Goal: Information Seeking & Learning: Learn about a topic

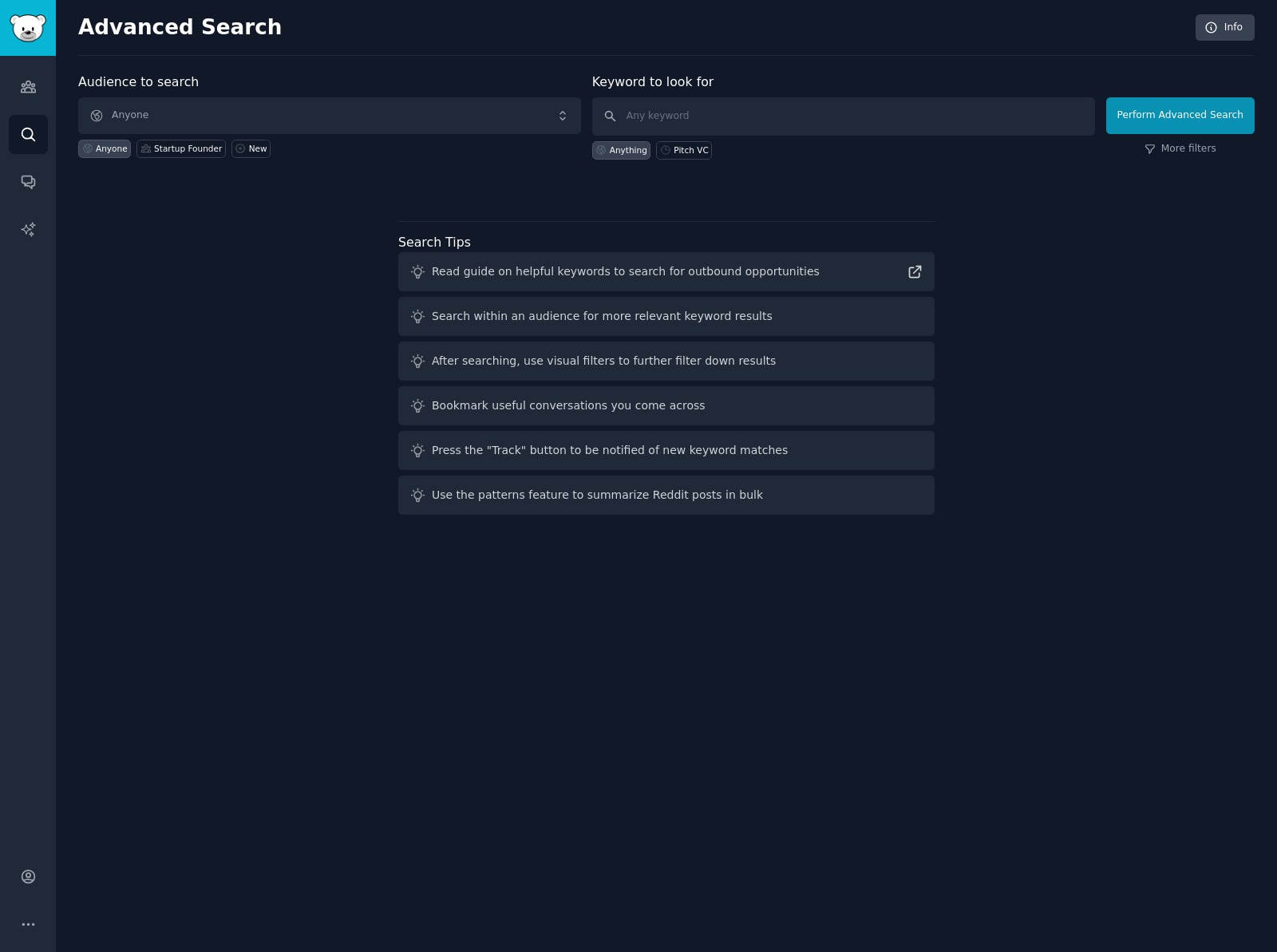
click at [235, 343] on div "Audience to search Anyone Anyone Startup Founder New Keyword to look for Anythi…" at bounding box center [667, 297] width 1177 height 448
click at [182, 396] on div "Audience to search Anyone Anyone Startup Founder New Keyword to look for Anythi…" at bounding box center [667, 297] width 1177 height 448
click at [30, 85] on icon "Sidebar" at bounding box center [28, 86] width 17 height 17
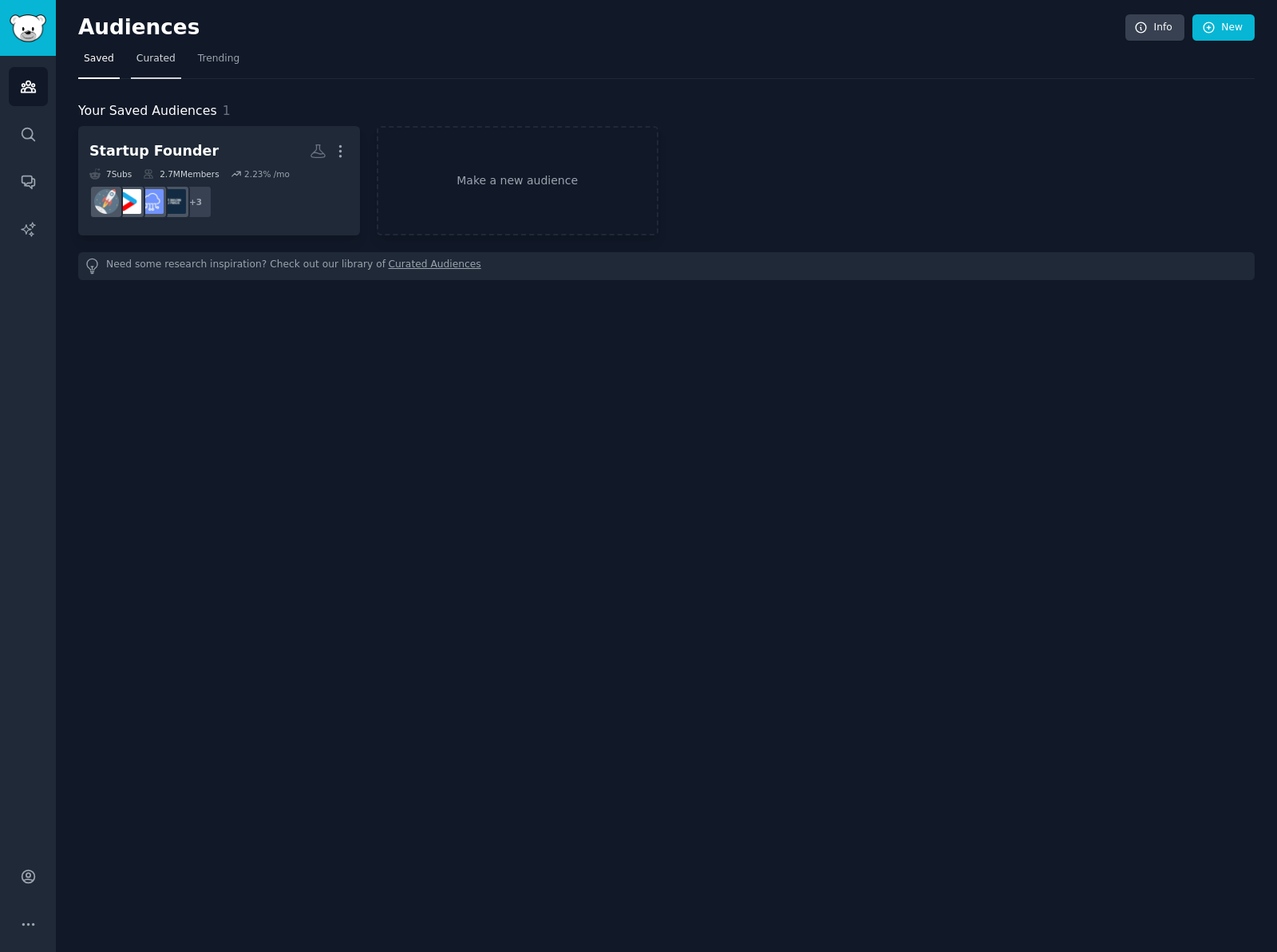
click at [158, 66] on link "Curated" at bounding box center [156, 62] width 50 height 33
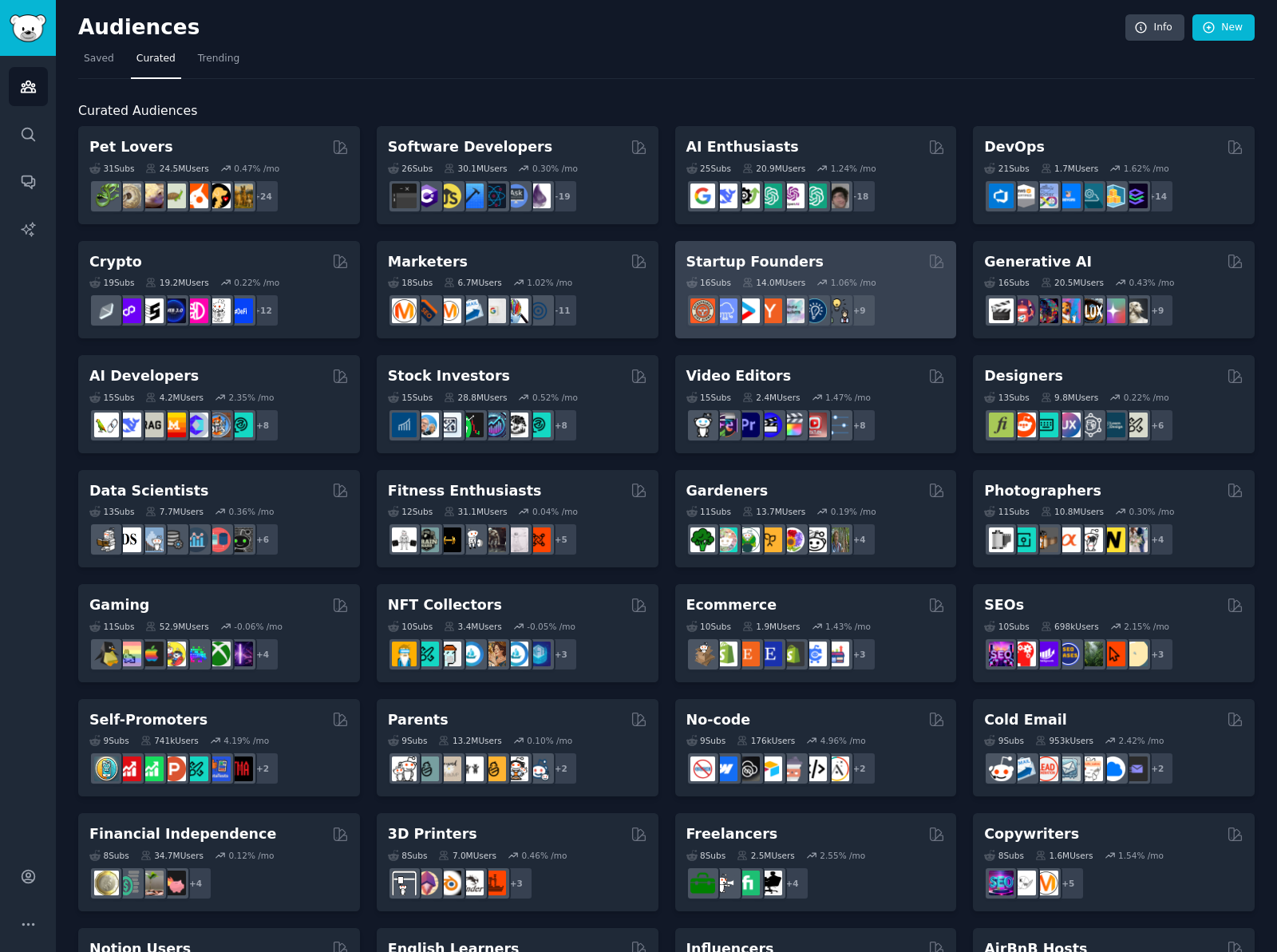
click at [843, 255] on div "Startup Founders" at bounding box center [816, 262] width 259 height 20
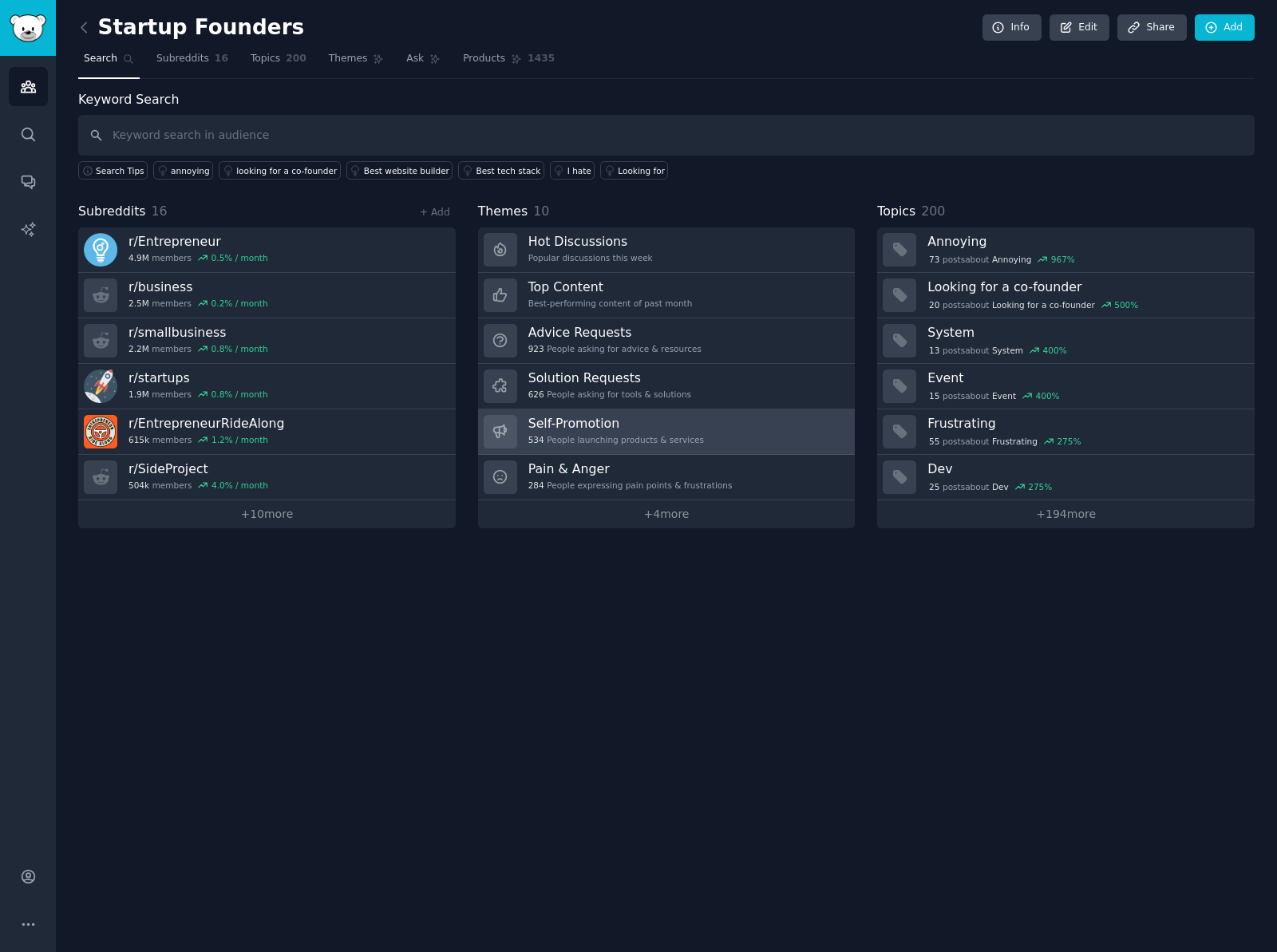
click at [737, 432] on link "Self-Promotion 534 People launching products & services" at bounding box center [667, 432] width 378 height 46
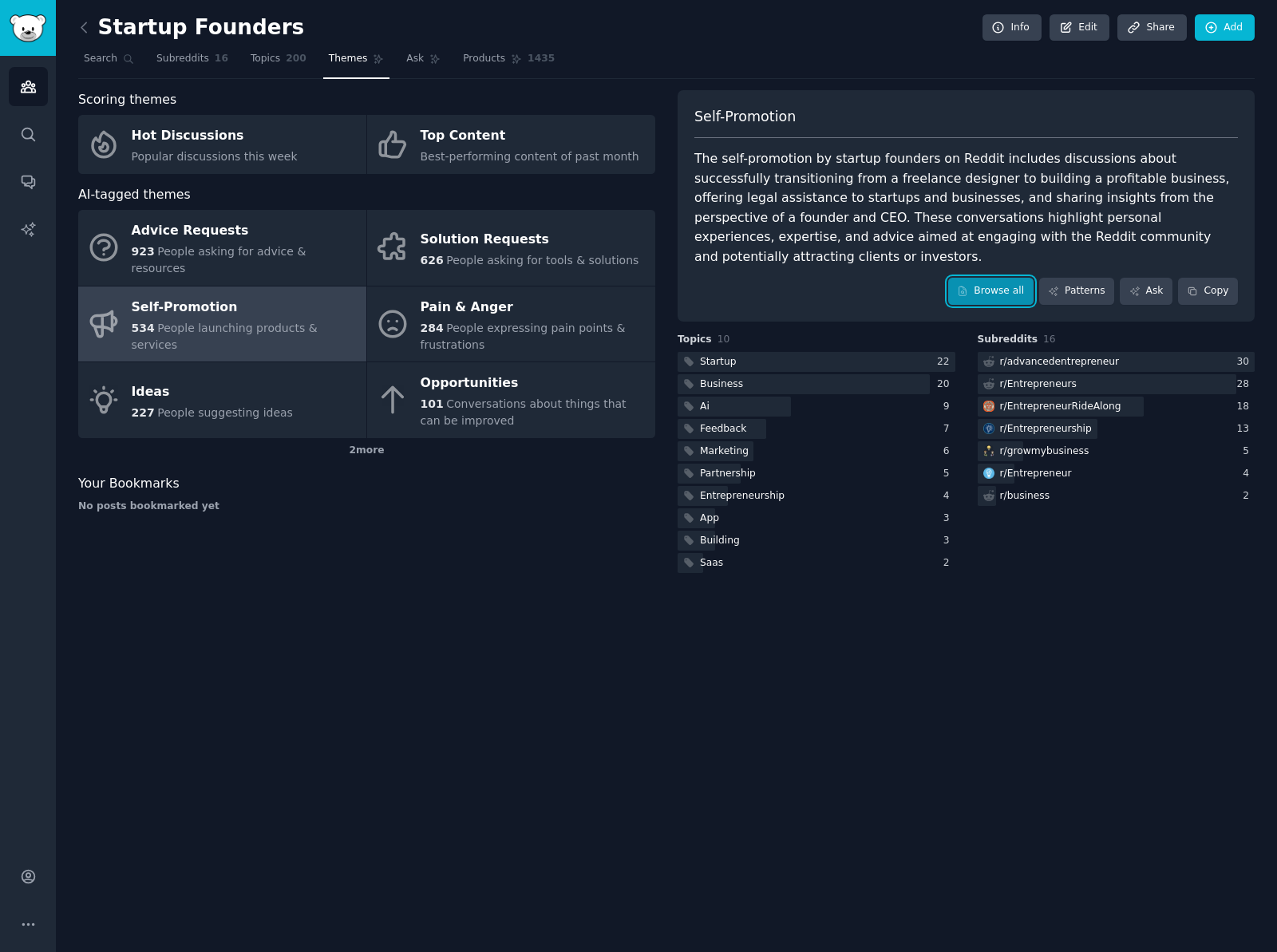
click at [1006, 278] on link "Browse all" at bounding box center [990, 291] width 86 height 27
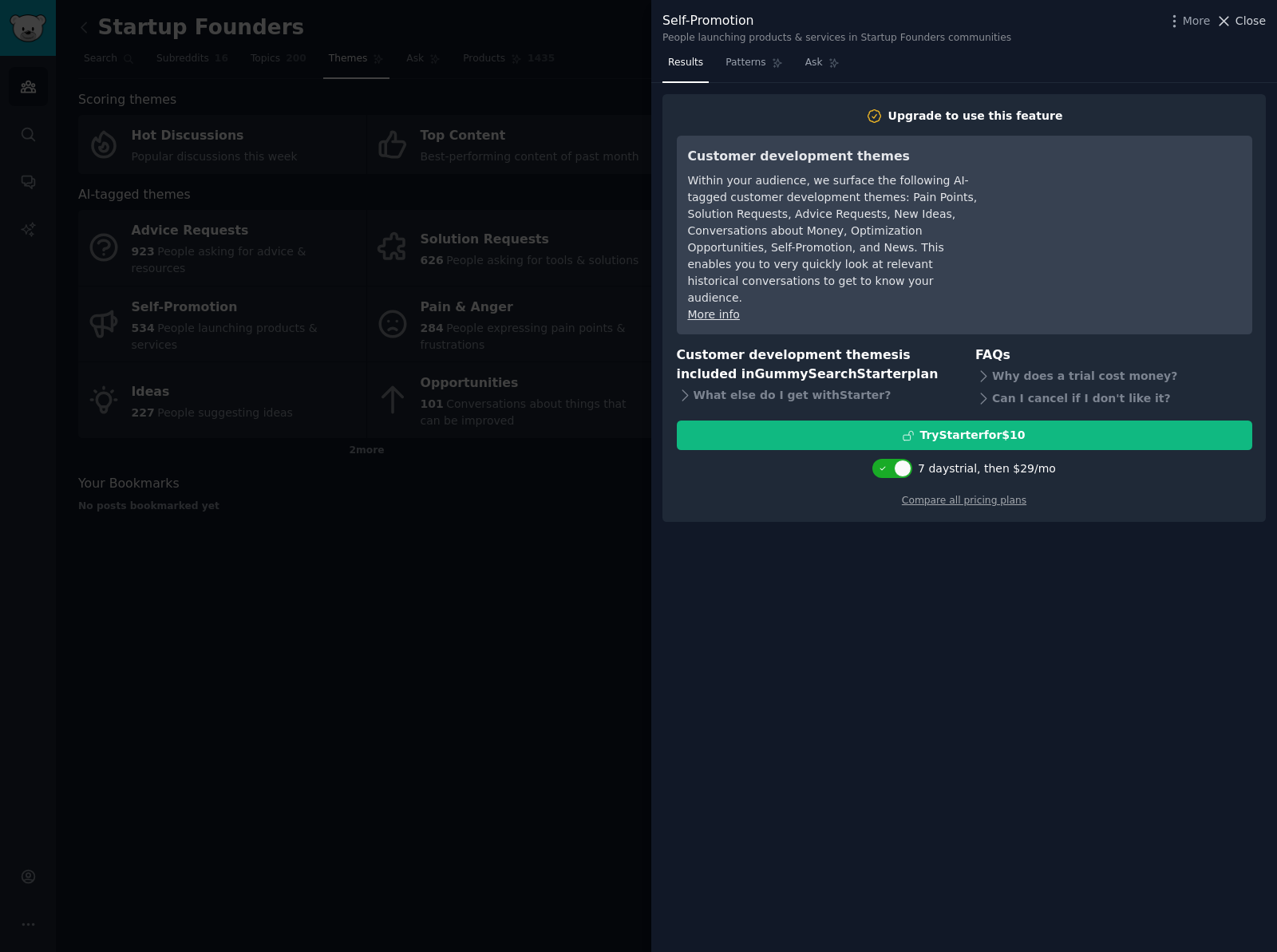
click at [1249, 25] on span "Close" at bounding box center [1251, 21] width 30 height 17
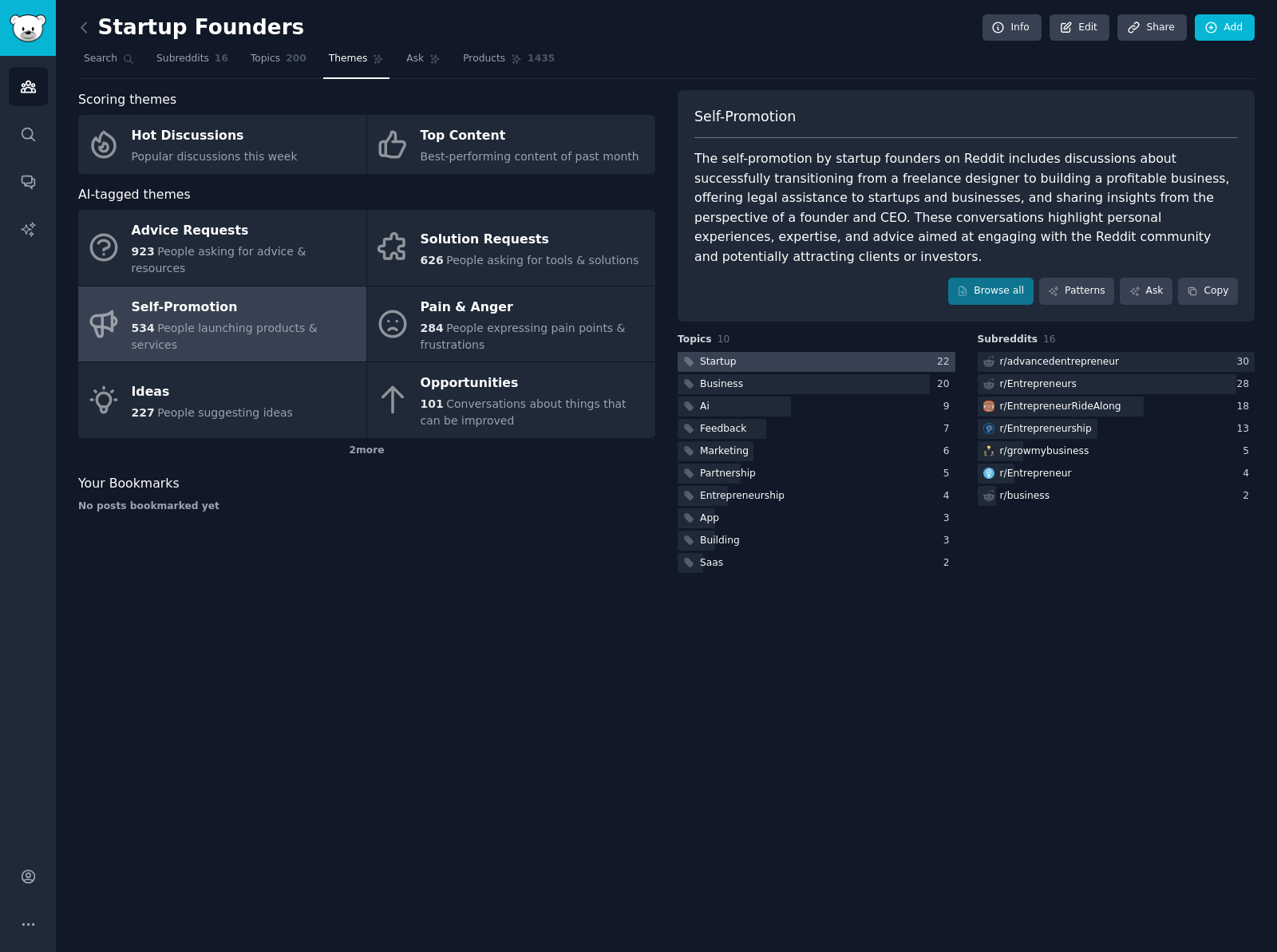
click at [832, 352] on div at bounding box center [816, 362] width 278 height 20
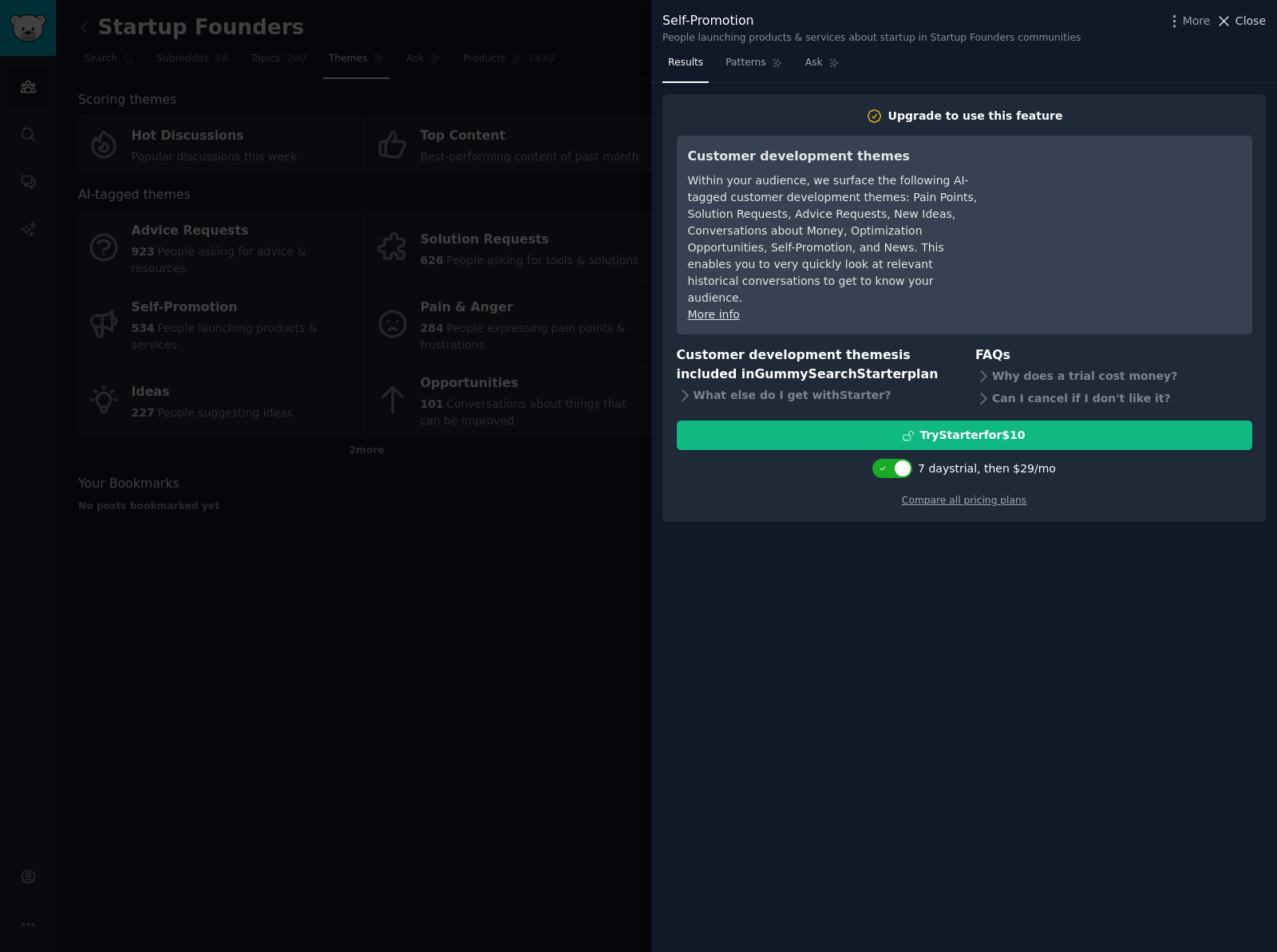
click at [1243, 27] on span "Close" at bounding box center [1251, 21] width 30 height 17
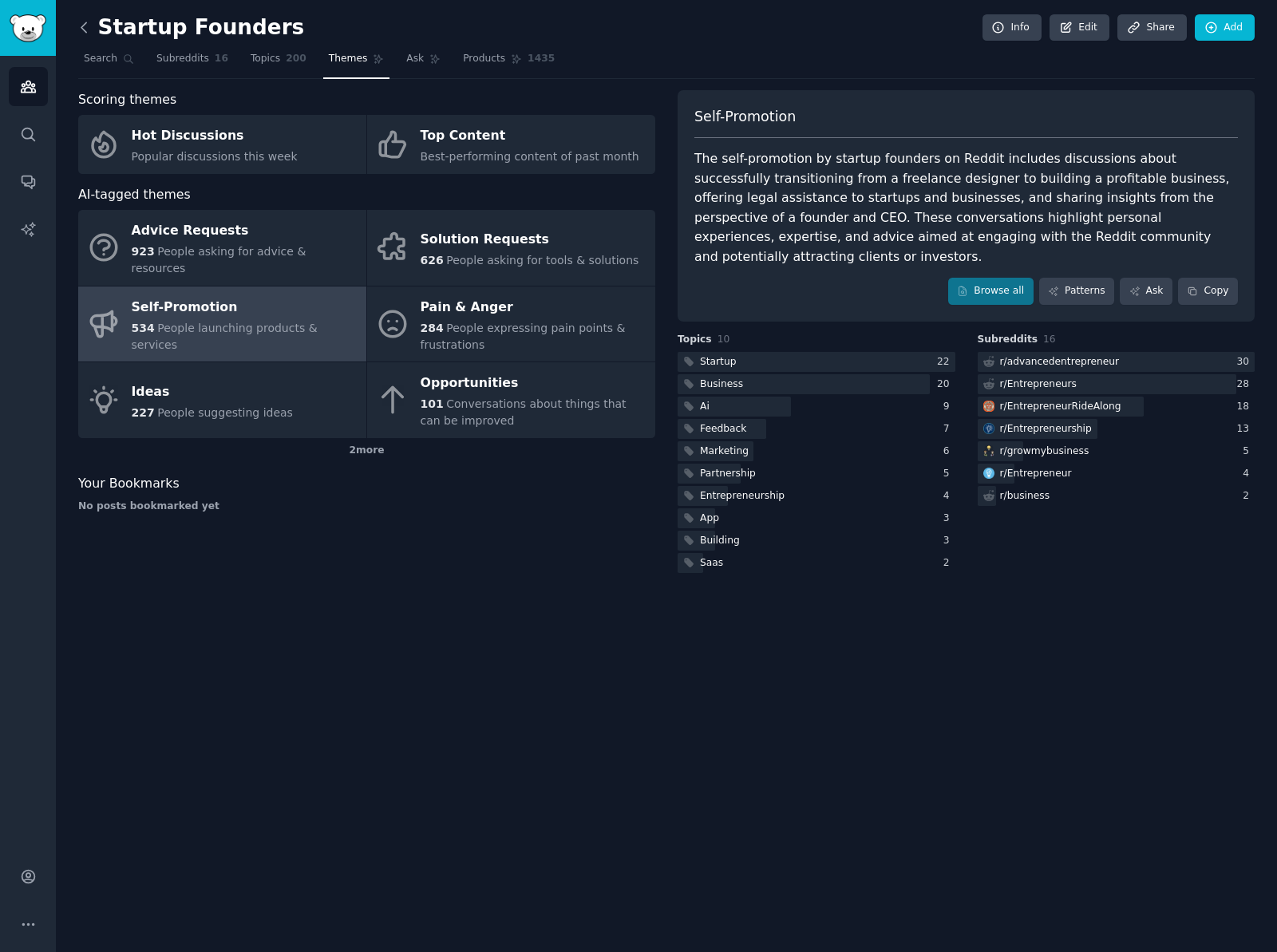
click at [84, 24] on icon at bounding box center [84, 27] width 5 height 10
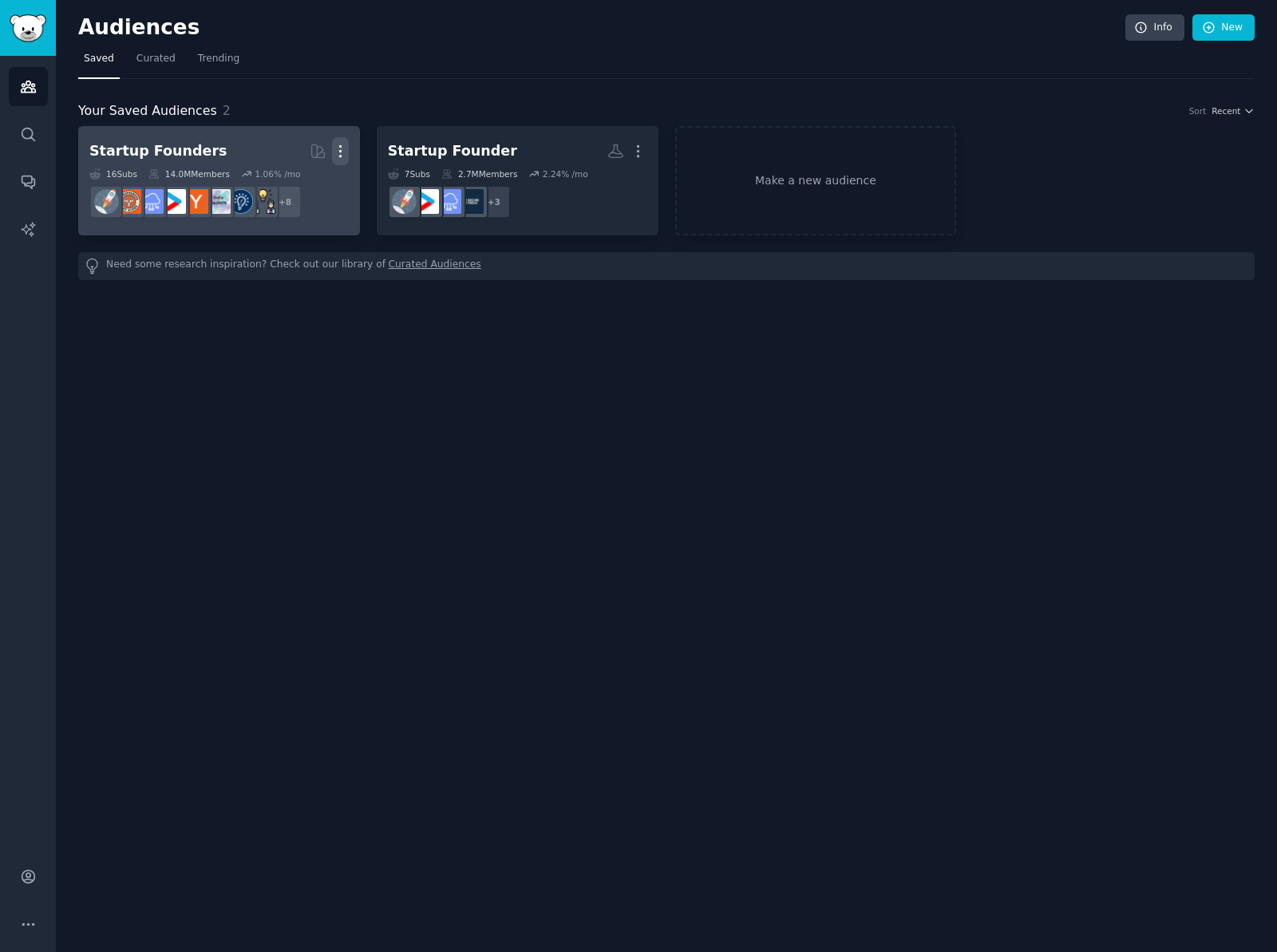
click at [342, 150] on icon "button" at bounding box center [340, 151] width 17 height 17
click at [292, 186] on p "Delete" at bounding box center [297, 184] width 37 height 17
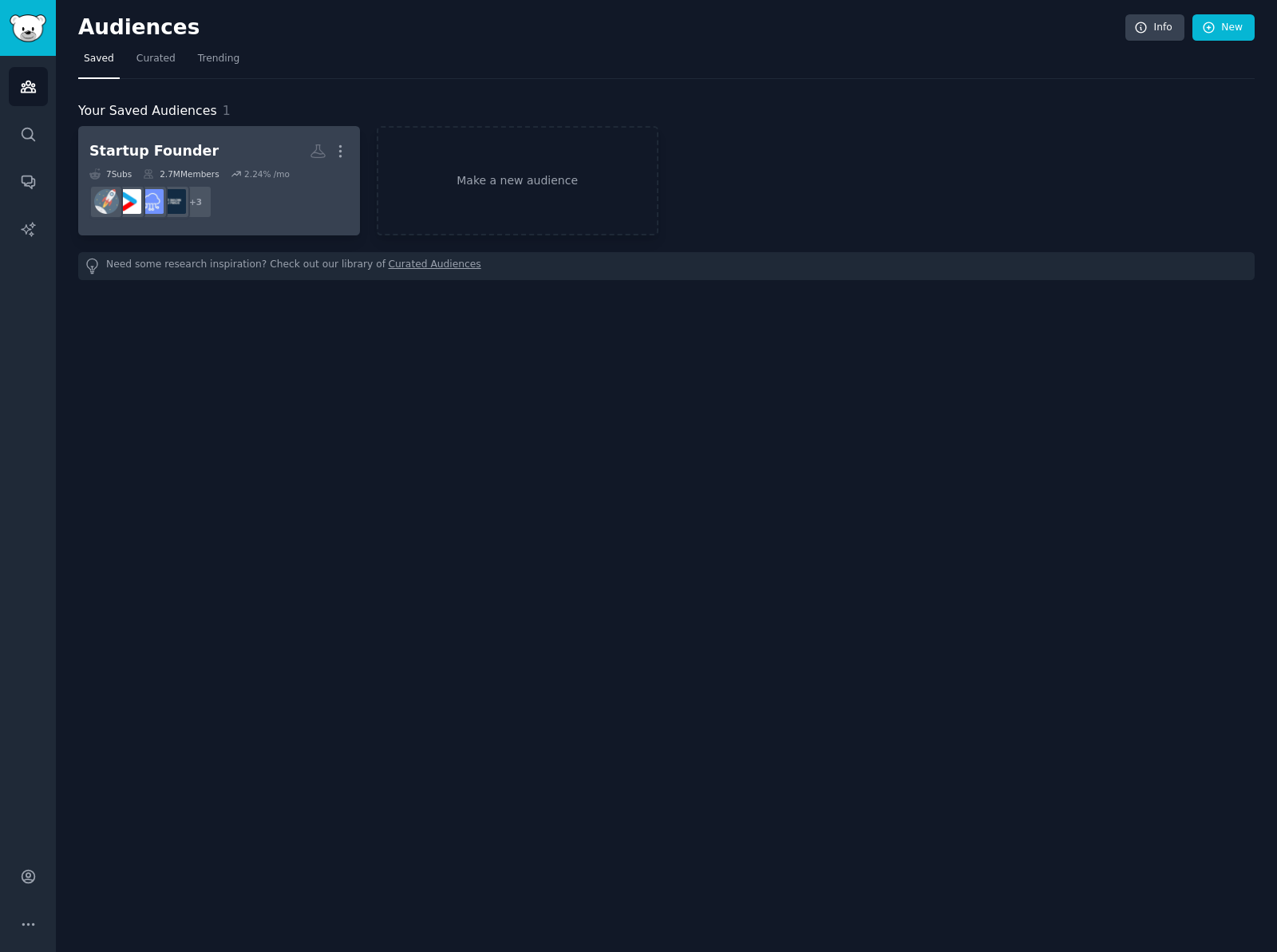
click at [257, 195] on dd "r/SaaS + 3" at bounding box center [219, 202] width 259 height 45
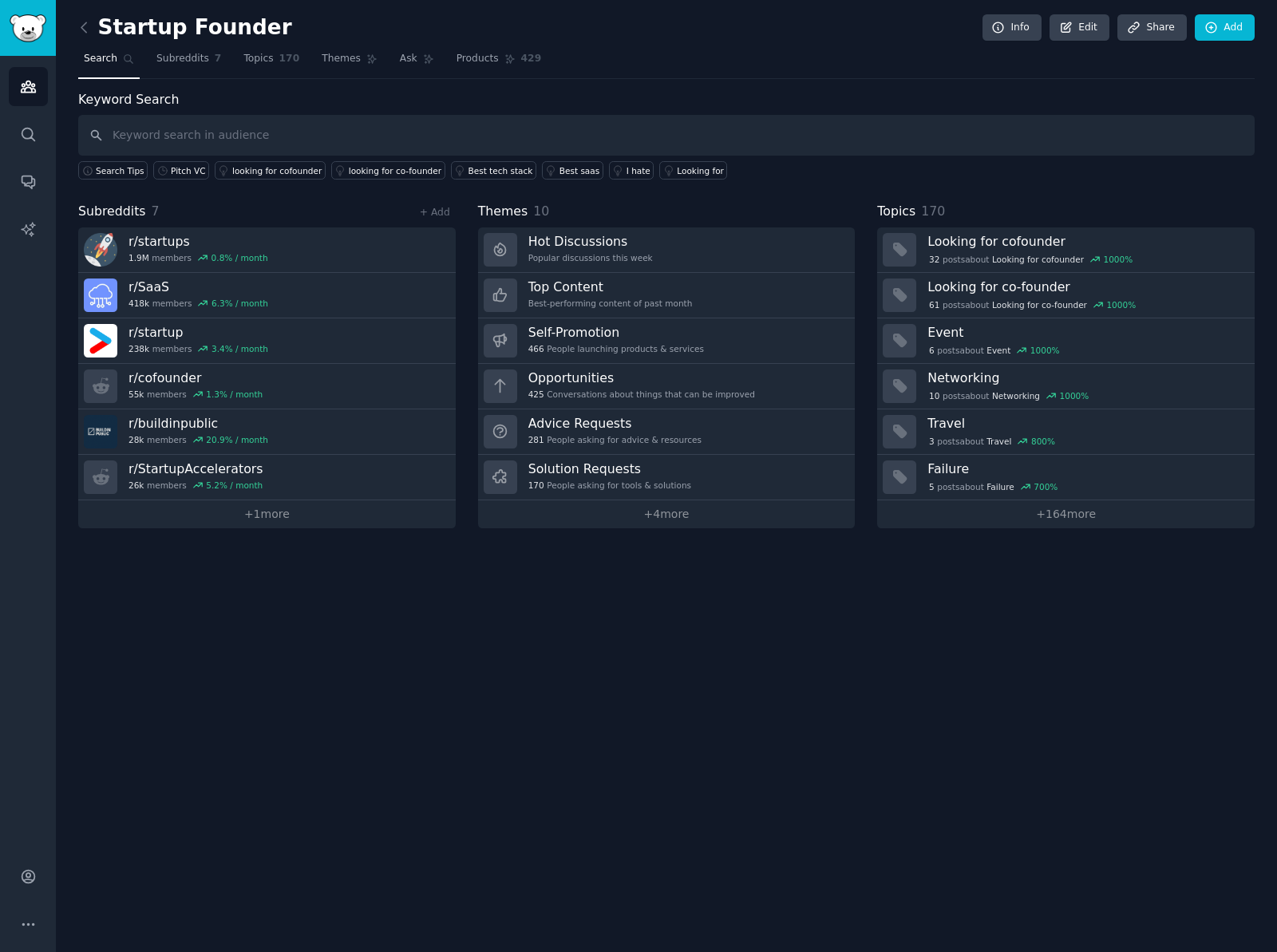
click at [252, 133] on input "text" at bounding box center [667, 135] width 1177 height 41
click at [627, 173] on div "I hate" at bounding box center [639, 171] width 24 height 11
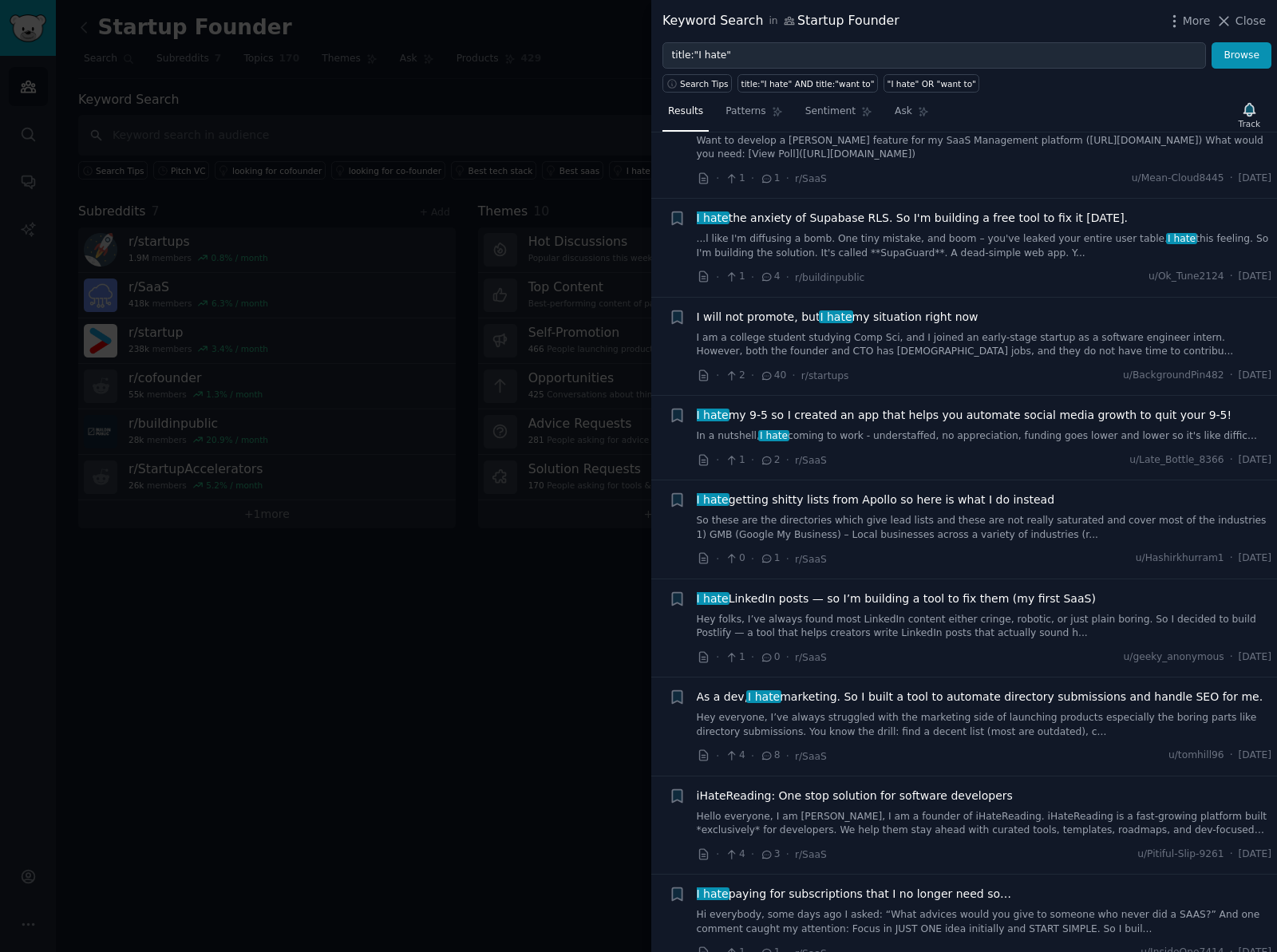
scroll to position [1227, 0]
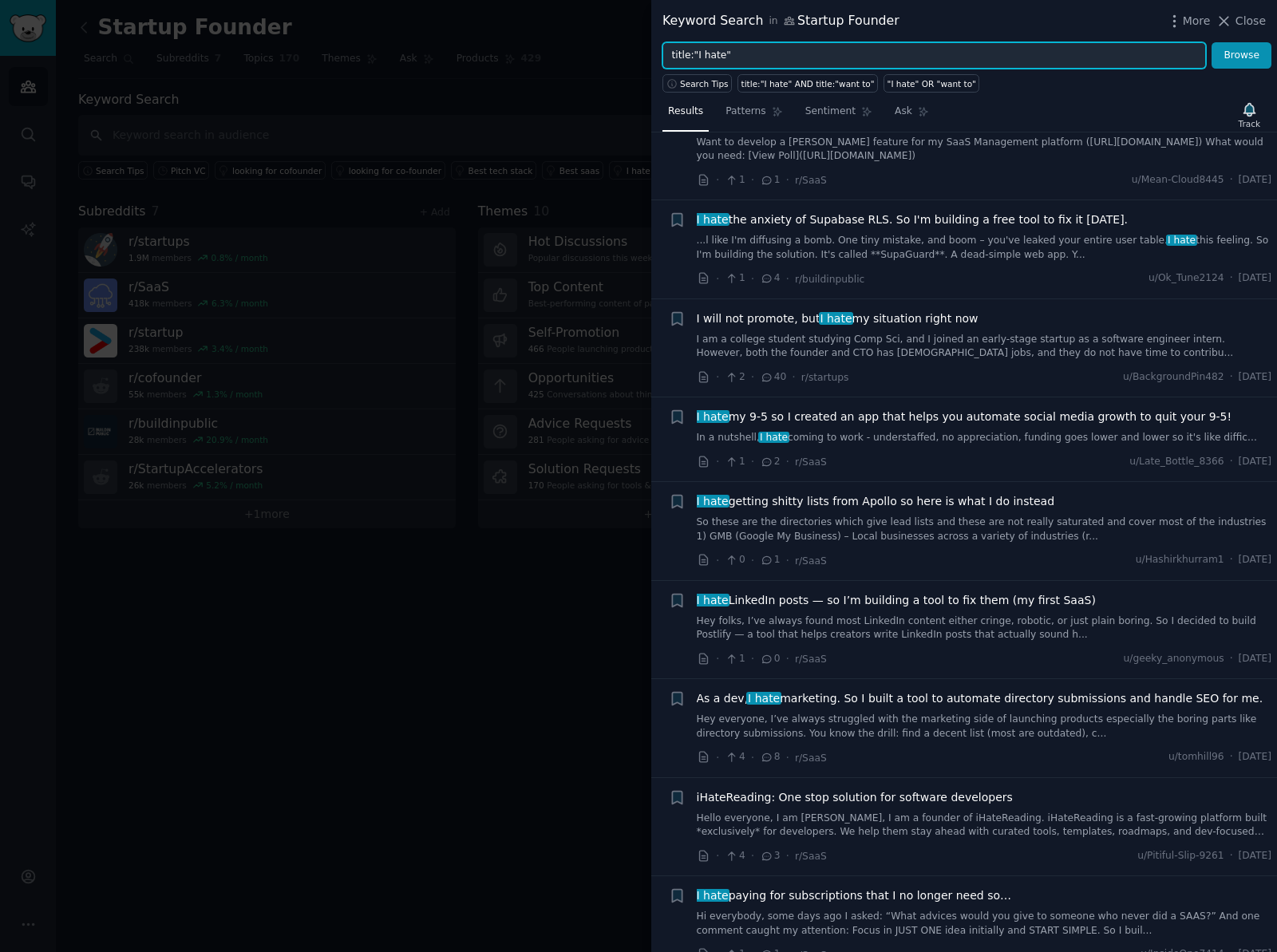
click at [758, 59] on input "title:"I hate"" at bounding box center [934, 56] width 544 height 27
click at [1212, 42] on button "Browse" at bounding box center [1242, 56] width 60 height 27
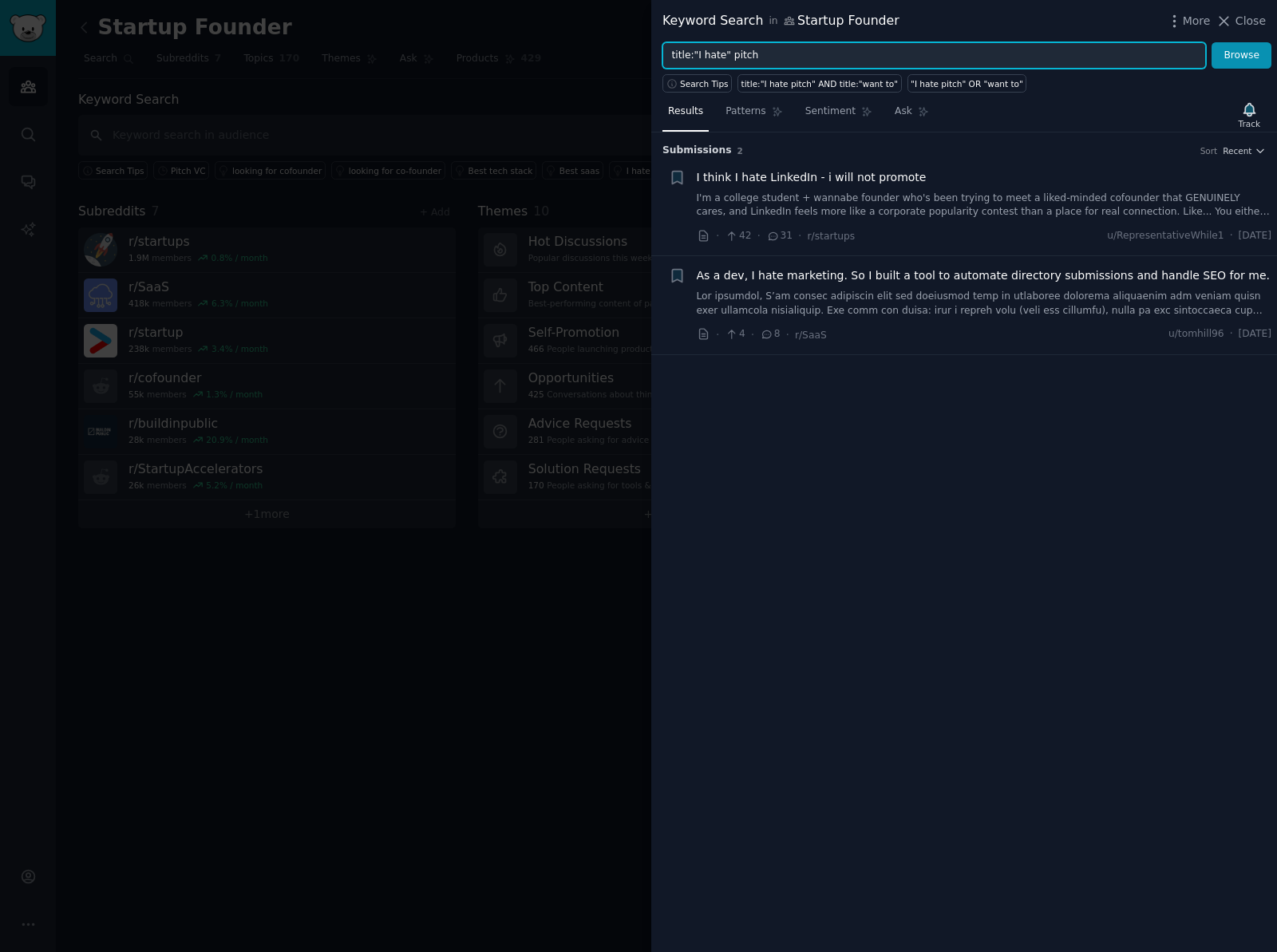
click at [745, 53] on input "title:"I hate" pitch" at bounding box center [934, 56] width 544 height 27
click at [709, 78] on span "Search Tips" at bounding box center [704, 84] width 49 height 11
click at [751, 53] on input "title:"I hate"" at bounding box center [934, 56] width 544 height 27
click at [1212, 42] on button "Browse" at bounding box center [1242, 56] width 60 height 27
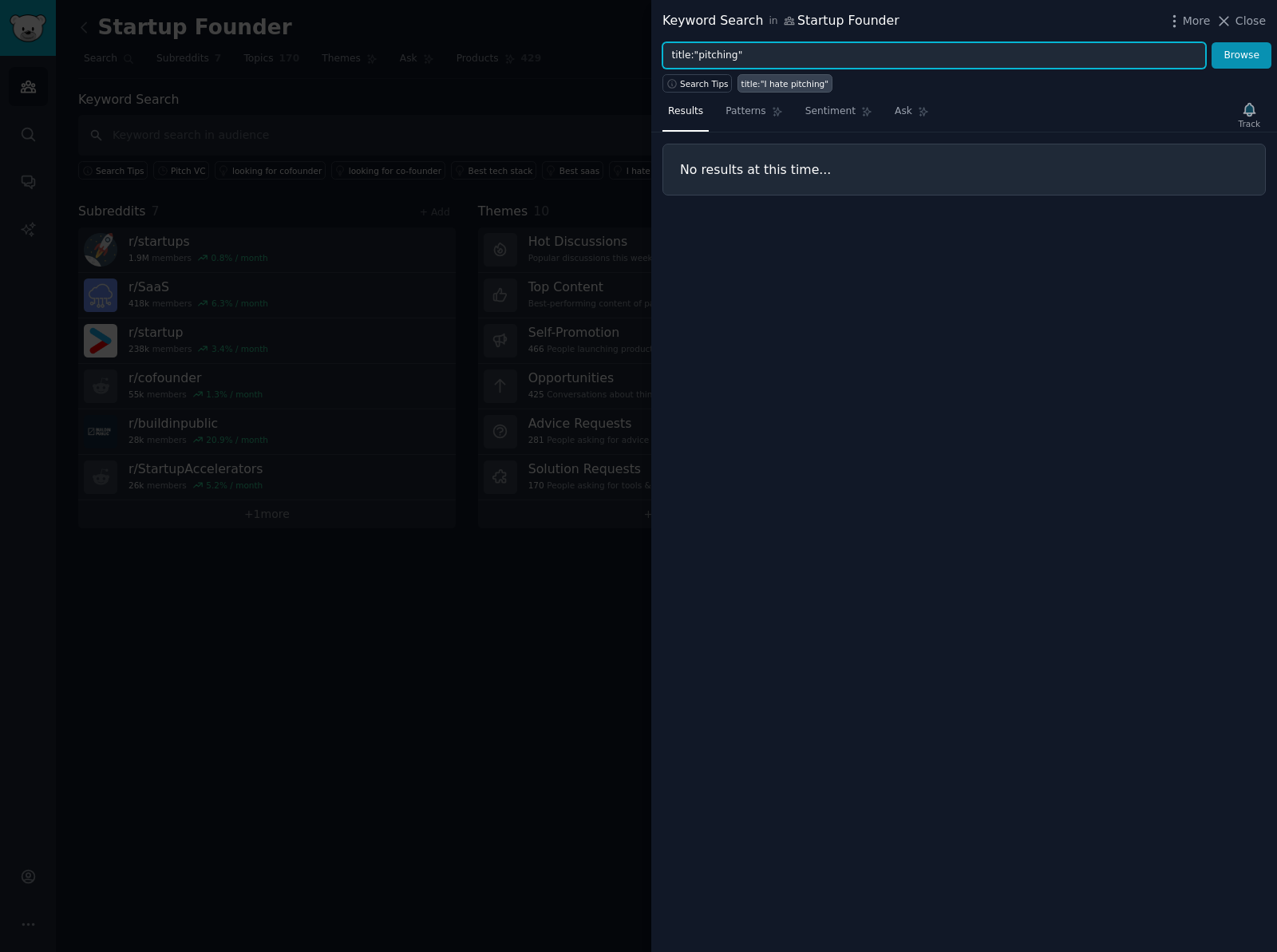
type input "title:"pitching""
click at [1212, 42] on button "Browse" at bounding box center [1242, 56] width 60 height 27
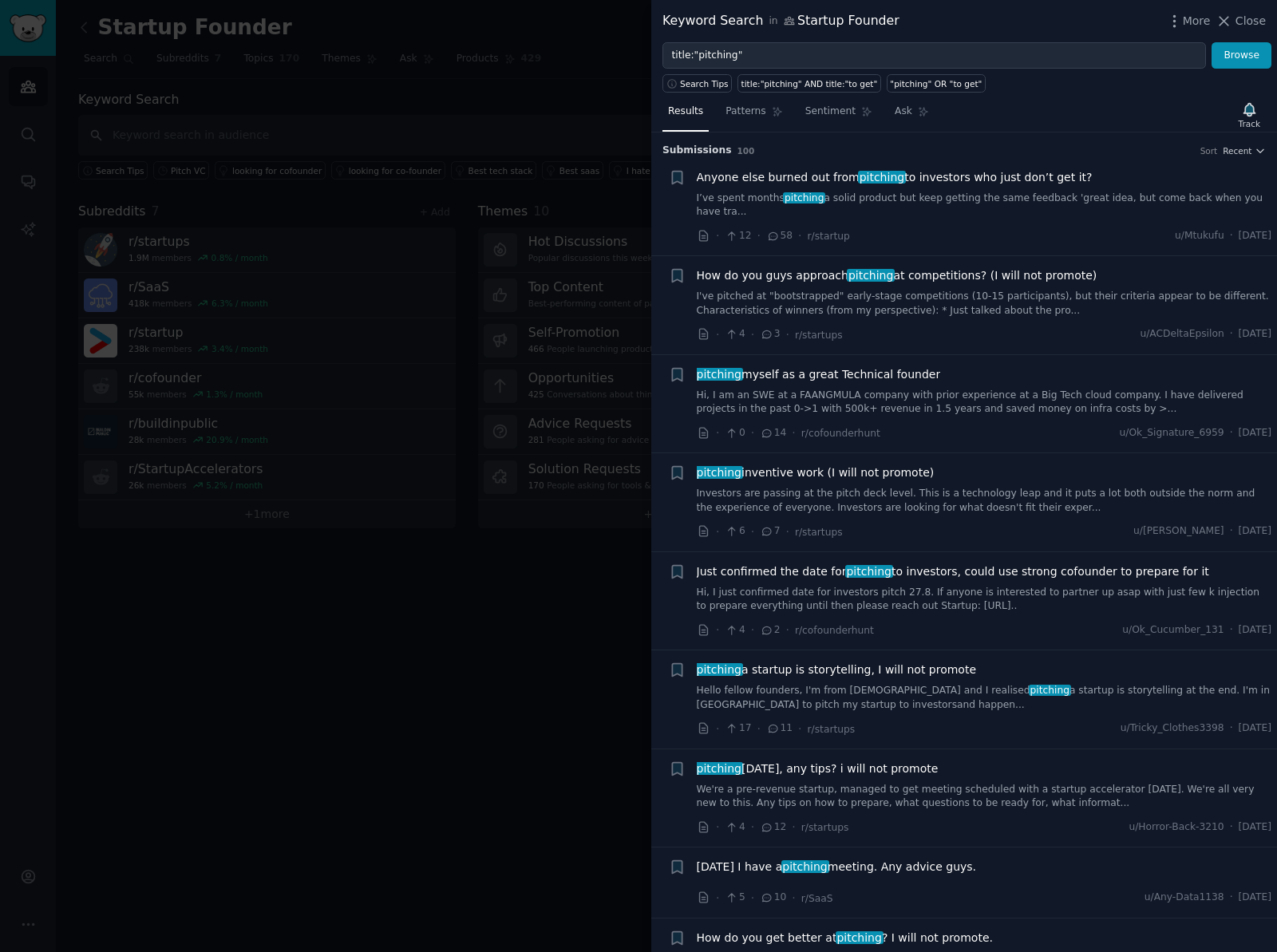
click at [905, 178] on span "Anyone else burned out from pitching to investors who just don’t get it?" at bounding box center [894, 177] width 396 height 17
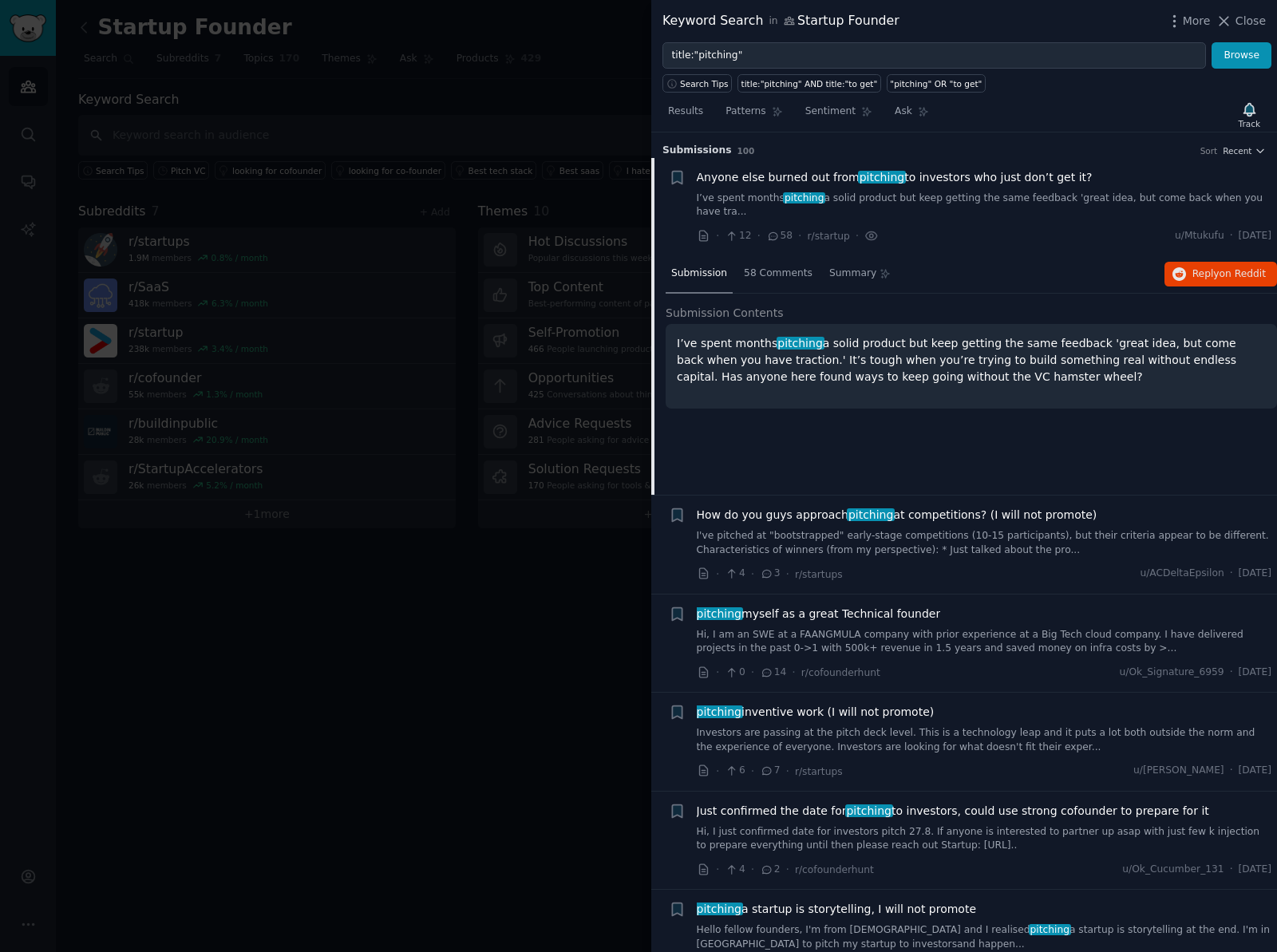
scroll to position [26, 0]
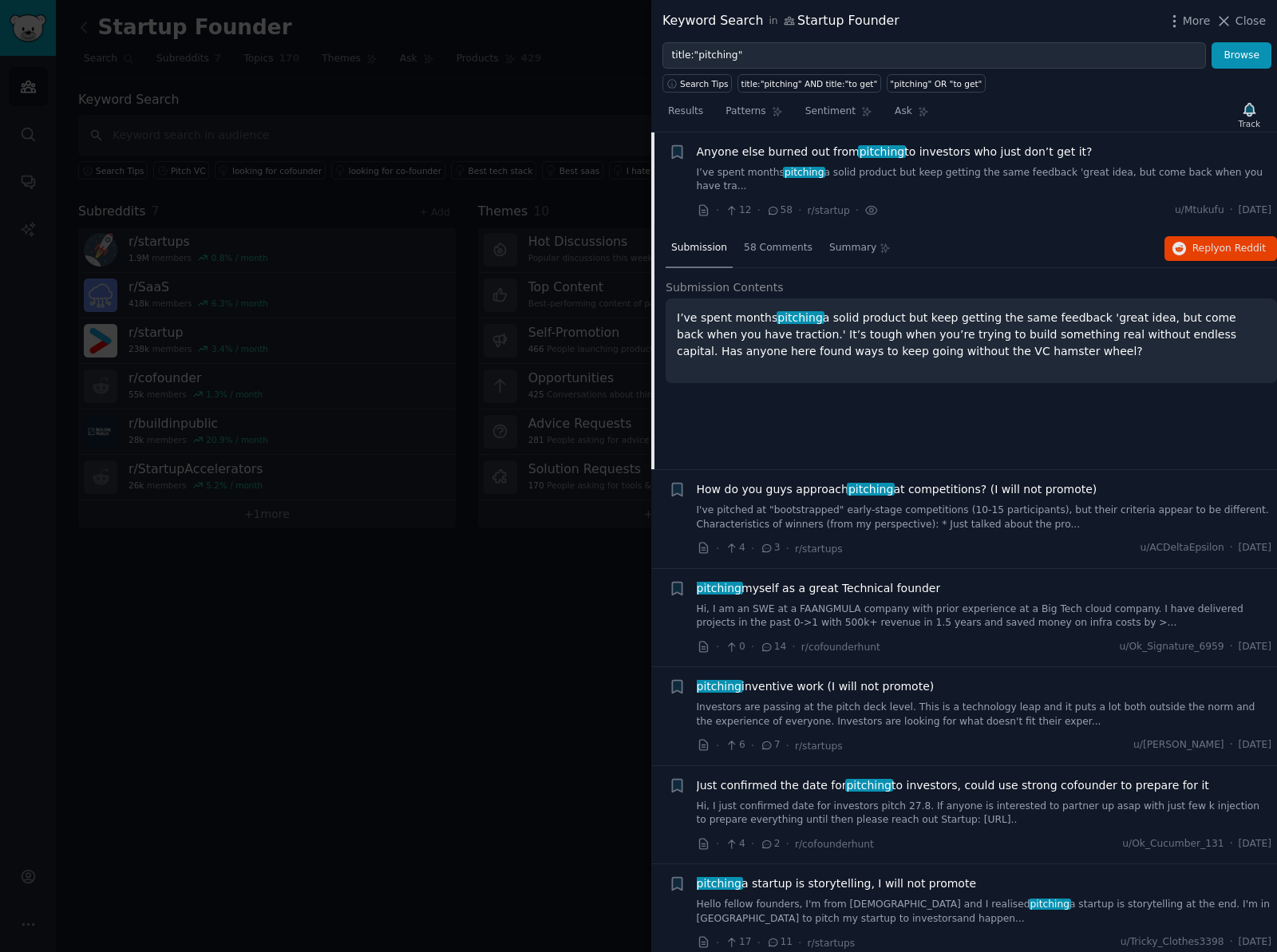
click at [872, 347] on p "I’ve spent months pitching a solid product but keep getting the same feedback '…" at bounding box center [971, 335] width 589 height 50
click at [729, 343] on p "I’ve spent months pitching a solid product but keep getting the same feedback '…" at bounding box center [971, 335] width 589 height 50
click at [788, 493] on span "How do you guys approach pitching at competitions? (I will not promote)" at bounding box center [897, 489] width 401 height 17
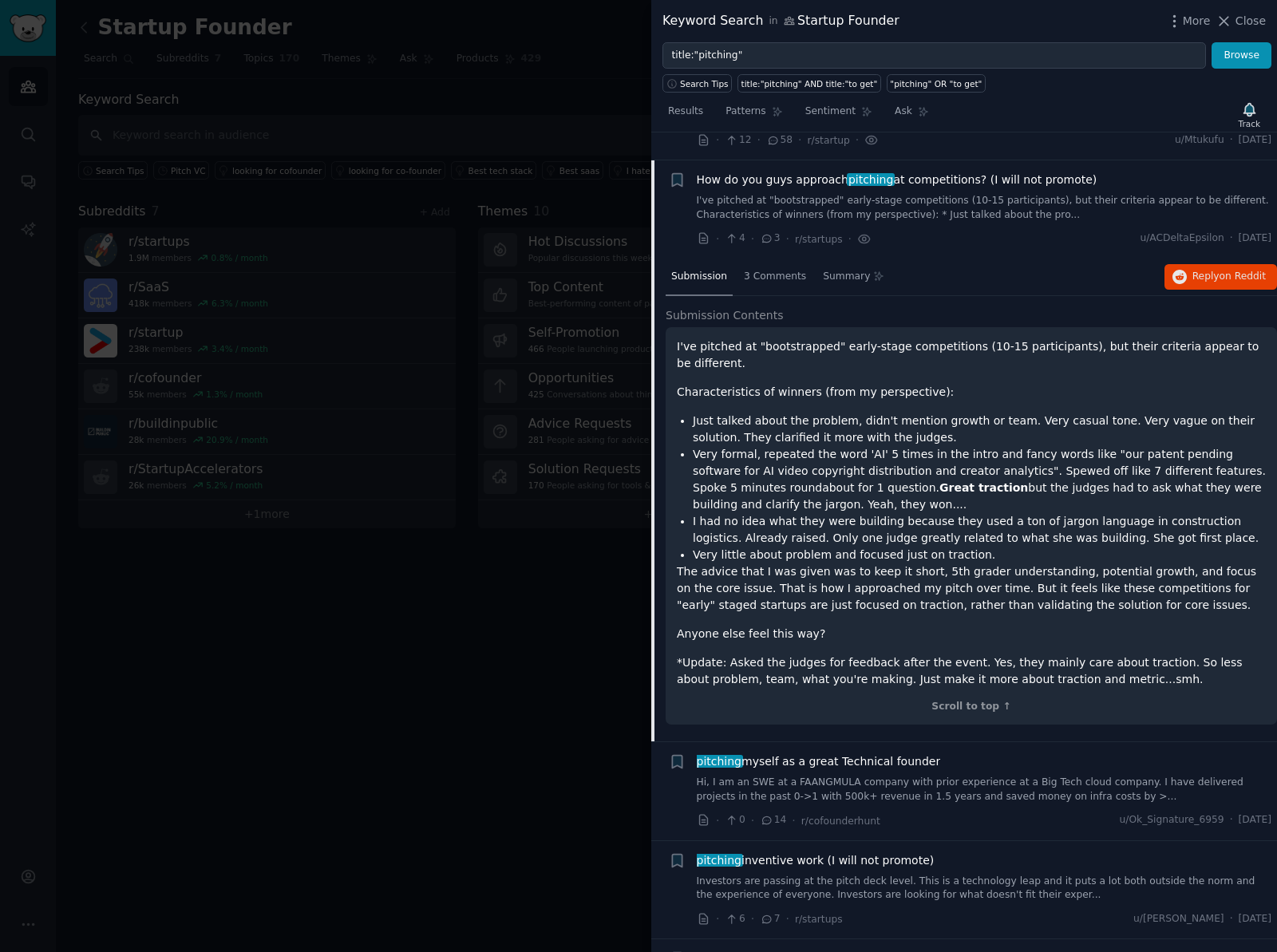
scroll to position [124, 0]
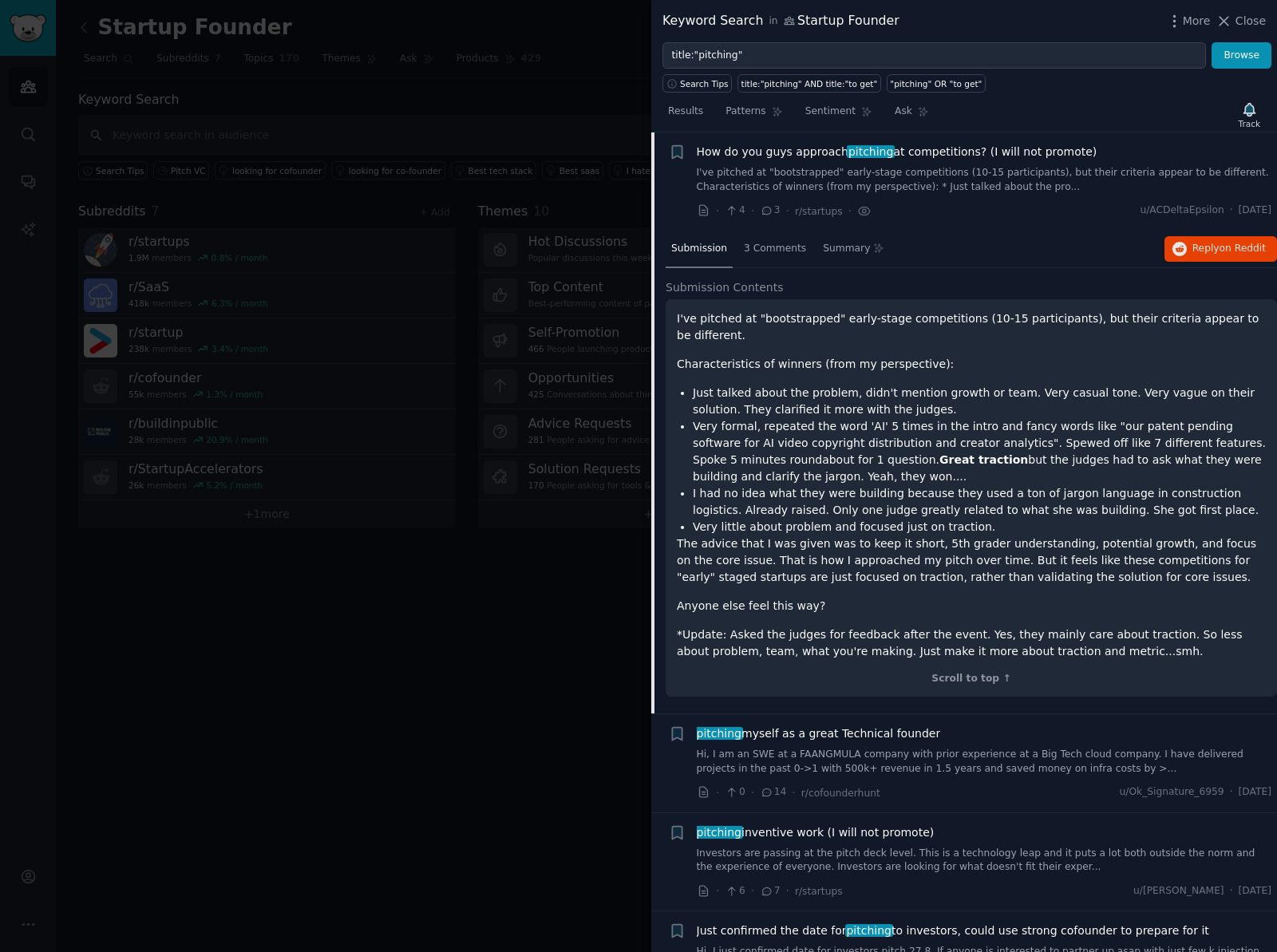
click at [761, 462] on li "Very formal, repeated the word 'AI' 5 times in the intro and fancy words like "…" at bounding box center [979, 452] width 573 height 67
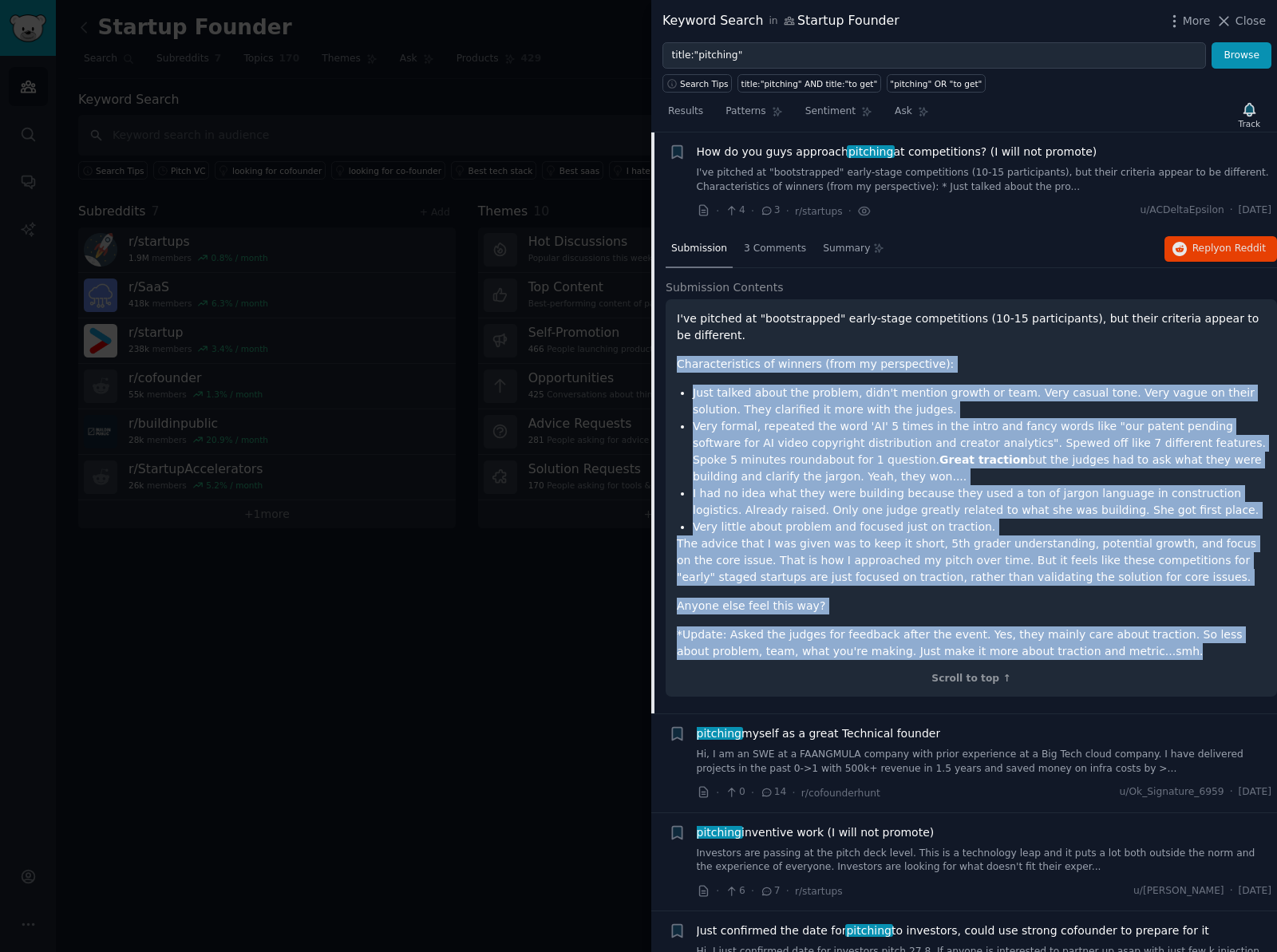
drag, startPoint x: 677, startPoint y: 364, endPoint x: 1138, endPoint y: 652, distance: 543.6
click at [1138, 652] on div "I've pitched at "bootstrapped" early-stage competitions (10-15 participants), b…" at bounding box center [971, 485] width 589 height 350
copy div "Characteristics of winners (from my perspective): Just talked about the problem…"
click at [944, 556] on p "The advice that I was given was to keep it short, 5th grader understanding, pot…" at bounding box center [971, 560] width 589 height 50
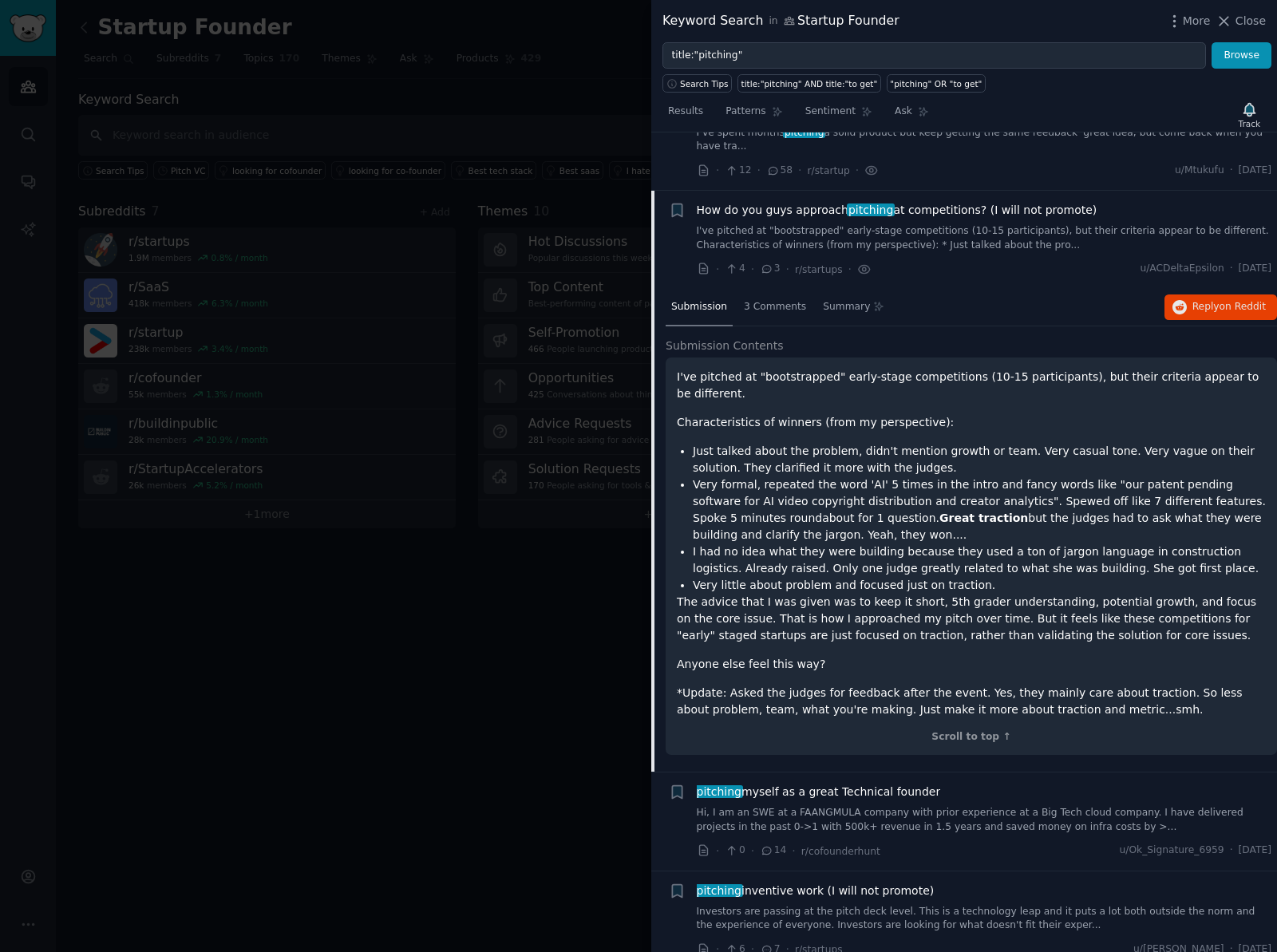
scroll to position [0, 0]
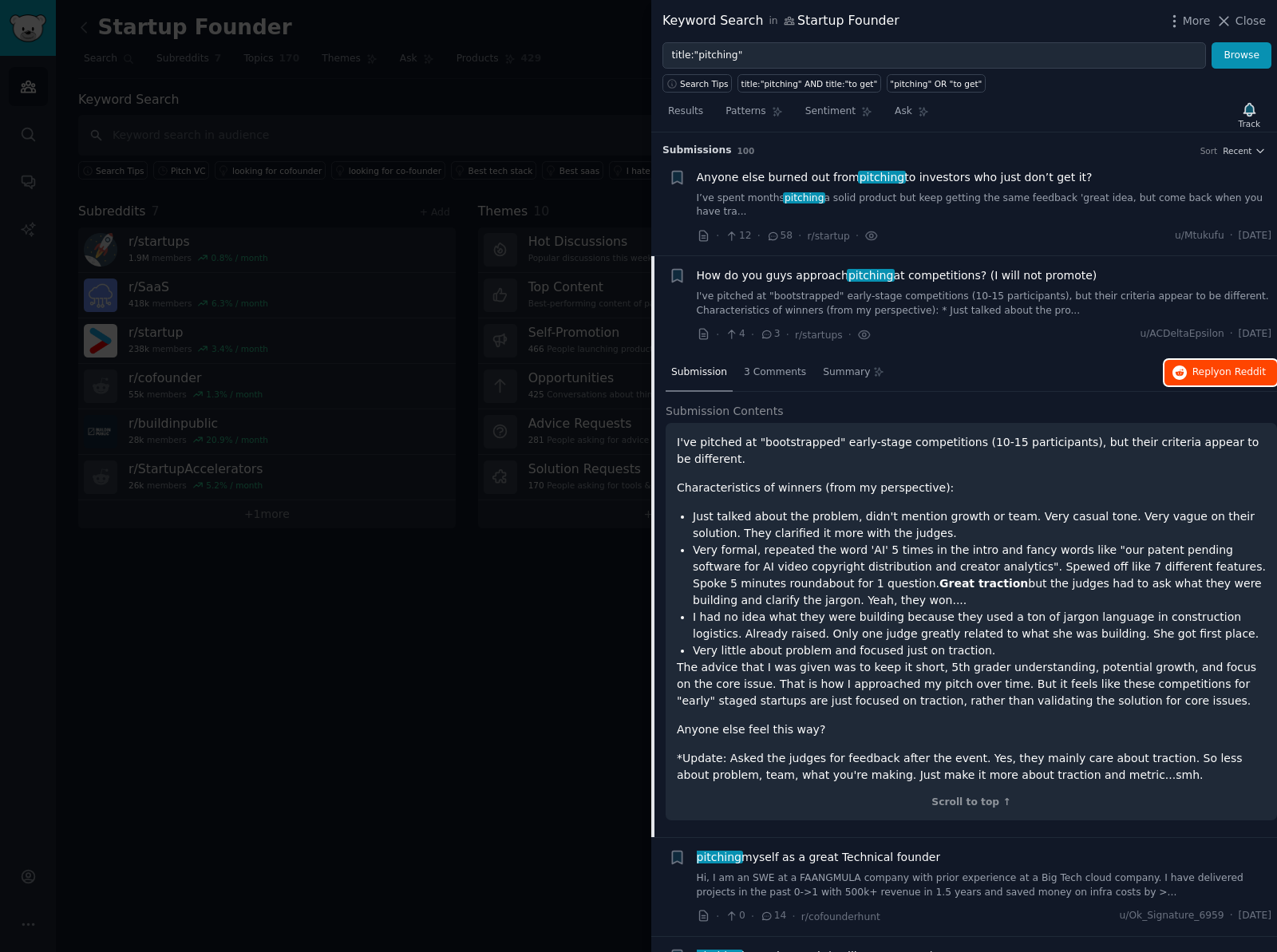
click at [1226, 373] on span "on Reddit" at bounding box center [1243, 372] width 46 height 11
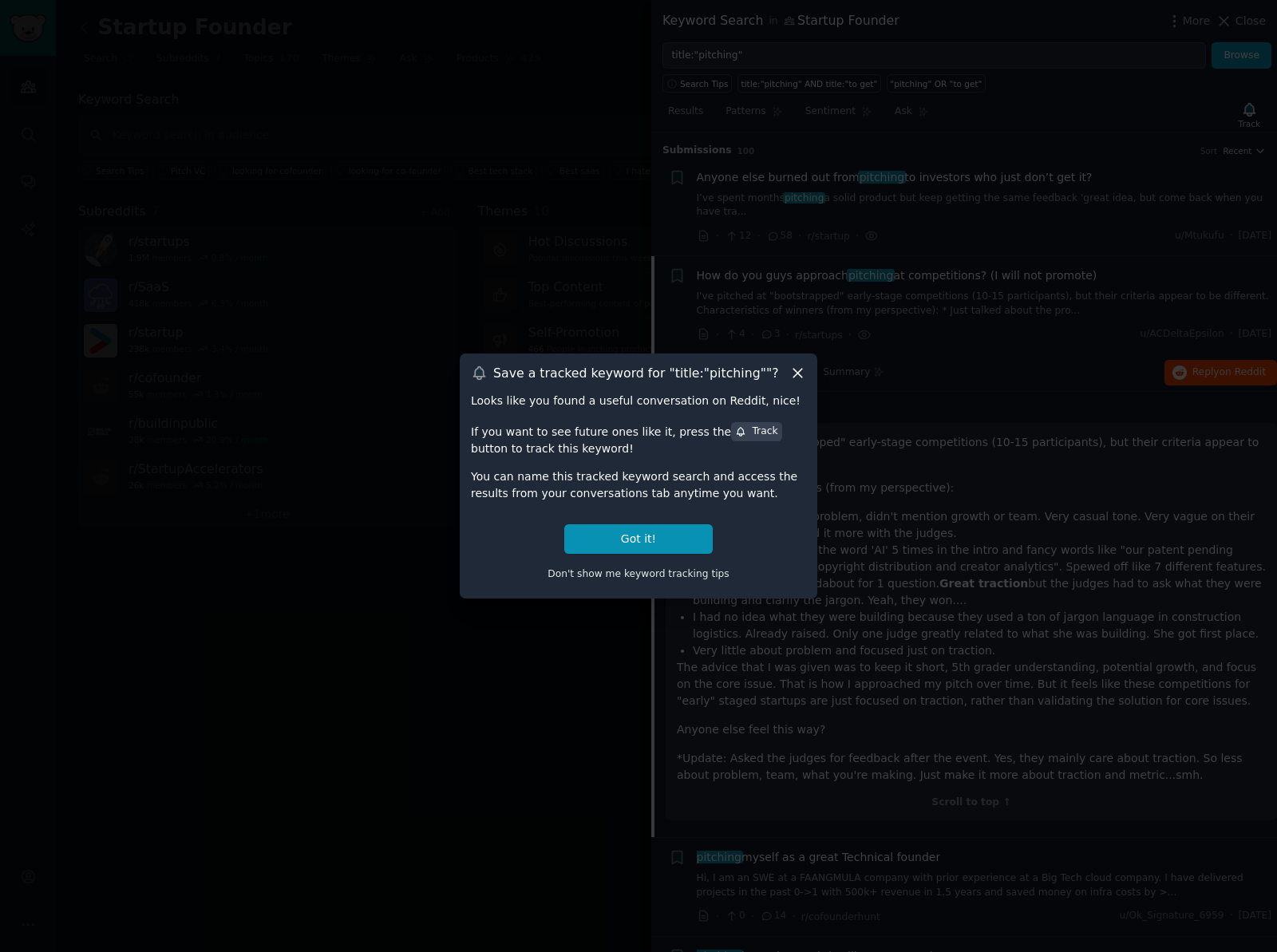
click at [799, 372] on icon at bounding box center [797, 373] width 9 height 9
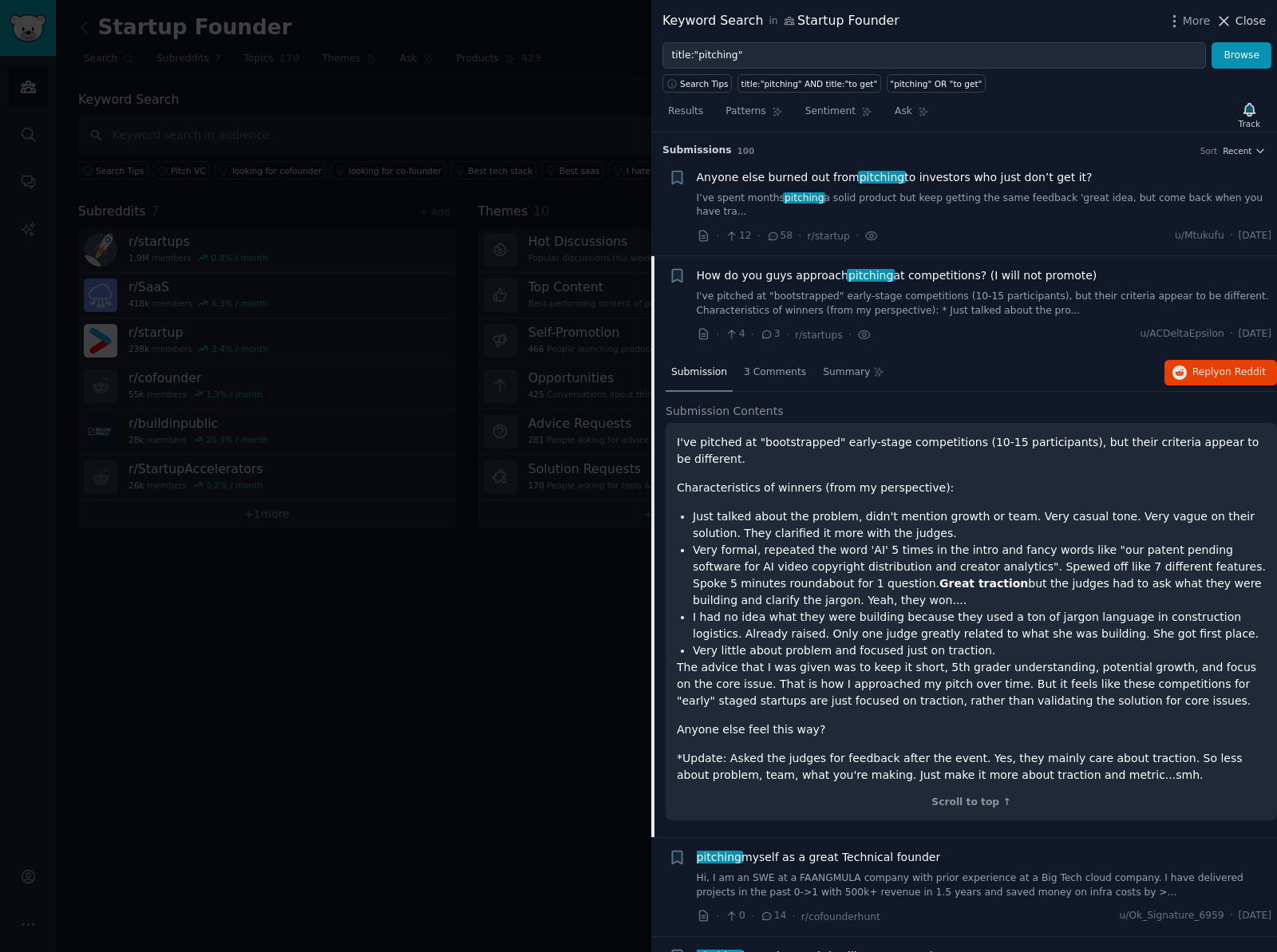
click at [1243, 21] on span "Close" at bounding box center [1251, 21] width 30 height 17
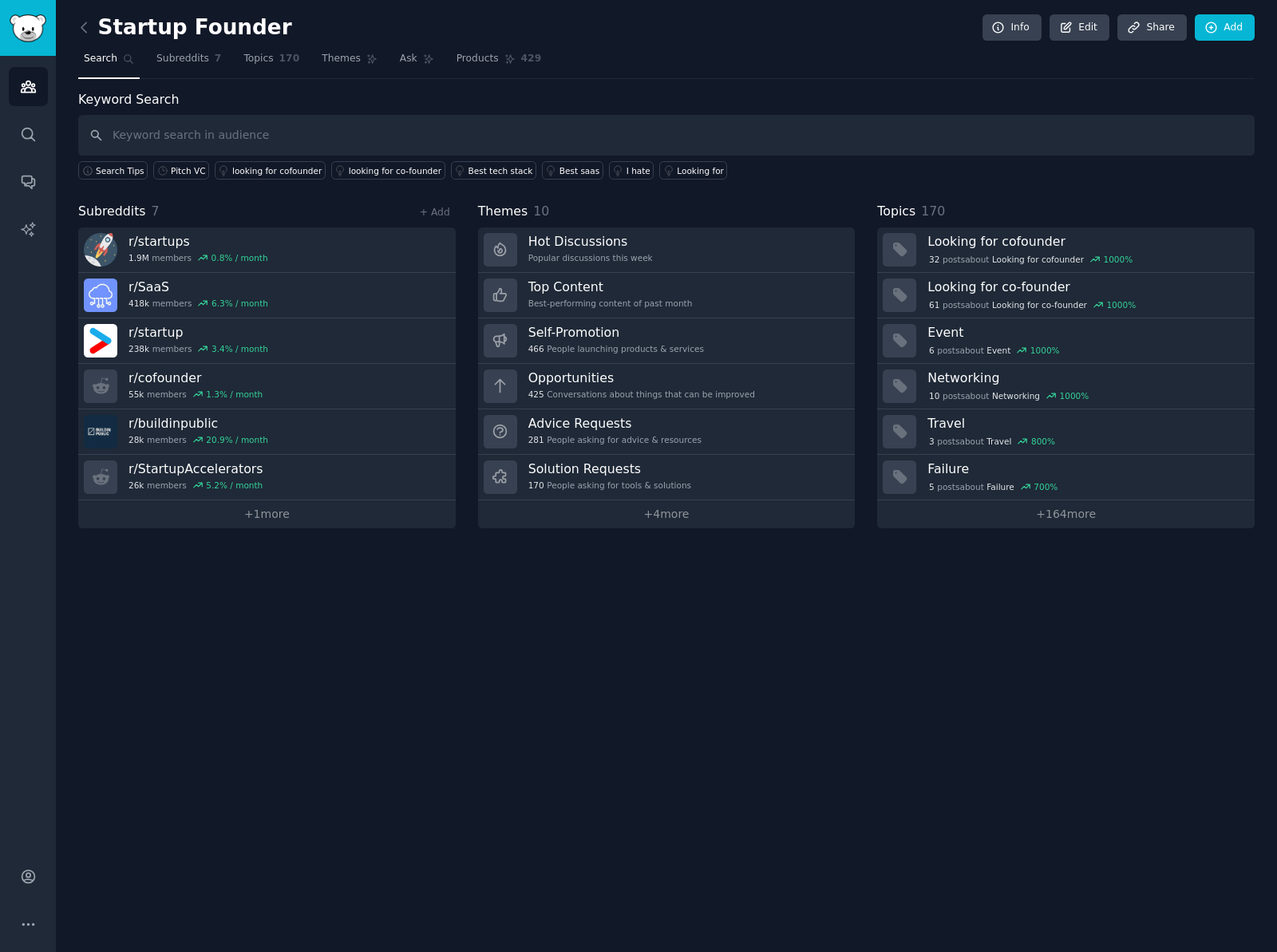
click at [380, 658] on div "Startup Founder Info Edit Share Add Search Subreddits 7 Topics 170 Themes Ask P…" at bounding box center [666, 476] width 1221 height 952
click at [33, 135] on icon "Sidebar" at bounding box center [28, 135] width 17 height 17
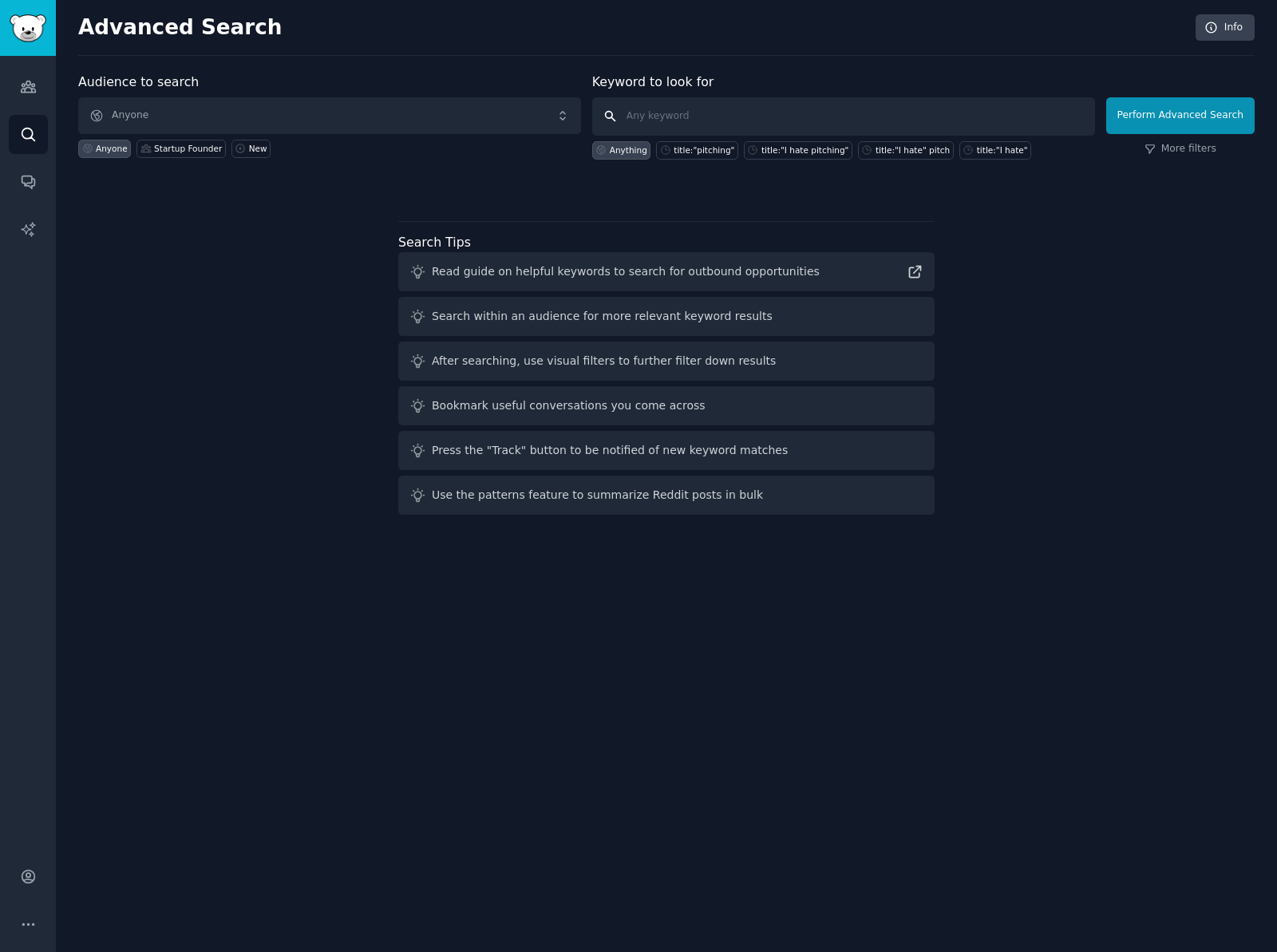
click at [709, 117] on input "text" at bounding box center [844, 117] width 503 height 38
click at [673, 119] on input "[MEDICAL_DATA]" at bounding box center [844, 117] width 503 height 38
type input "[MEDICAL_DATA]"
click at [718, 108] on input "[MEDICAL_DATA]" at bounding box center [844, 117] width 503 height 38
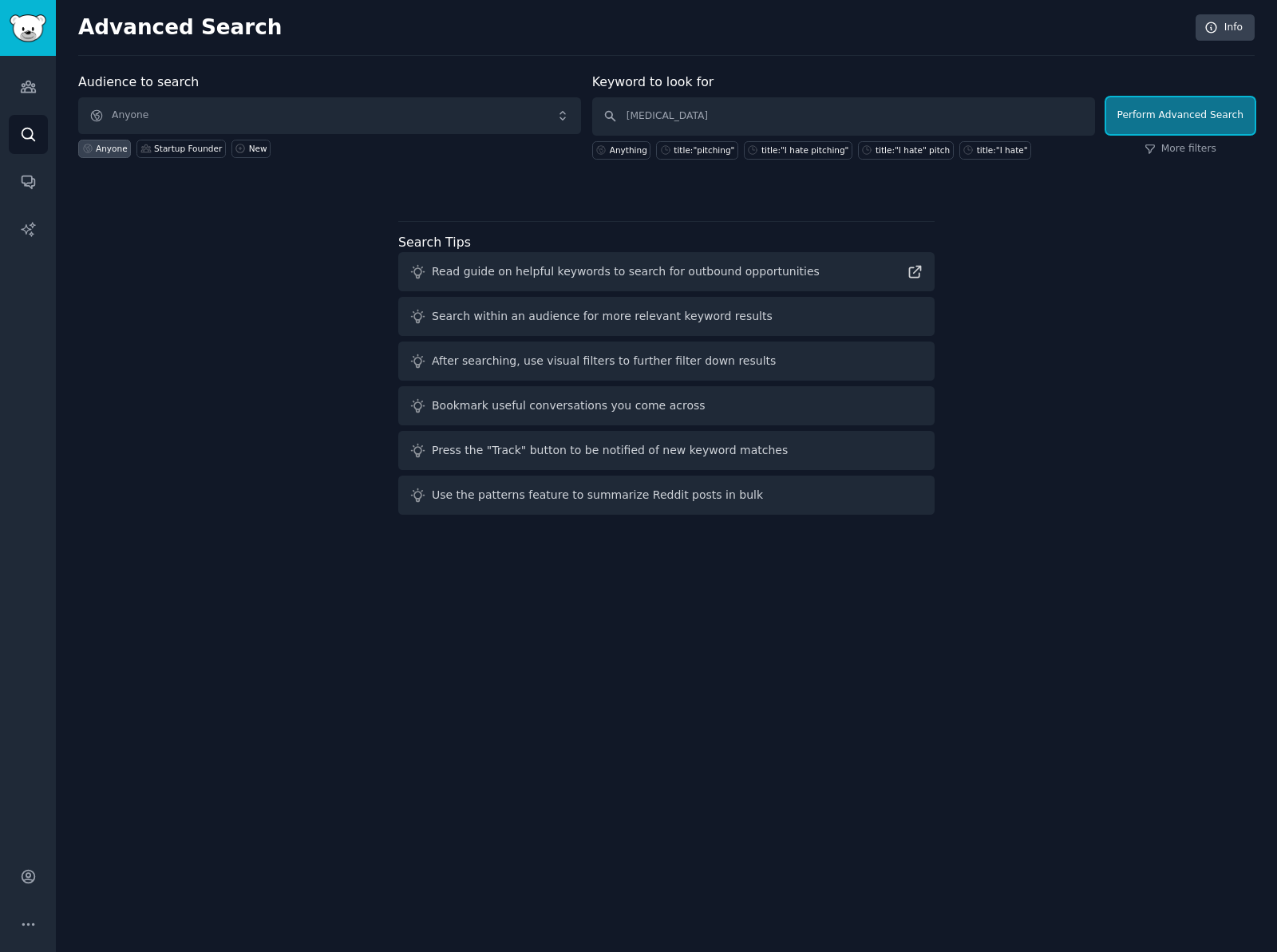
click at [1180, 118] on button "Perform Advanced Search" at bounding box center [1180, 116] width 148 height 37
click at [255, 149] on div "New" at bounding box center [258, 148] width 18 height 11
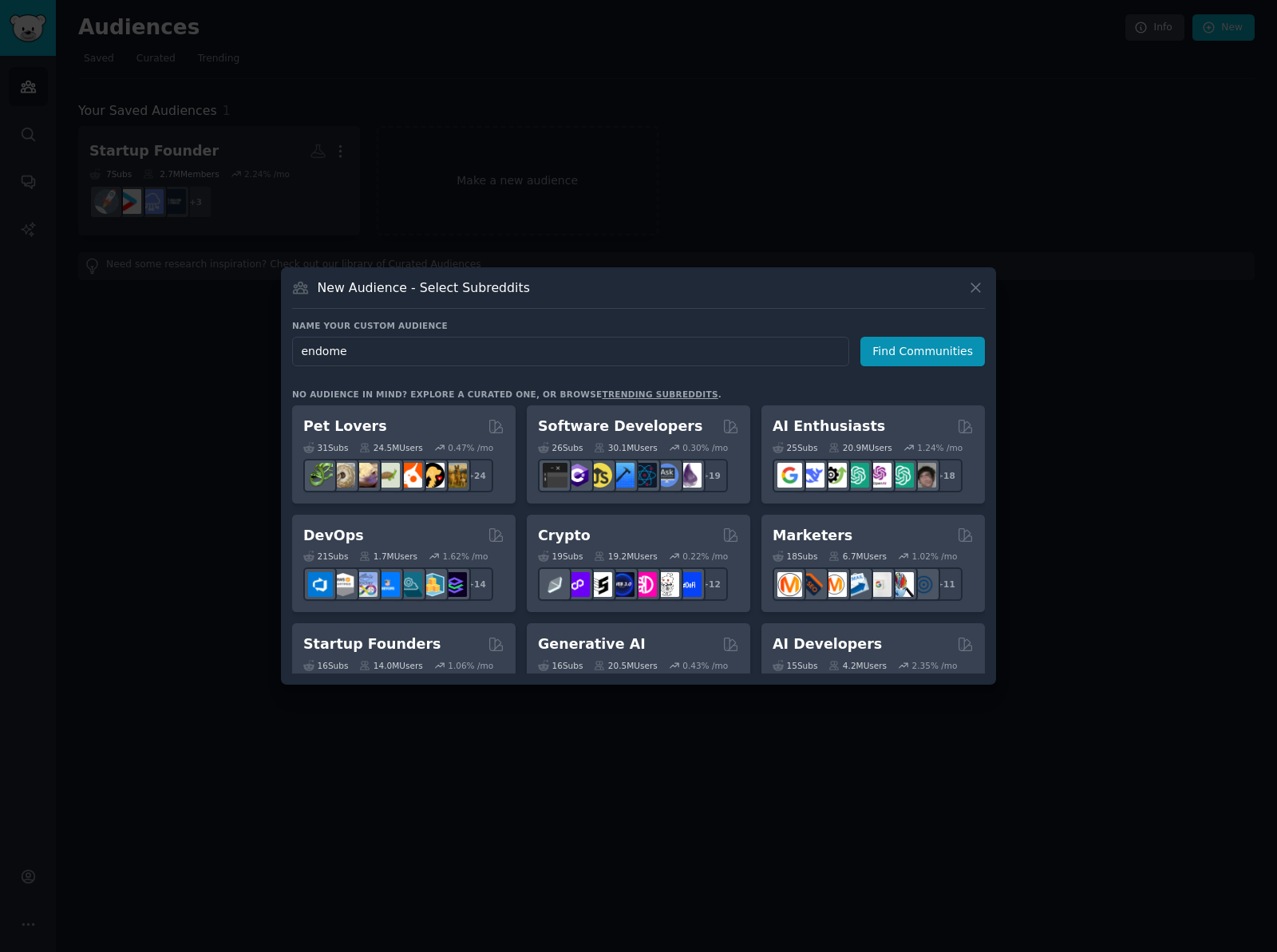
type input "[MEDICAL_DATA]"
click button "Find Communities" at bounding box center [923, 351] width 125 height 30
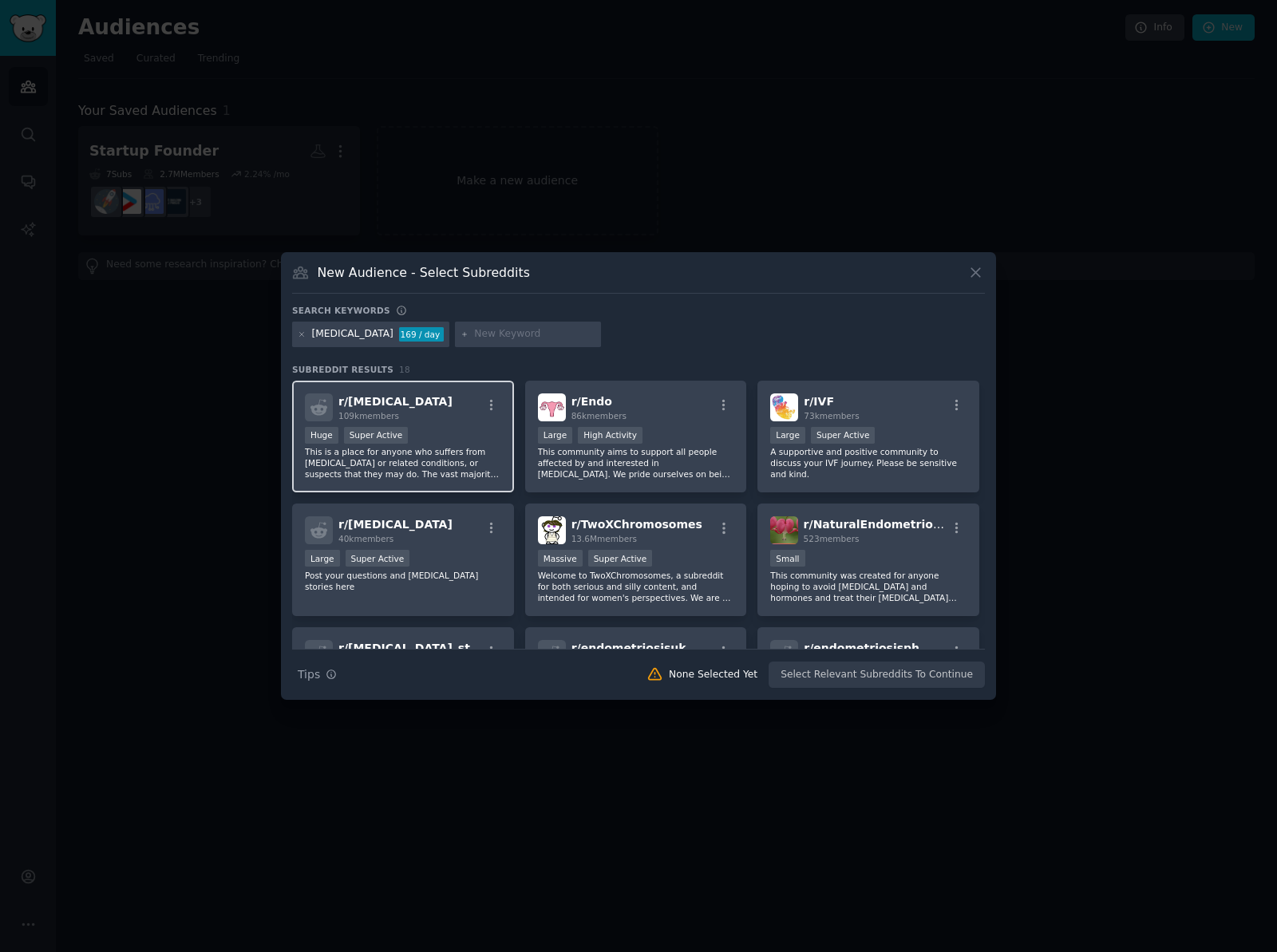
click at [453, 433] on div "Huge Super Active" at bounding box center [403, 436] width 196 height 20
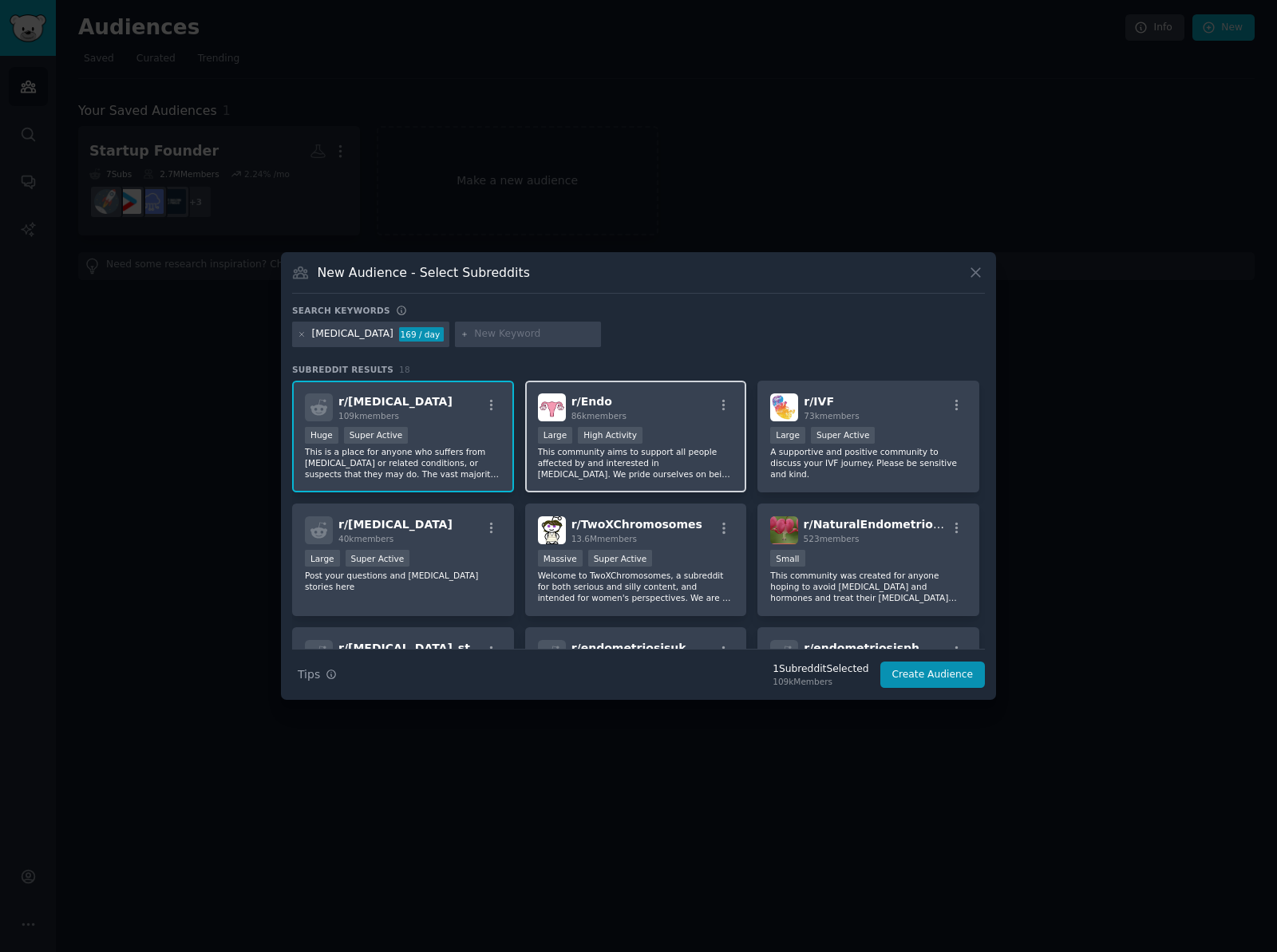
click at [672, 416] on div "r/ Endo 86k members" at bounding box center [636, 408] width 196 height 28
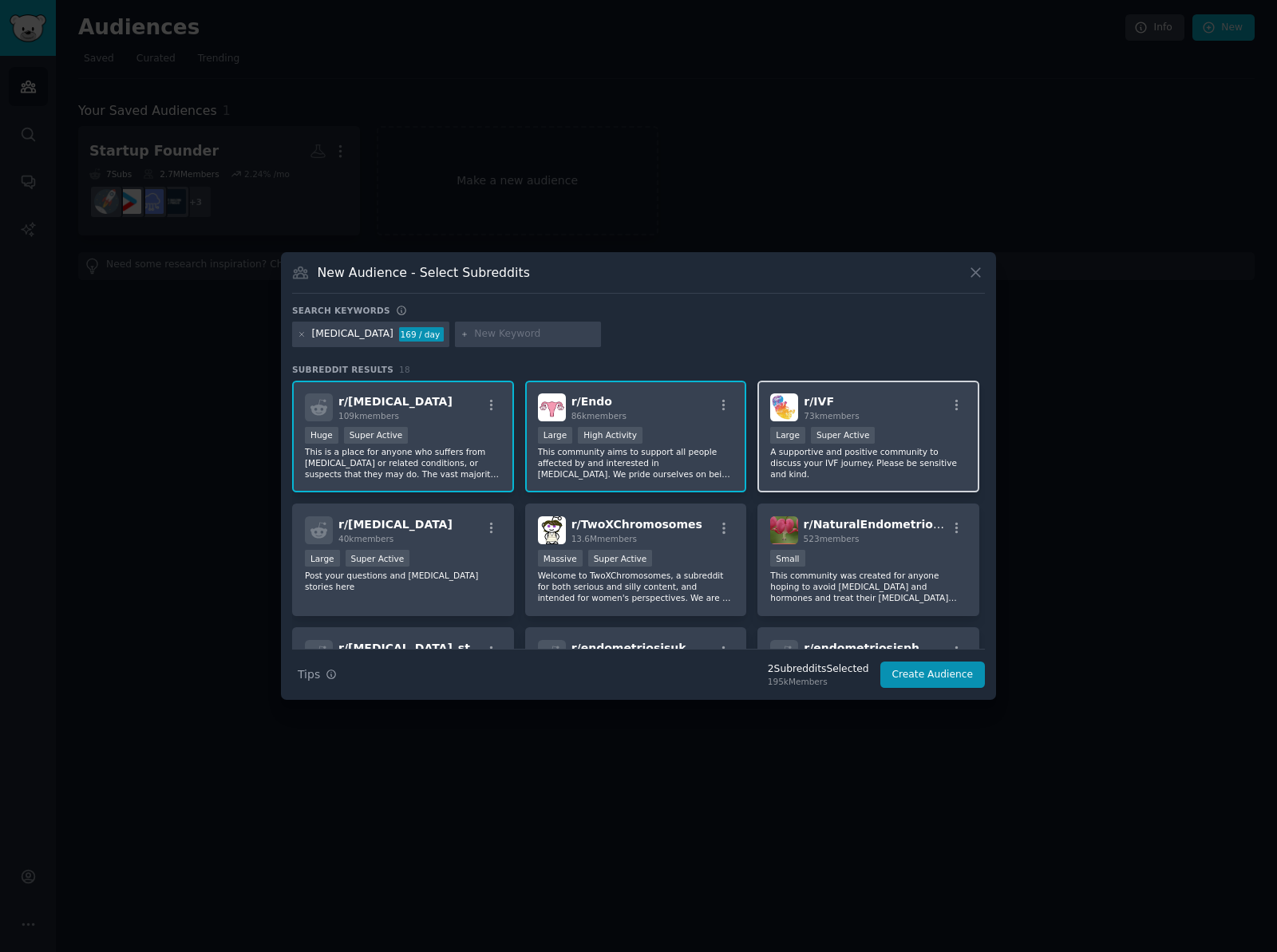
click at [906, 439] on div "Large Super Active" at bounding box center [868, 436] width 196 height 20
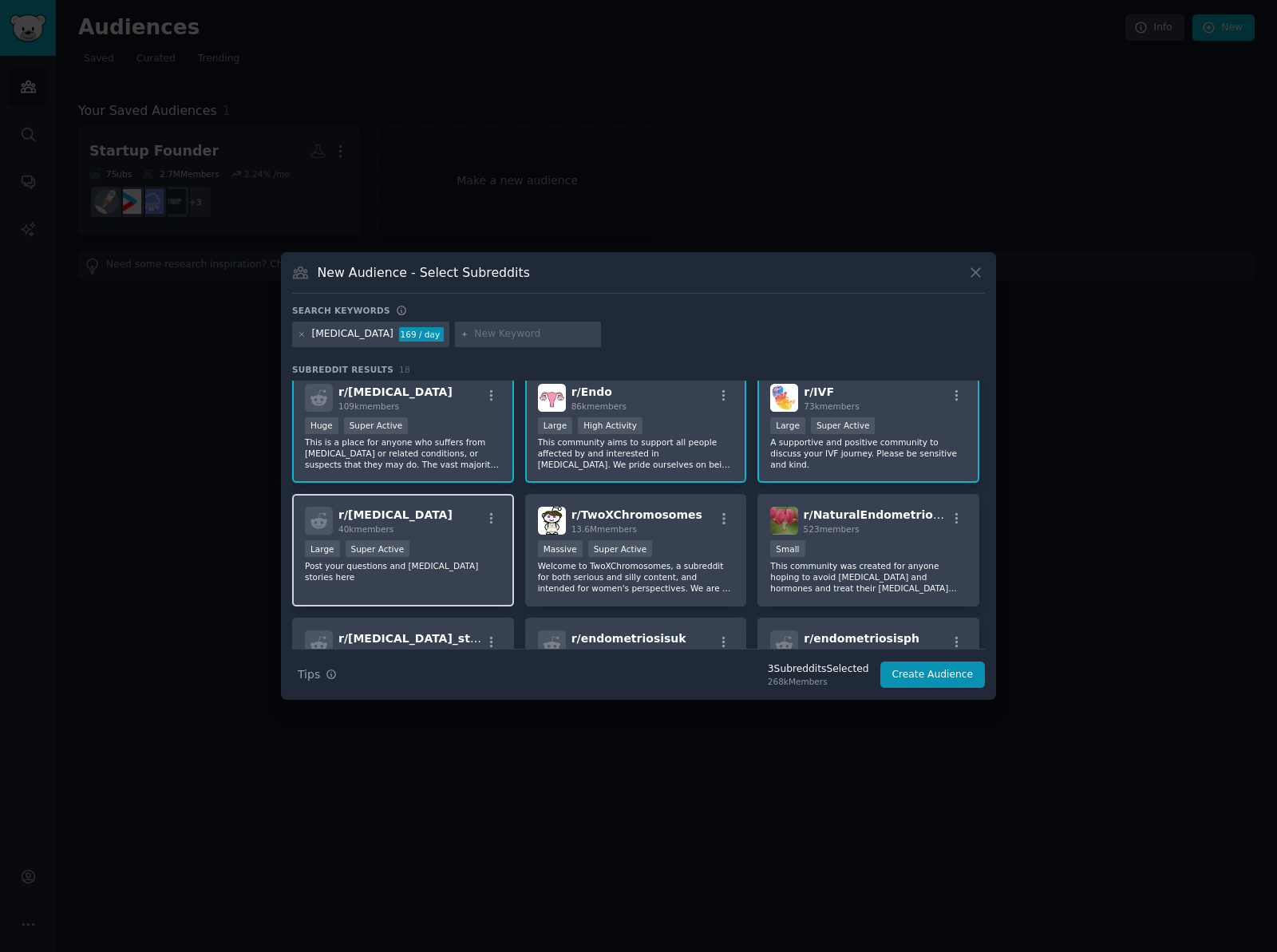
scroll to position [14, 0]
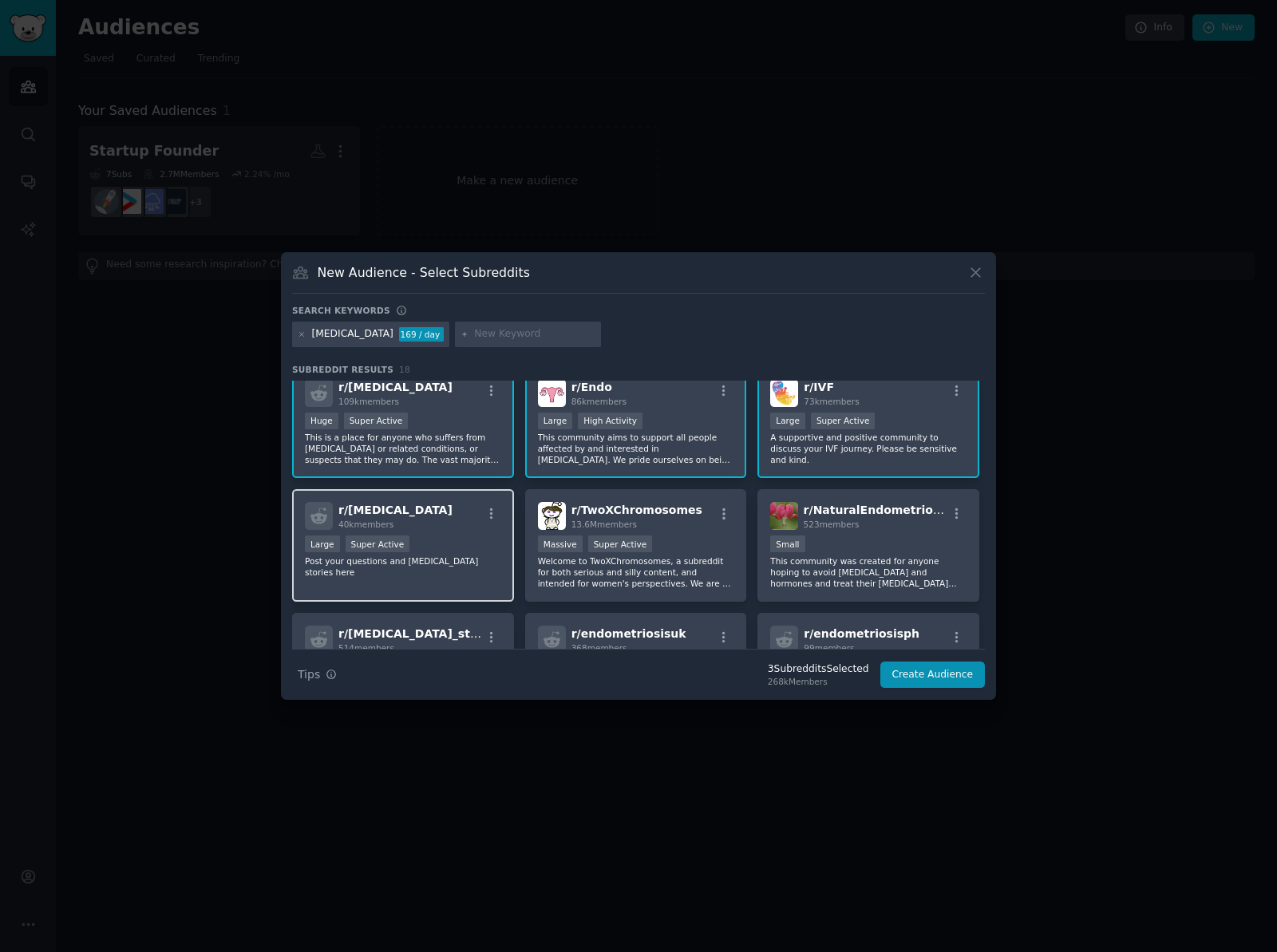
click at [432, 538] on div "Large Super Active" at bounding box center [403, 545] width 196 height 20
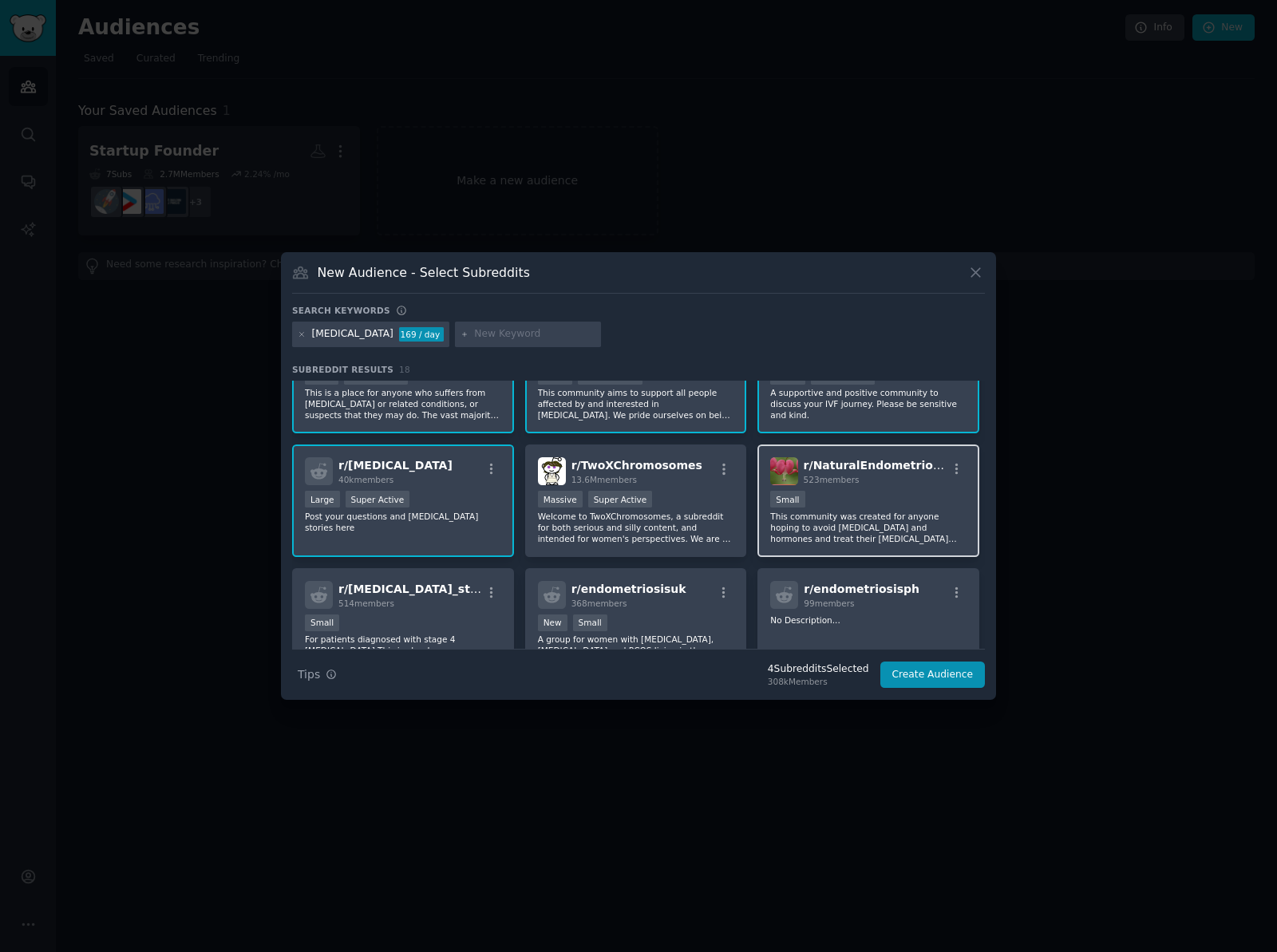
scroll to position [61, 0]
click at [900, 500] on div "Small" at bounding box center [868, 499] width 196 height 20
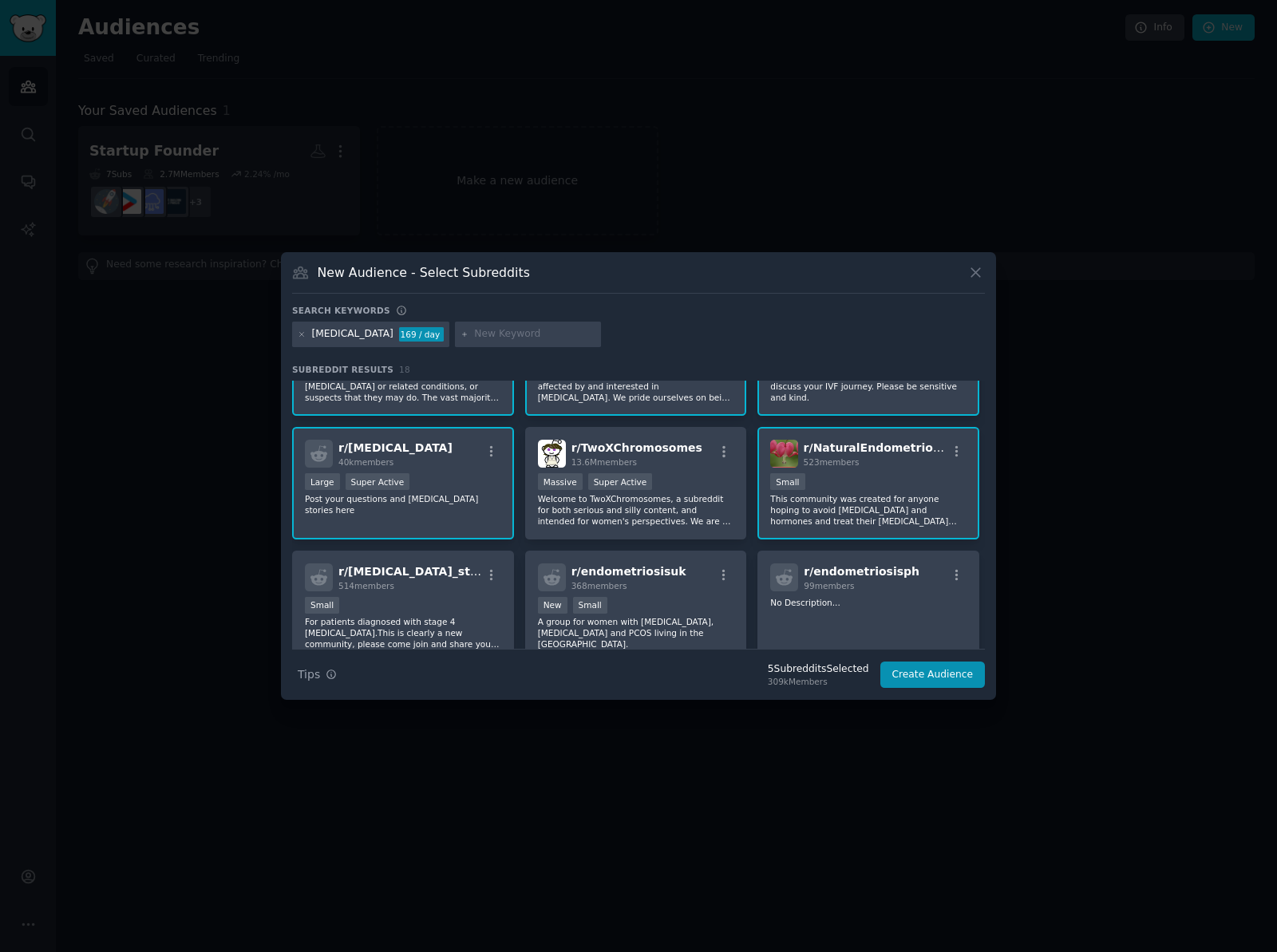
scroll to position [129, 0]
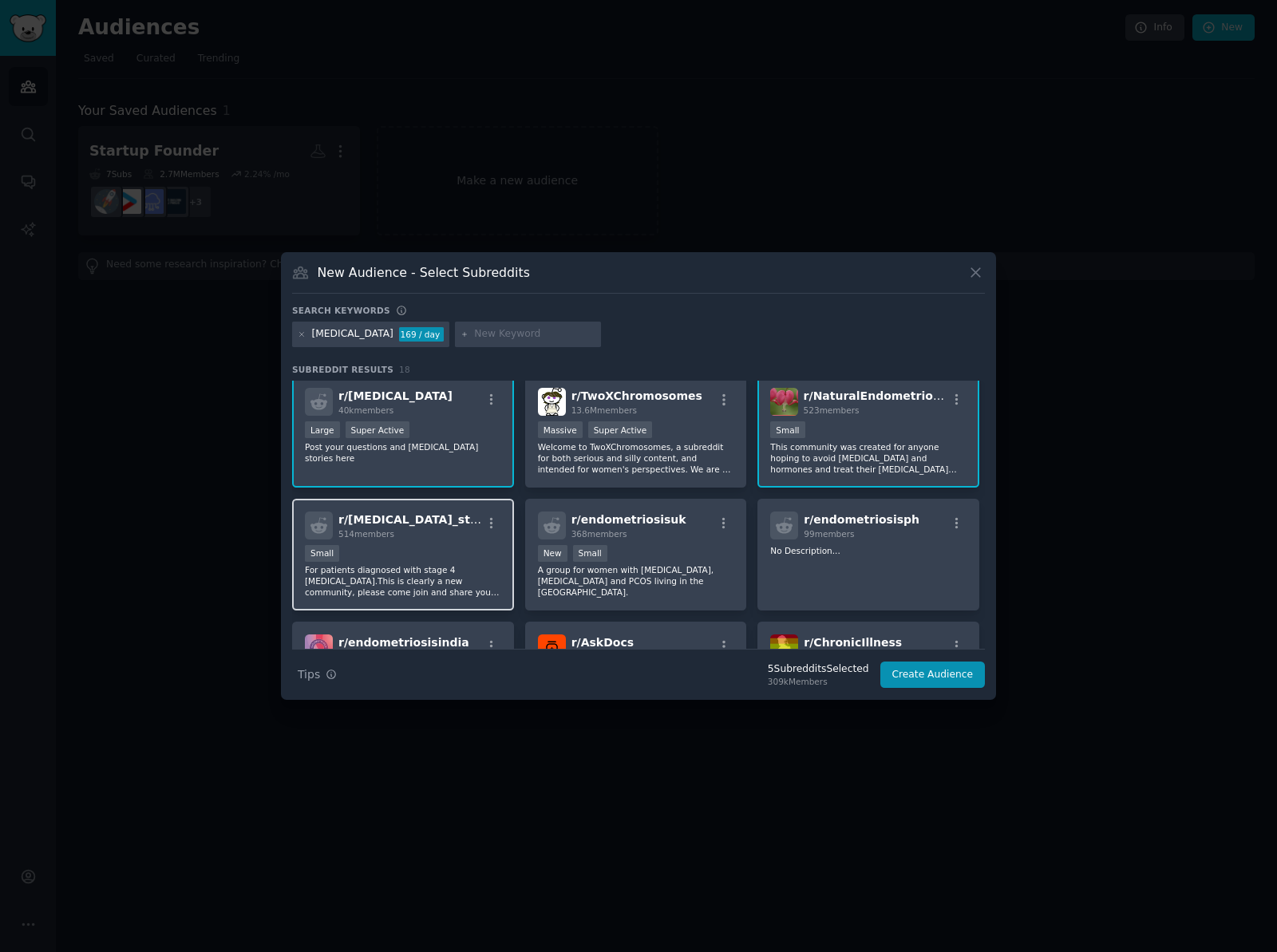
click at [436, 552] on div "Small" at bounding box center [403, 555] width 196 height 20
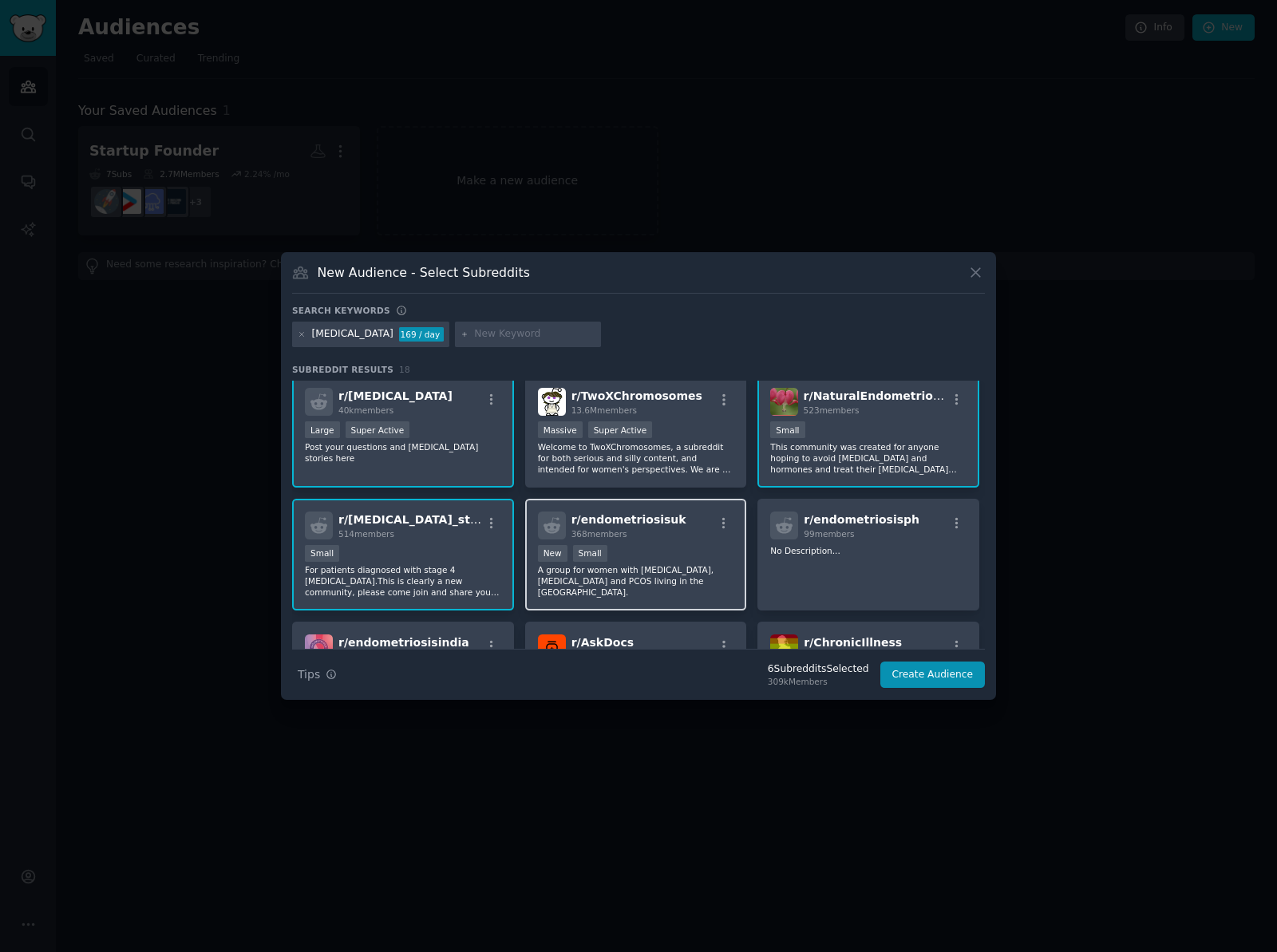
click at [668, 564] on p "A group for women with [MEDICAL_DATA], [MEDICAL_DATA] and PCOS living in the [G…" at bounding box center [636, 581] width 196 height 34
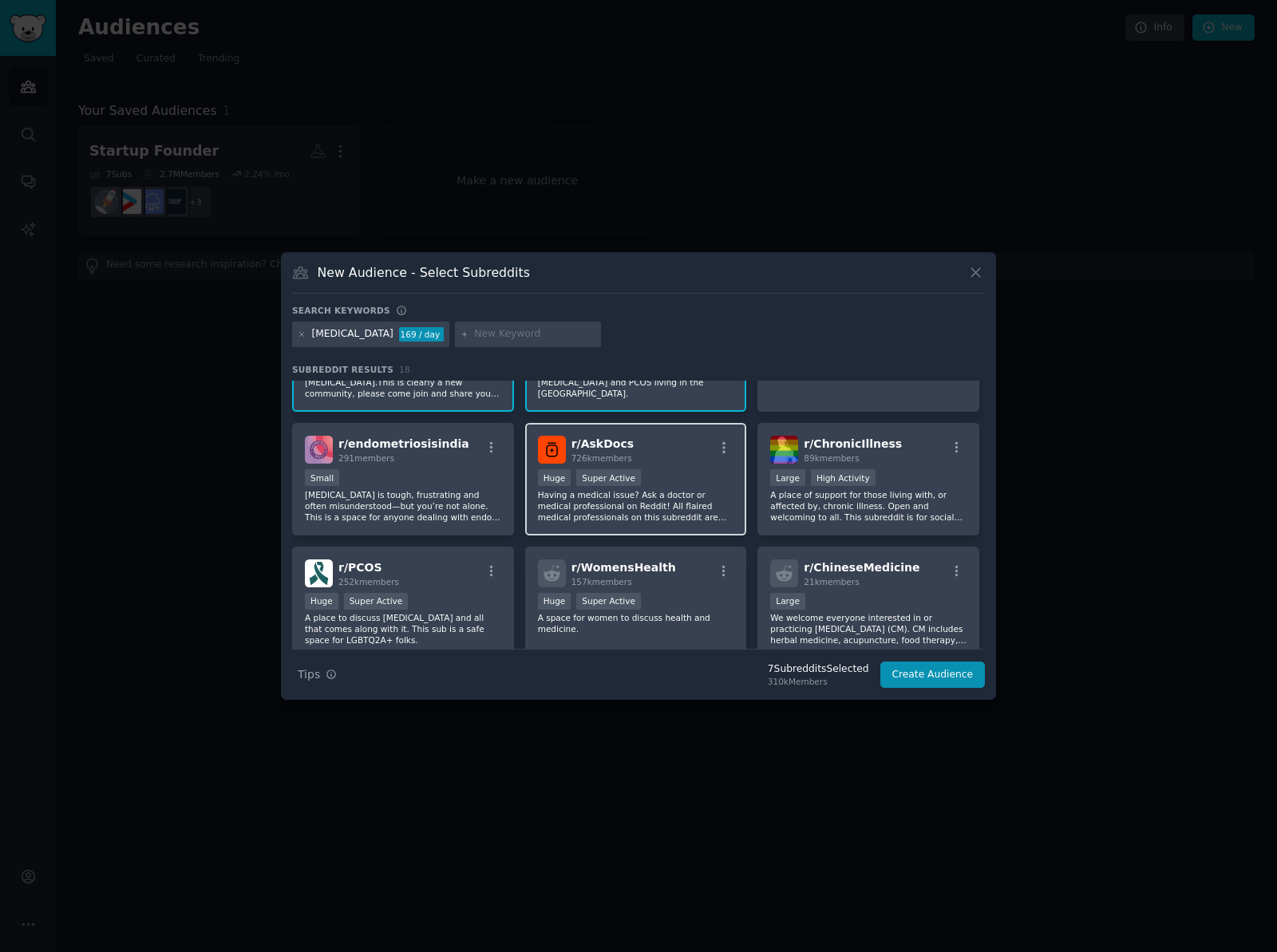
scroll to position [330, 0]
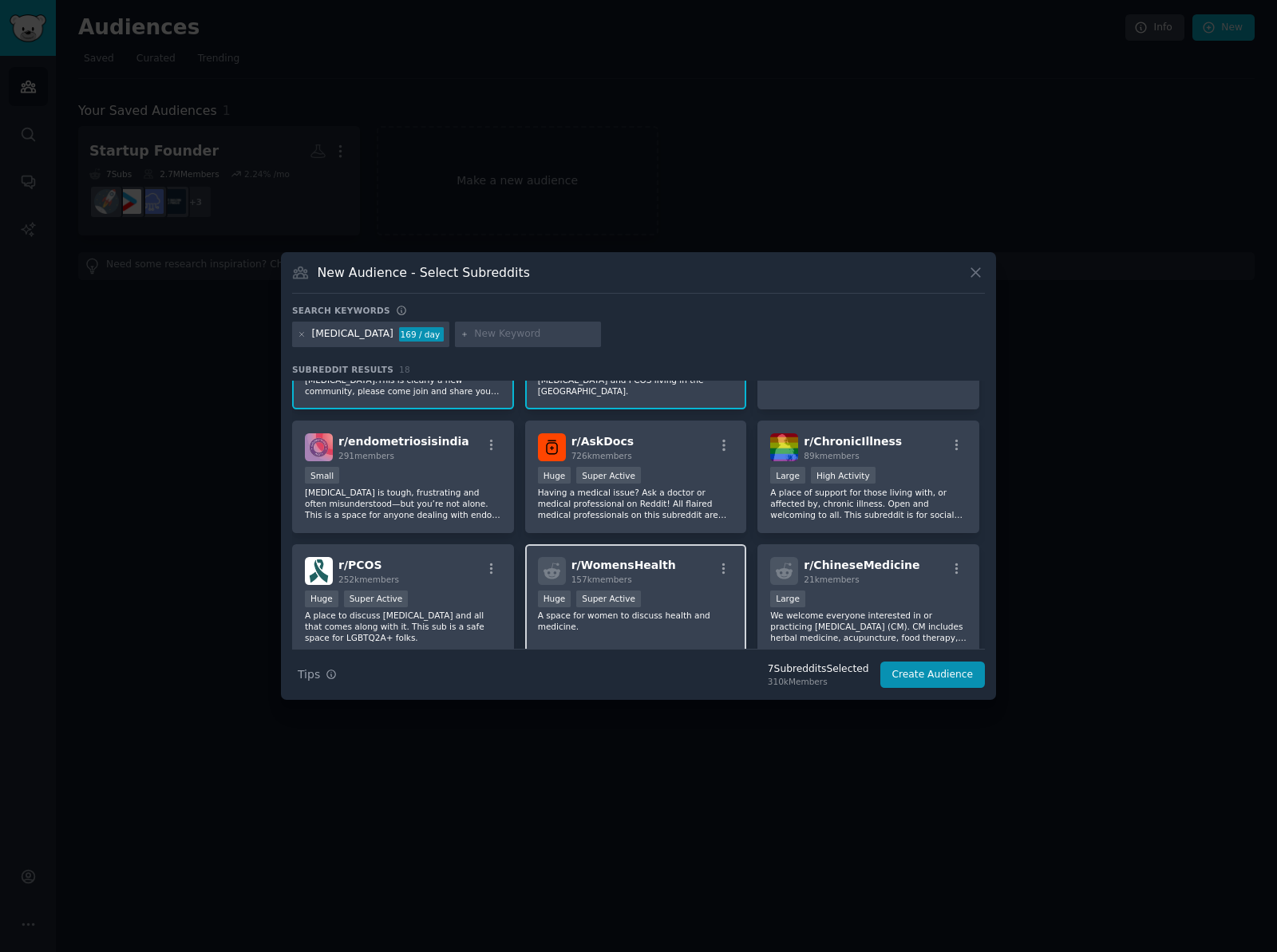
click at [694, 572] on div "r/ WomensHealth 157k members" at bounding box center [636, 571] width 196 height 28
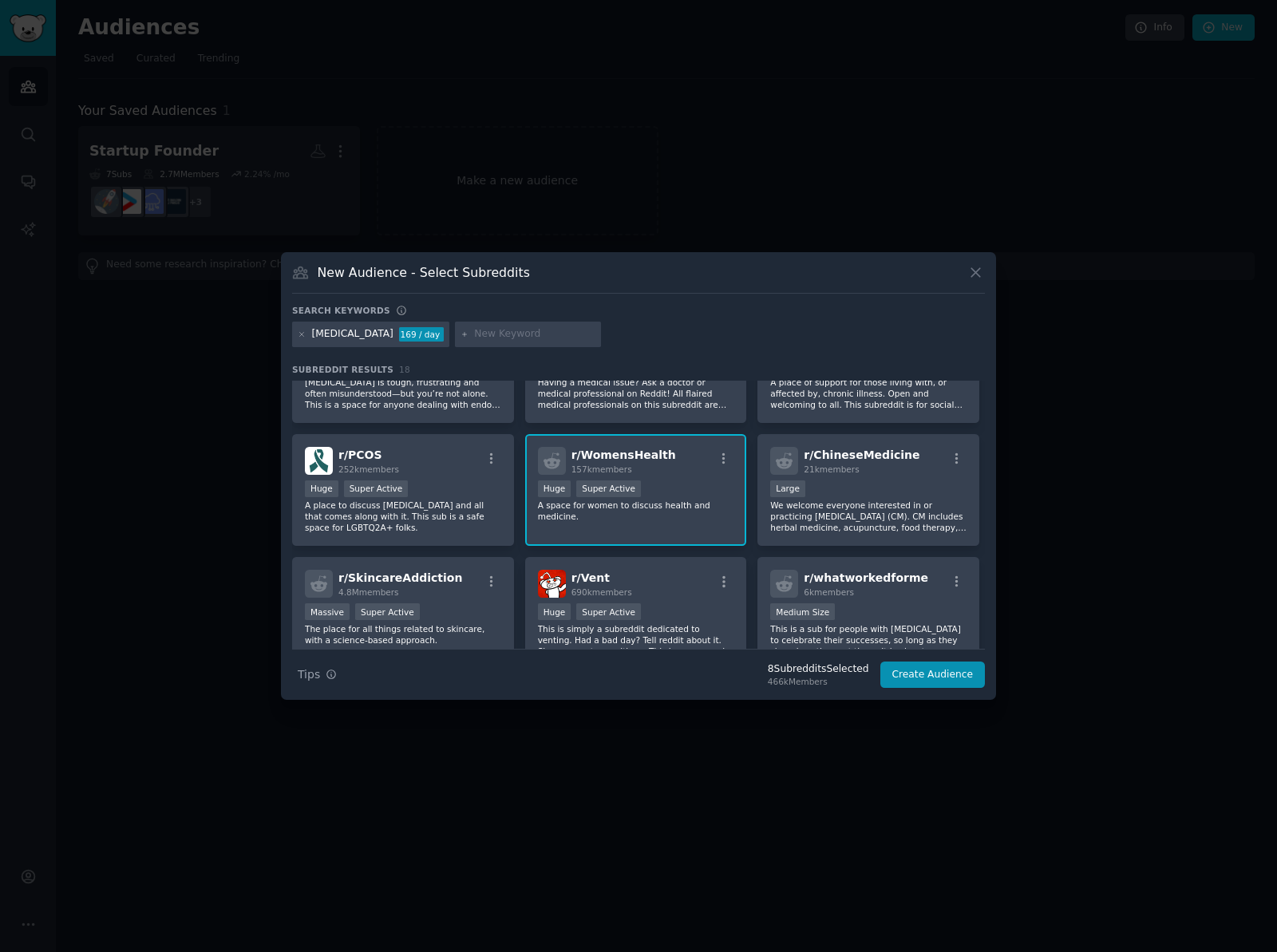
scroll to position [516, 0]
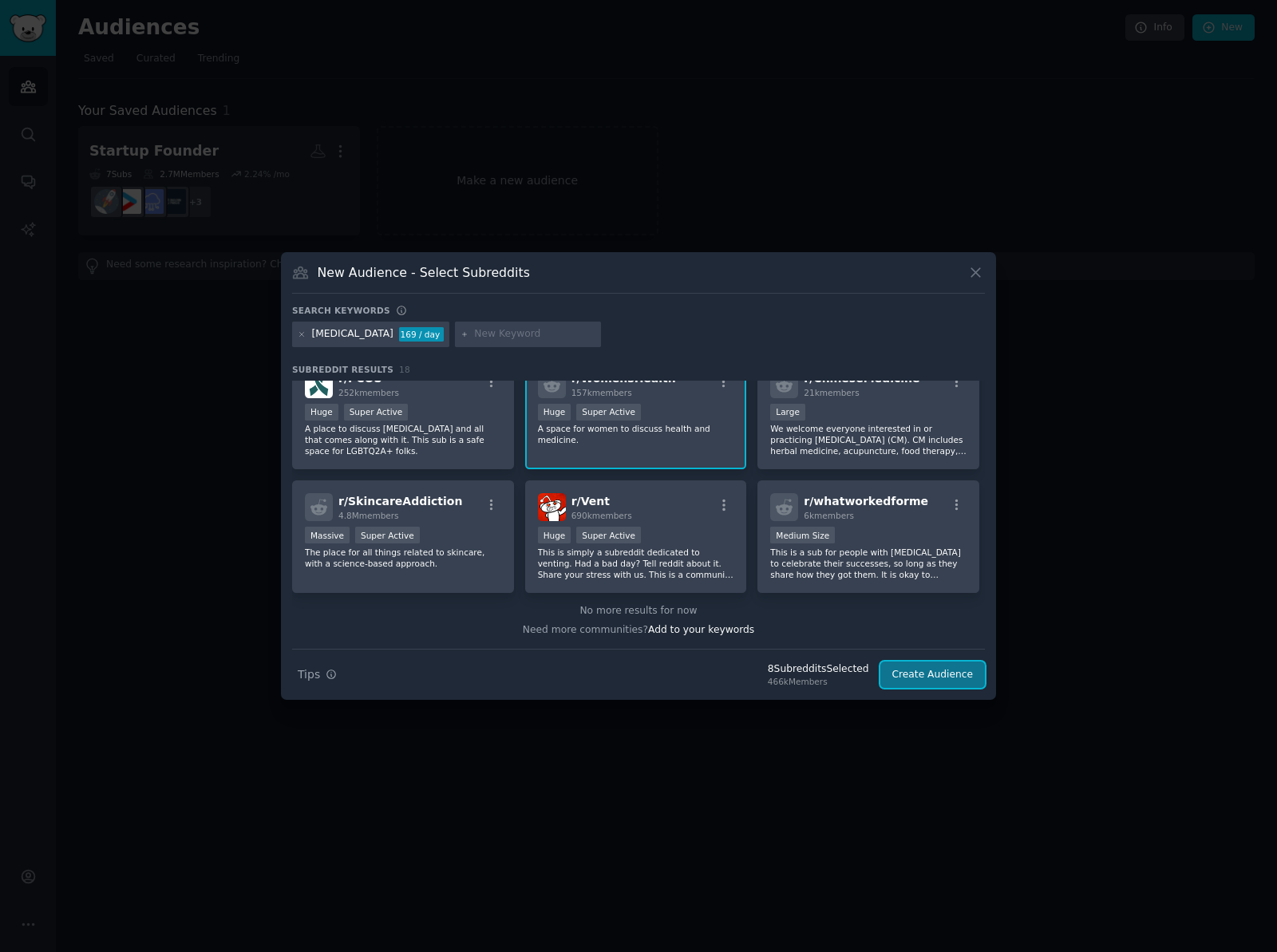
click at [910, 680] on button "Create Audience" at bounding box center [934, 676] width 106 height 27
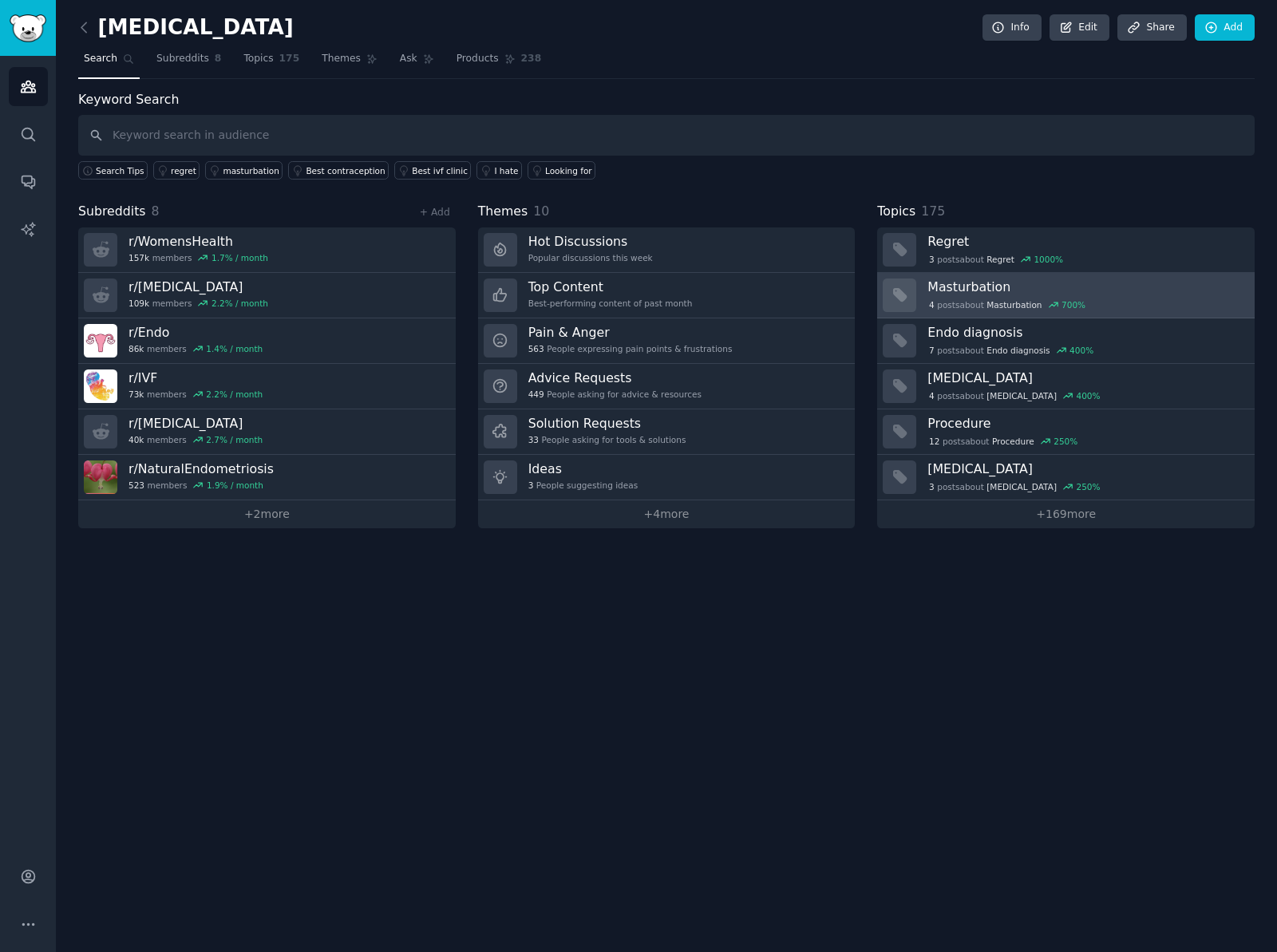
click at [953, 293] on h3 "Masturbation" at bounding box center [1086, 287] width 316 height 17
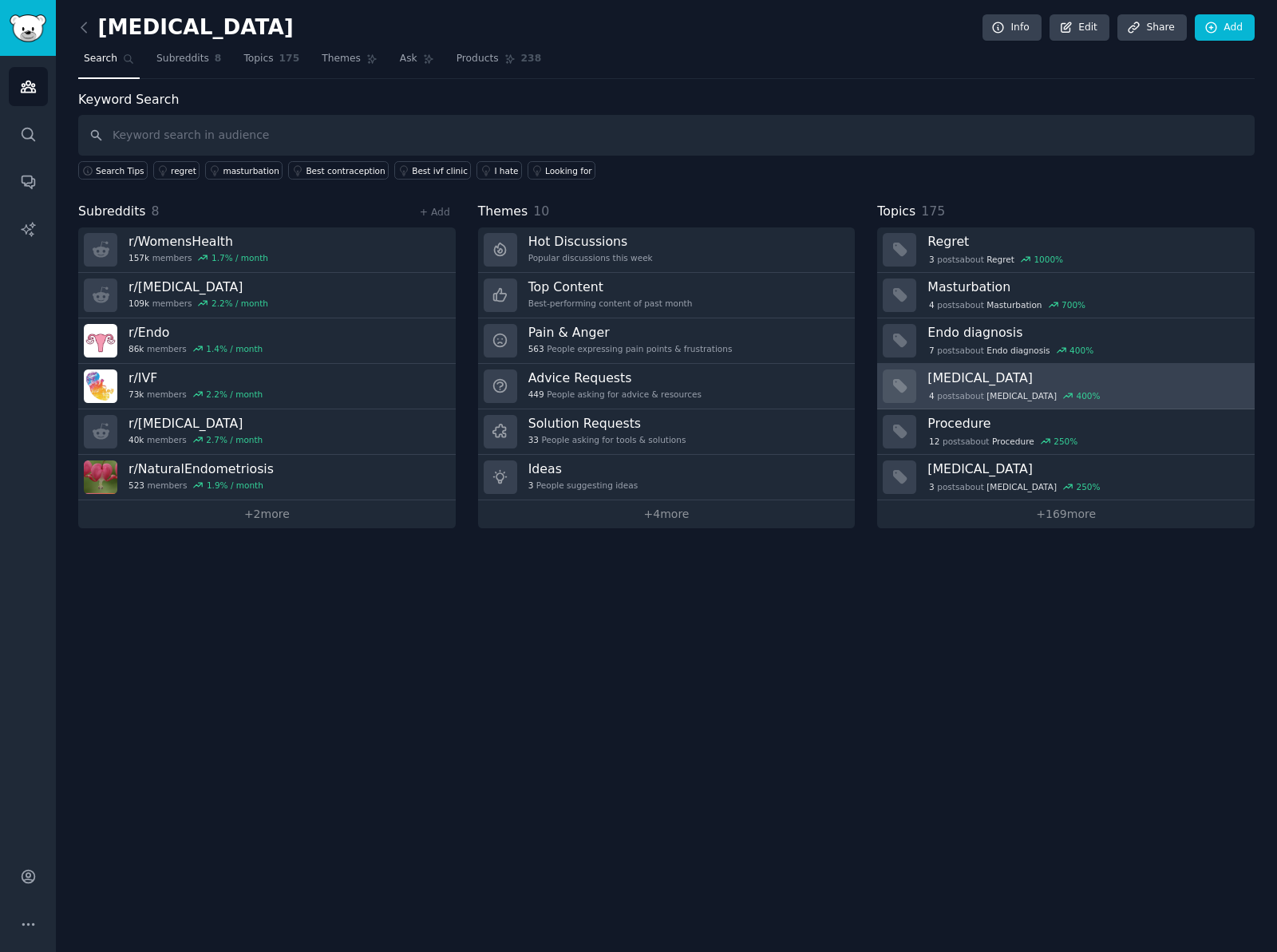
click at [962, 382] on h3 "[MEDICAL_DATA]" at bounding box center [1086, 378] width 316 height 17
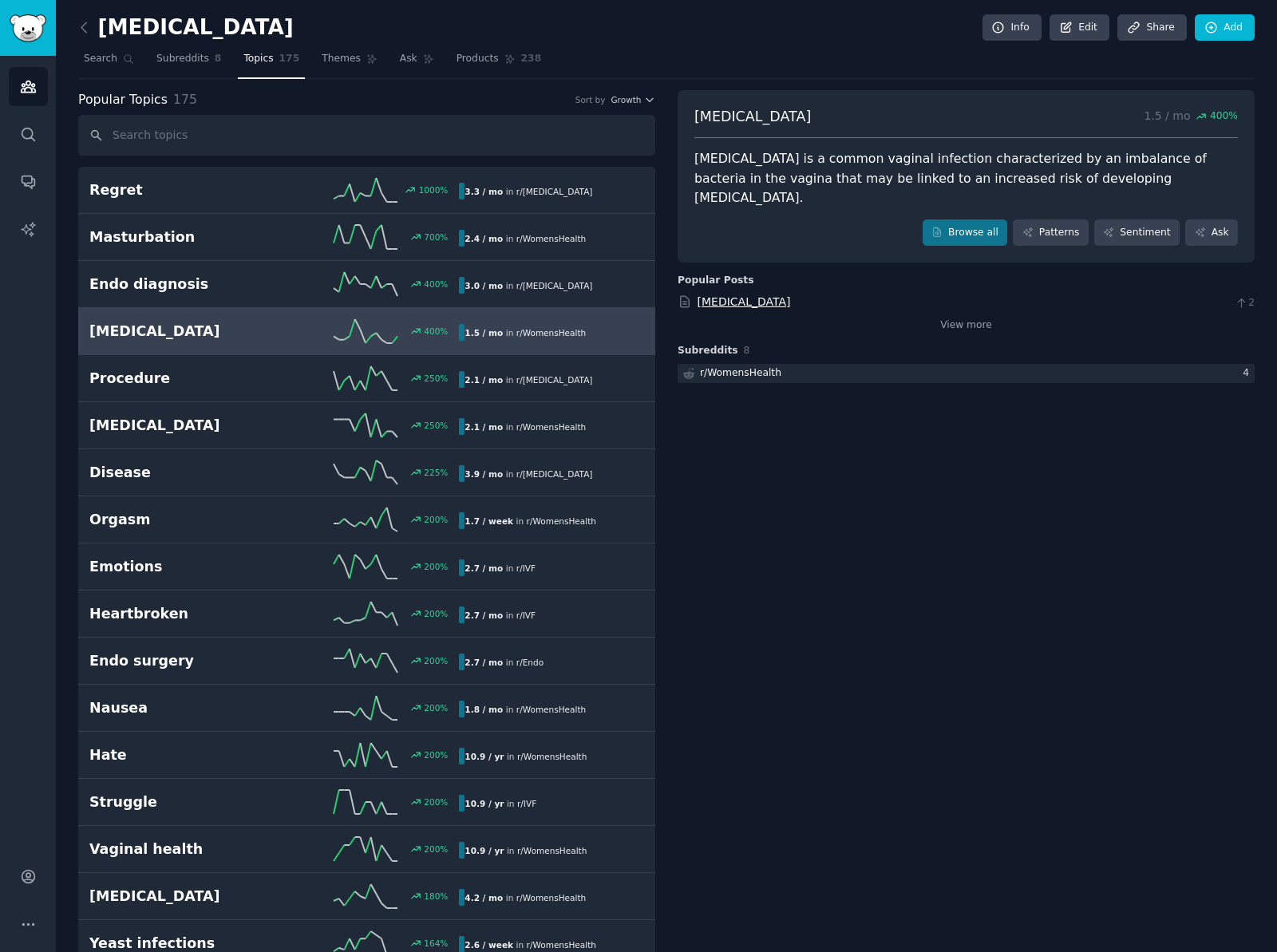
click at [764, 295] on link "[MEDICAL_DATA]" at bounding box center [744, 302] width 94 height 13
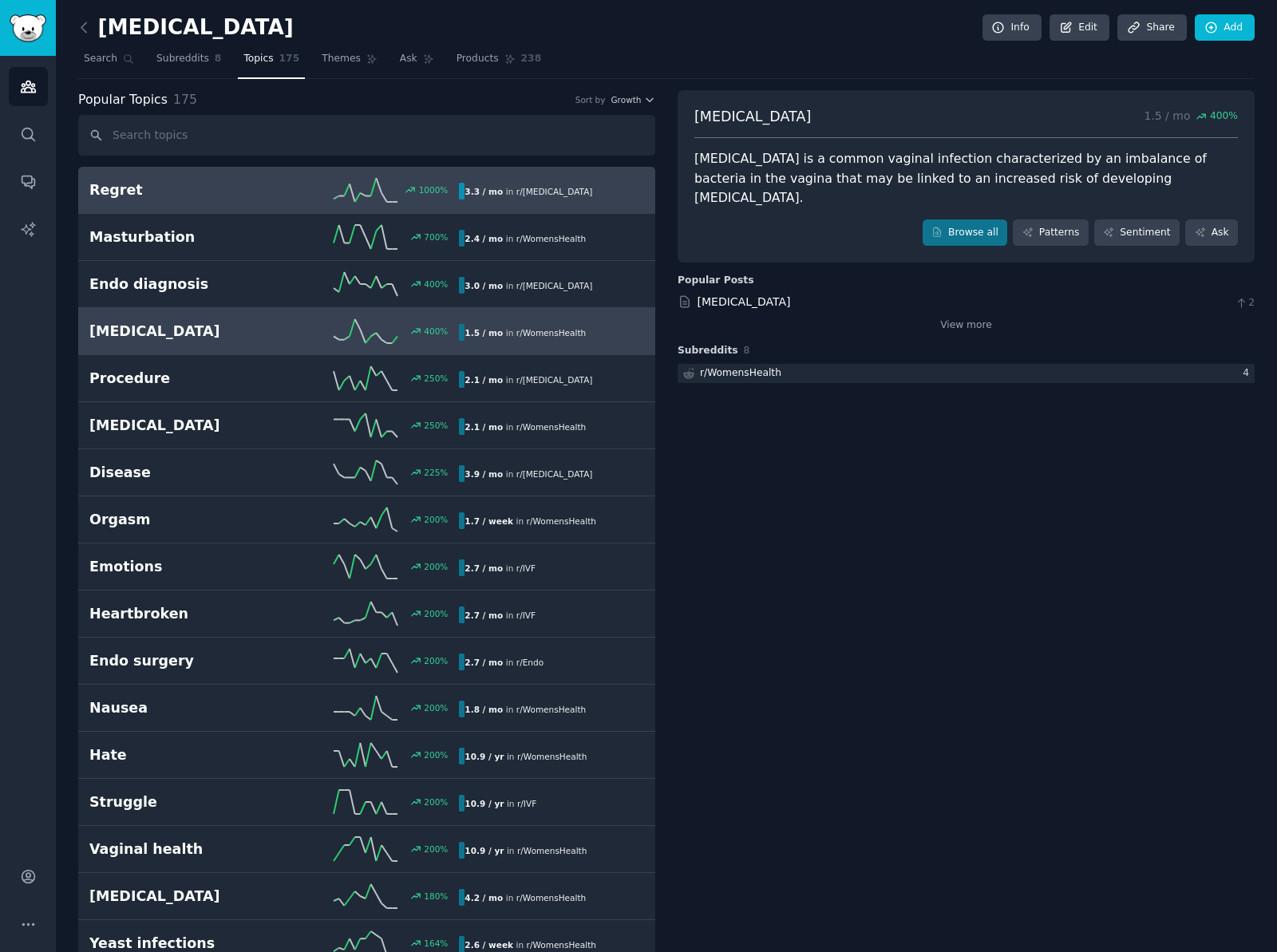
click at [251, 186] on h2 "Regret" at bounding box center [182, 190] width 185 height 20
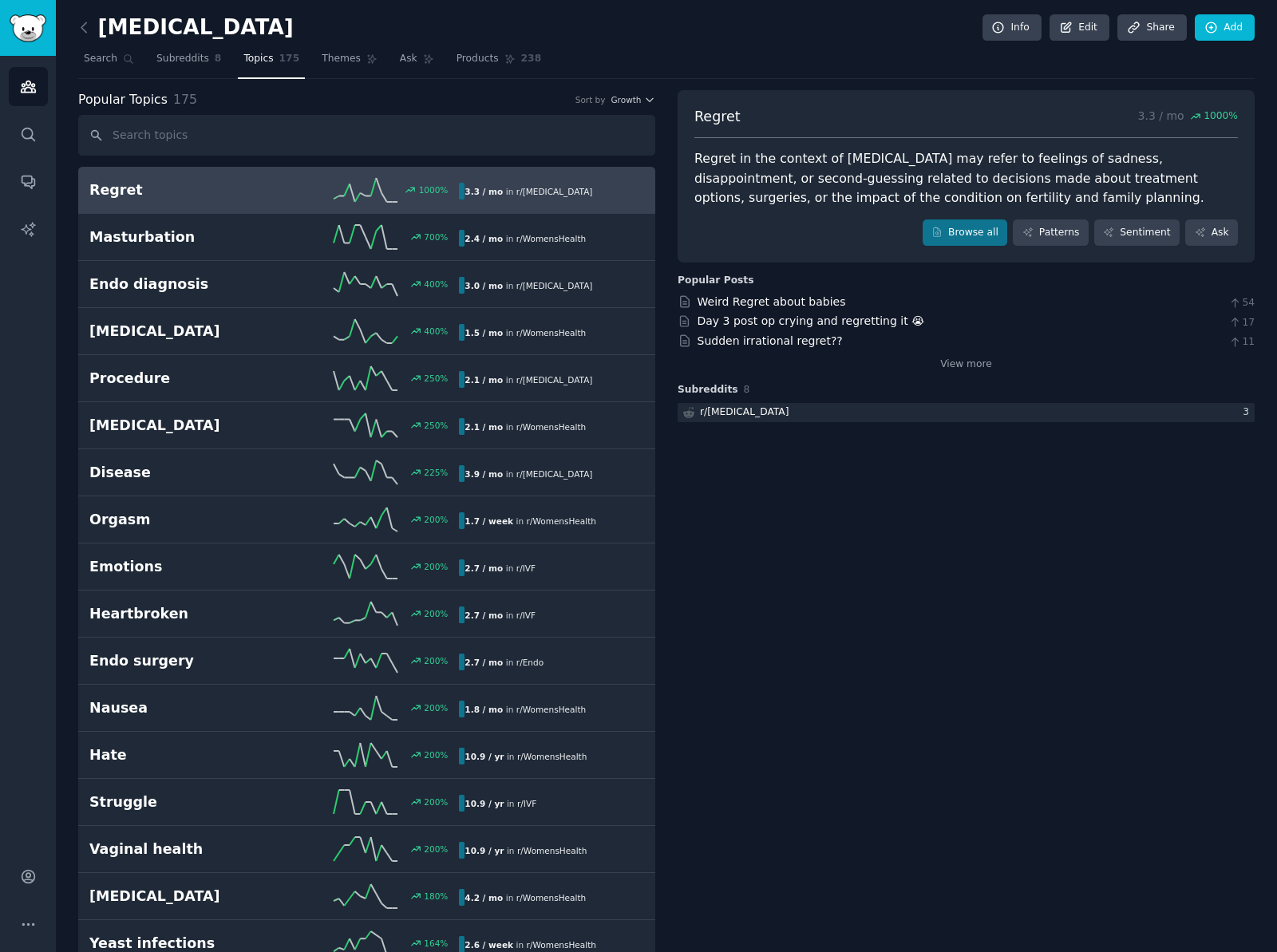
click at [99, 61] on span "Search" at bounding box center [101, 59] width 34 height 14
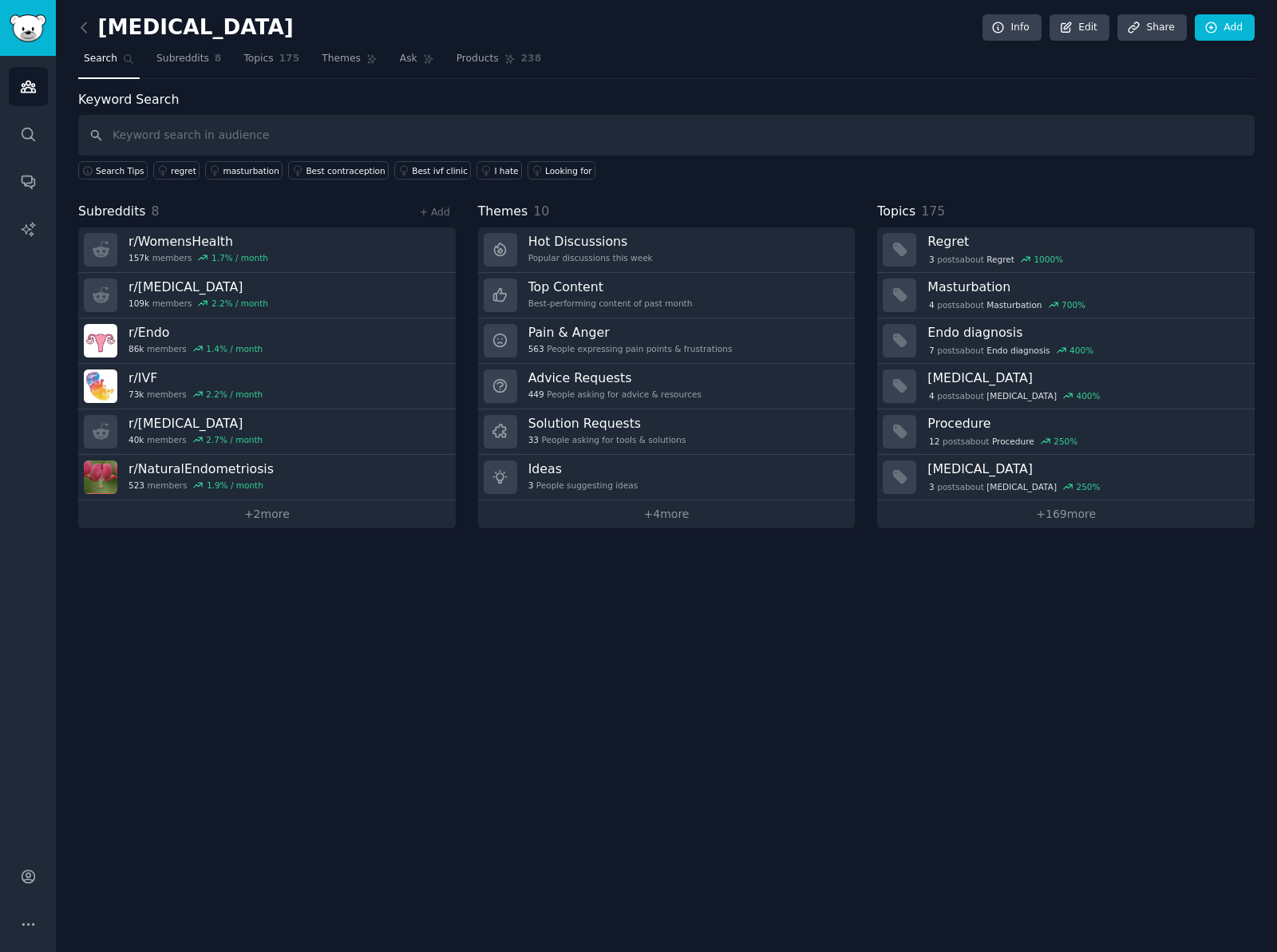
click at [609, 637] on div "[MEDICAL_DATA] Info Edit Share Add Search Subreddits 8 Topics 175 Themes Ask Pr…" at bounding box center [666, 476] width 1221 height 952
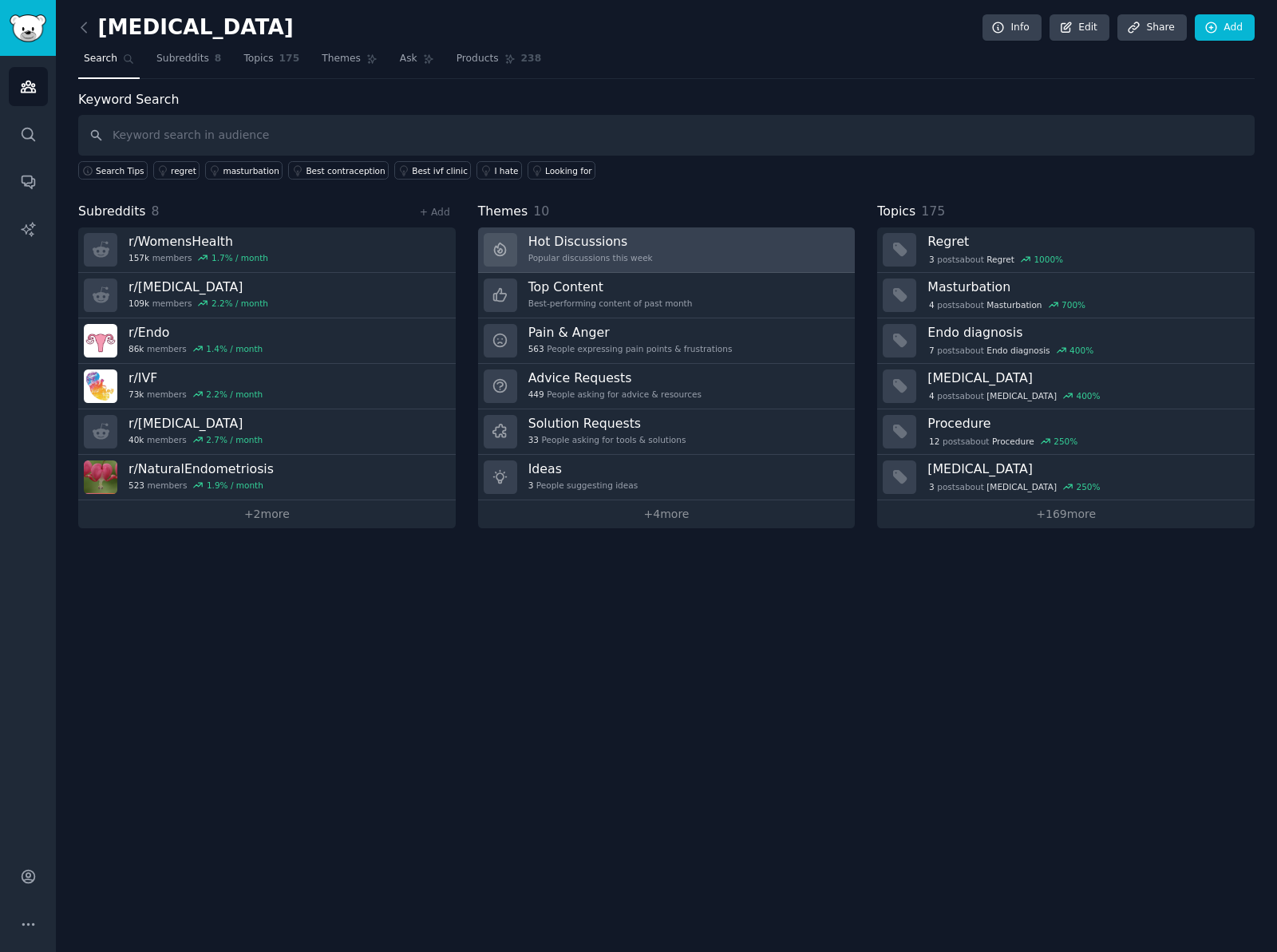
click at [669, 242] on link "Hot Discussions Popular discussions this week" at bounding box center [667, 250] width 378 height 46
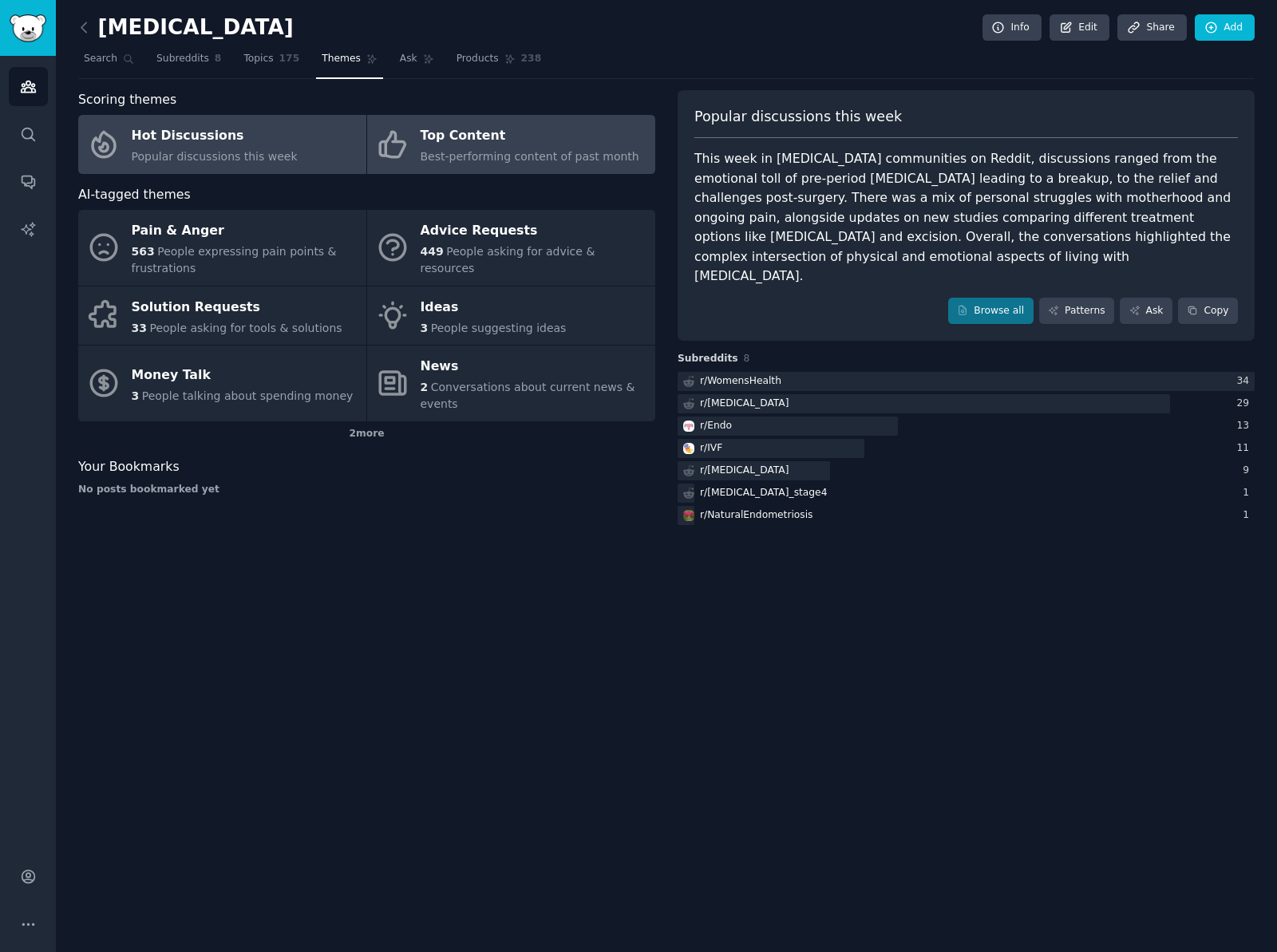
click at [567, 151] on span "Best-performing content of past month" at bounding box center [529, 156] width 219 height 13
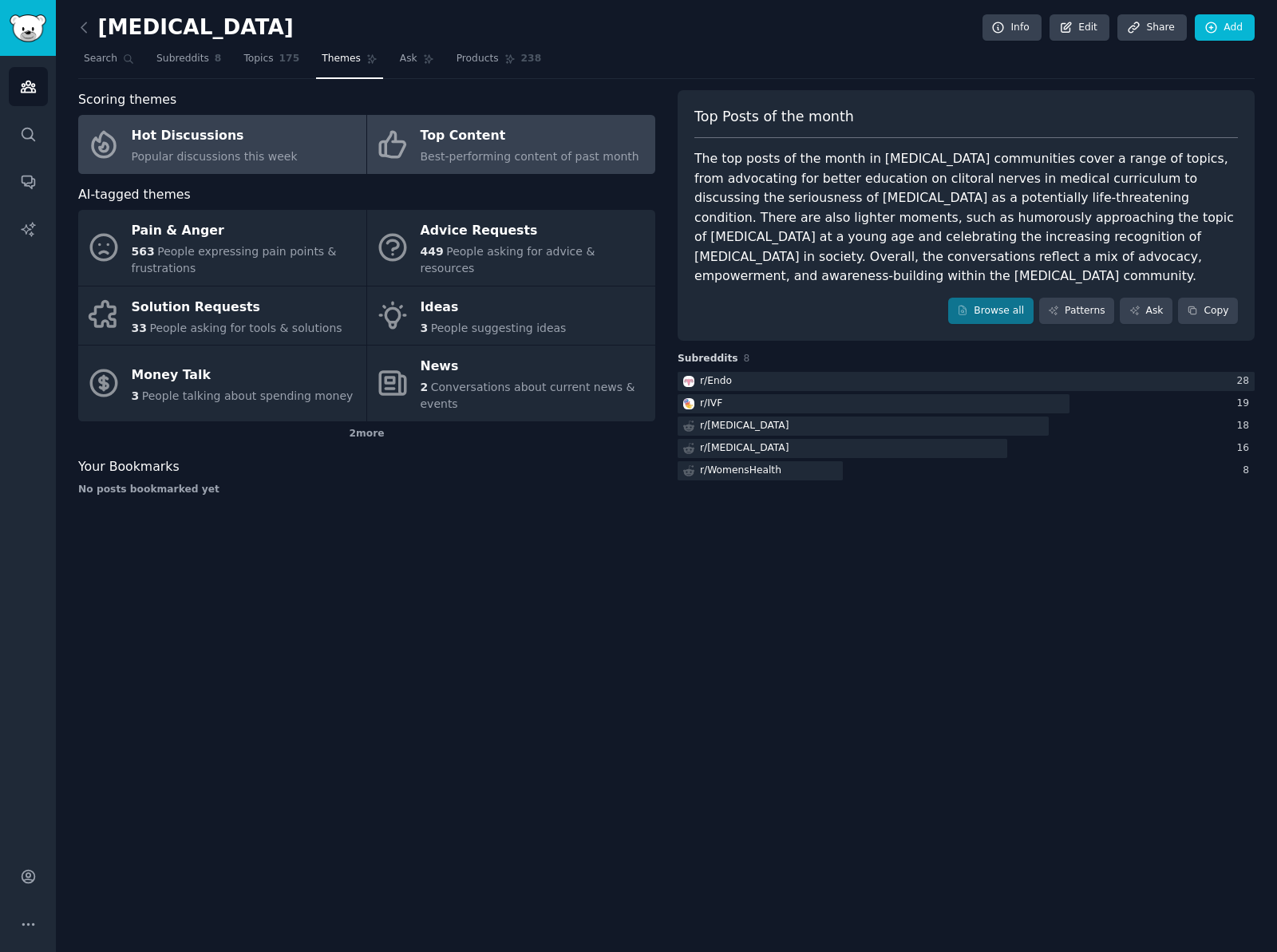
click at [236, 164] on div "Popular discussions this week" at bounding box center [215, 156] width 166 height 17
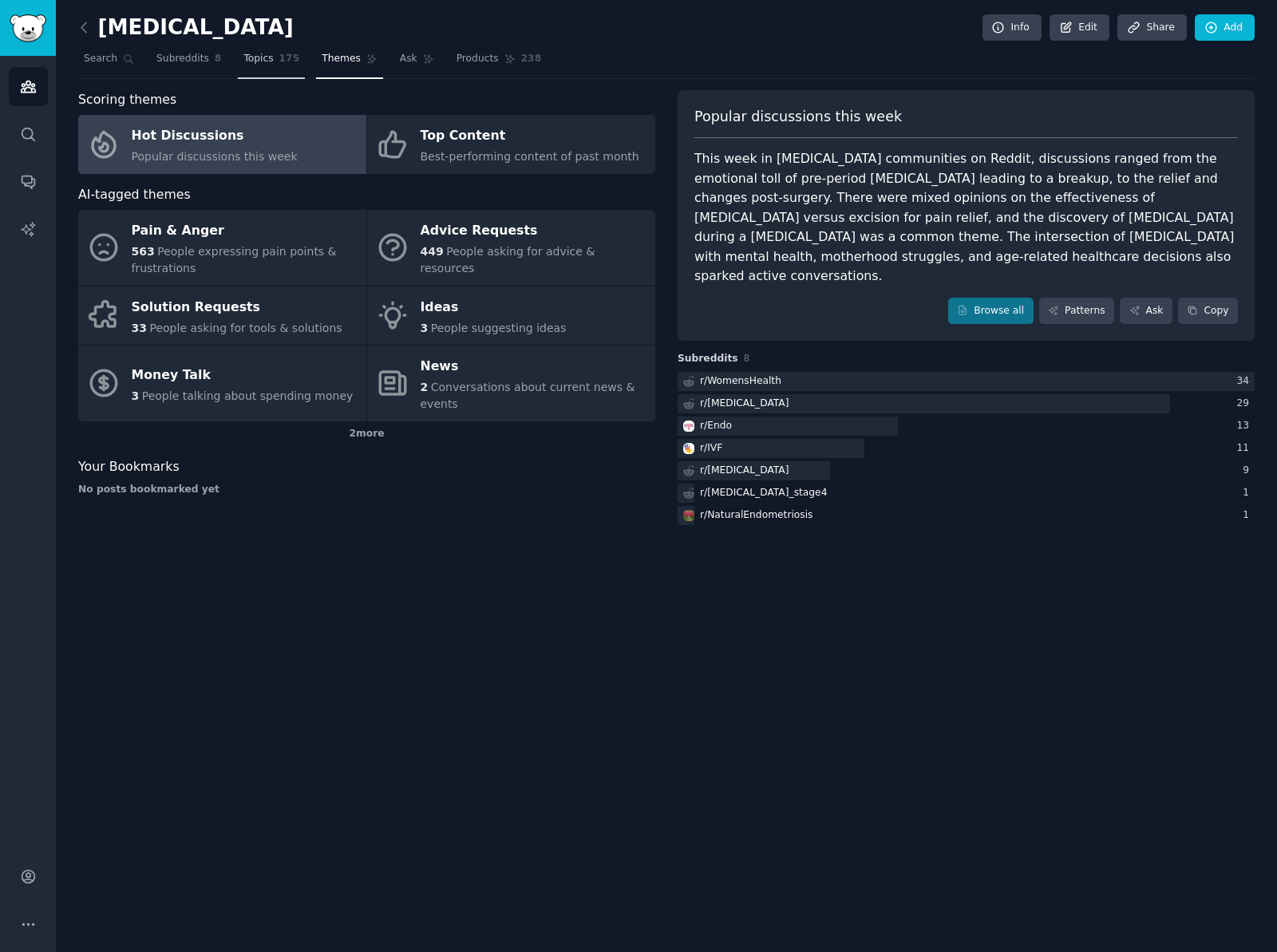
click at [254, 63] on span "Topics" at bounding box center [258, 59] width 30 height 14
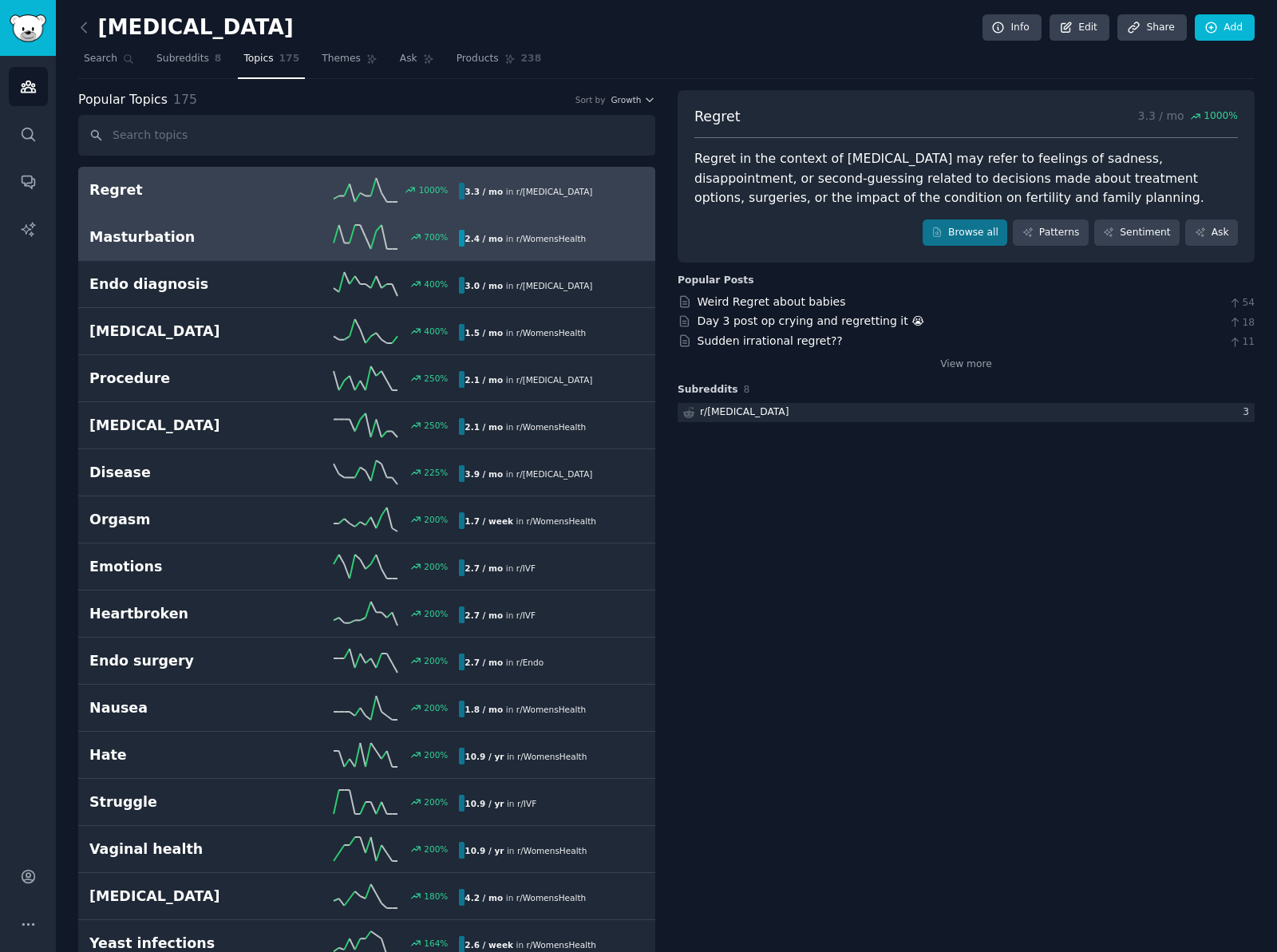
click at [259, 229] on h2 "Masturbation" at bounding box center [182, 237] width 185 height 20
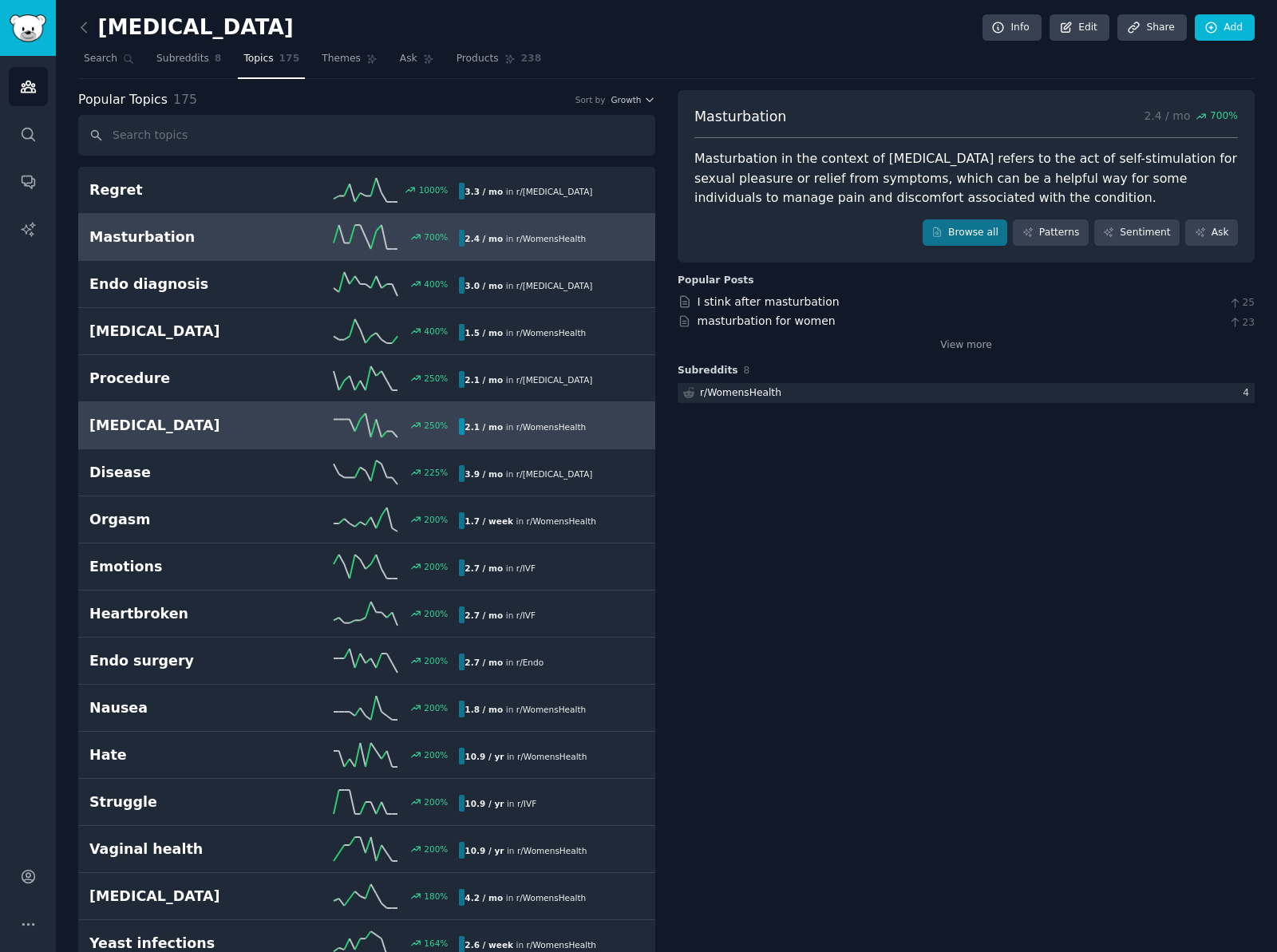
click at [277, 432] on div "250 %" at bounding box center [367, 425] width 185 height 24
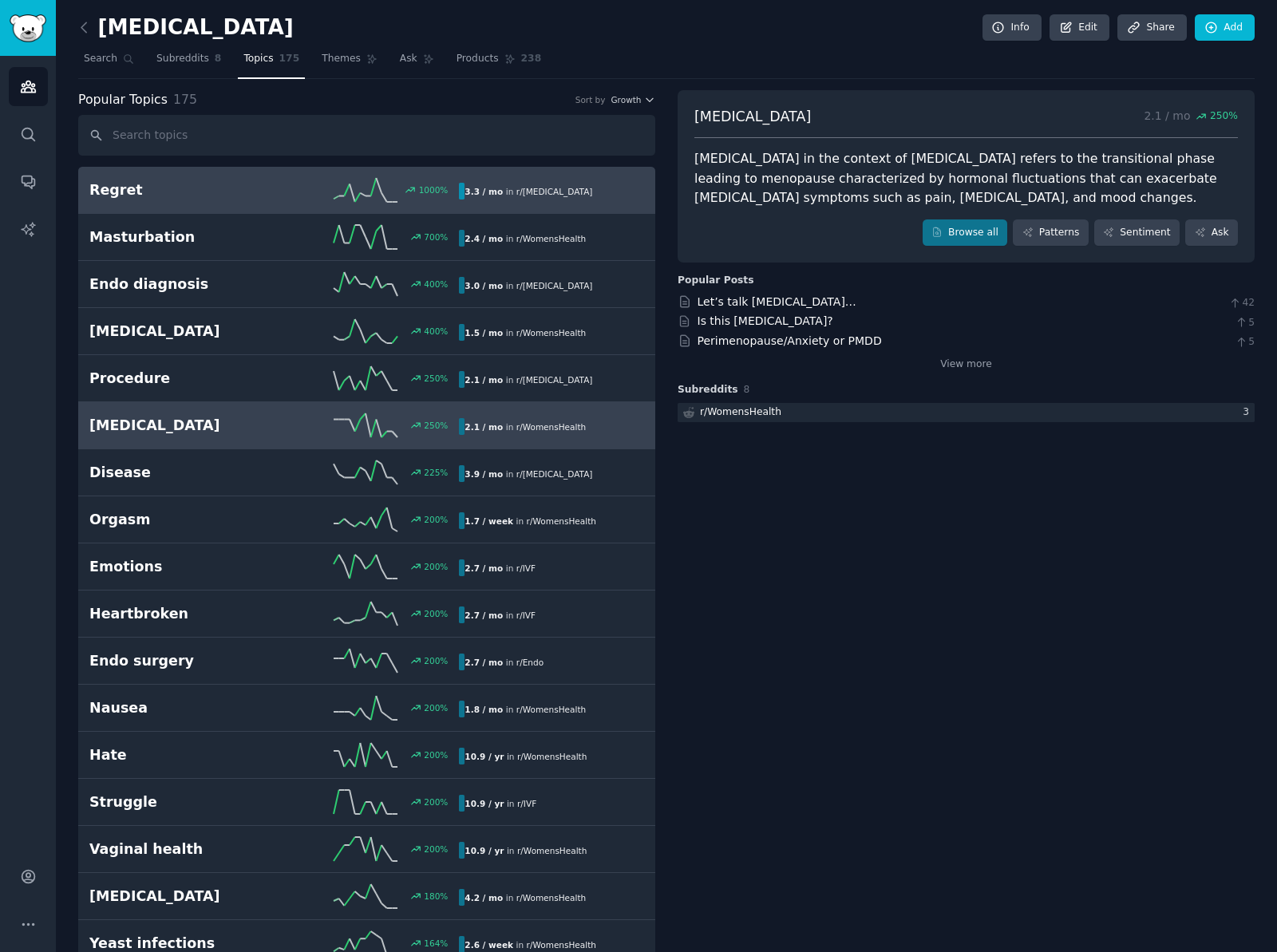
click at [205, 203] on link "Regret 1000 % 3.3 / mo in r/ [MEDICAL_DATA]" at bounding box center [367, 190] width 577 height 47
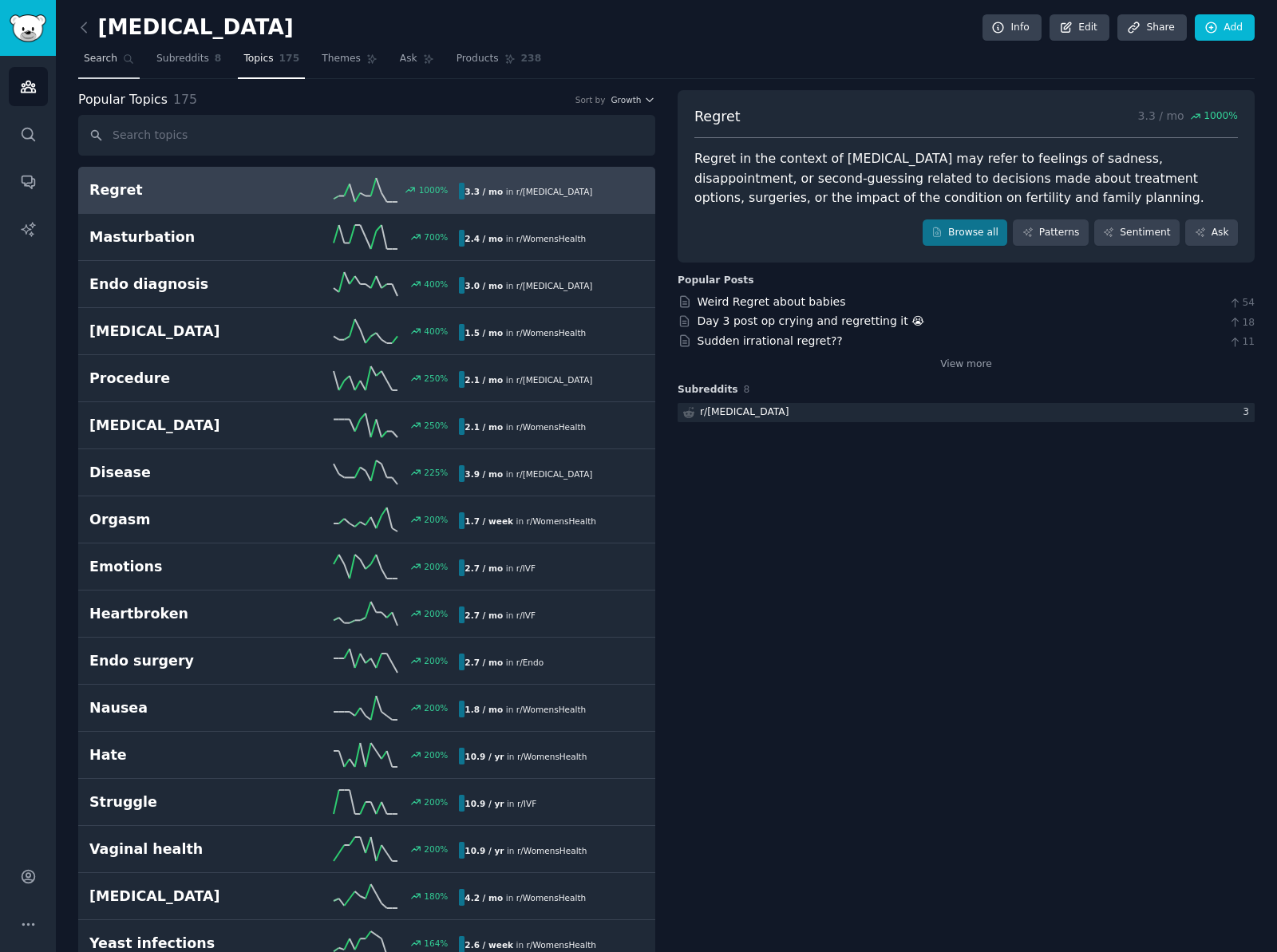
click at [88, 66] on link "Search" at bounding box center [109, 62] width 62 height 33
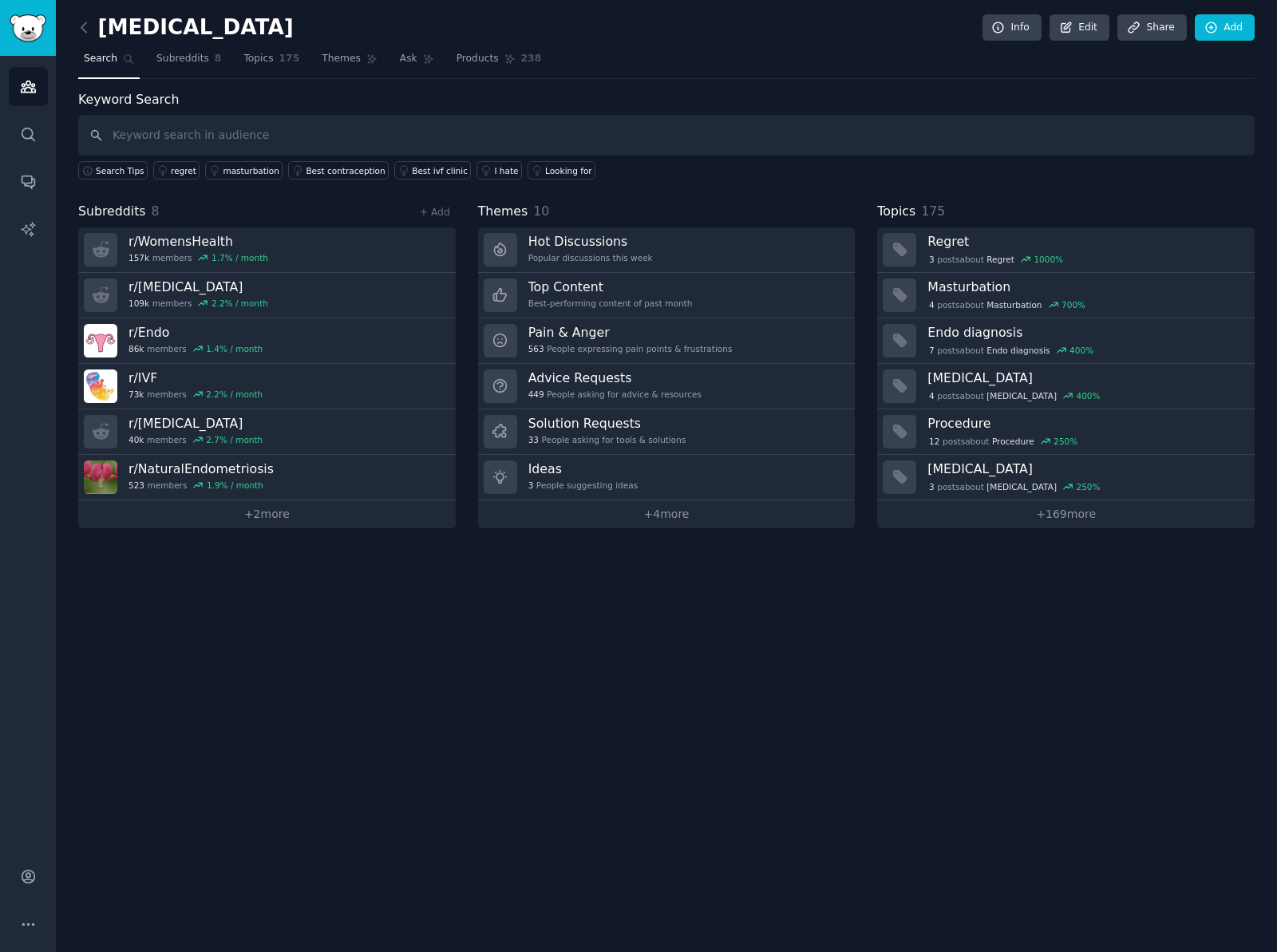
click at [382, 669] on div "[MEDICAL_DATA] Info Edit Share Add Search Subreddits 8 Topics 175 Themes Ask Pr…" at bounding box center [666, 476] width 1221 height 952
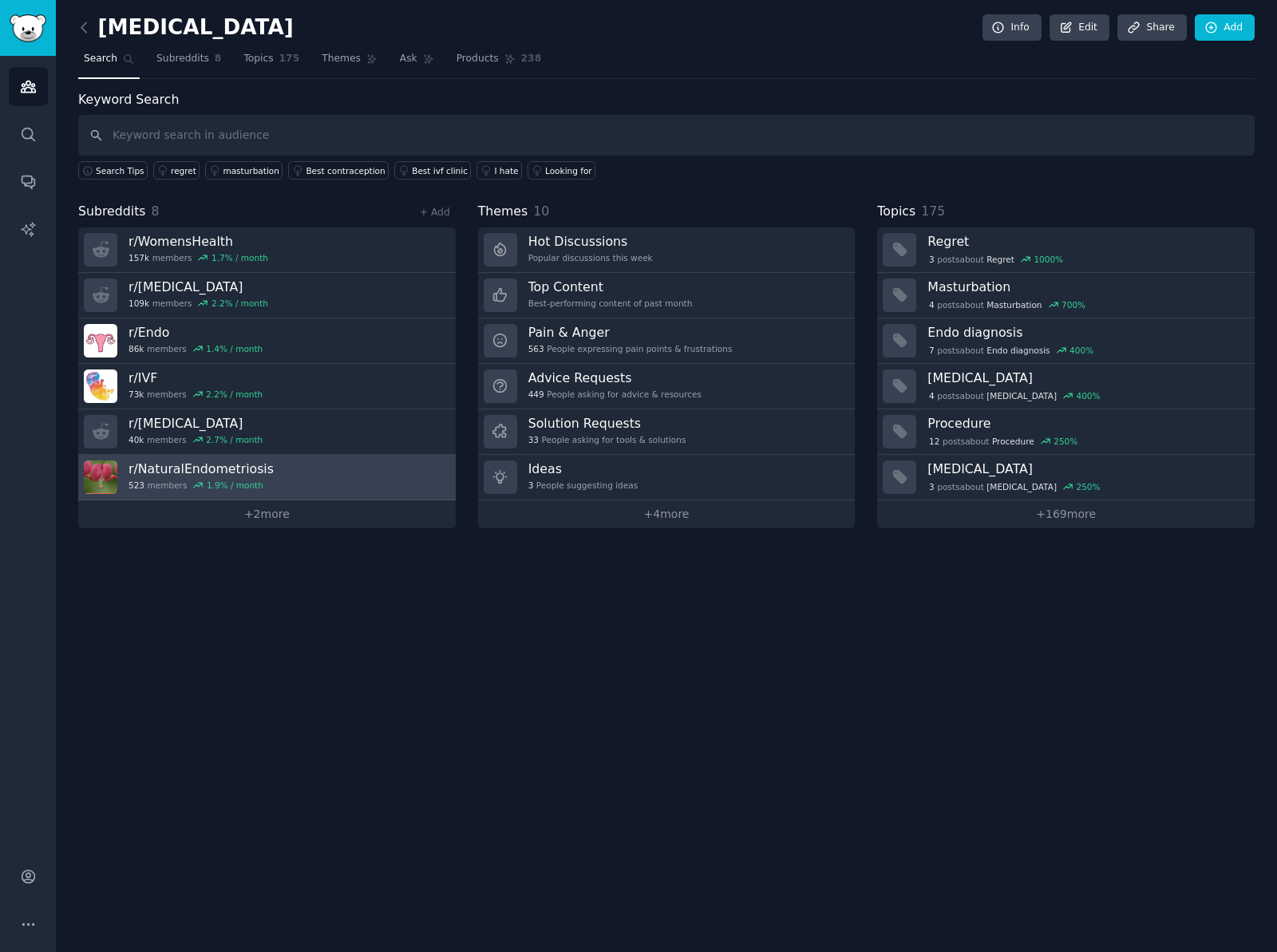
click at [376, 480] on link "r/ NaturalEndometriosis 523 members 1.9 % / month" at bounding box center [267, 477] width 378 height 46
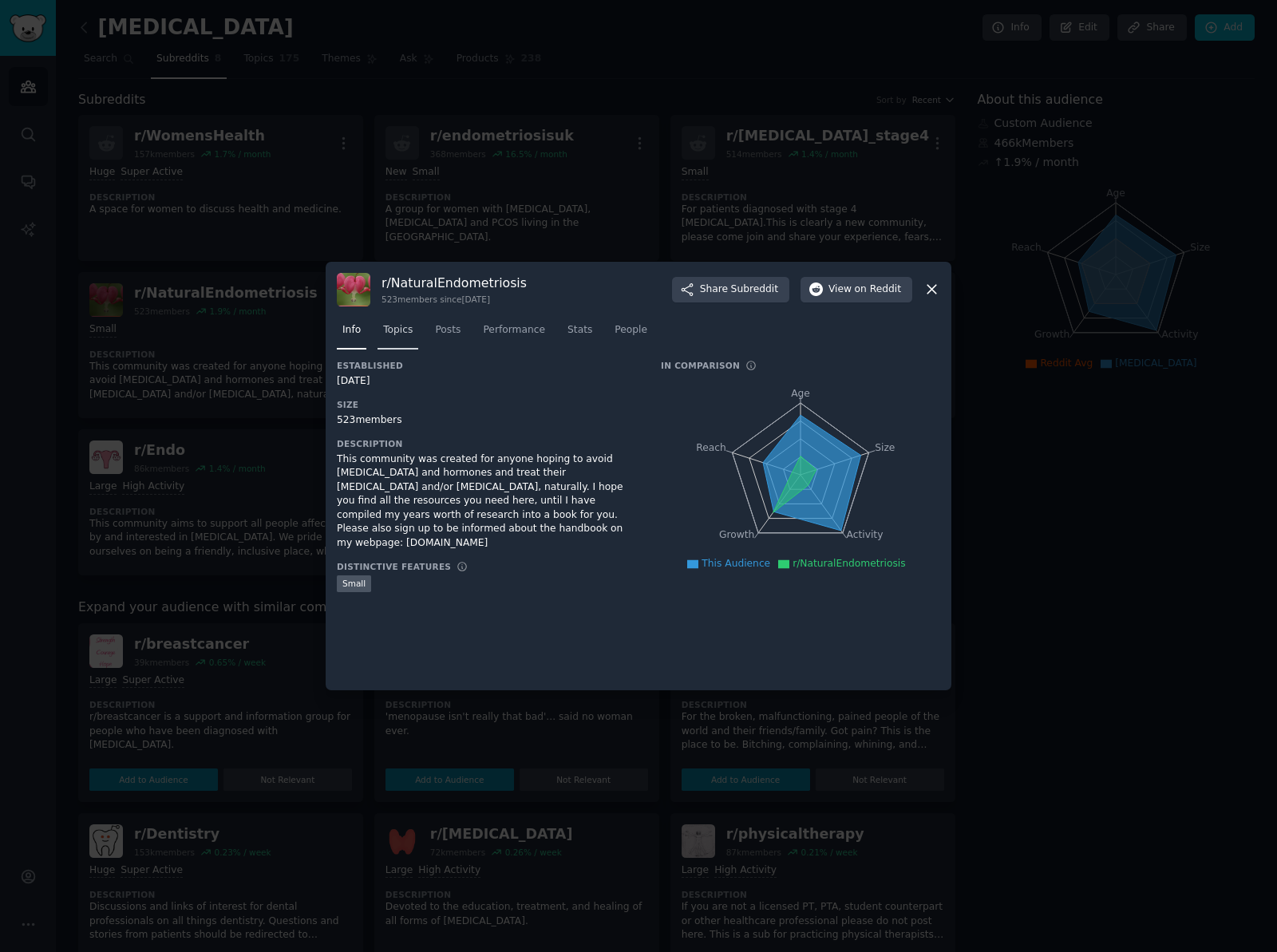
click at [398, 332] on span "Topics" at bounding box center [398, 331] width 30 height 14
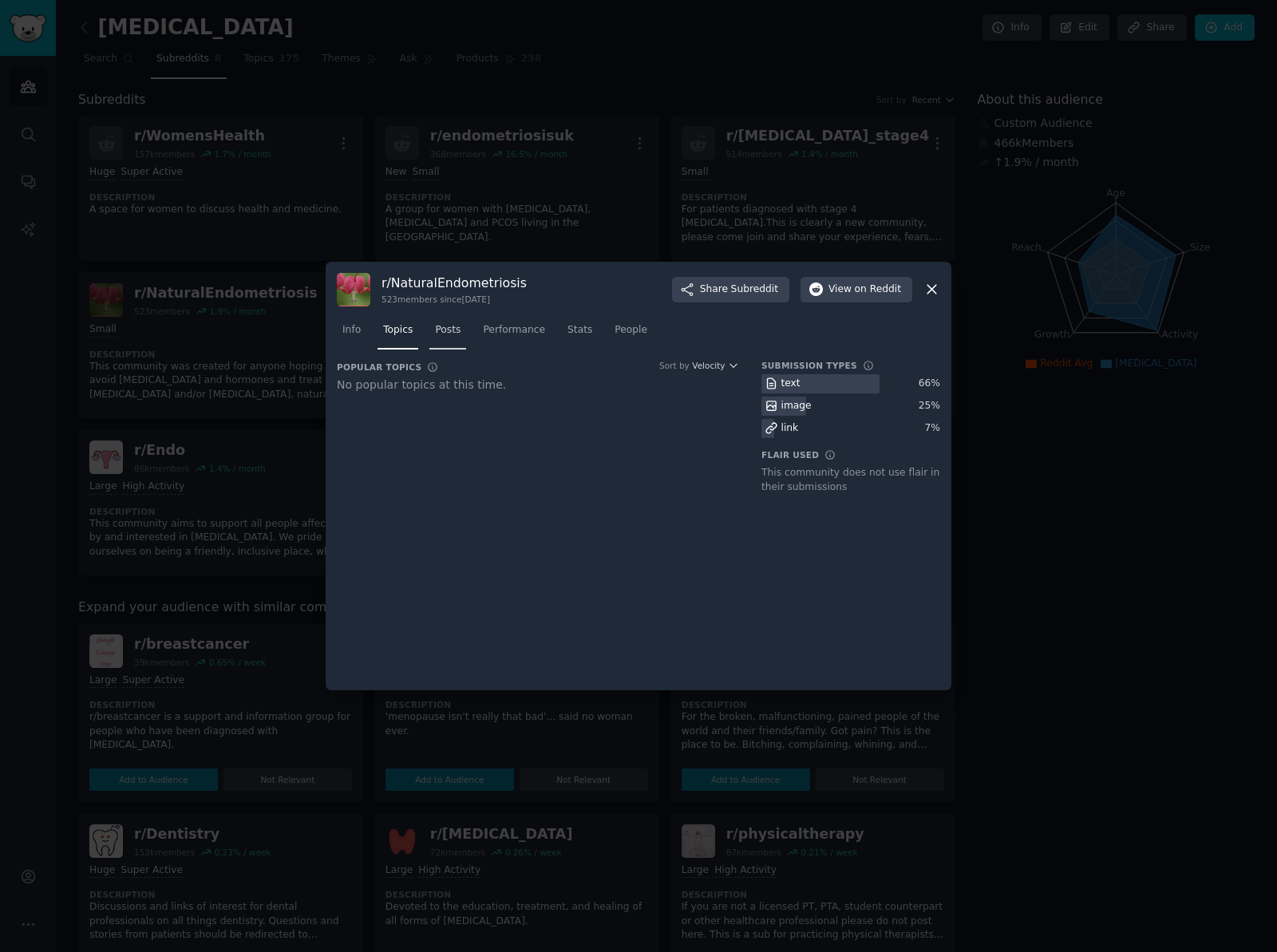
click at [456, 331] on span "Posts" at bounding box center [448, 331] width 26 height 14
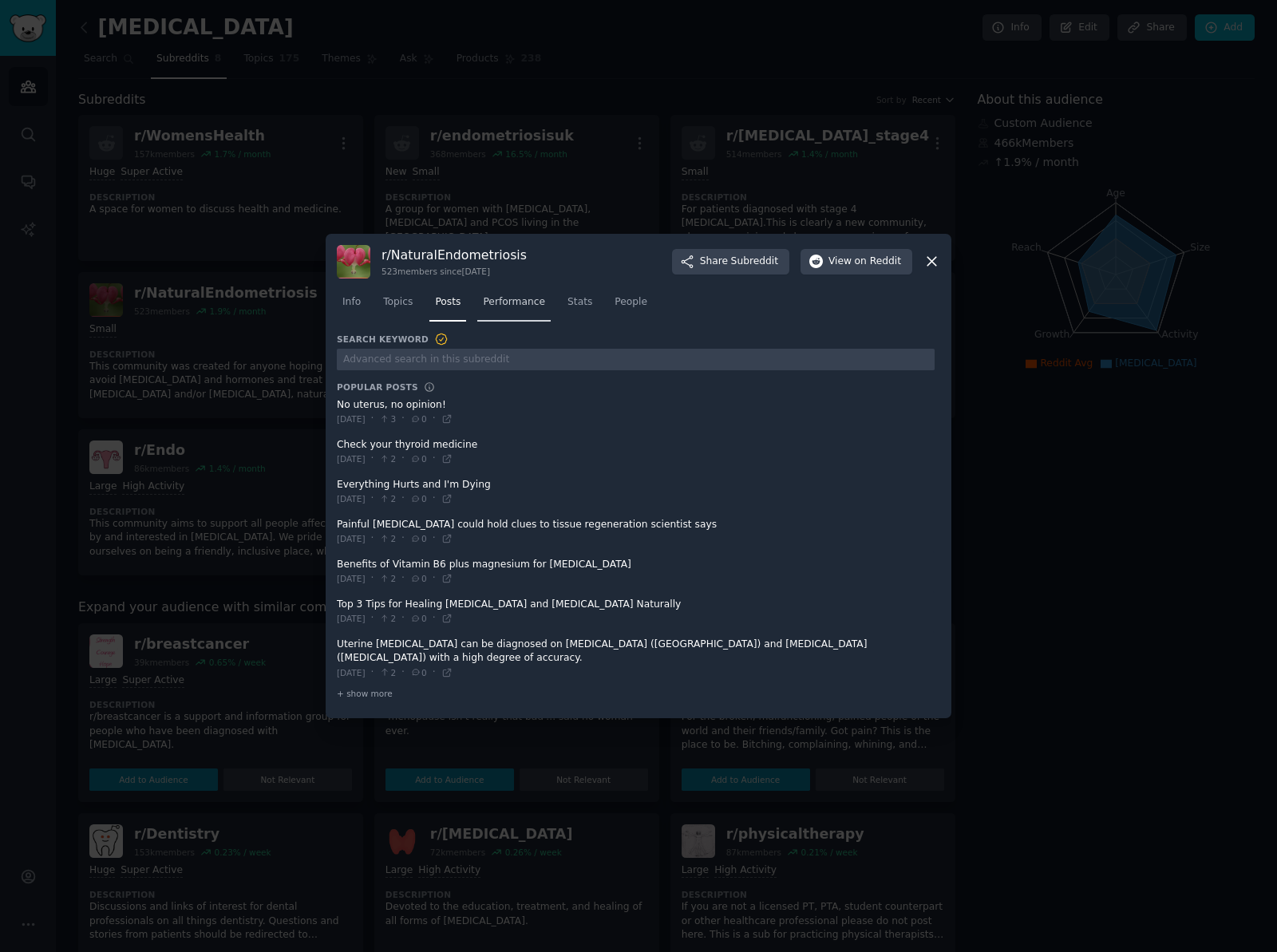
click at [519, 307] on span "Performance" at bounding box center [514, 303] width 62 height 14
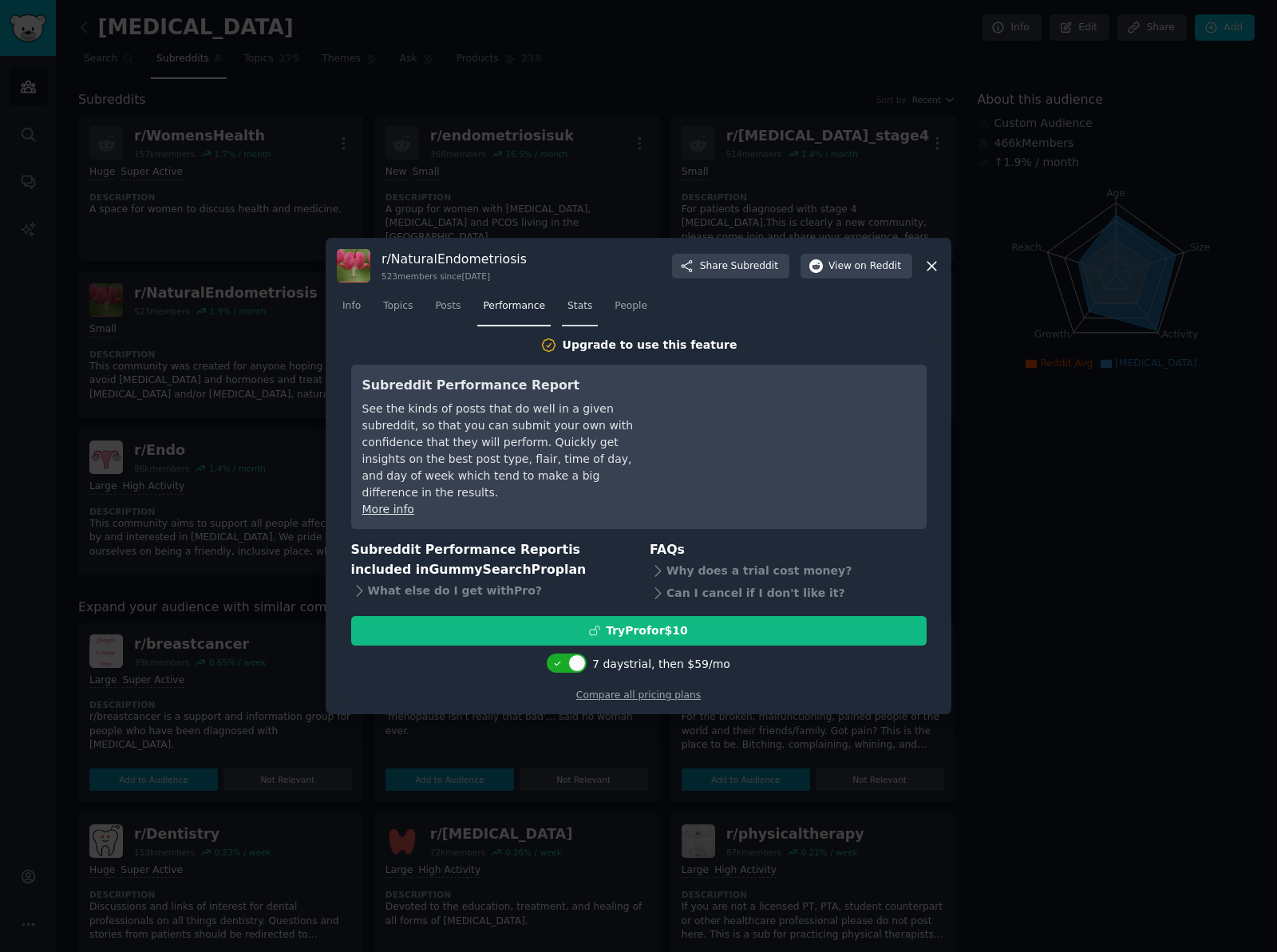
click at [586, 312] on span "Stats" at bounding box center [580, 307] width 25 height 14
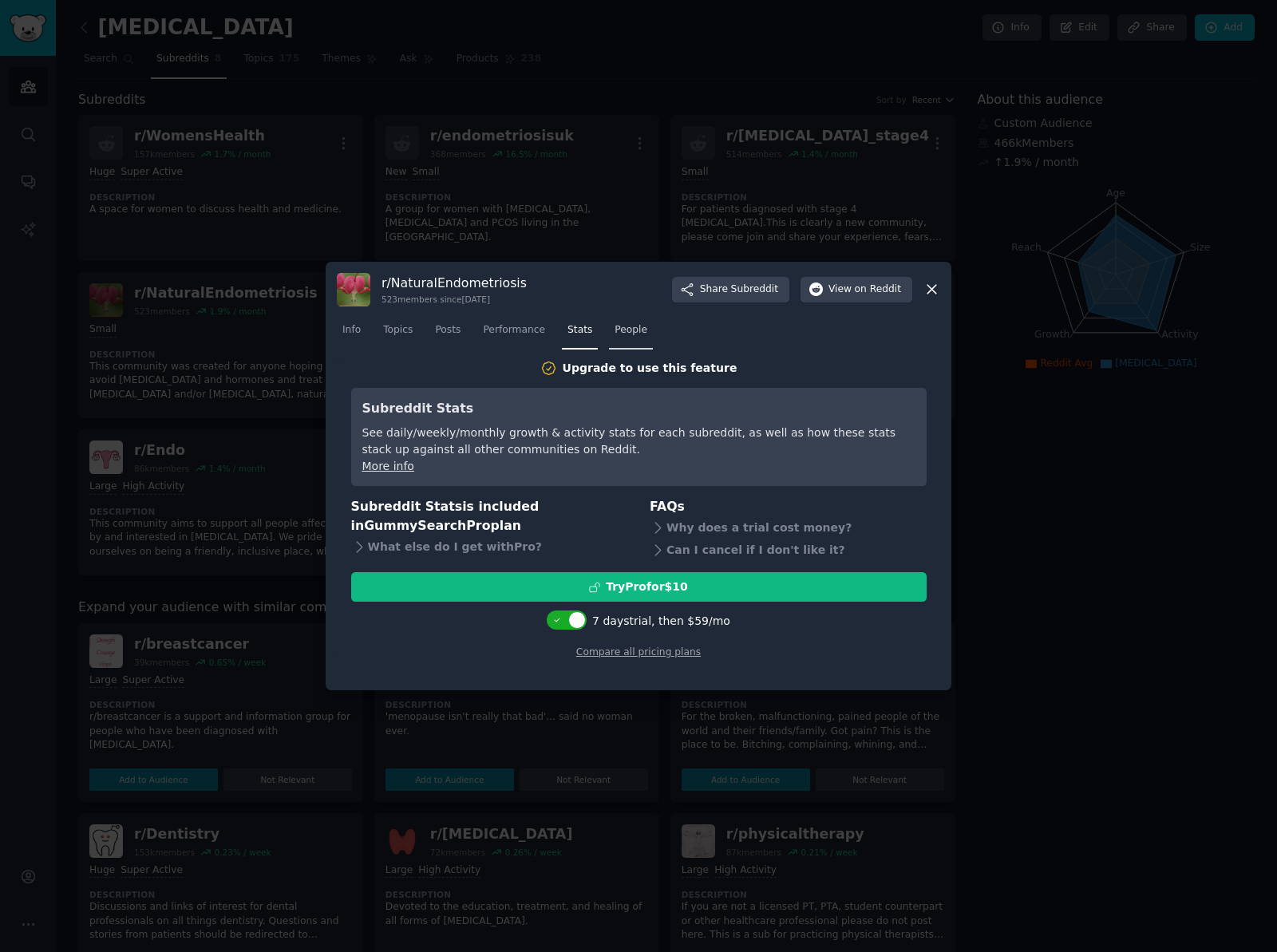
click at [634, 333] on span "People" at bounding box center [631, 331] width 33 height 14
click at [447, 330] on span "Posts" at bounding box center [448, 331] width 26 height 14
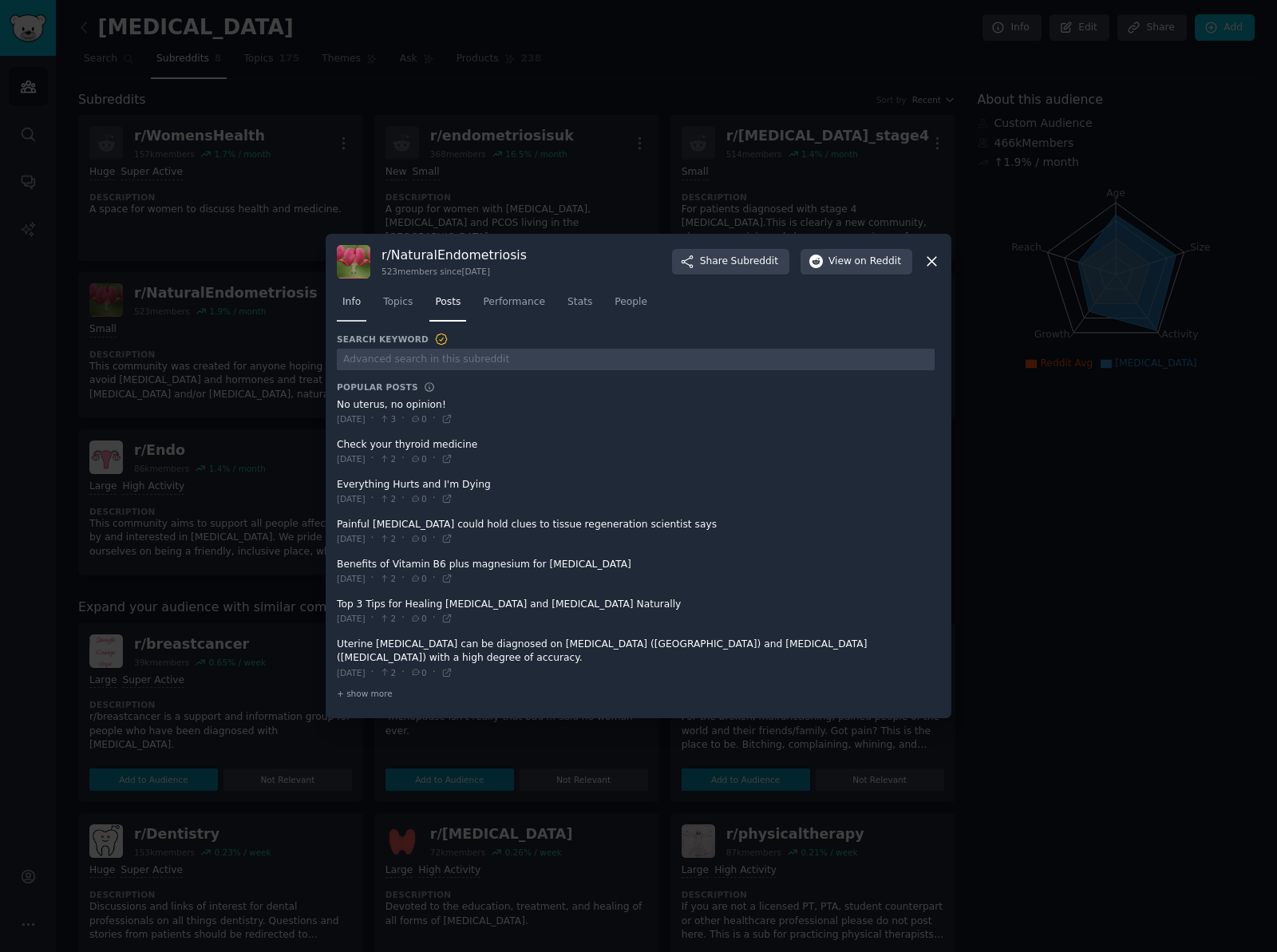
click at [359, 307] on span "Info" at bounding box center [351, 303] width 18 height 14
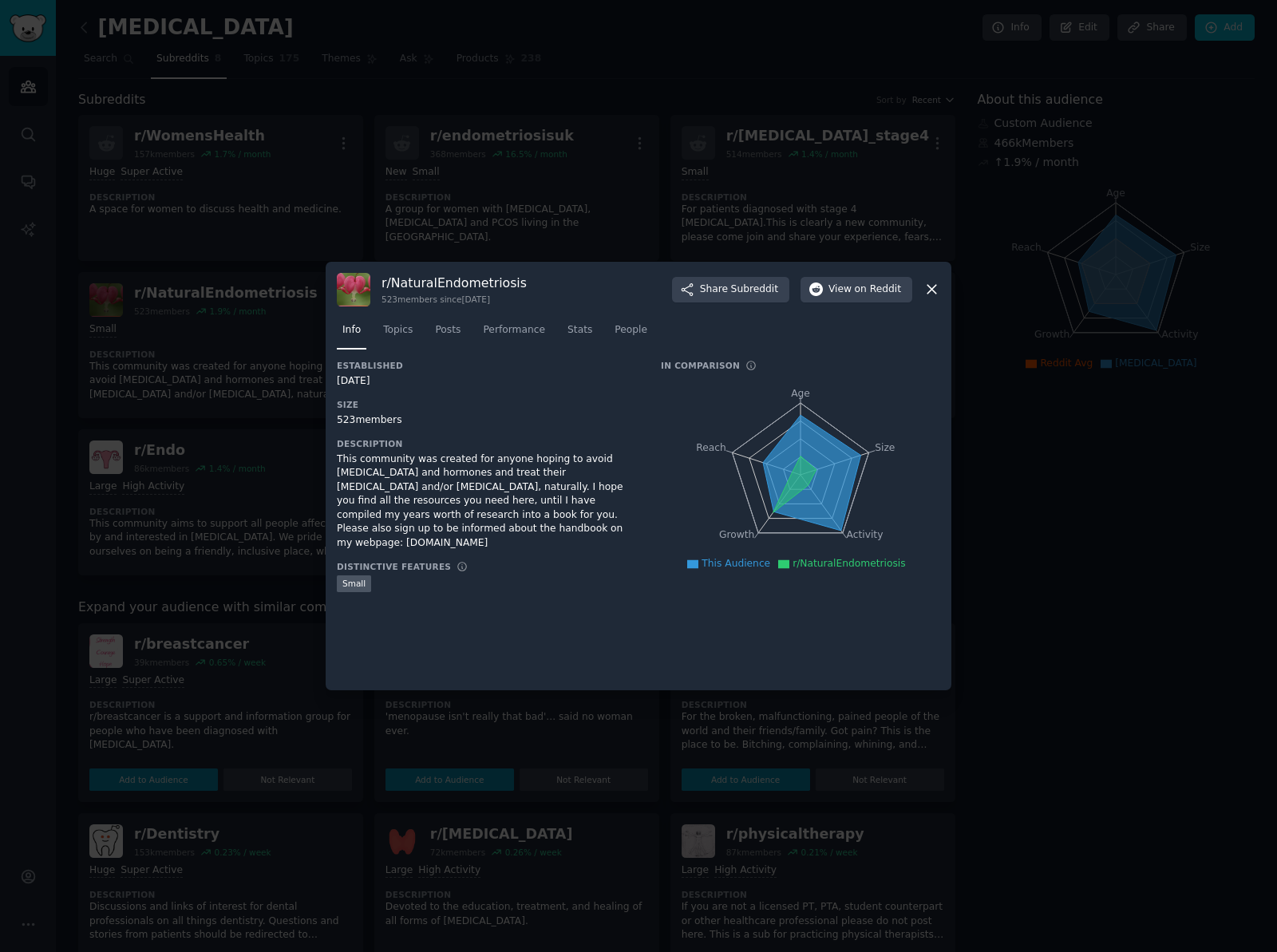
click at [933, 291] on icon at bounding box center [932, 289] width 17 height 17
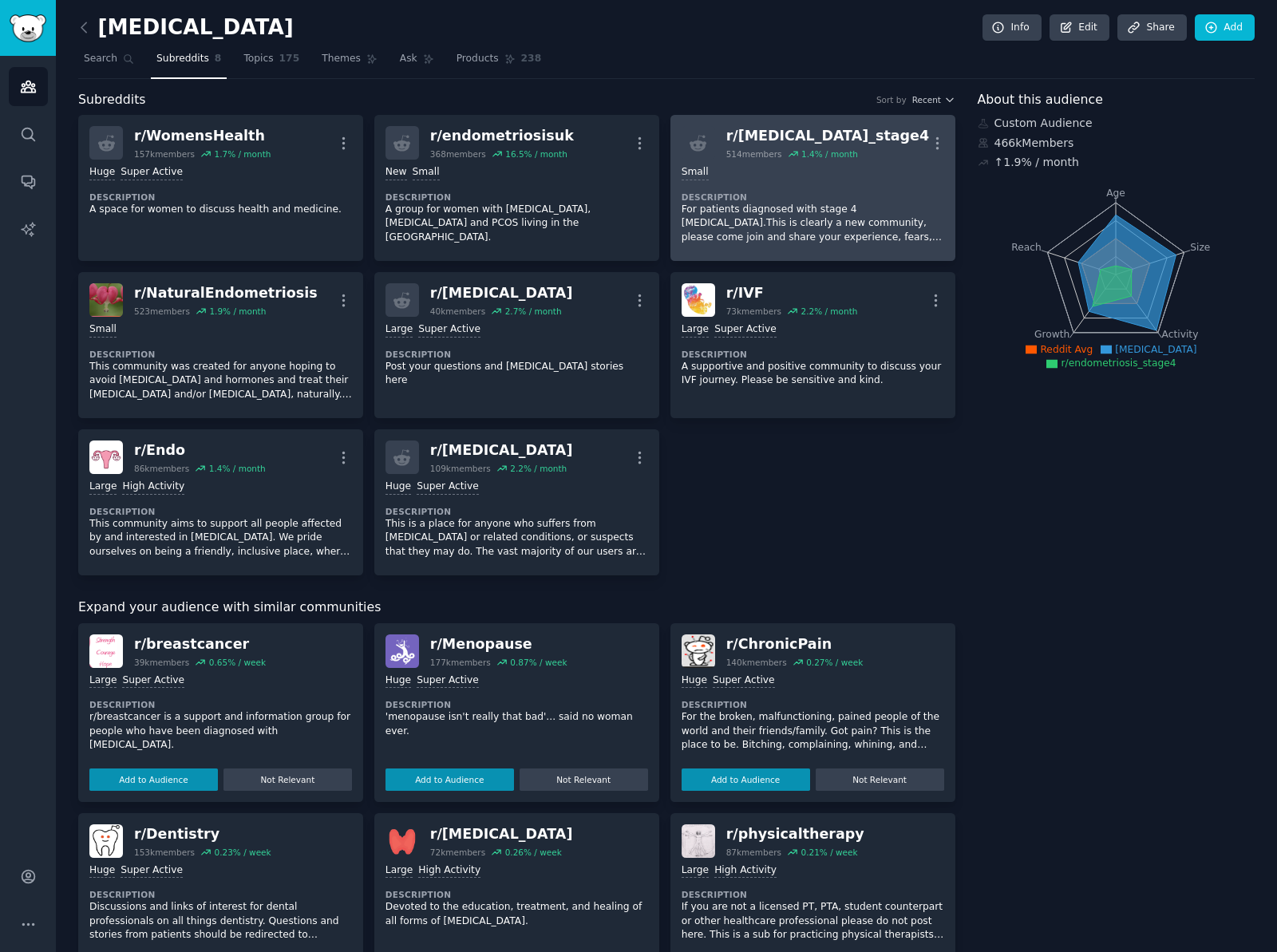
click at [770, 187] on div "Small Description For patients diagnosed with stage 4 [MEDICAL_DATA].This is cl…" at bounding box center [813, 204] width 263 height 90
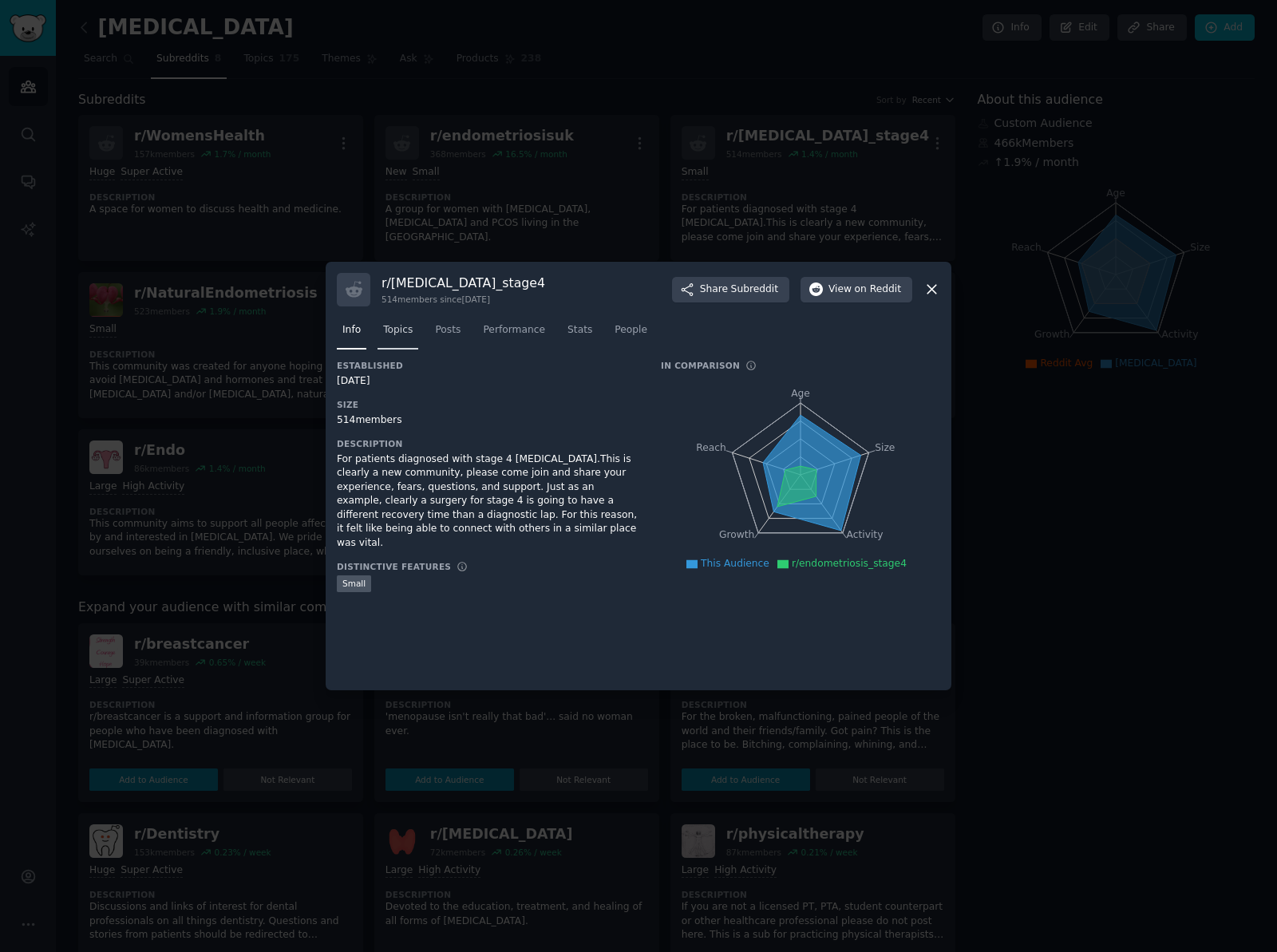
click at [395, 336] on span "Topics" at bounding box center [398, 331] width 30 height 14
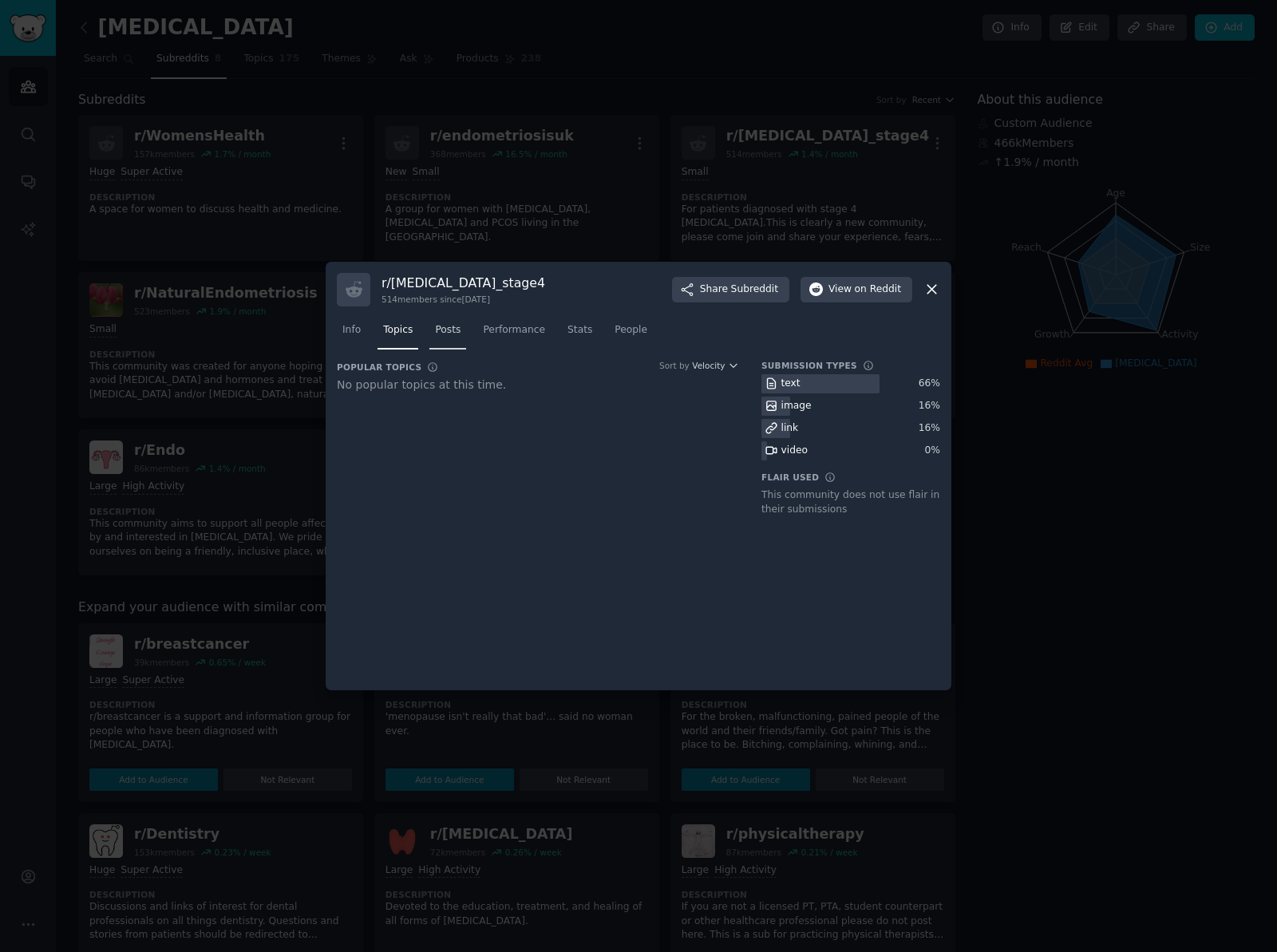
click at [452, 331] on span "Posts" at bounding box center [448, 331] width 26 height 14
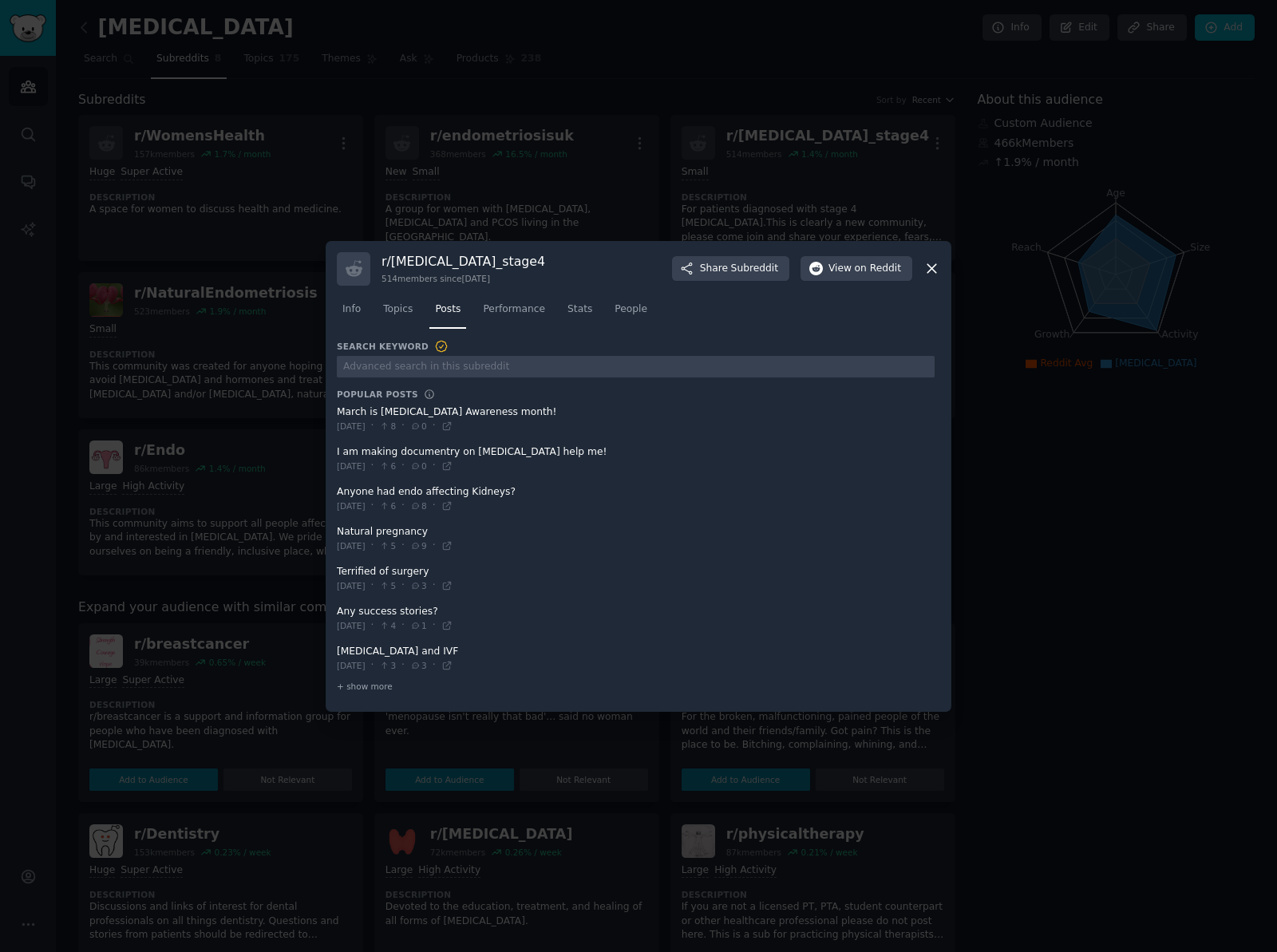
click at [522, 456] on span at bounding box center [636, 459] width 598 height 39
click at [452, 468] on icon at bounding box center [447, 466] width 11 height 11
click at [932, 267] on icon at bounding box center [932, 268] width 17 height 17
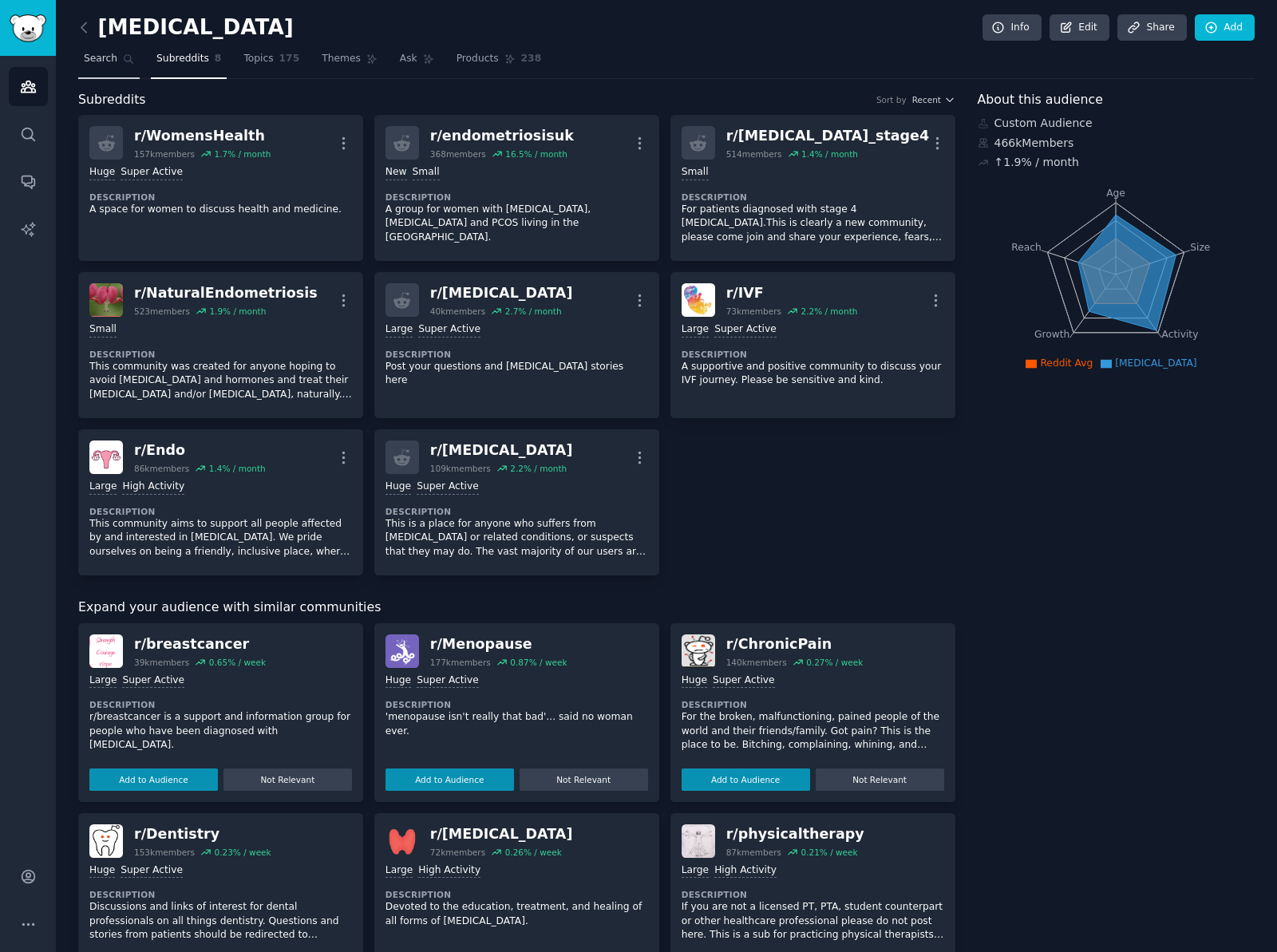
click at [102, 68] on link "Search" at bounding box center [109, 62] width 62 height 33
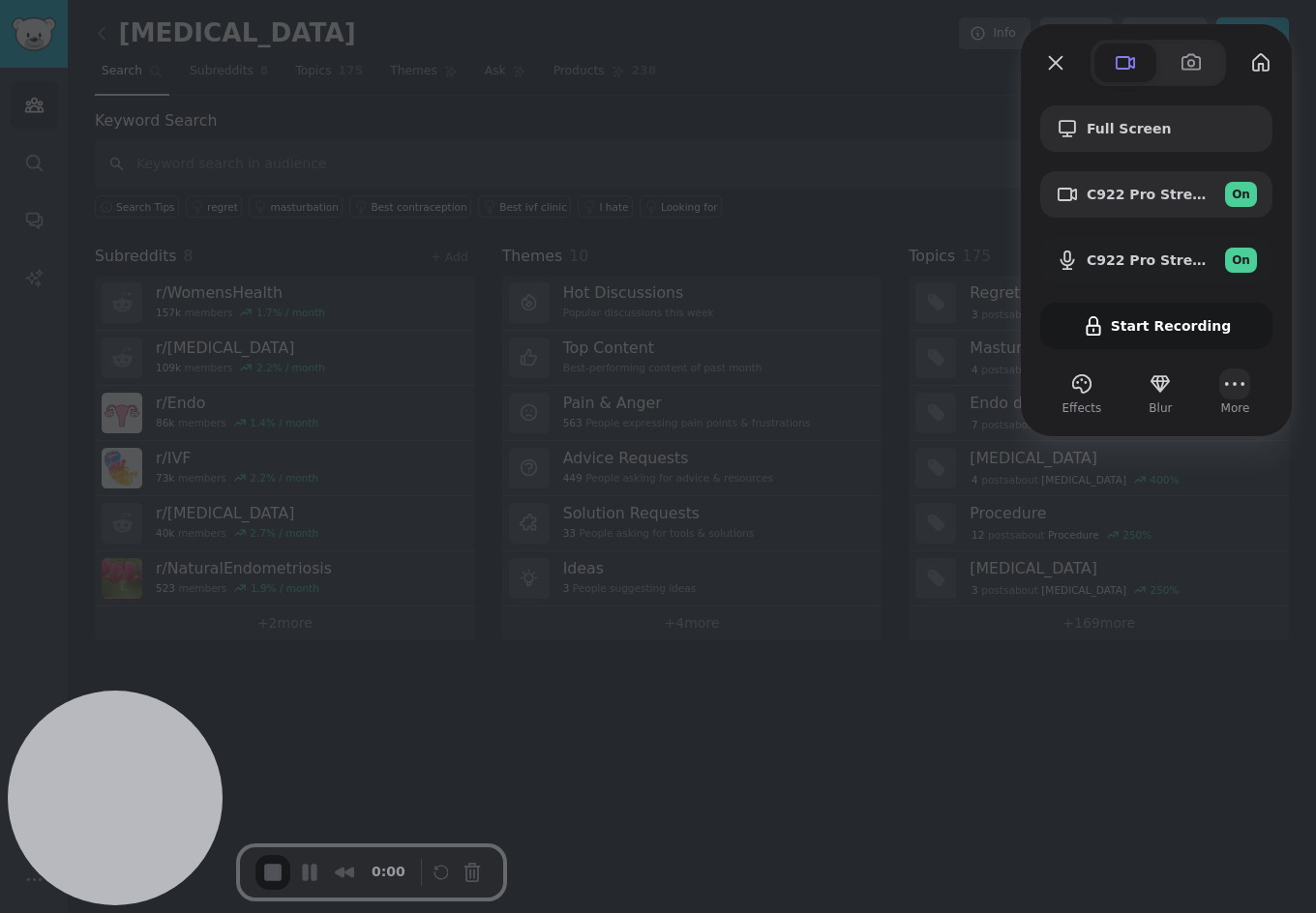
click at [1236, 386] on button "More" at bounding box center [1234, 384] width 31 height 31
click at [1237, 385] on button "More" at bounding box center [1234, 384] width 31 height 31
click at [1166, 383] on button "Blur" at bounding box center [1161, 384] width 31 height 31
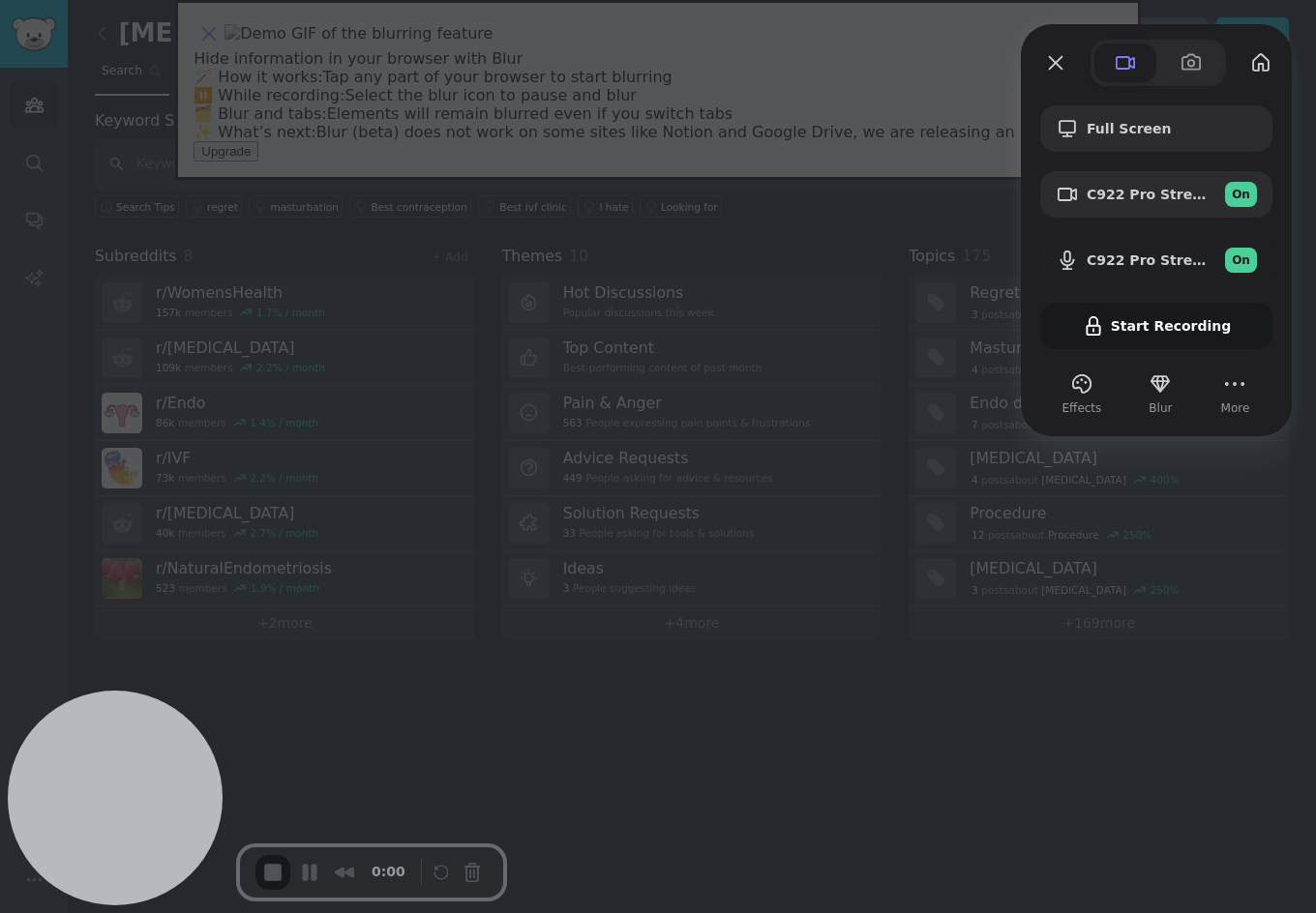
click at [224, 49] on button "close" at bounding box center [209, 34] width 31 height 31
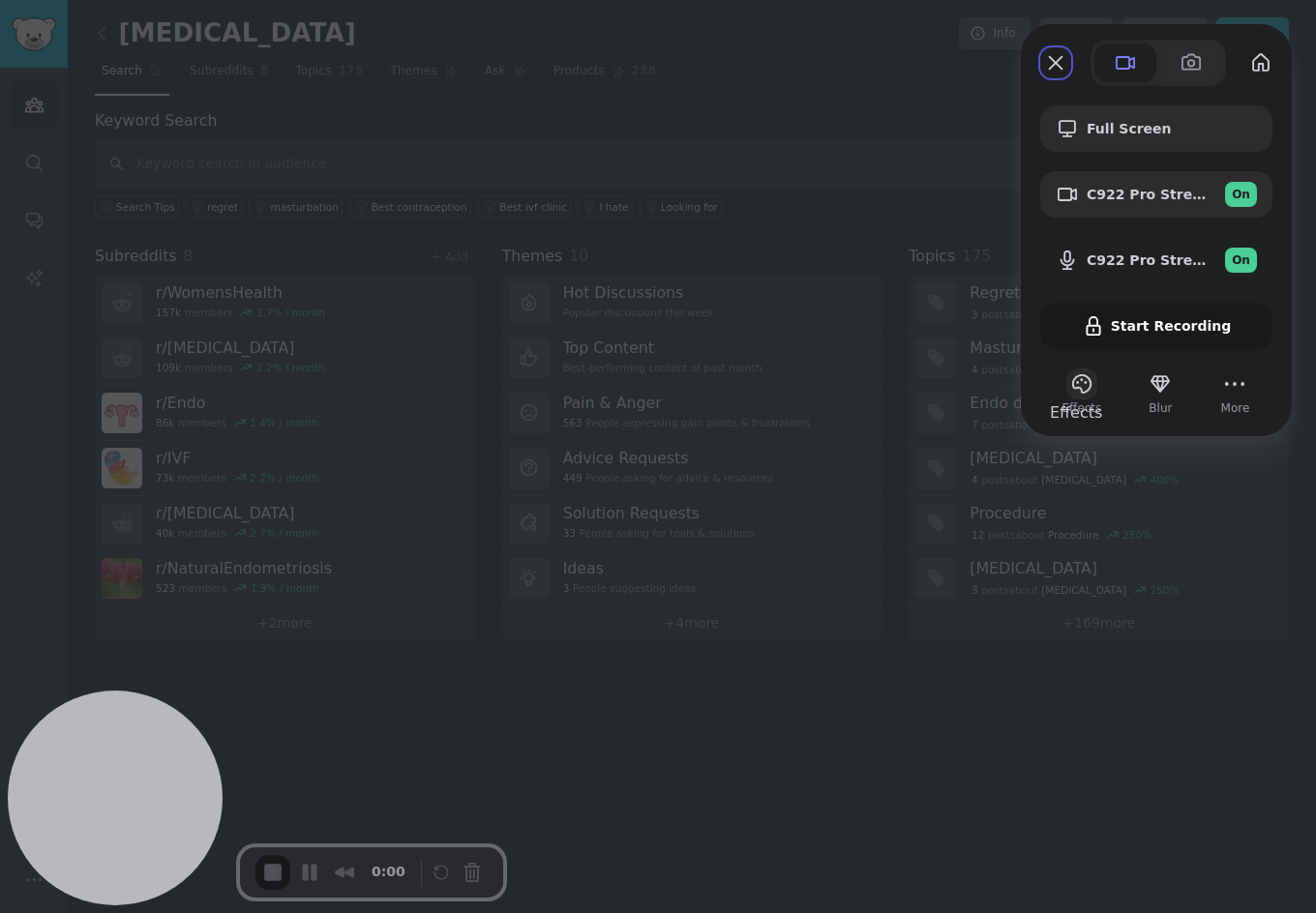
click at [1087, 387] on button "Effects" at bounding box center [1082, 384] width 31 height 31
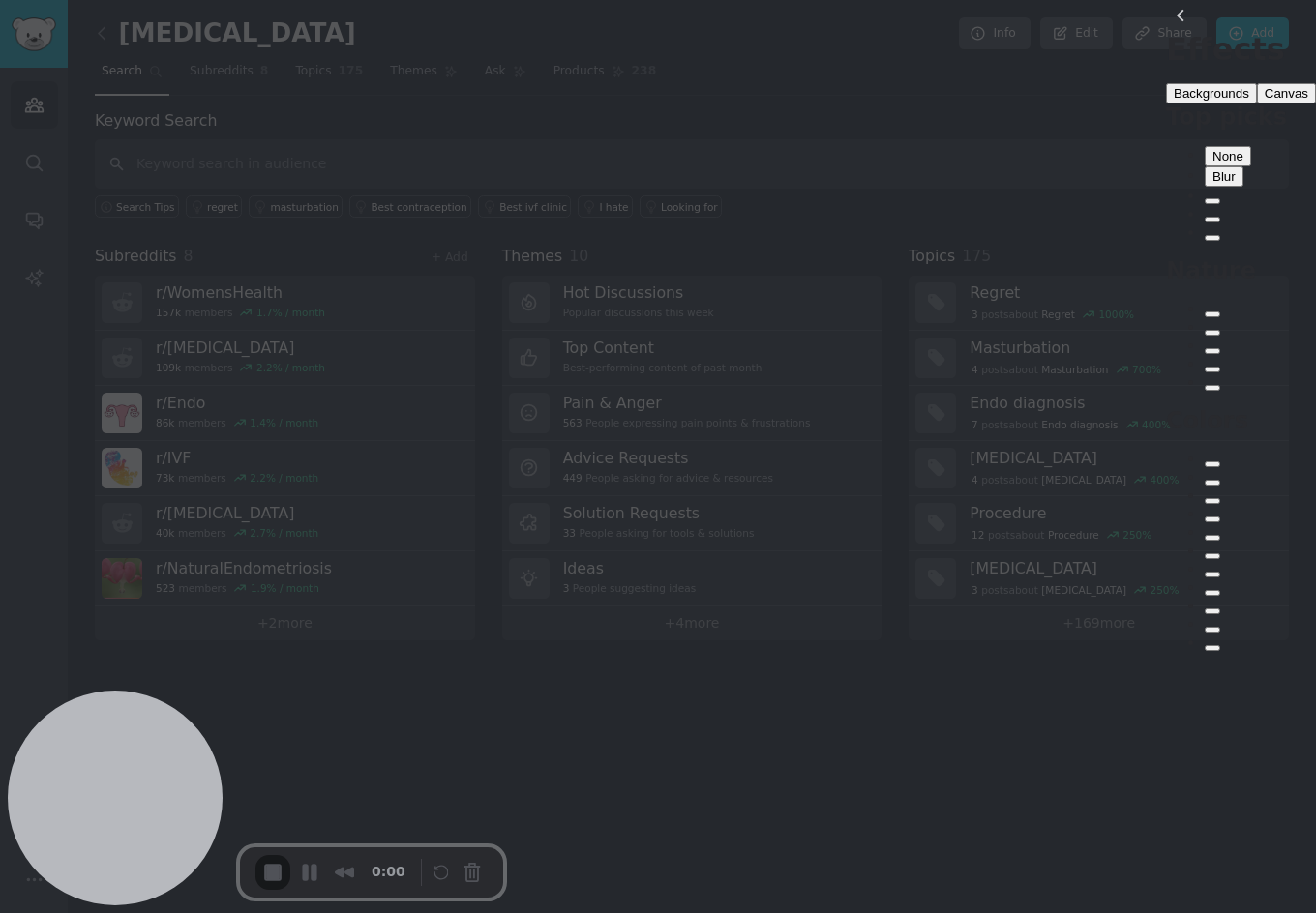
click at [1212, 183] on span "Blur" at bounding box center [1224, 176] width 23 height 15
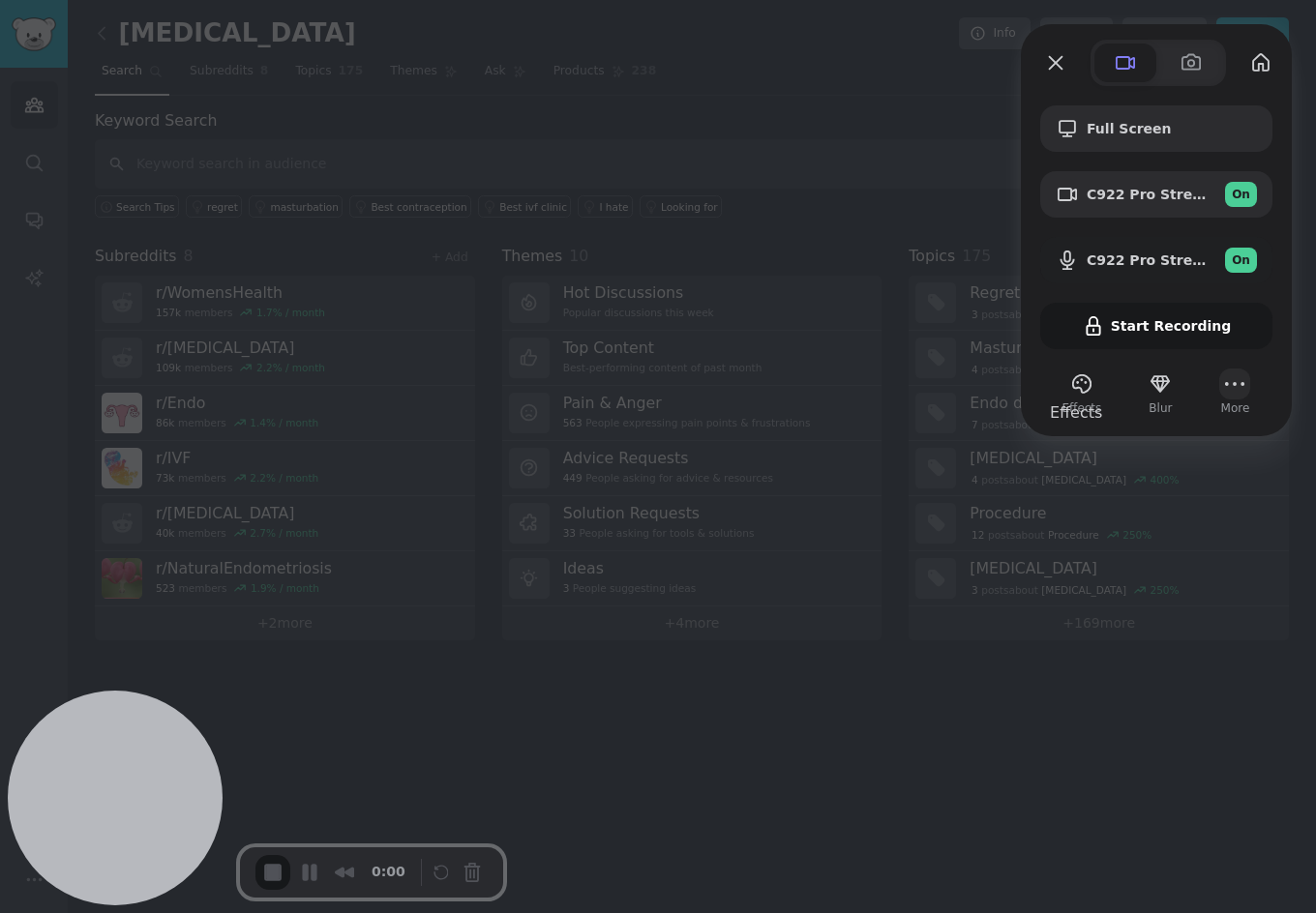
click at [1233, 396] on button "More" at bounding box center [1234, 384] width 31 height 31
click at [1066, 401] on span "Effects" at bounding box center [1082, 408] width 40 height 17
click at [1077, 390] on button "Effects" at bounding box center [1082, 384] width 31 height 31
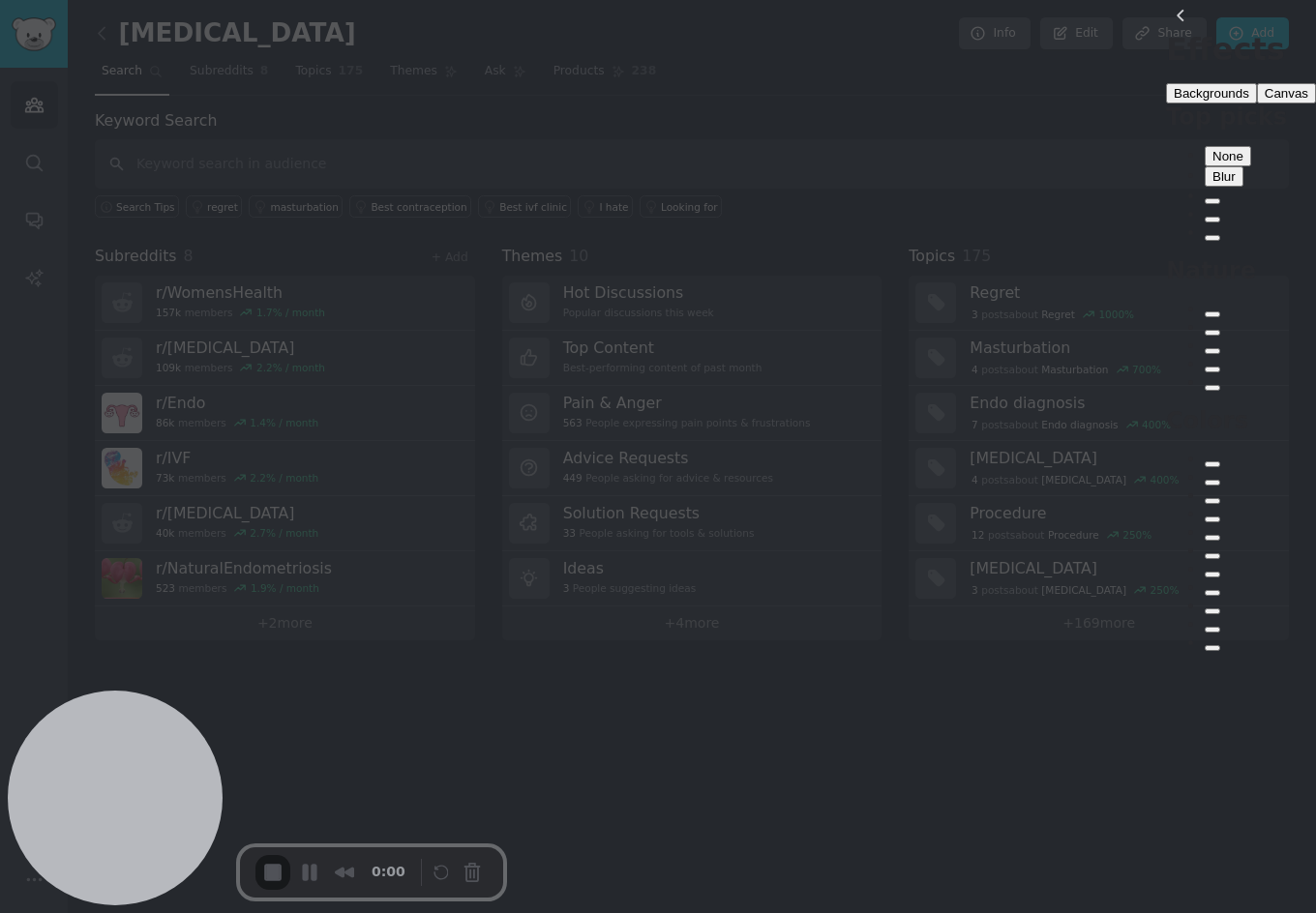
click at [1212, 483] on div "Blue" at bounding box center [1212, 483] width 0 height 0
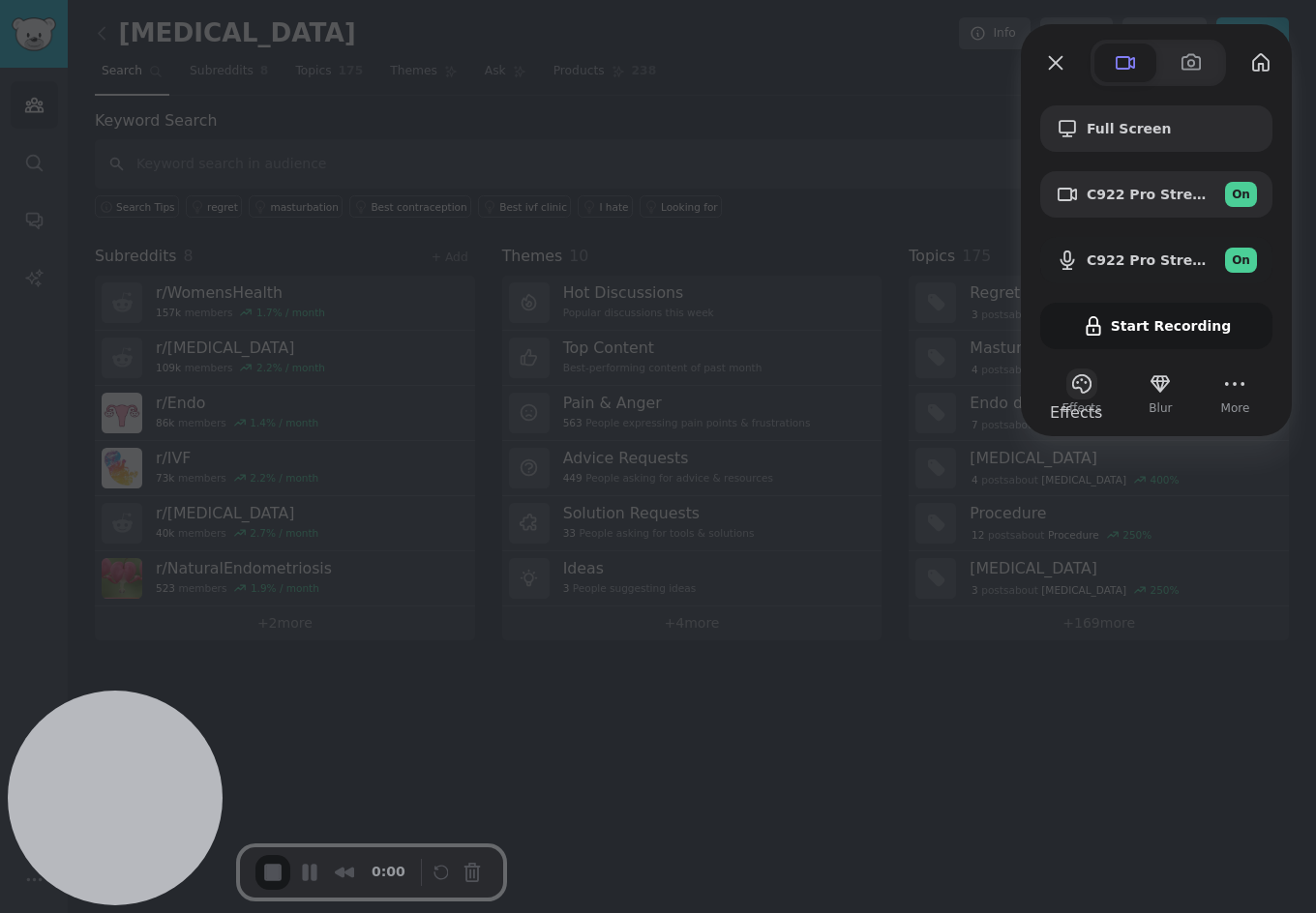
click at [1070, 387] on button "Effects" at bounding box center [1082, 384] width 31 height 31
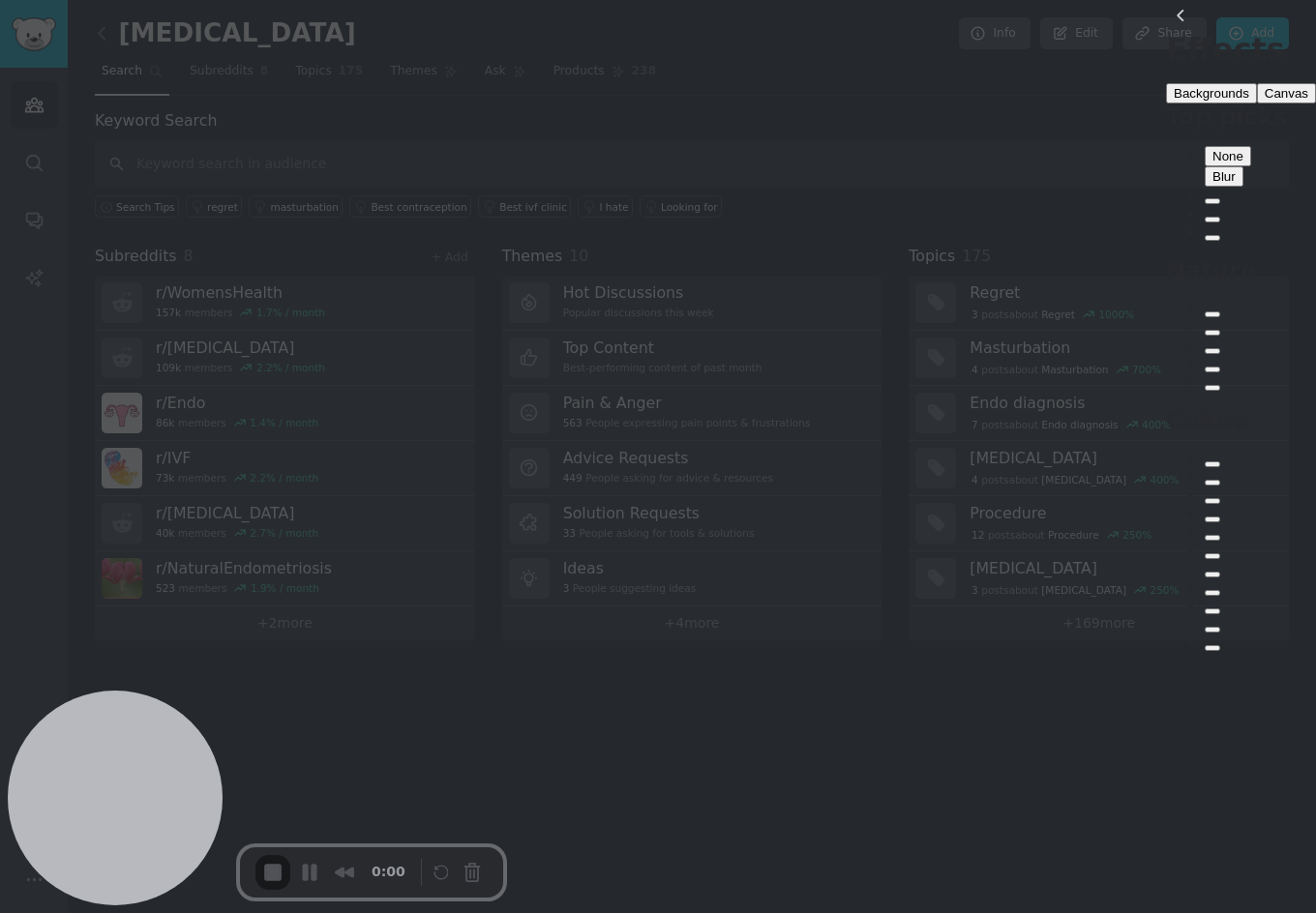
click at [1212, 201] on div "Sunset" at bounding box center [1212, 201] width 0 height 0
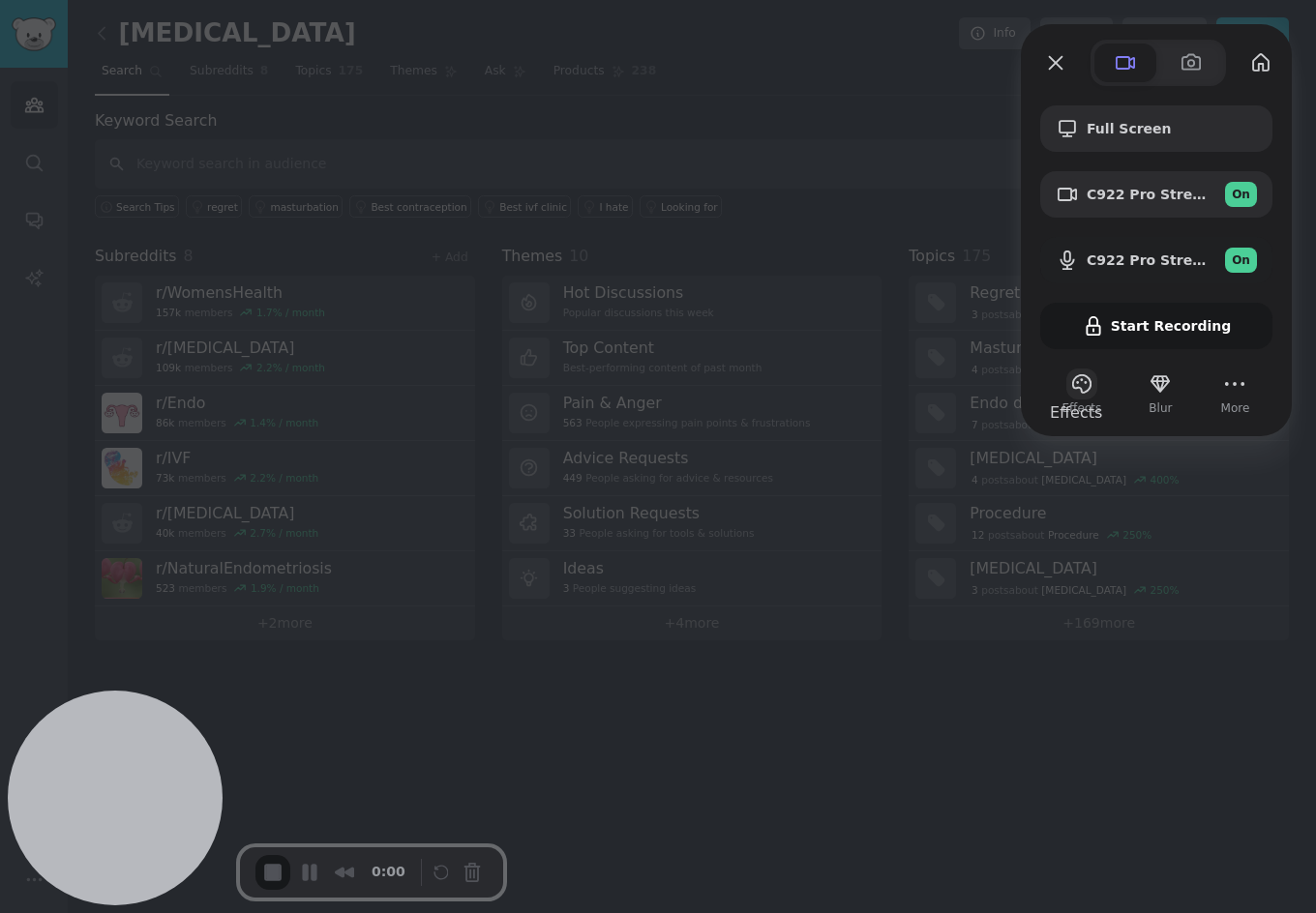
click at [1078, 395] on button "Effects" at bounding box center [1082, 384] width 31 height 31
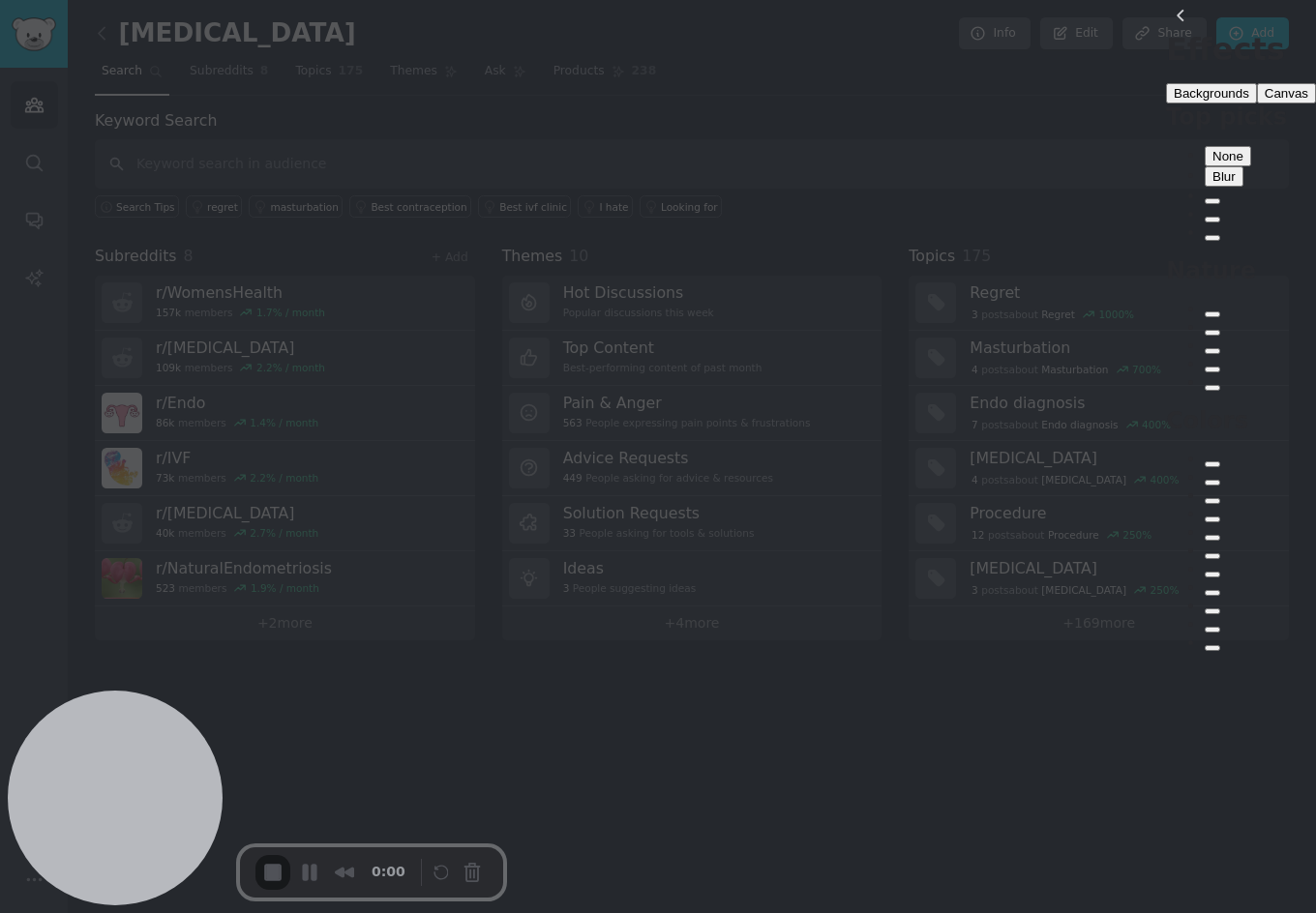
scroll to position [26, 0]
click at [1212, 333] on div "Dew" at bounding box center [1212, 333] width 0 height 0
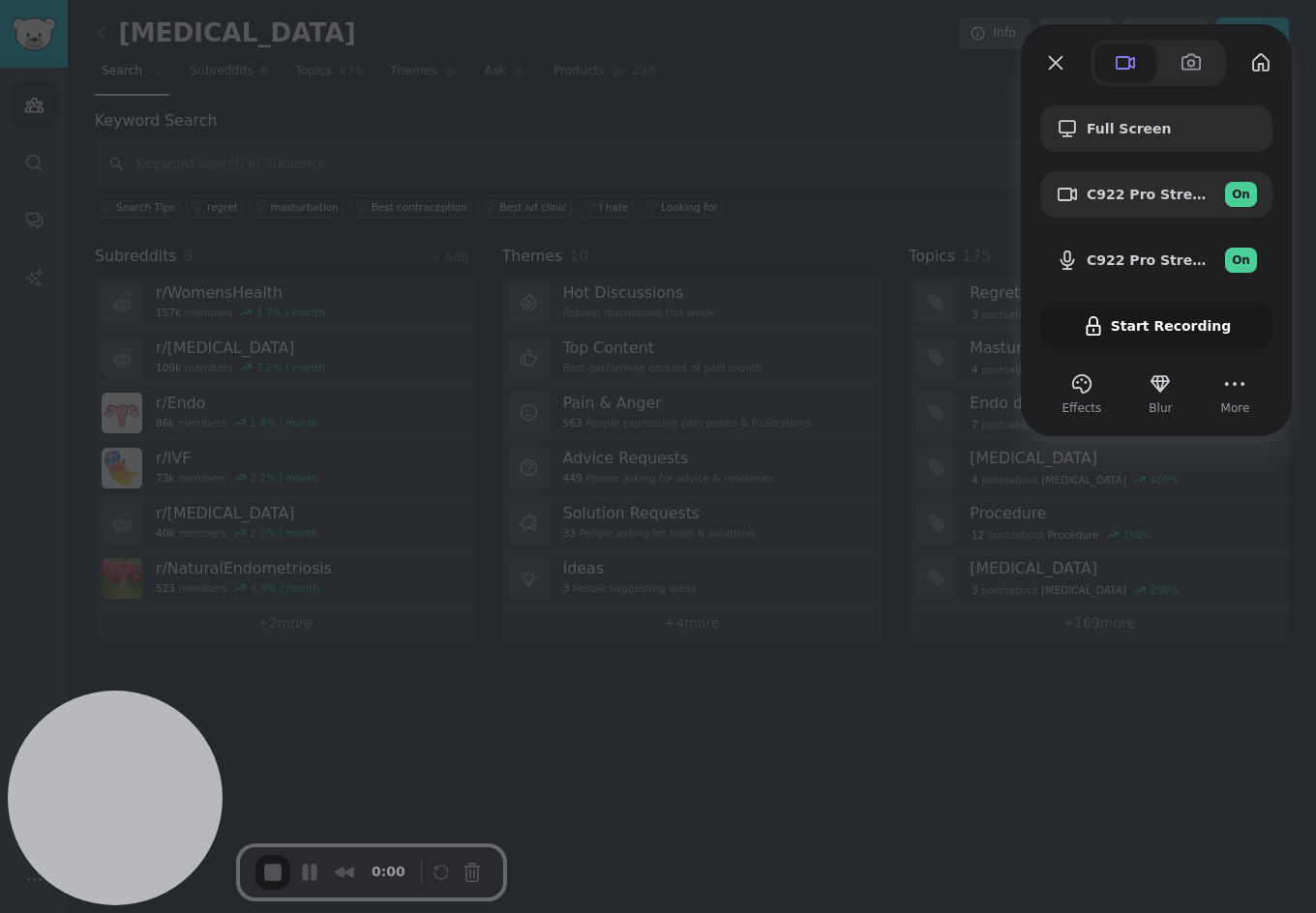
click at [1126, 324] on div "Full Screen C922 Pro Stream Webcam (046d:085c) On C922 Pro Stream Webcam (046d:…" at bounding box center [1156, 227] width 232 height 244
click at [1126, 325] on div "Full Screen C922 Pro Stream Webcam (046d:085c) On C922 Pro Stream Webcam (046d:…" at bounding box center [1156, 227] width 232 height 244
click at [1125, 326] on div "Full Screen C922 Pro Stream Webcam (046d:085c) On C922 Pro Stream Webcam (046d:…" at bounding box center [1156, 227] width 232 height 244
click at [1241, 379] on button "More" at bounding box center [1234, 384] width 31 height 31
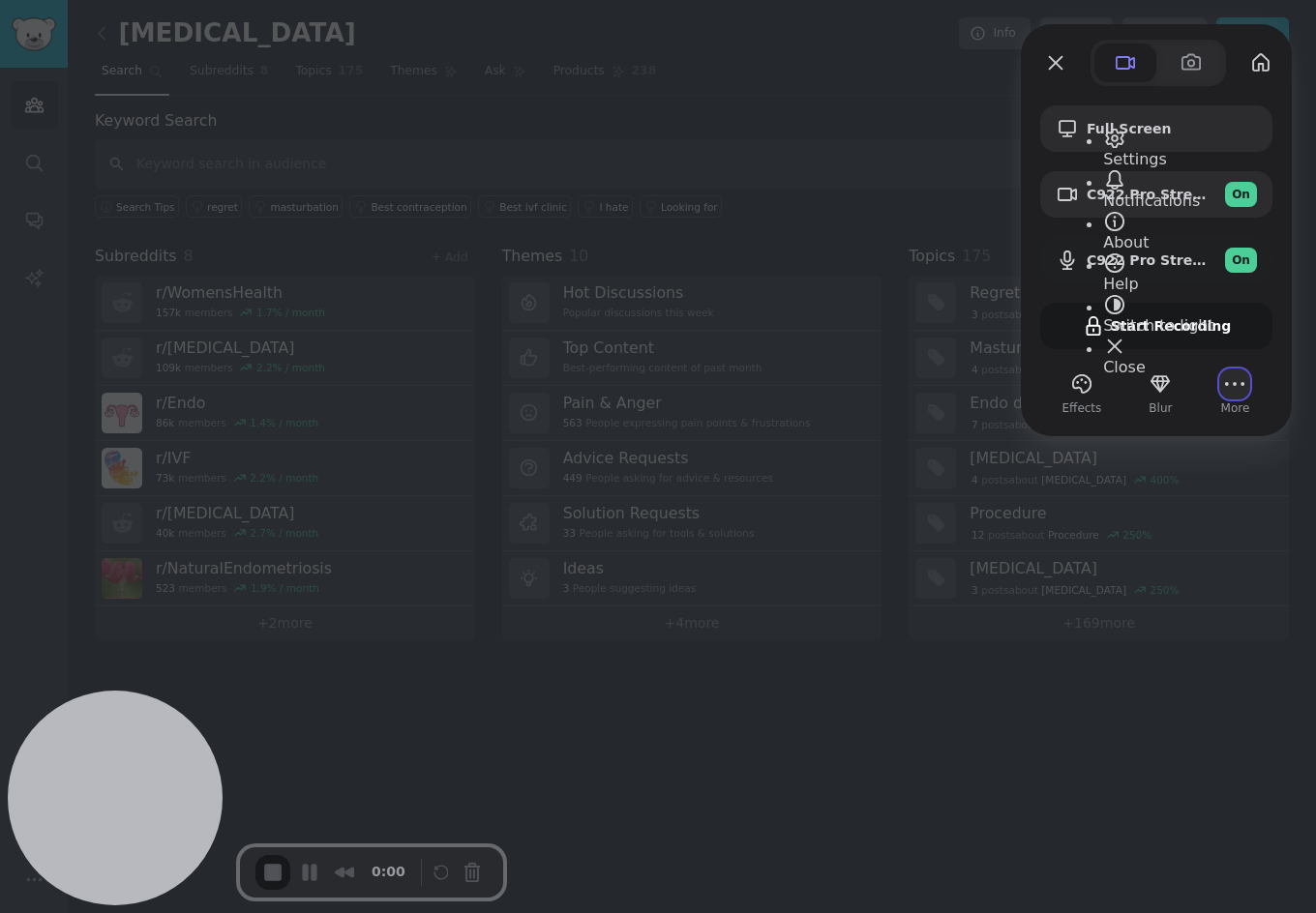
click at [1241, 379] on button "More" at bounding box center [1234, 384] width 31 height 31
click at [1076, 387] on button "Effects" at bounding box center [1082, 384] width 31 height 31
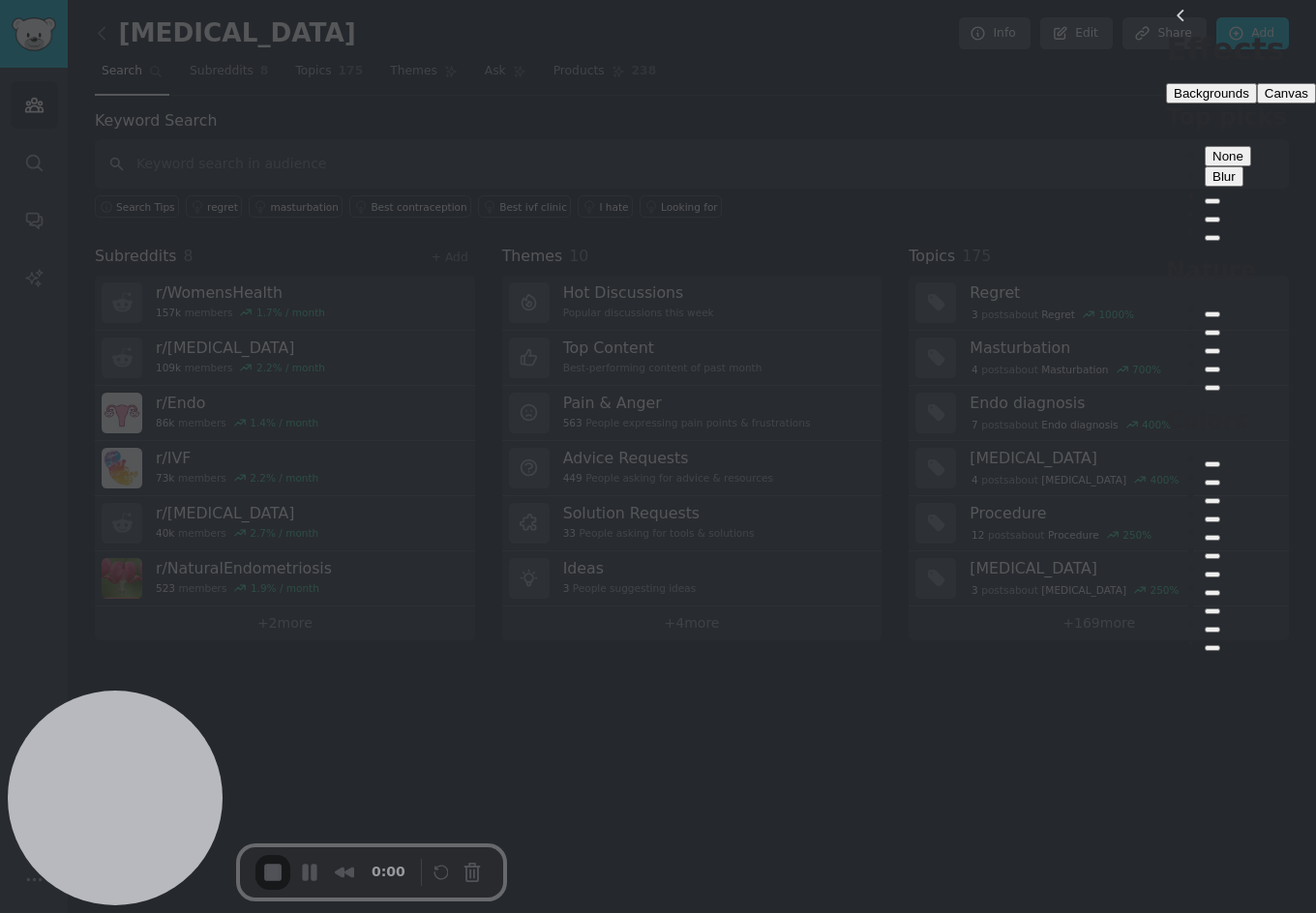
click at [1212, 164] on div "None" at bounding box center [1228, 156] width 31 height 15
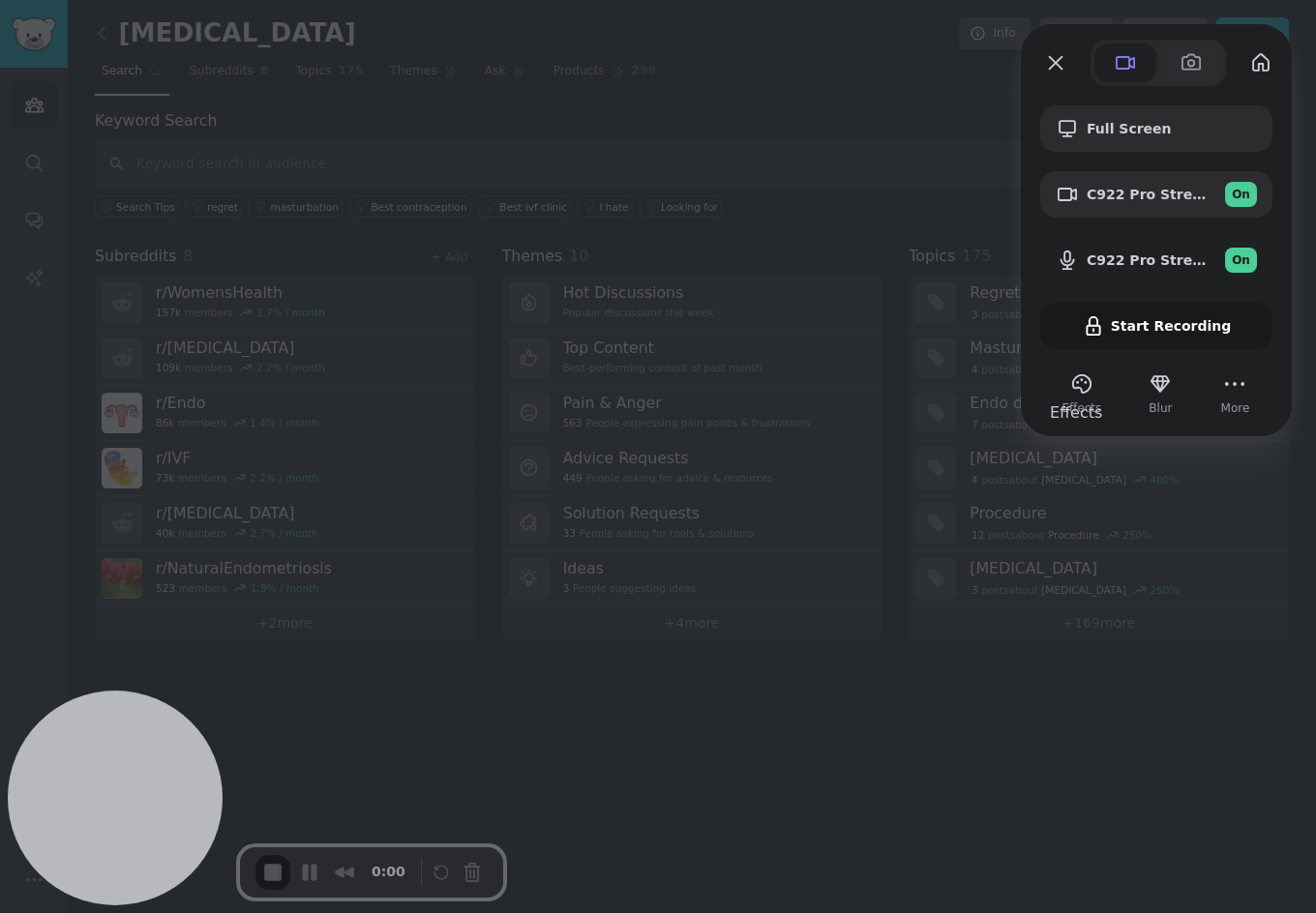
click at [1133, 332] on div "Full Screen C922 Pro Stream Webcam (046d:085c) On C922 Pro Stream Webcam (046d:…" at bounding box center [1156, 227] width 232 height 244
click at [1241, 386] on button "More" at bounding box center [1234, 384] width 31 height 31
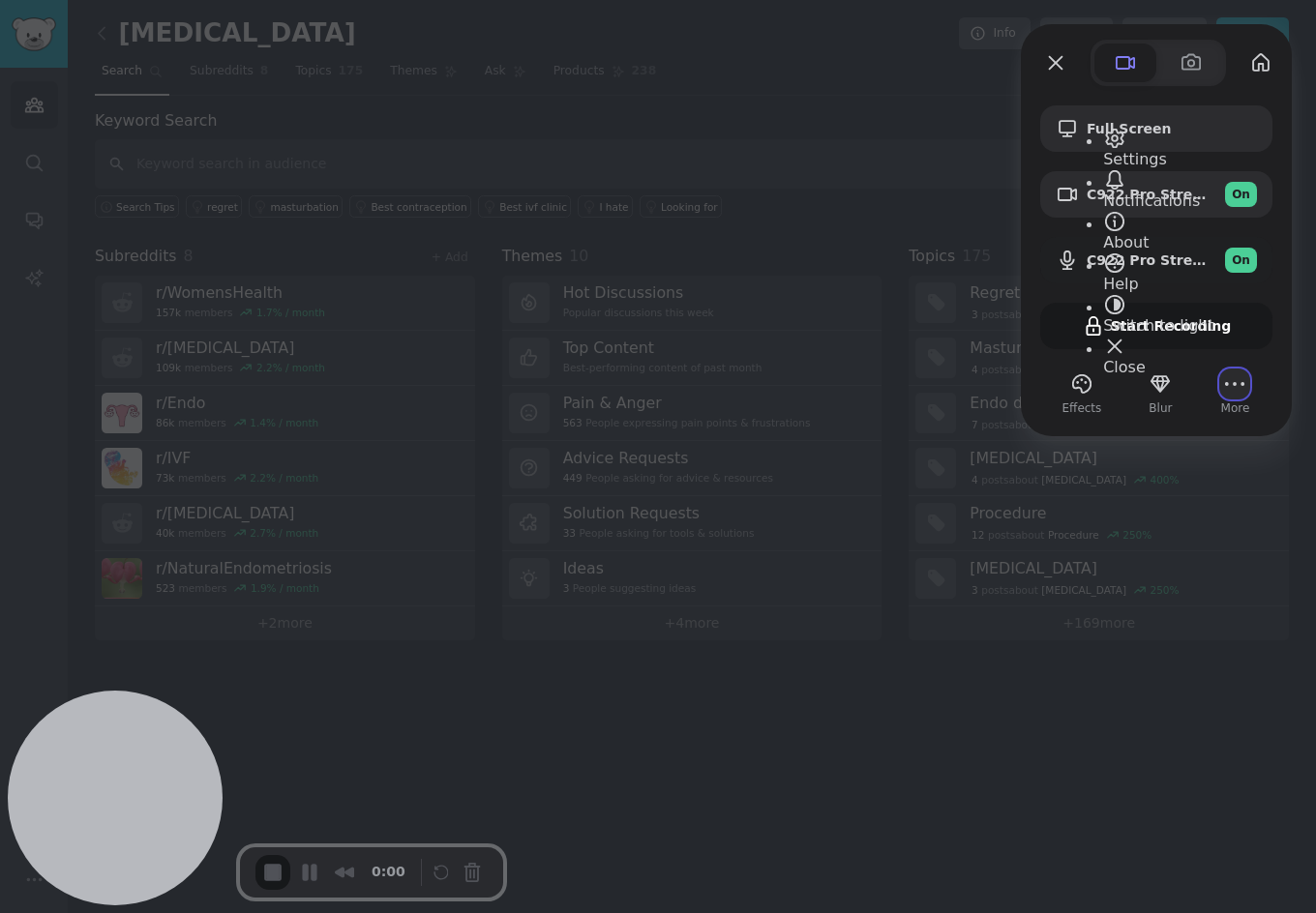
click at [1241, 386] on button "More" at bounding box center [1234, 384] width 31 height 31
click at [1262, 63] on button "My library" at bounding box center [1261, 63] width 31 height 31
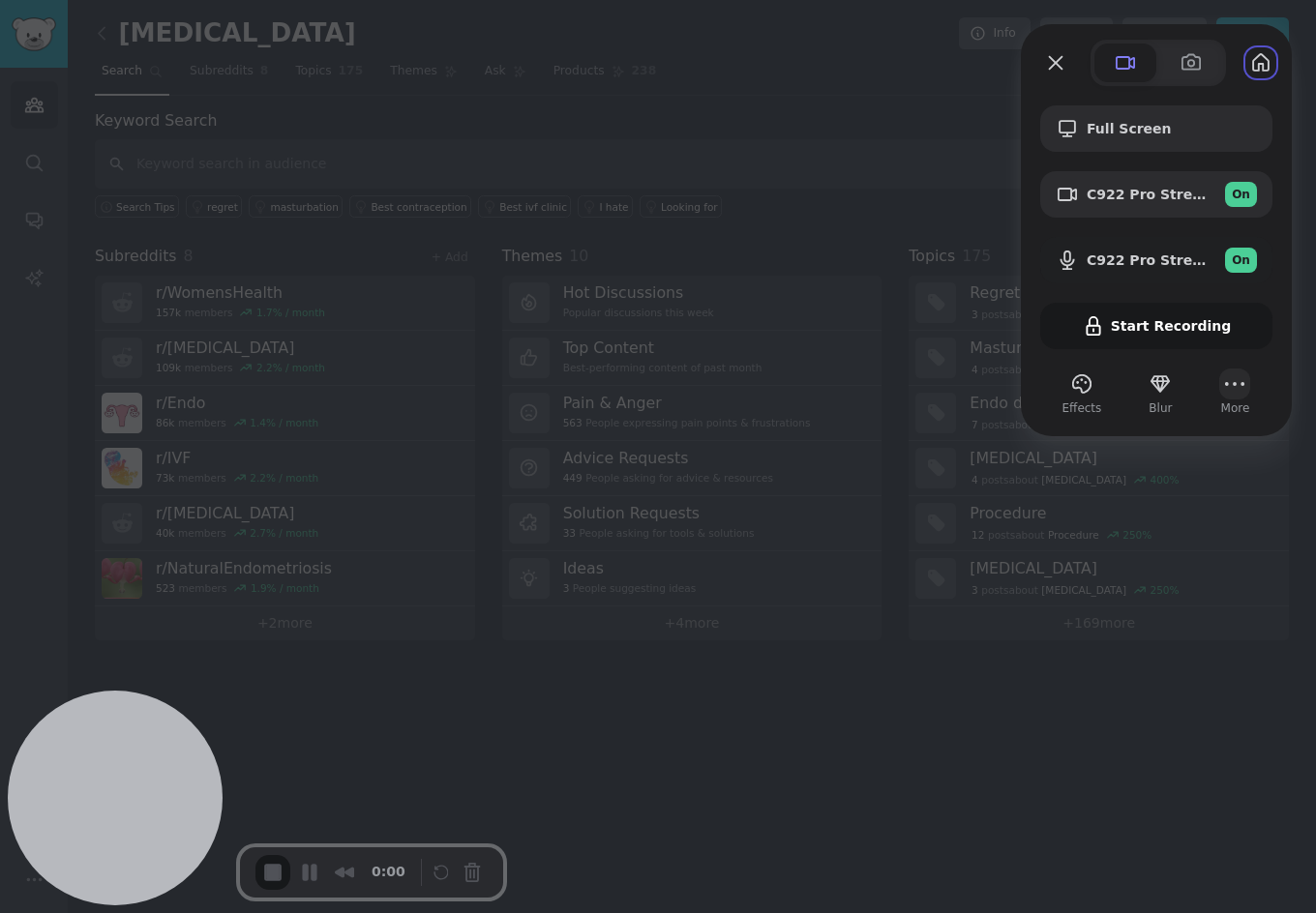
click at [1239, 387] on button "More" at bounding box center [1234, 384] width 31 height 31
click at [1140, 150] on span "Settings" at bounding box center [1135, 159] width 64 height 18
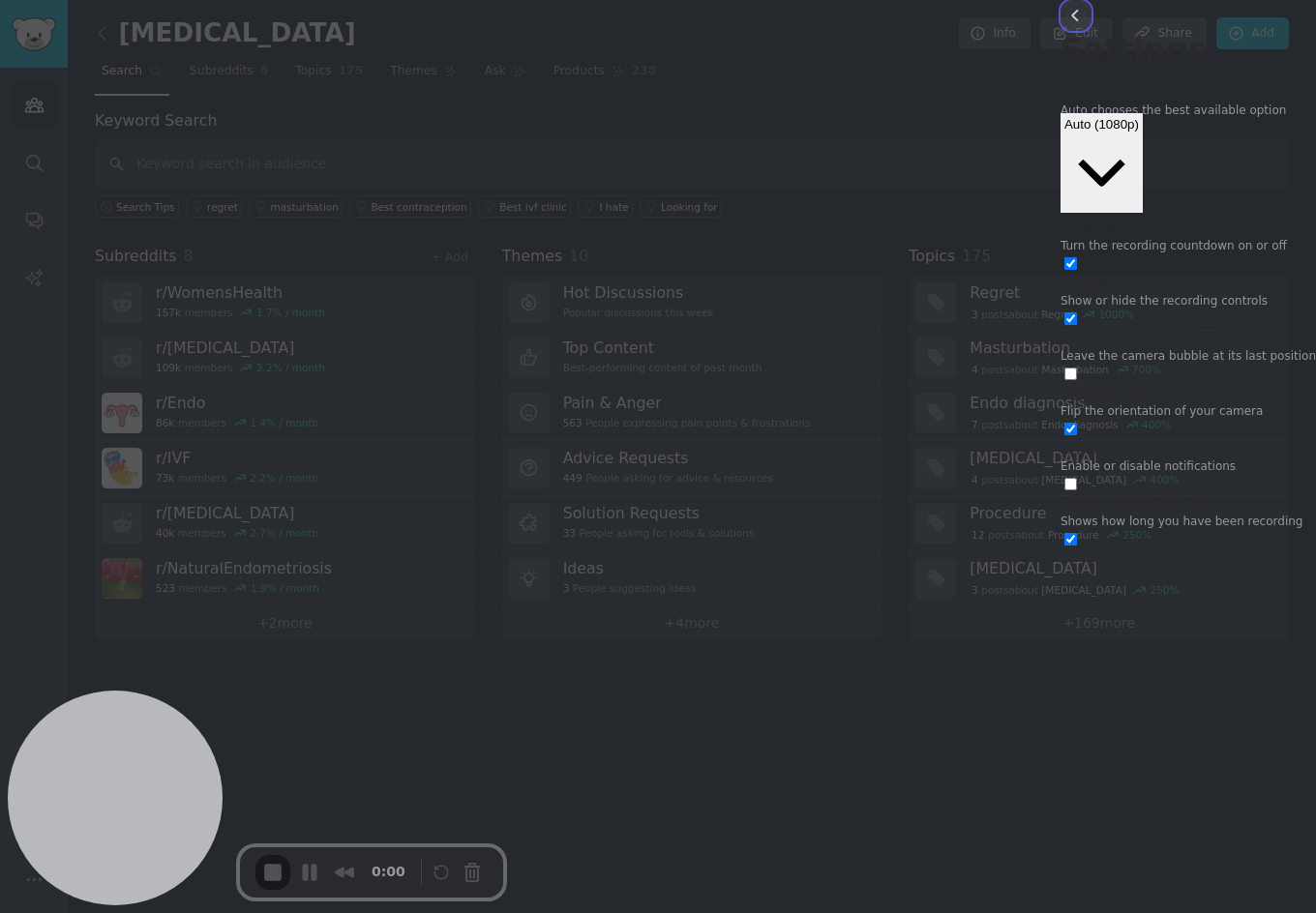
click at [1061, 31] on button "back" at bounding box center [1076, 16] width 31 height 31
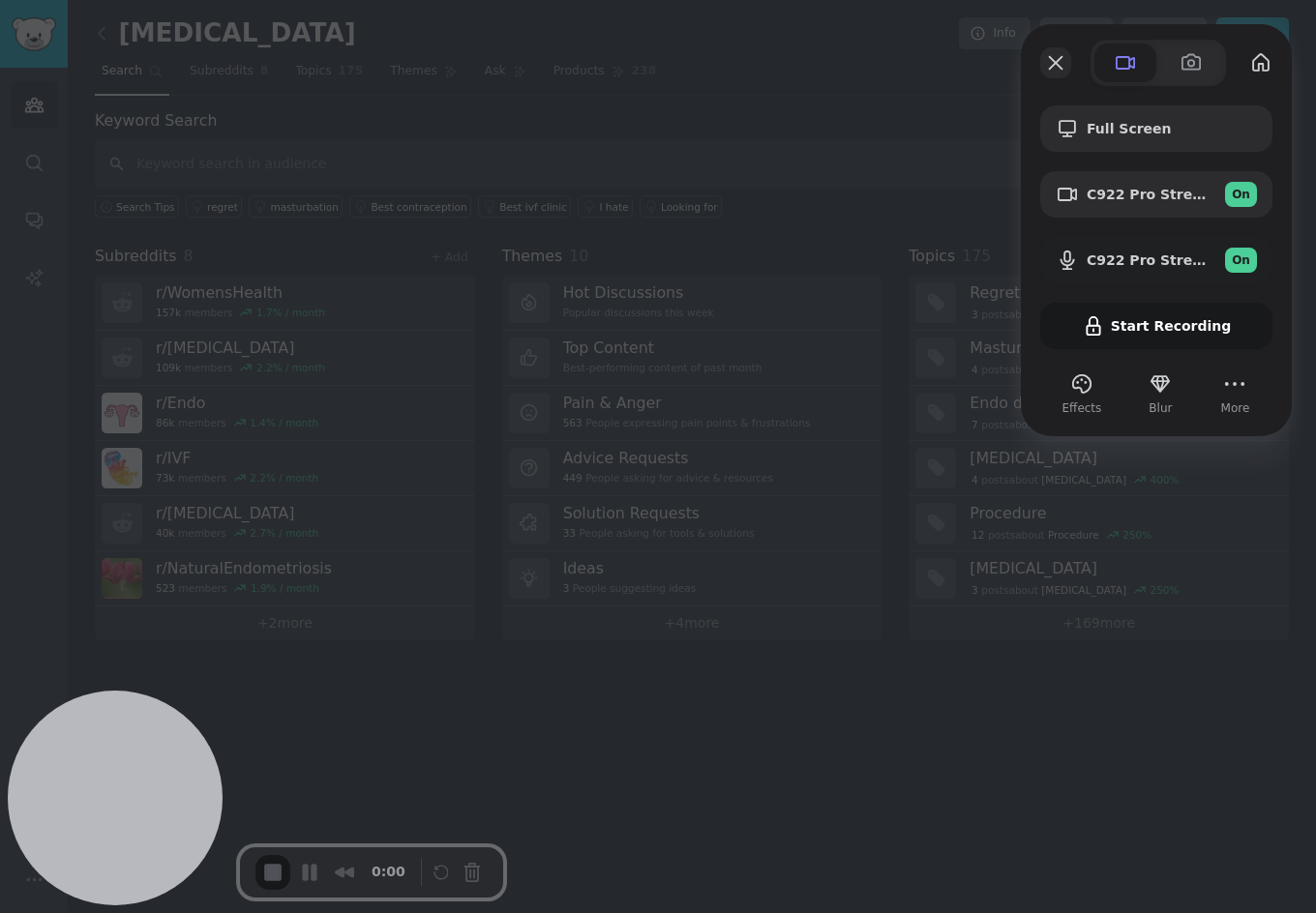
click at [1057, 68] on button "Close" at bounding box center [1056, 63] width 31 height 31
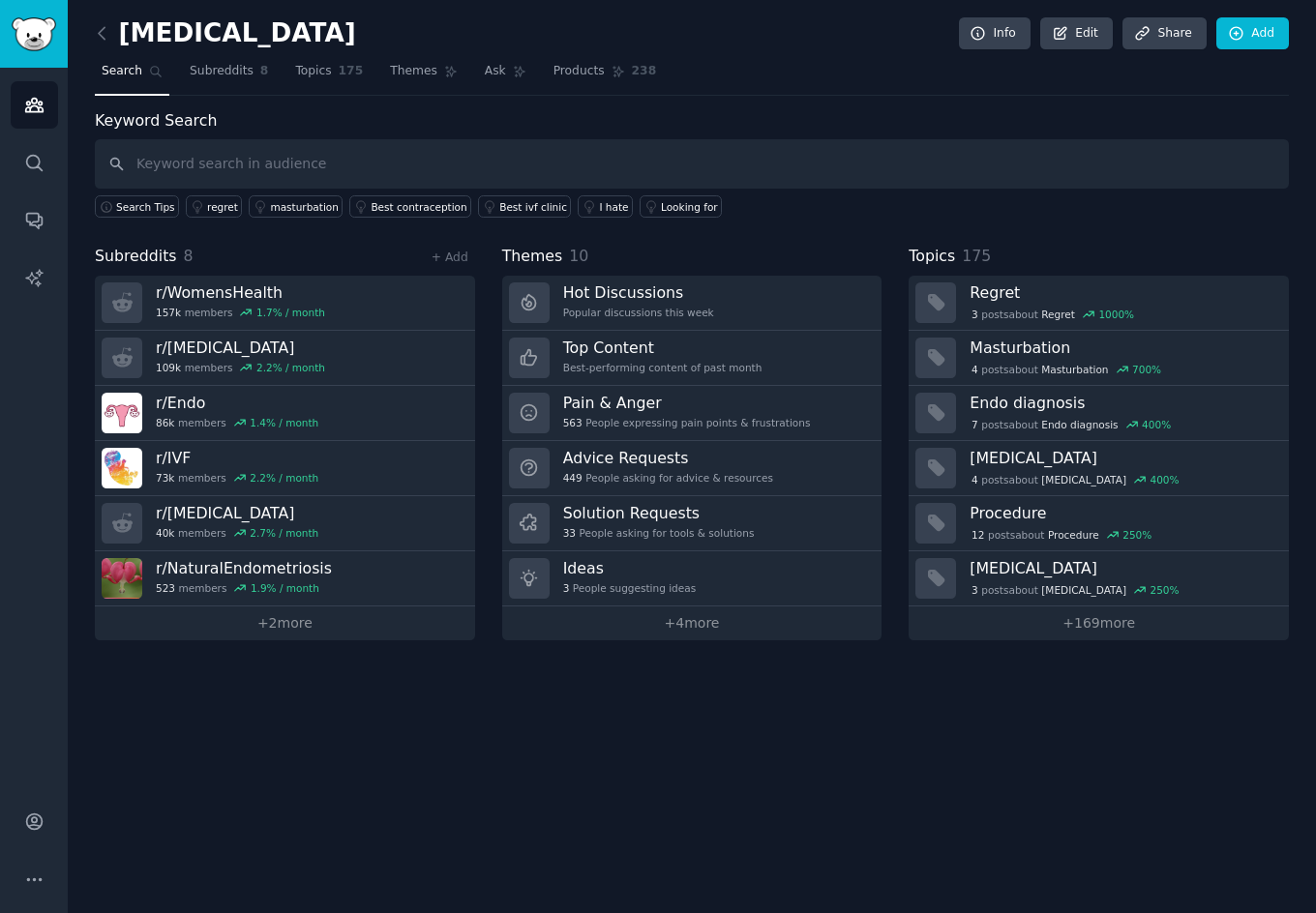
click at [765, 822] on div "[MEDICAL_DATA] Info Edit Share Add Search Subreddits 8 Topics 175 Themes Ask Pr…" at bounding box center [692, 456] width 1248 height 913
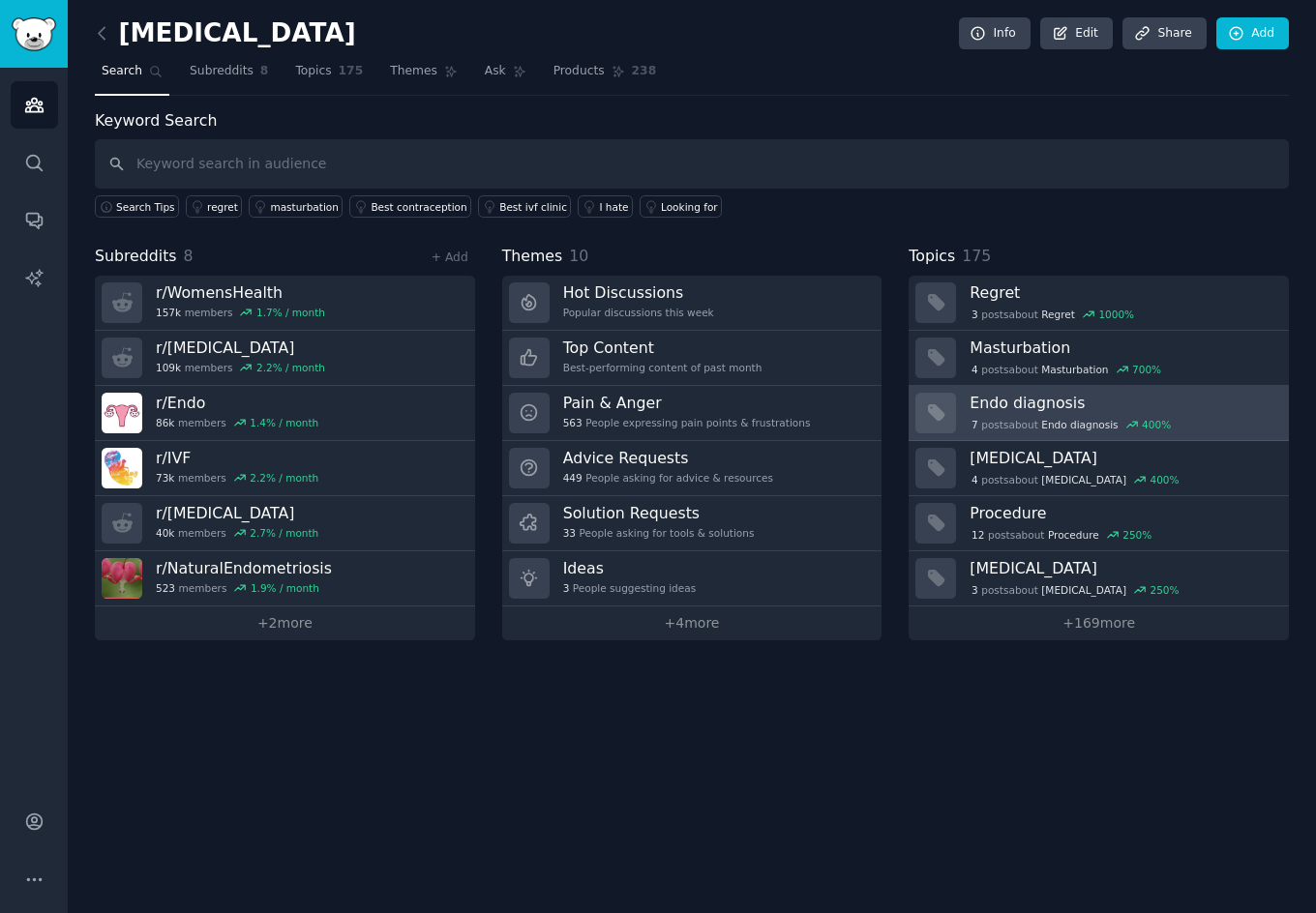
click at [1085, 405] on h3 "Endo diagnosis" at bounding box center [1122, 403] width 306 height 20
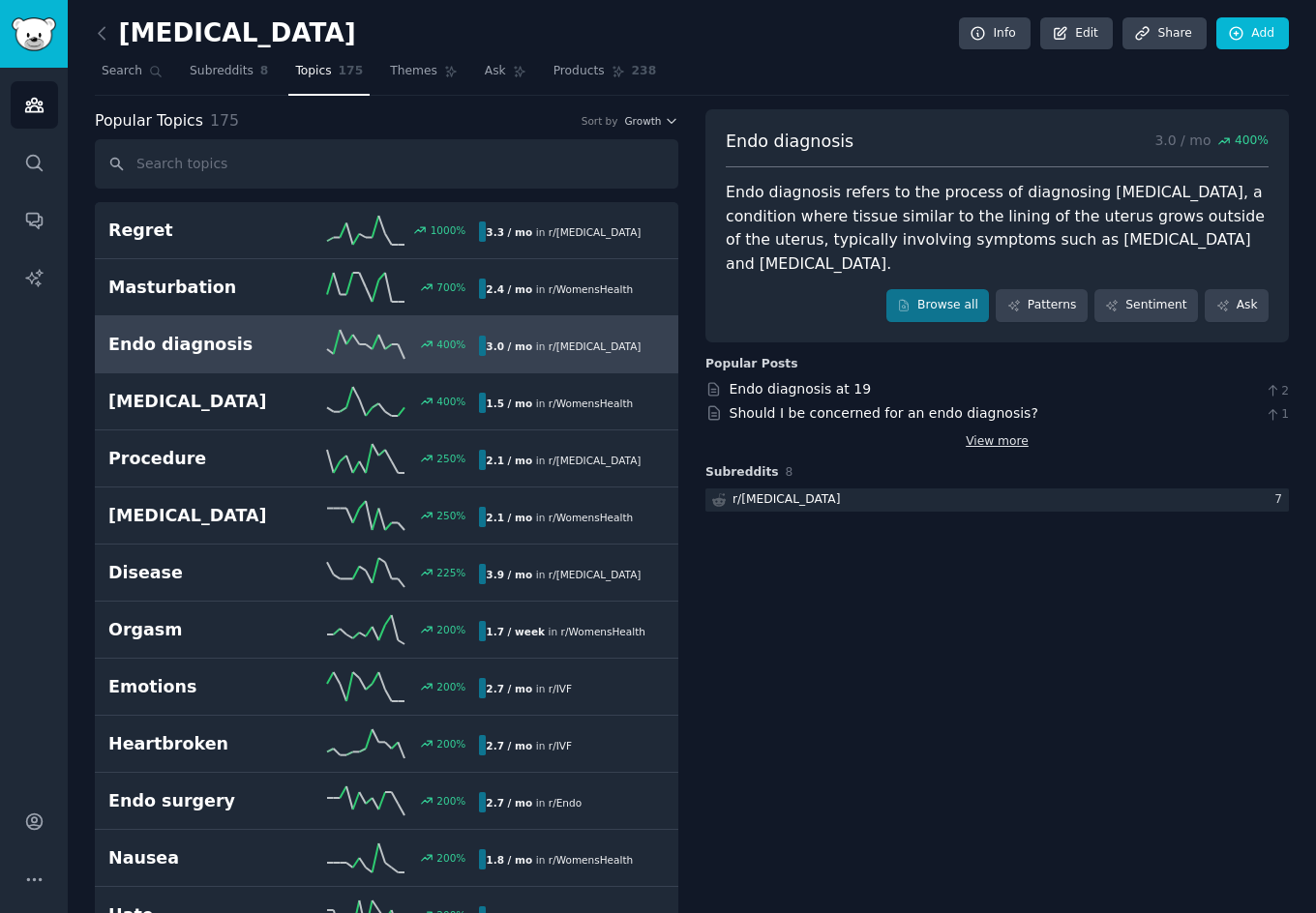
click at [984, 434] on link "View more" at bounding box center [997, 442] width 63 height 17
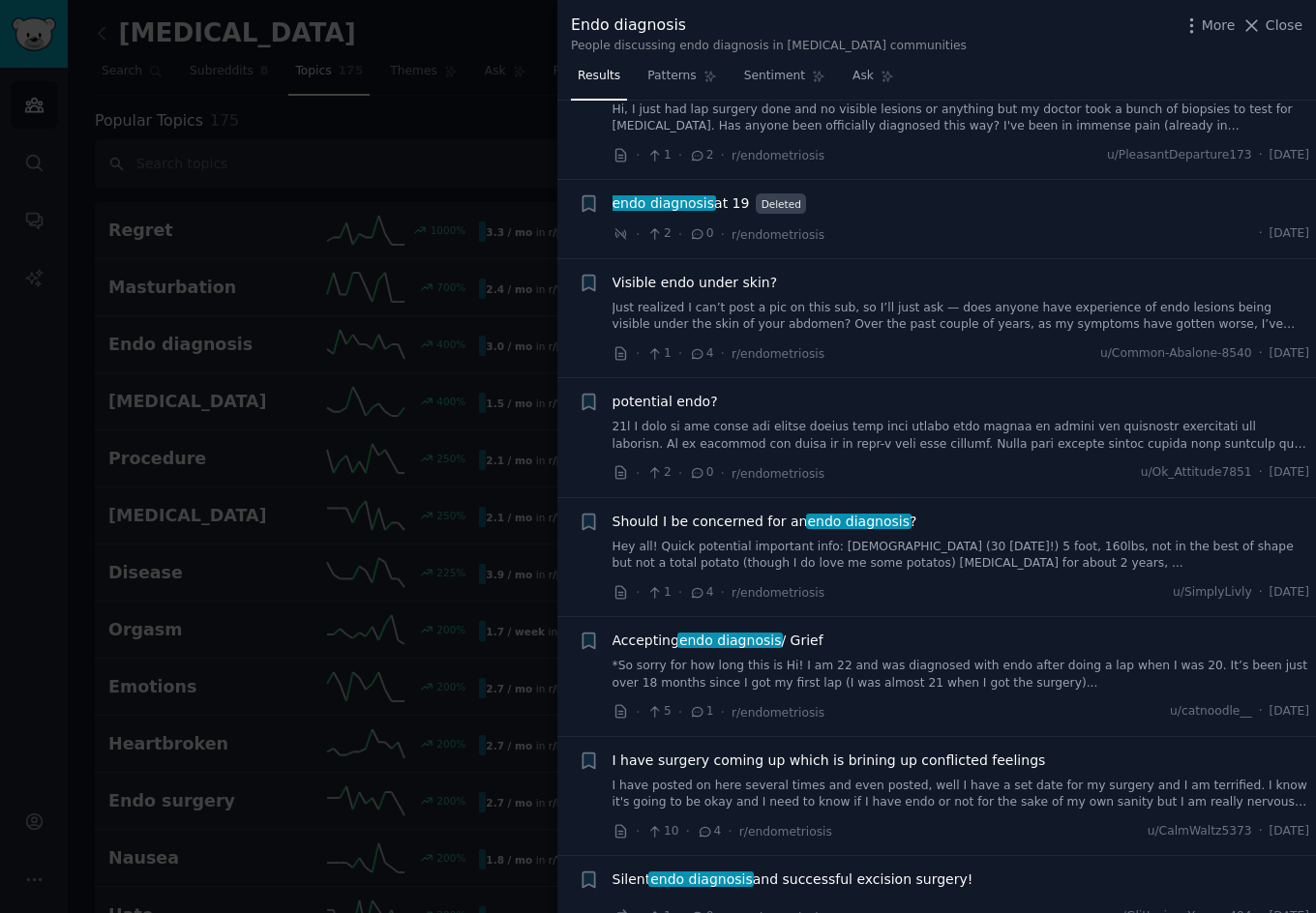
scroll to position [450, 0]
click at [698, 510] on span "Should I be concerned for an endo diagnosis ?" at bounding box center [765, 520] width 305 height 20
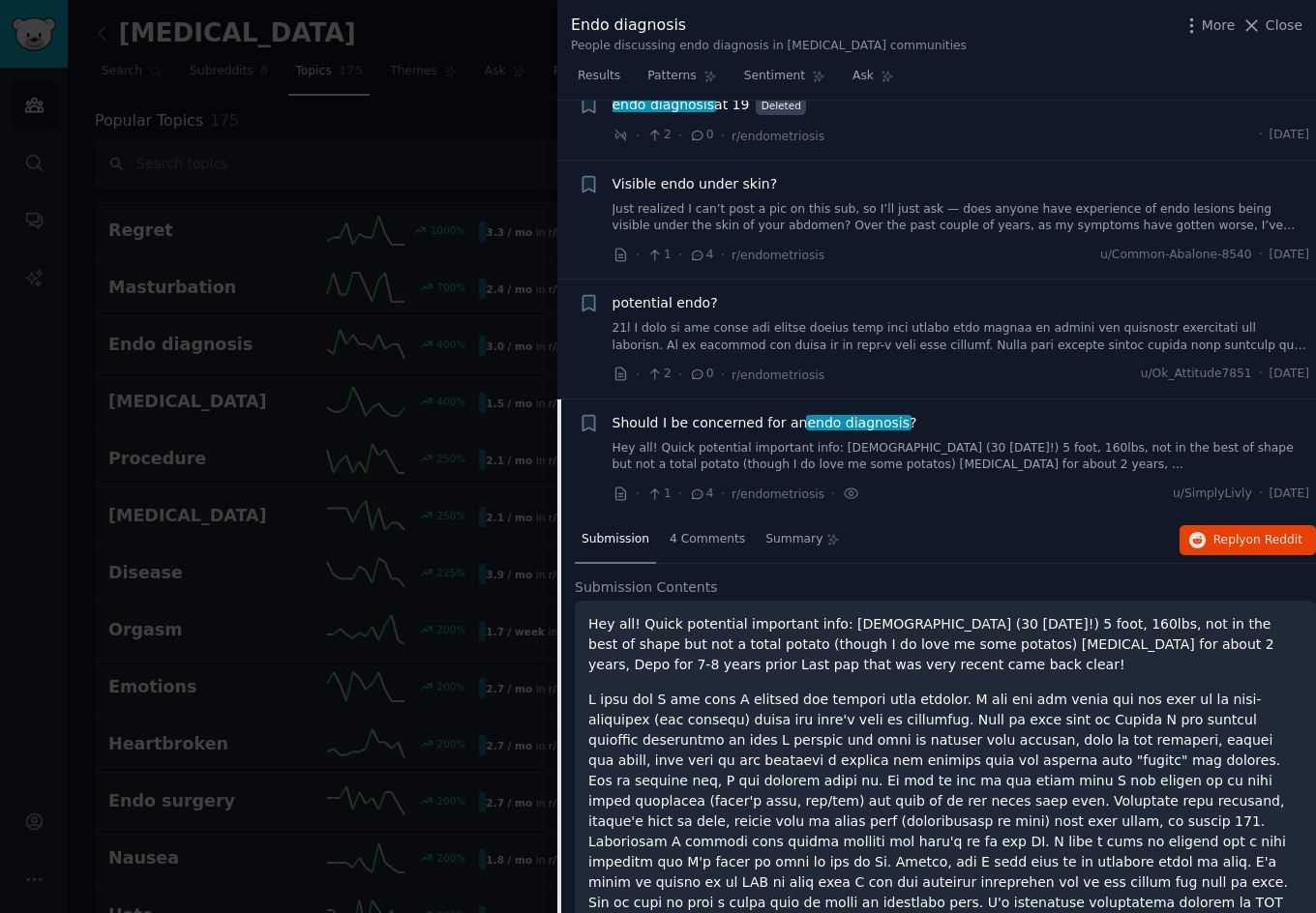
scroll to position [826, 0]
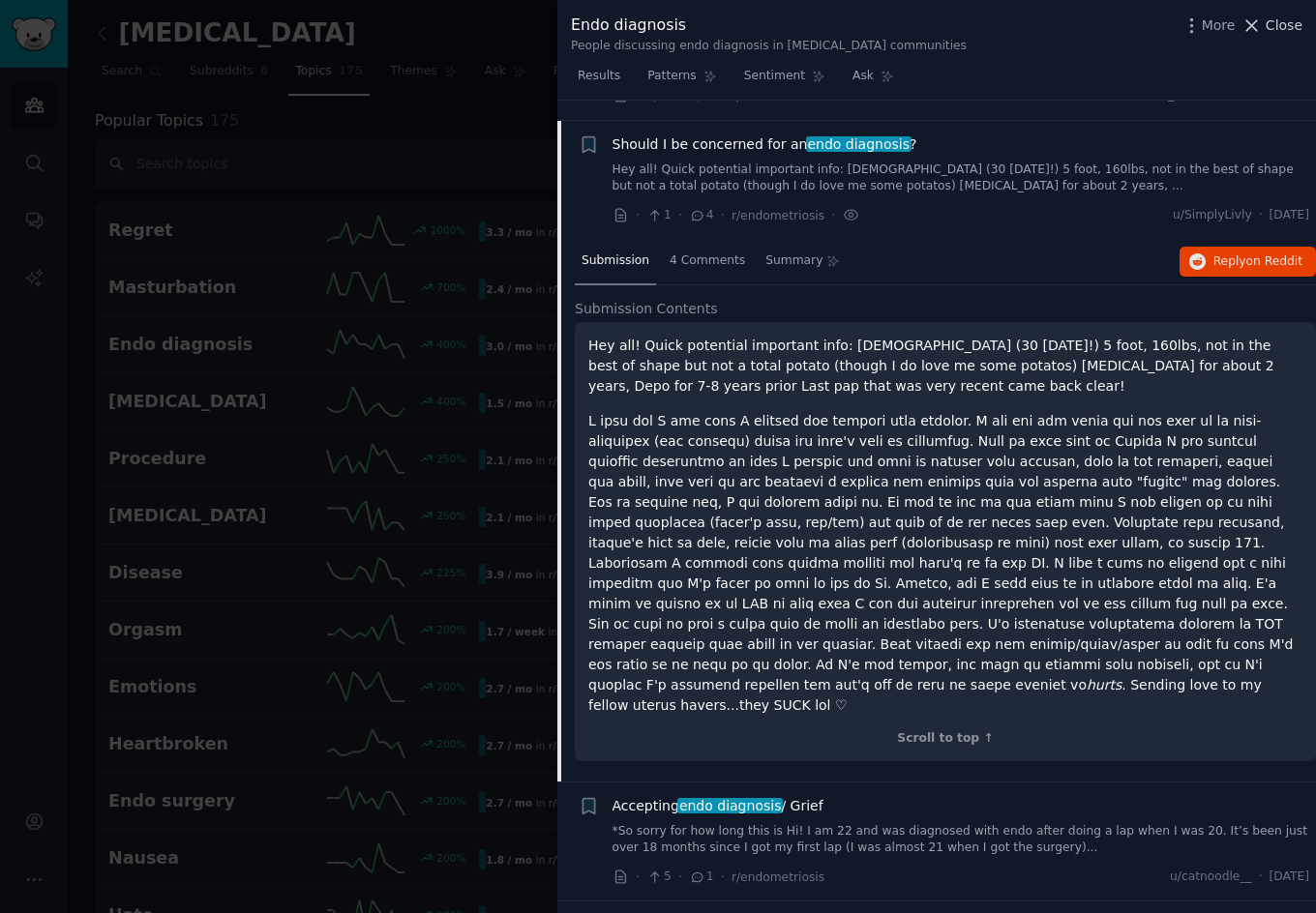
click at [1269, 23] on span "Close" at bounding box center [1284, 25] width 37 height 20
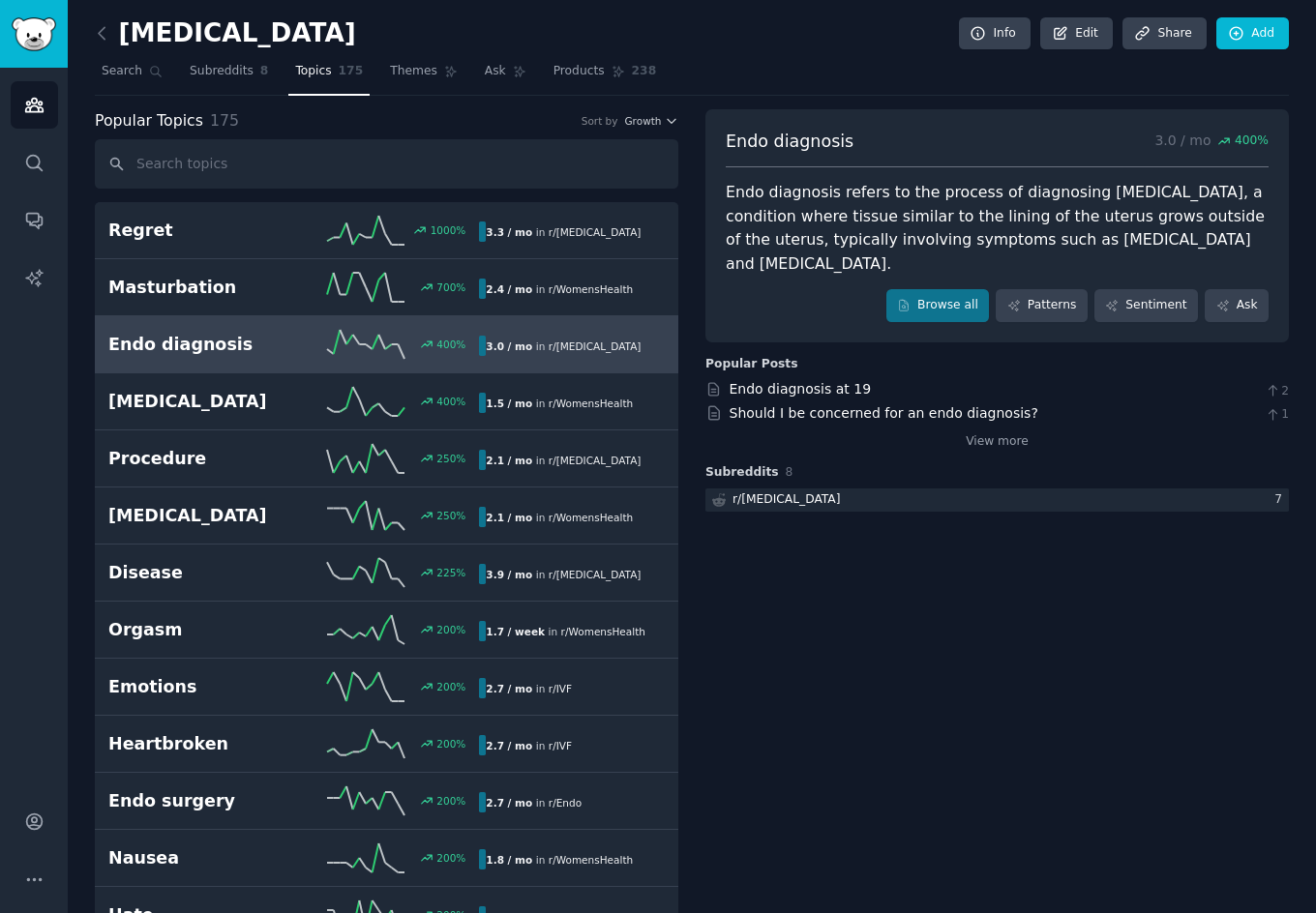
click at [121, 75] on span "Search" at bounding box center [122, 72] width 41 height 17
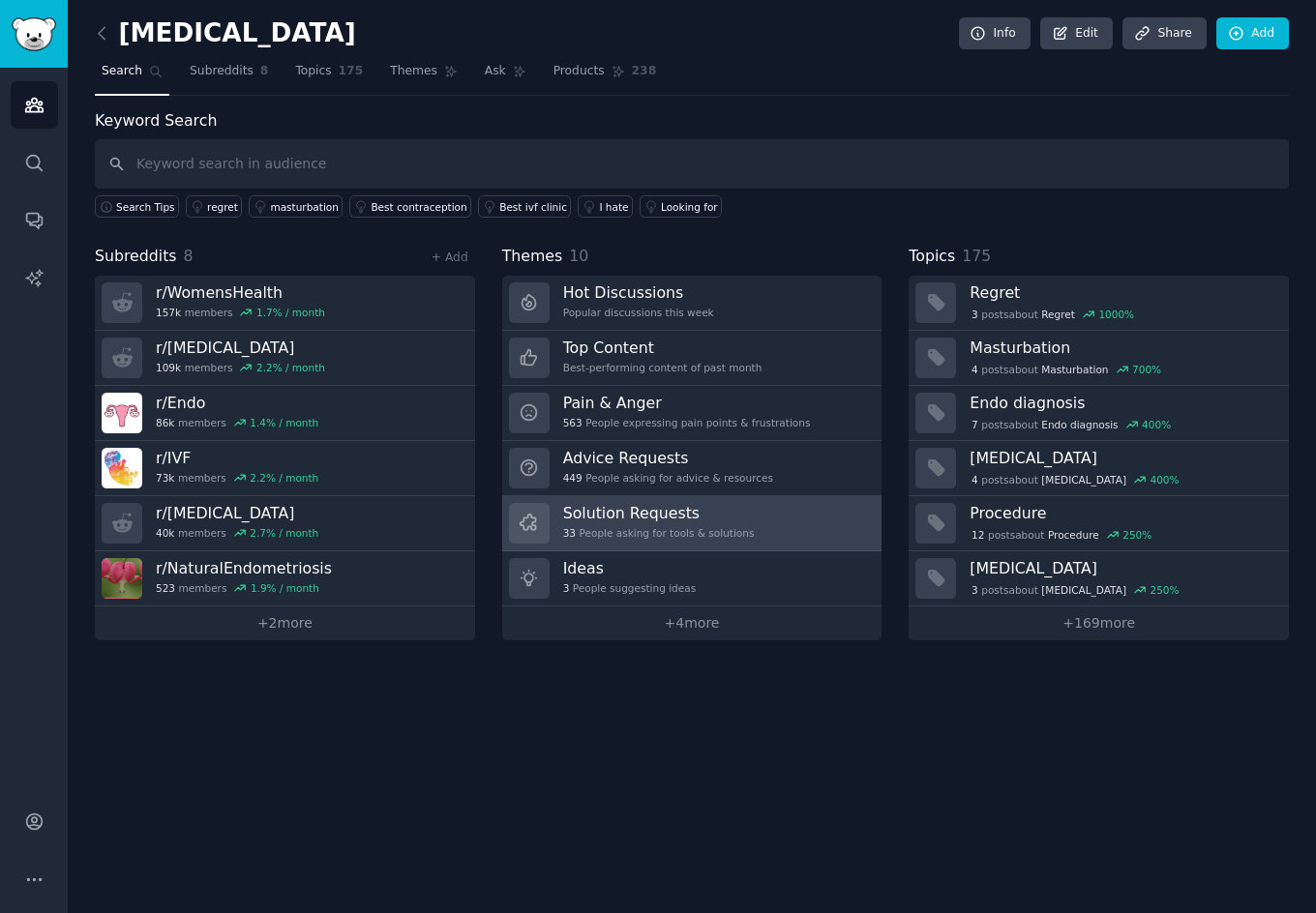
click at [670, 510] on h3 "Solution Requests" at bounding box center [658, 512] width 191 height 20
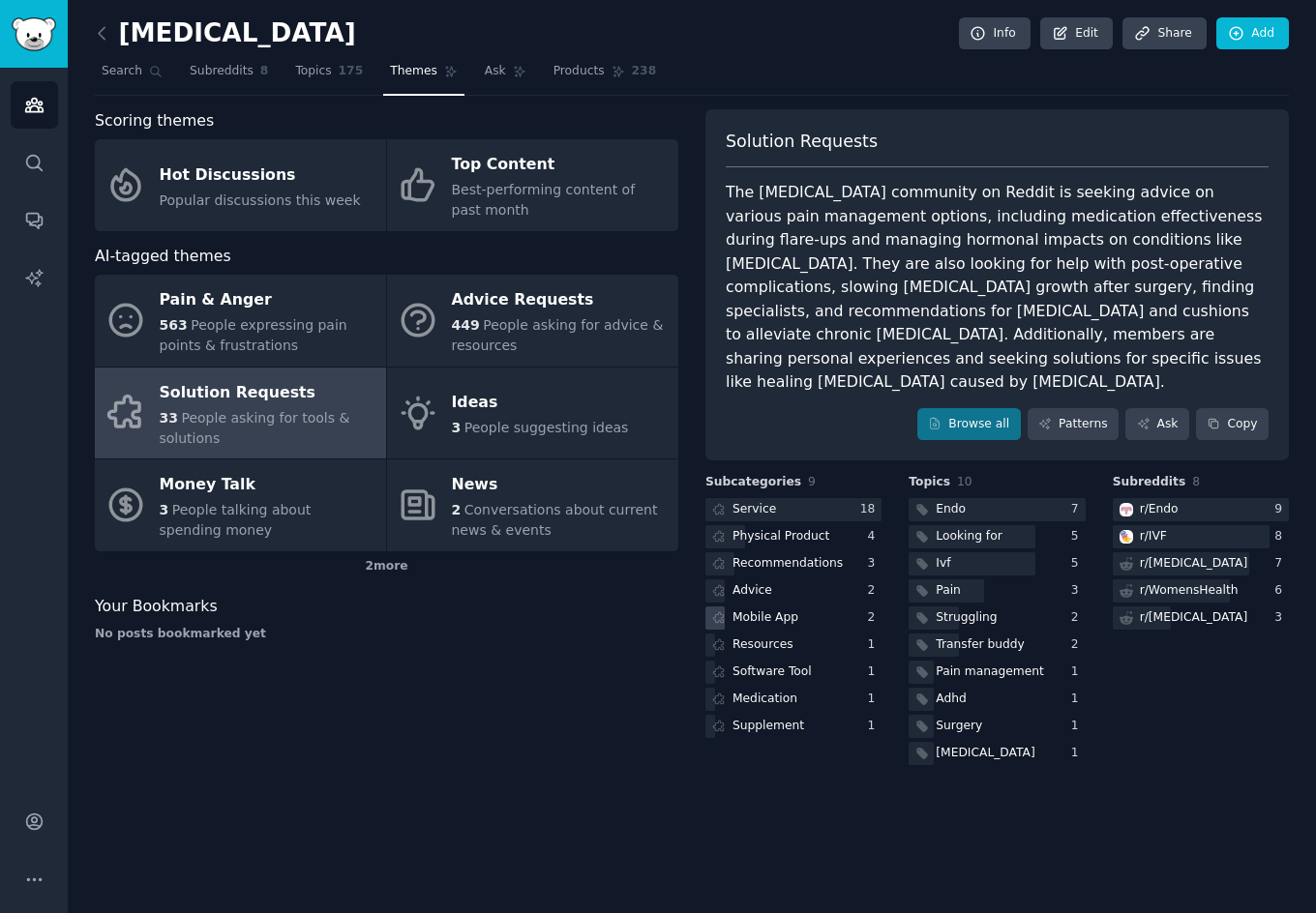
click at [785, 609] on div "Mobile App" at bounding box center [766, 618] width 66 height 17
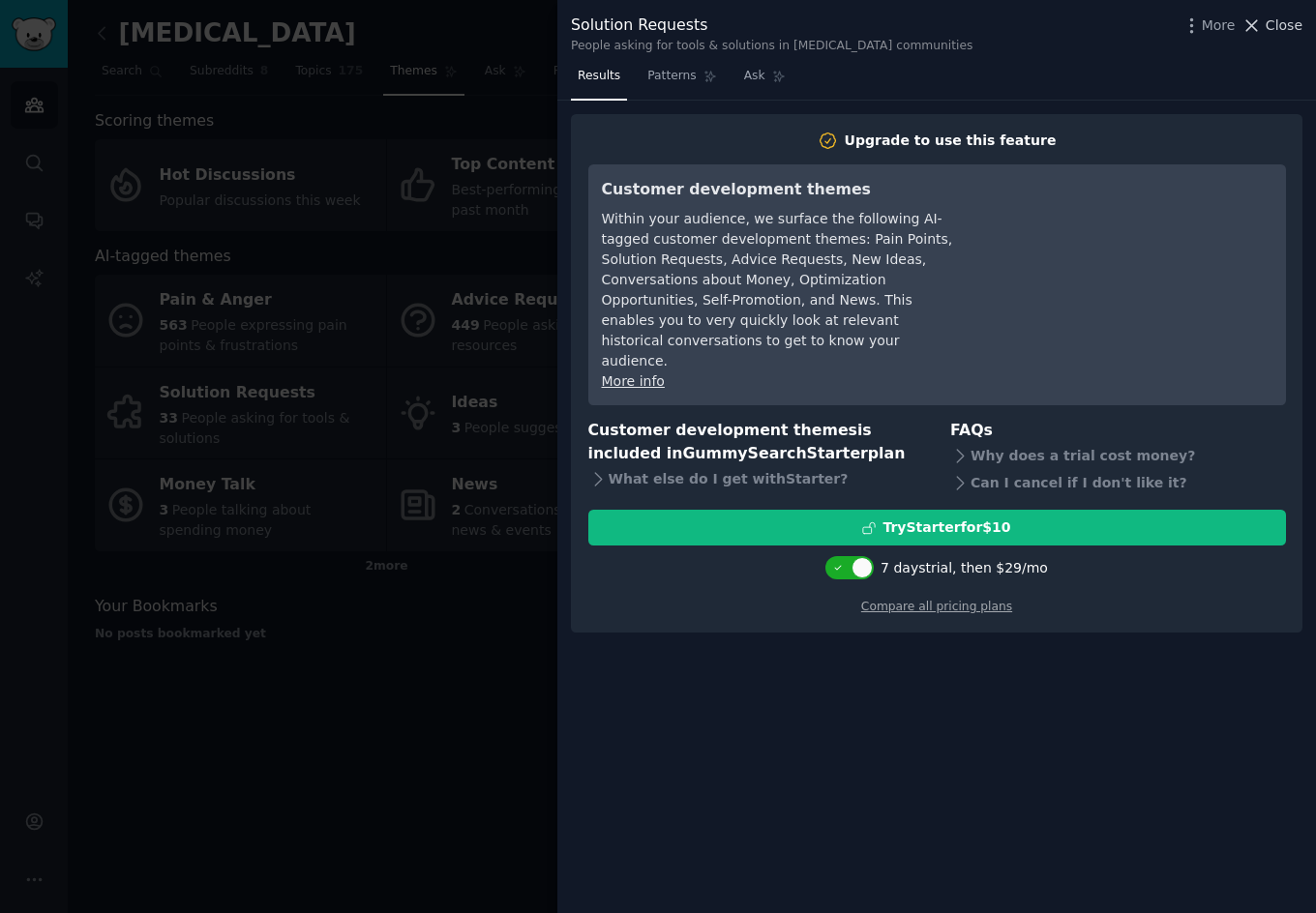
click at [1280, 31] on span "Close" at bounding box center [1284, 25] width 37 height 20
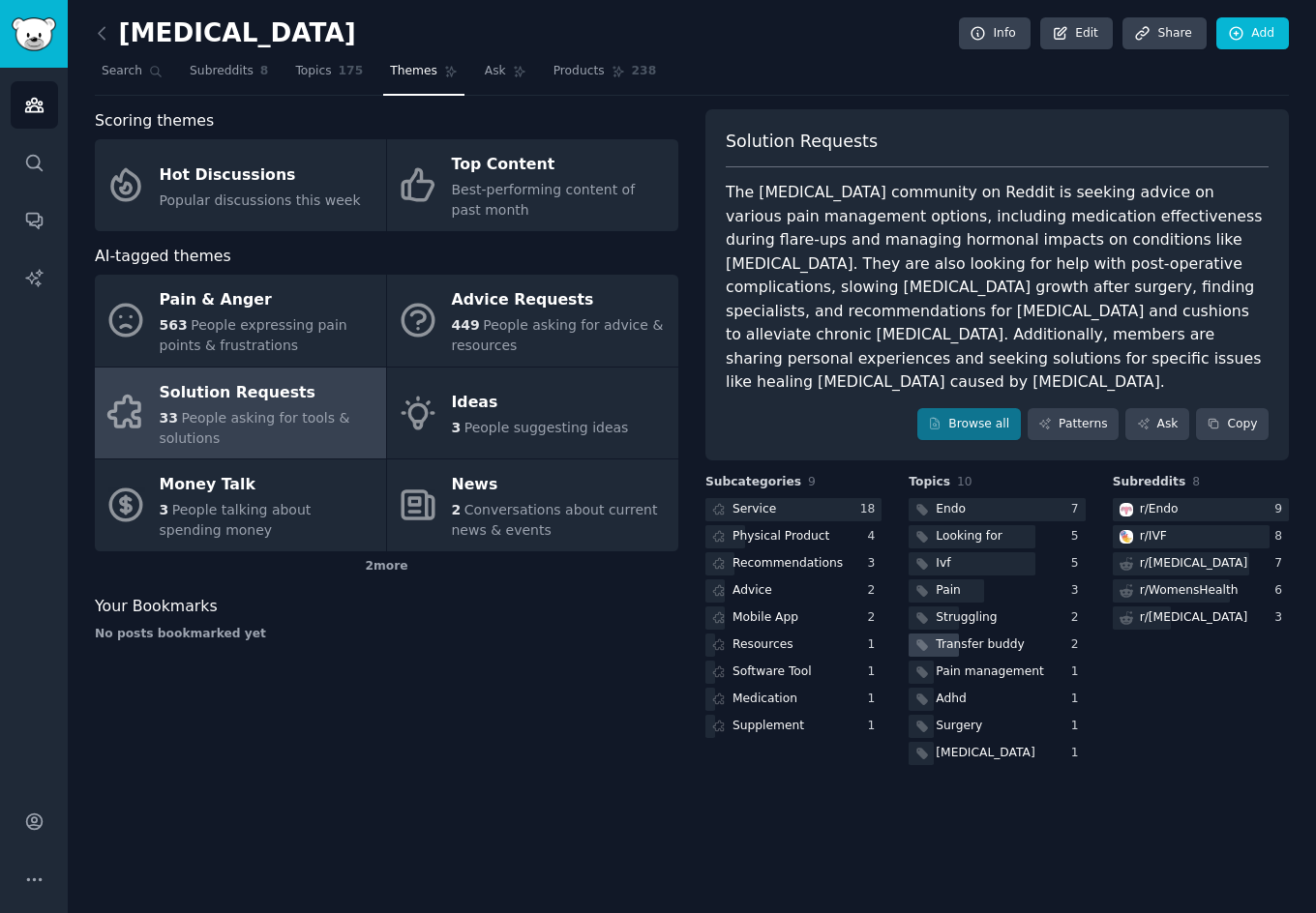
click at [960, 636] on div "Transfer buddy" at bounding box center [980, 645] width 89 height 17
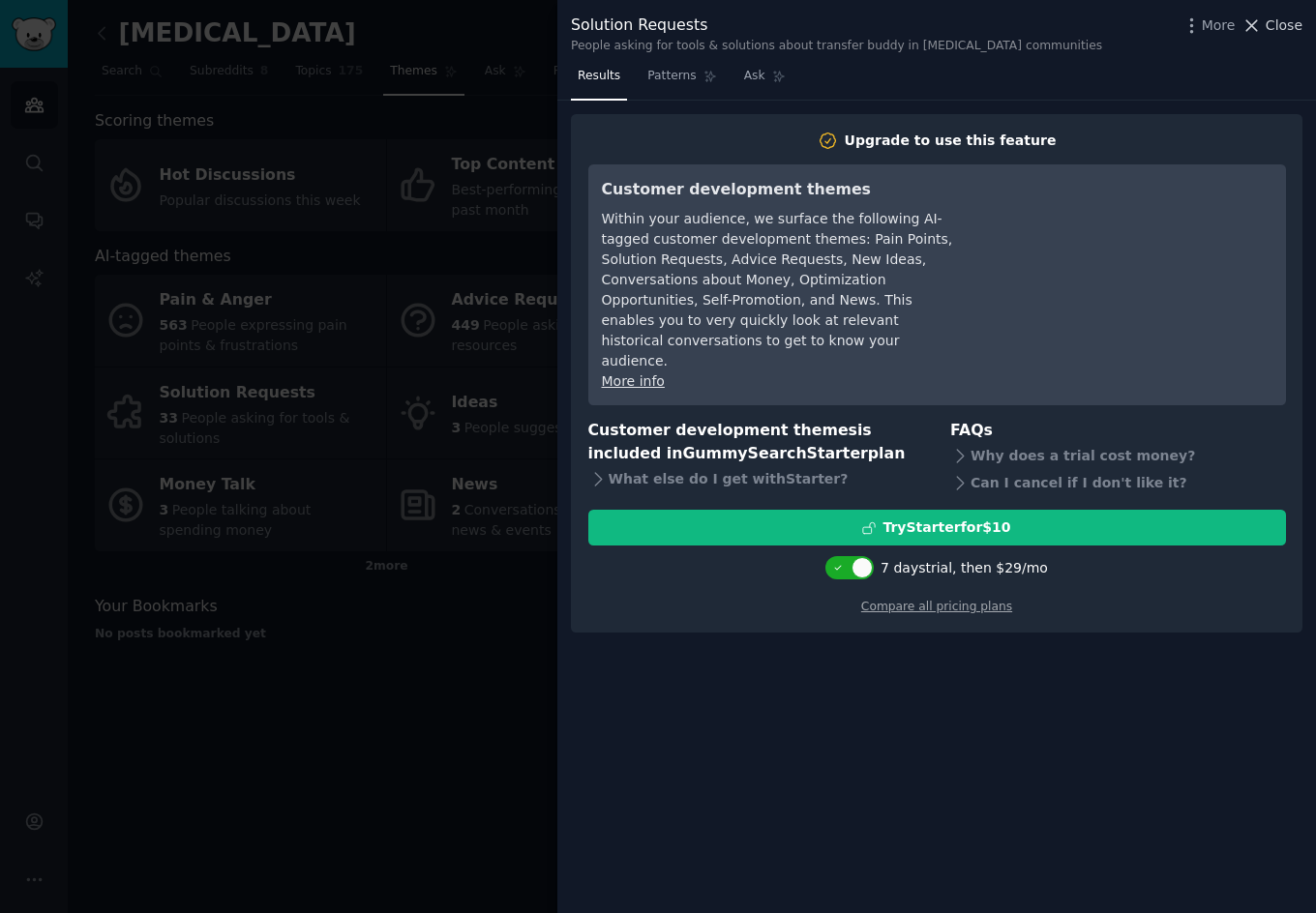
click at [1262, 34] on icon at bounding box center [1251, 25] width 20 height 20
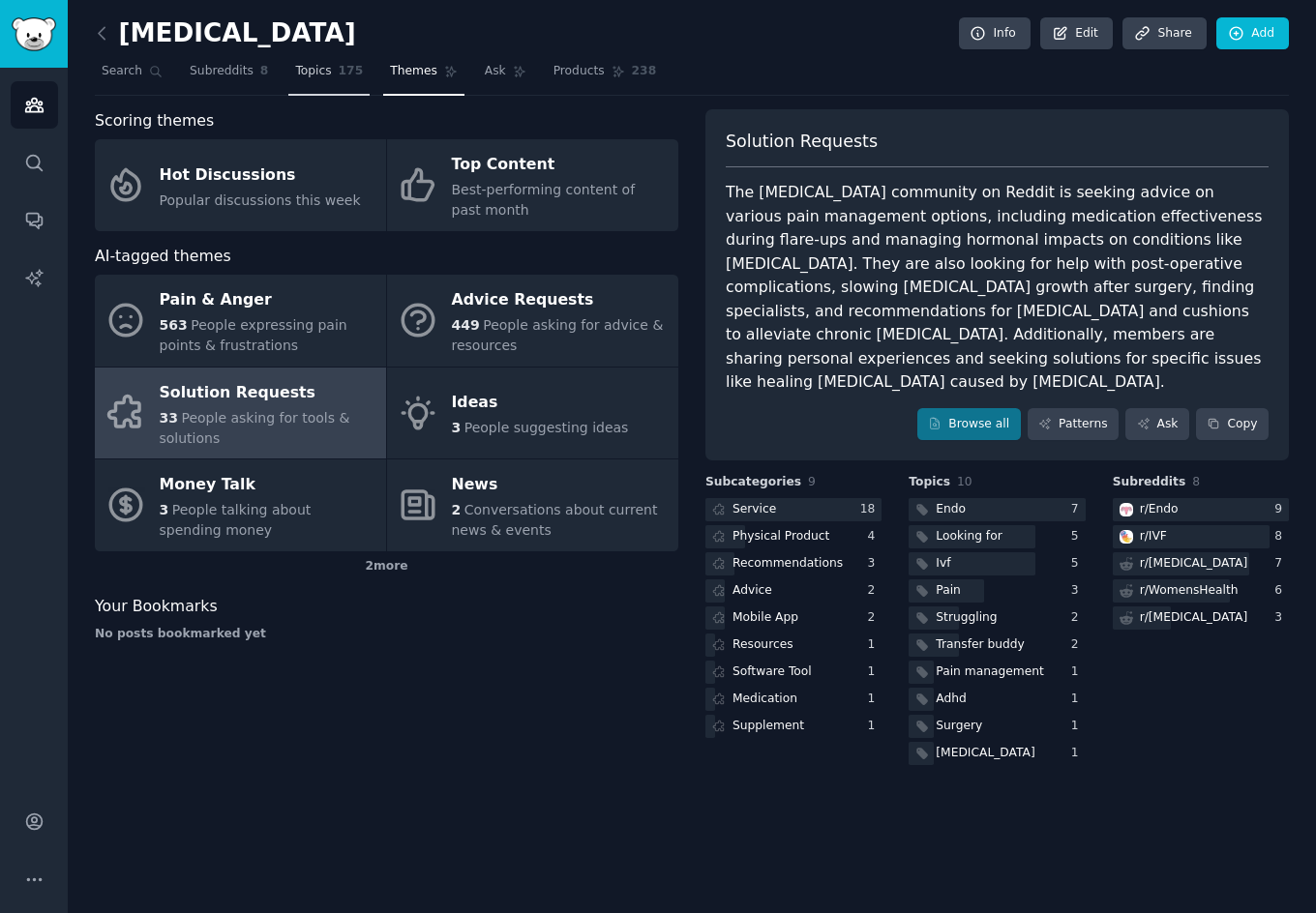
click at [323, 80] on link "Topics 175" at bounding box center [329, 76] width 82 height 40
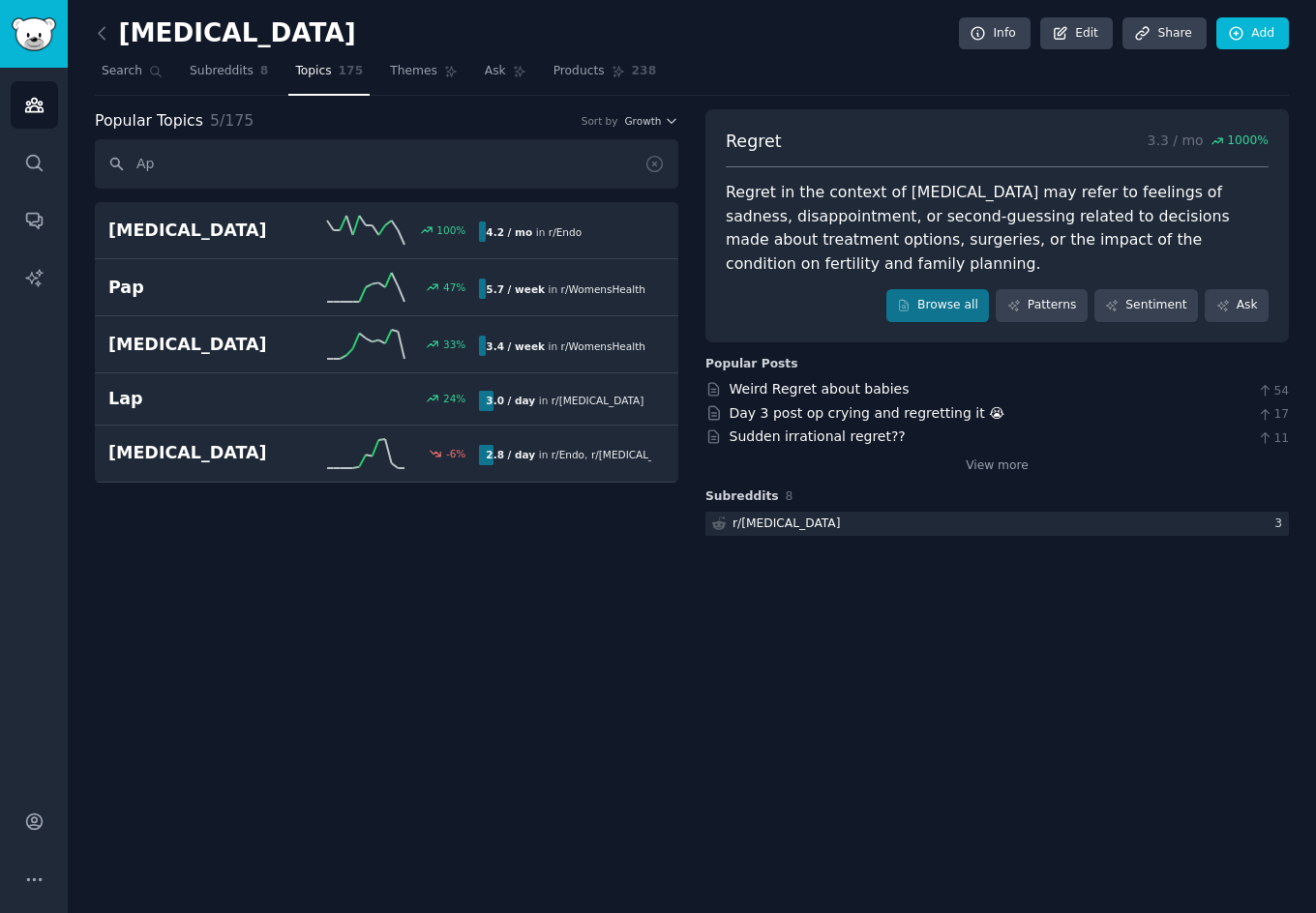
type input "A"
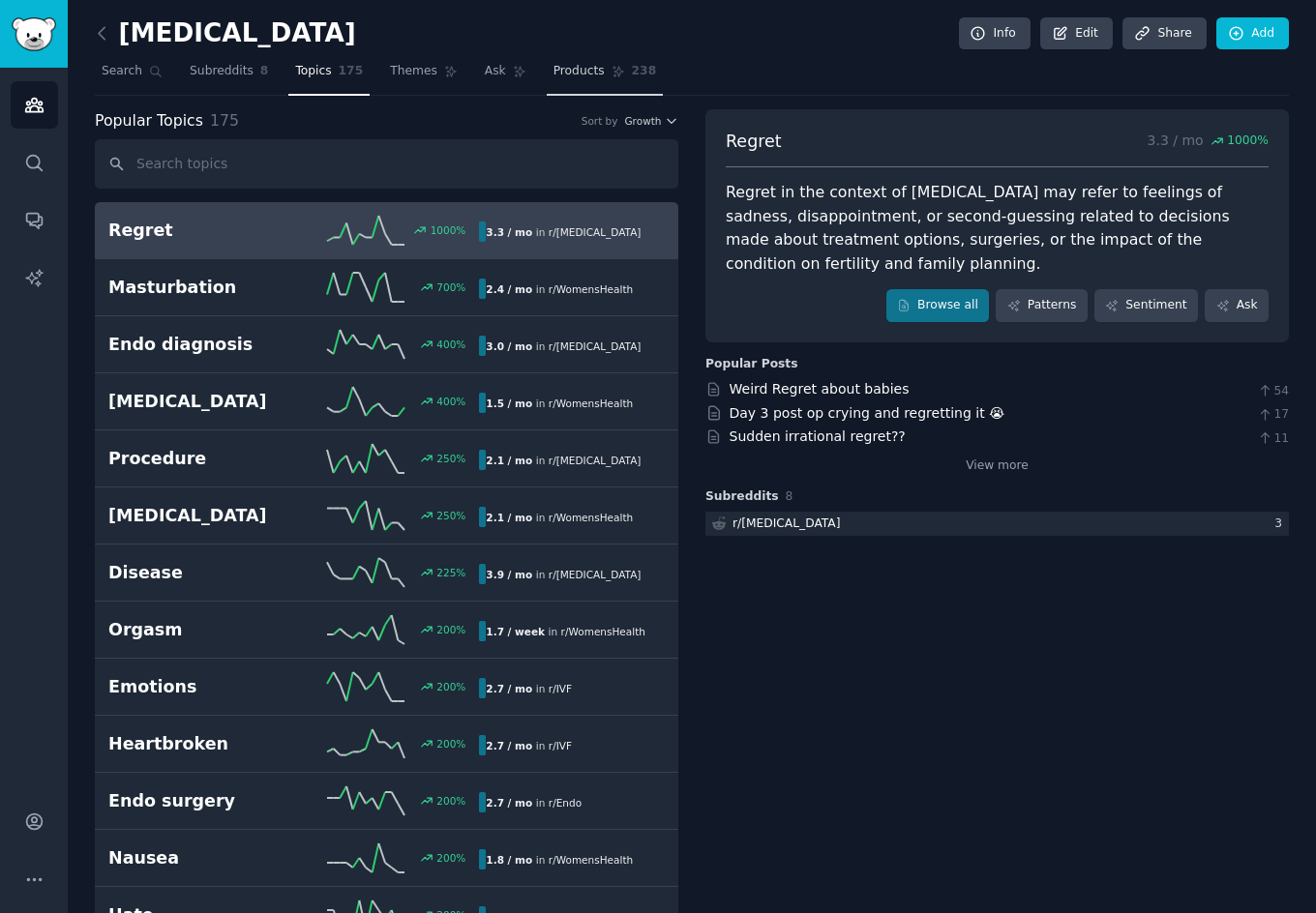
click at [571, 75] on span "Products" at bounding box center [578, 72] width 51 height 17
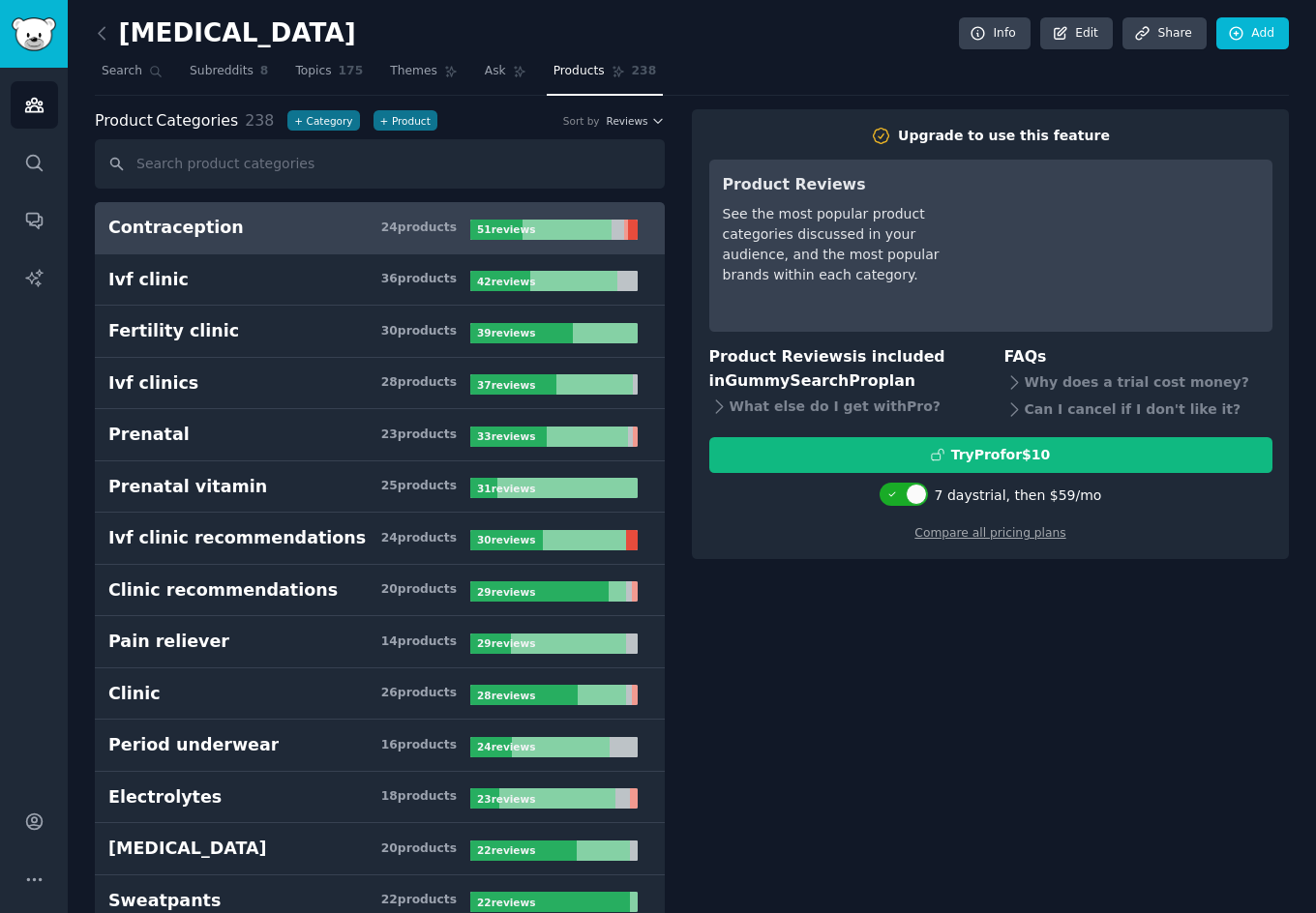
click at [1009, 383] on icon at bounding box center [1014, 382] width 20 height 20
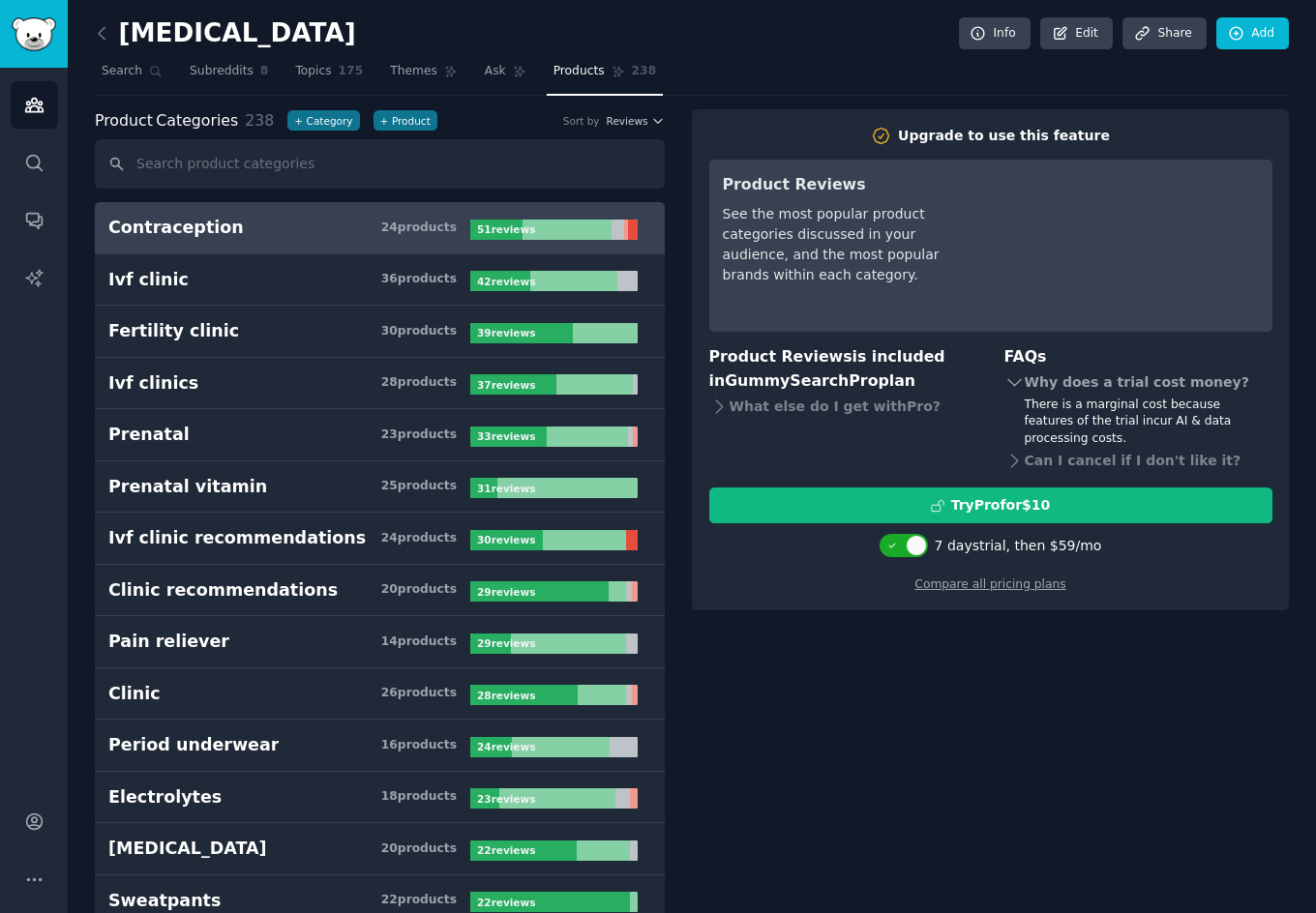
click at [1012, 383] on icon at bounding box center [1013, 382] width 13 height 7
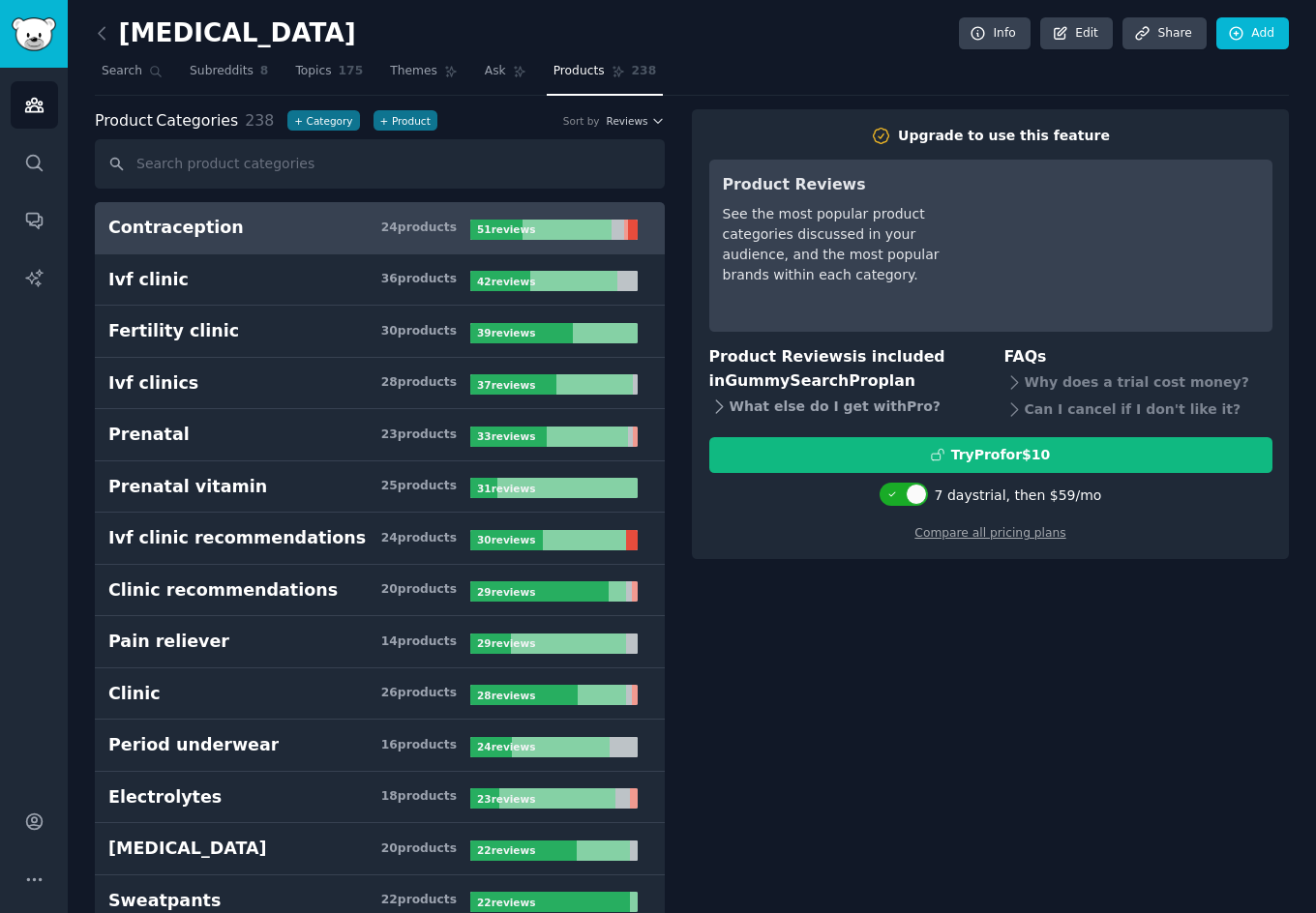
click at [717, 408] on icon at bounding box center [719, 406] width 7 height 13
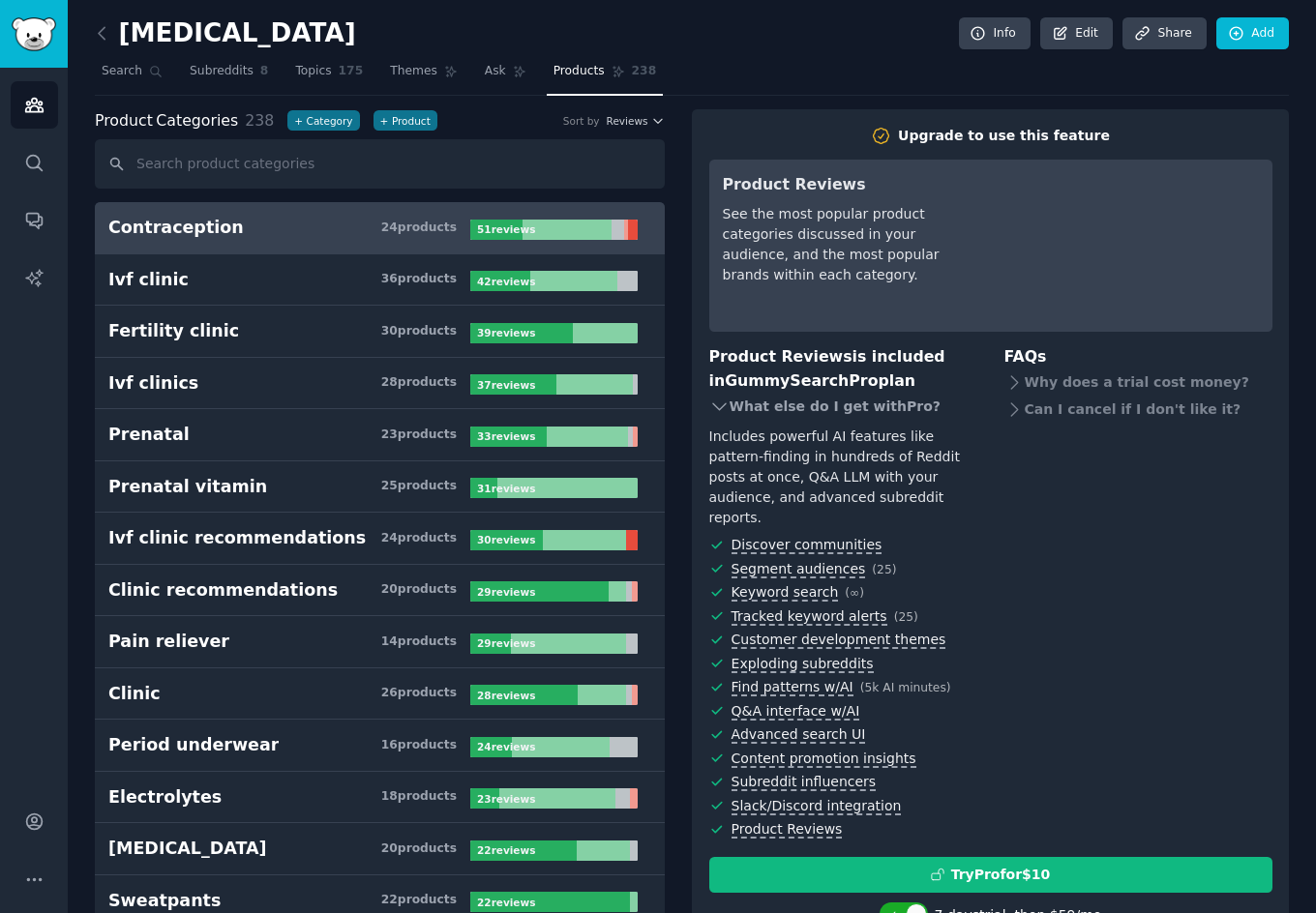
click at [717, 408] on icon at bounding box center [718, 407] width 13 height 7
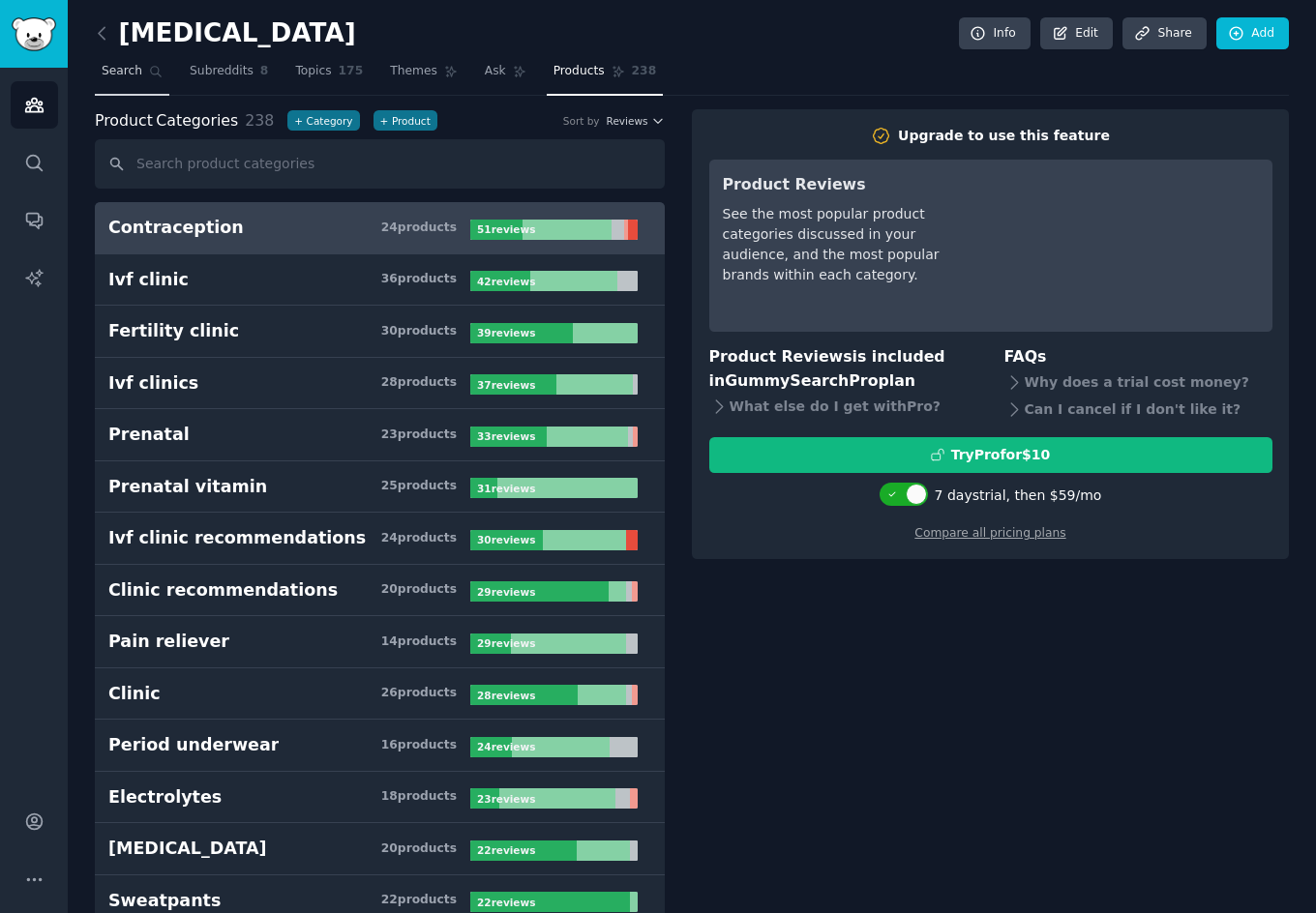
click at [112, 69] on span "Search" at bounding box center [122, 72] width 41 height 17
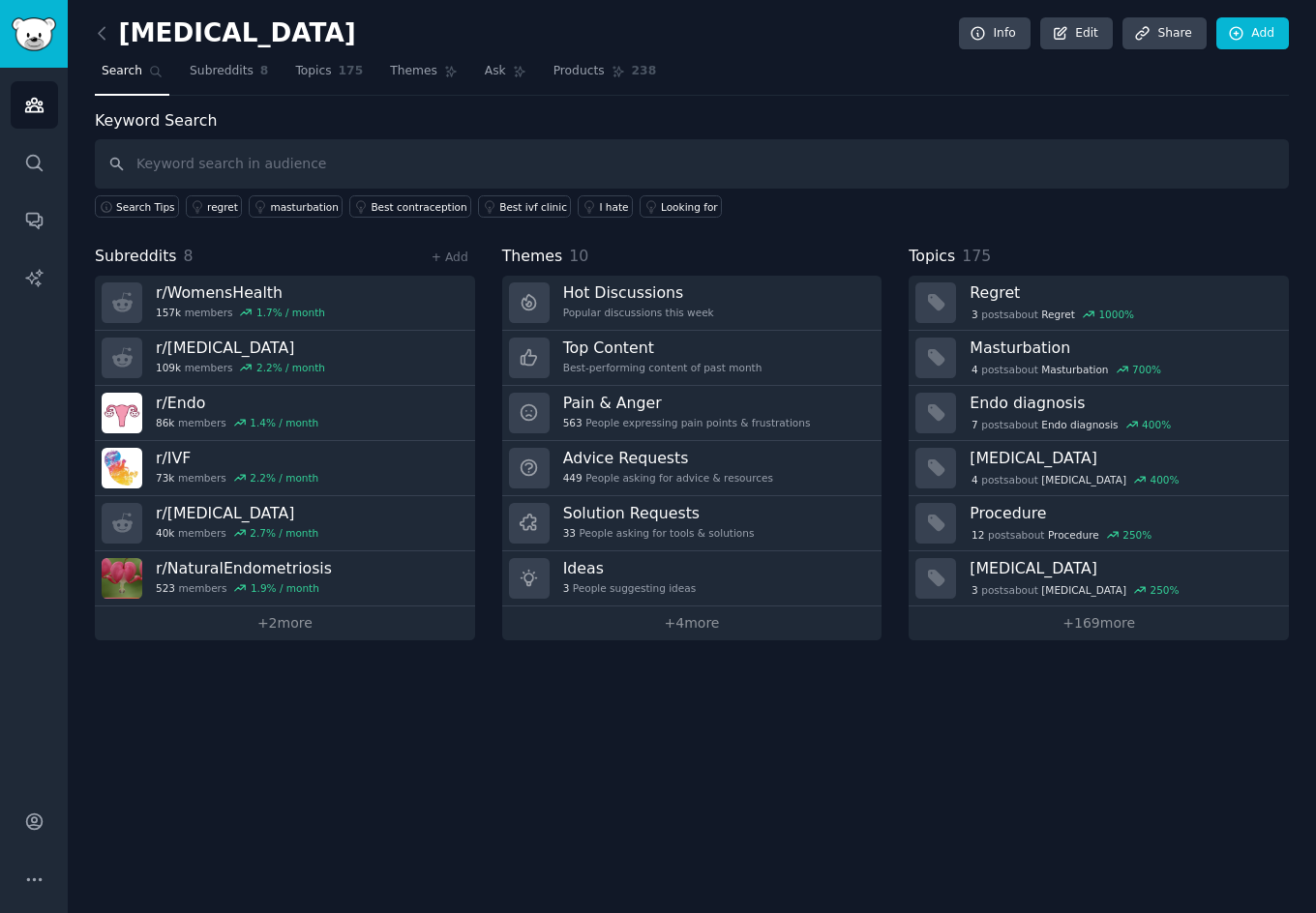
click at [470, 727] on div "[MEDICAL_DATA] Info Edit Share Add Search Subreddits 8 Topics 175 Themes Ask Pr…" at bounding box center [692, 456] width 1248 height 913
click at [1161, 39] on link "Share" at bounding box center [1165, 34] width 83 height 33
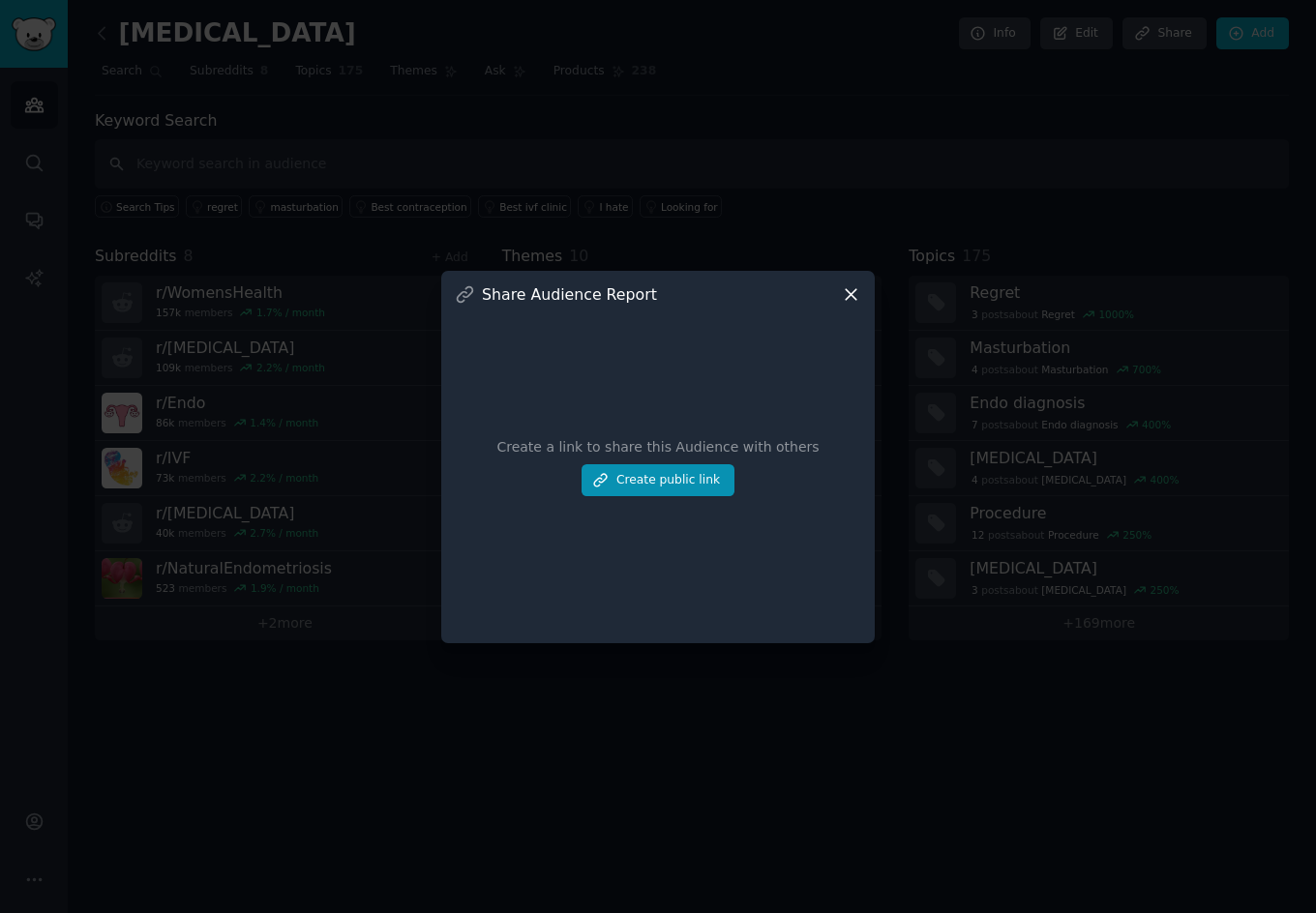
click at [851, 301] on icon at bounding box center [850, 294] width 20 height 20
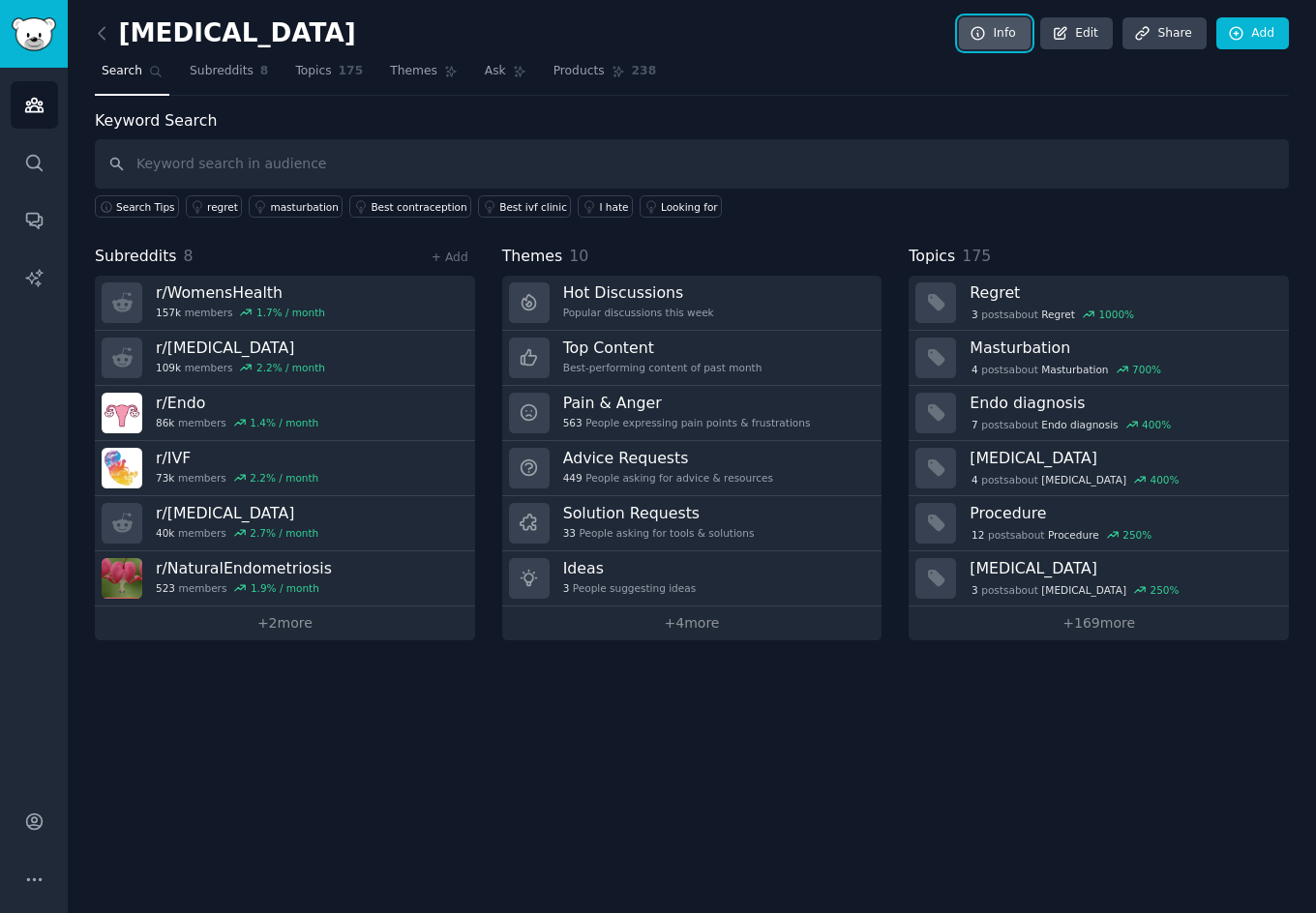
click at [1007, 36] on link "Info" at bounding box center [995, 34] width 72 height 33
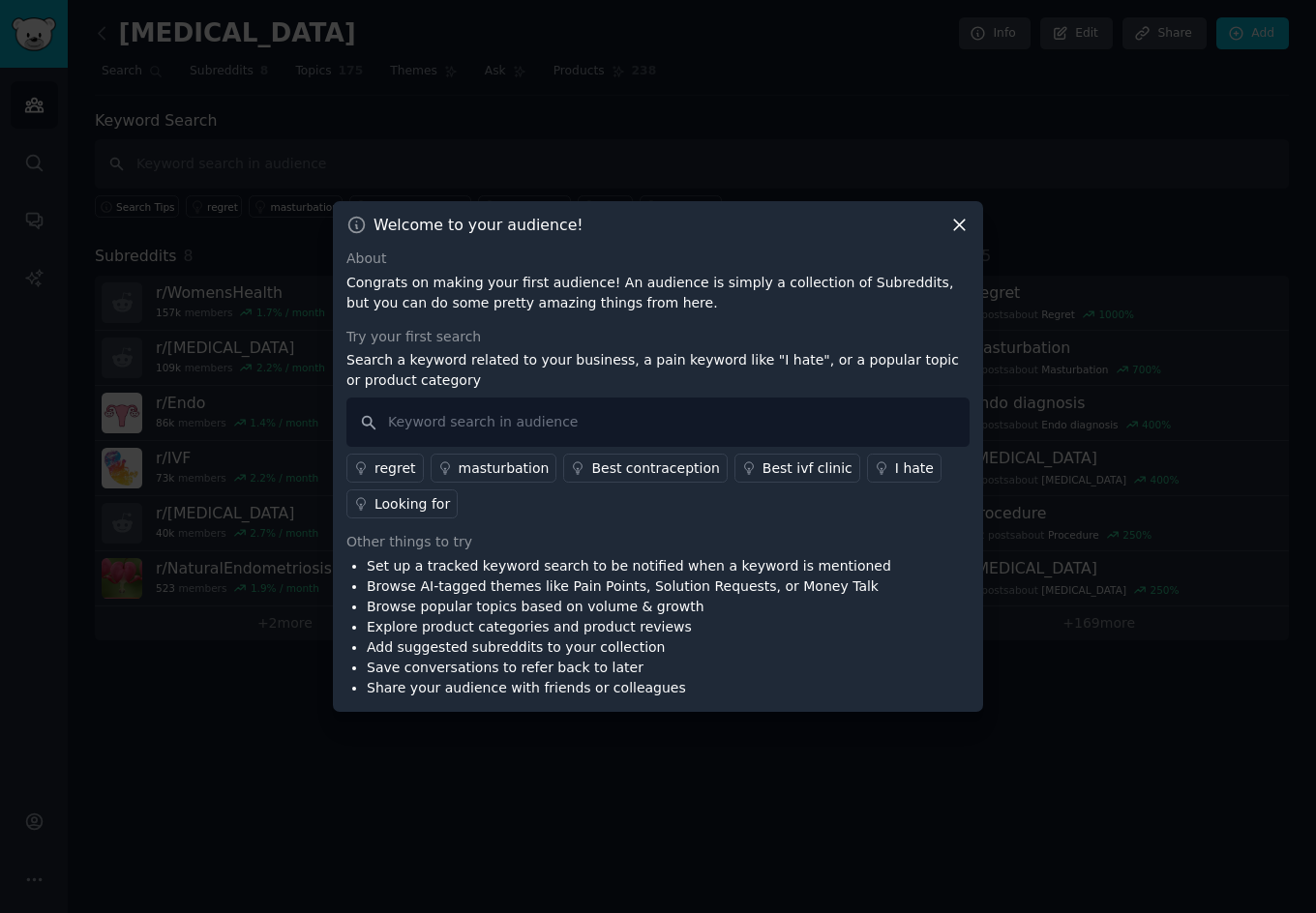
click at [966, 221] on icon at bounding box center [959, 224] width 20 height 20
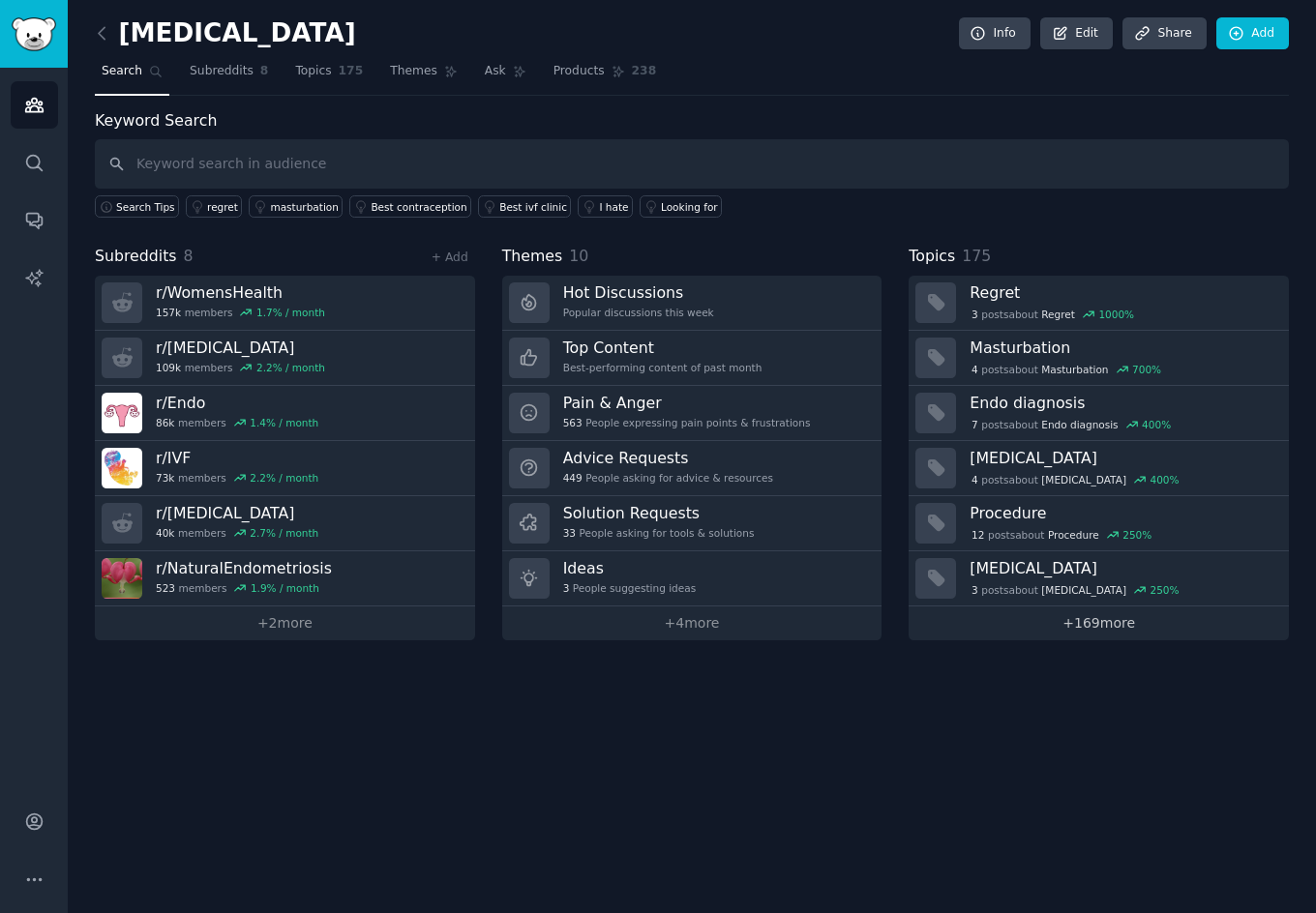
click at [1090, 633] on link "+ 169 more" at bounding box center [1099, 623] width 380 height 34
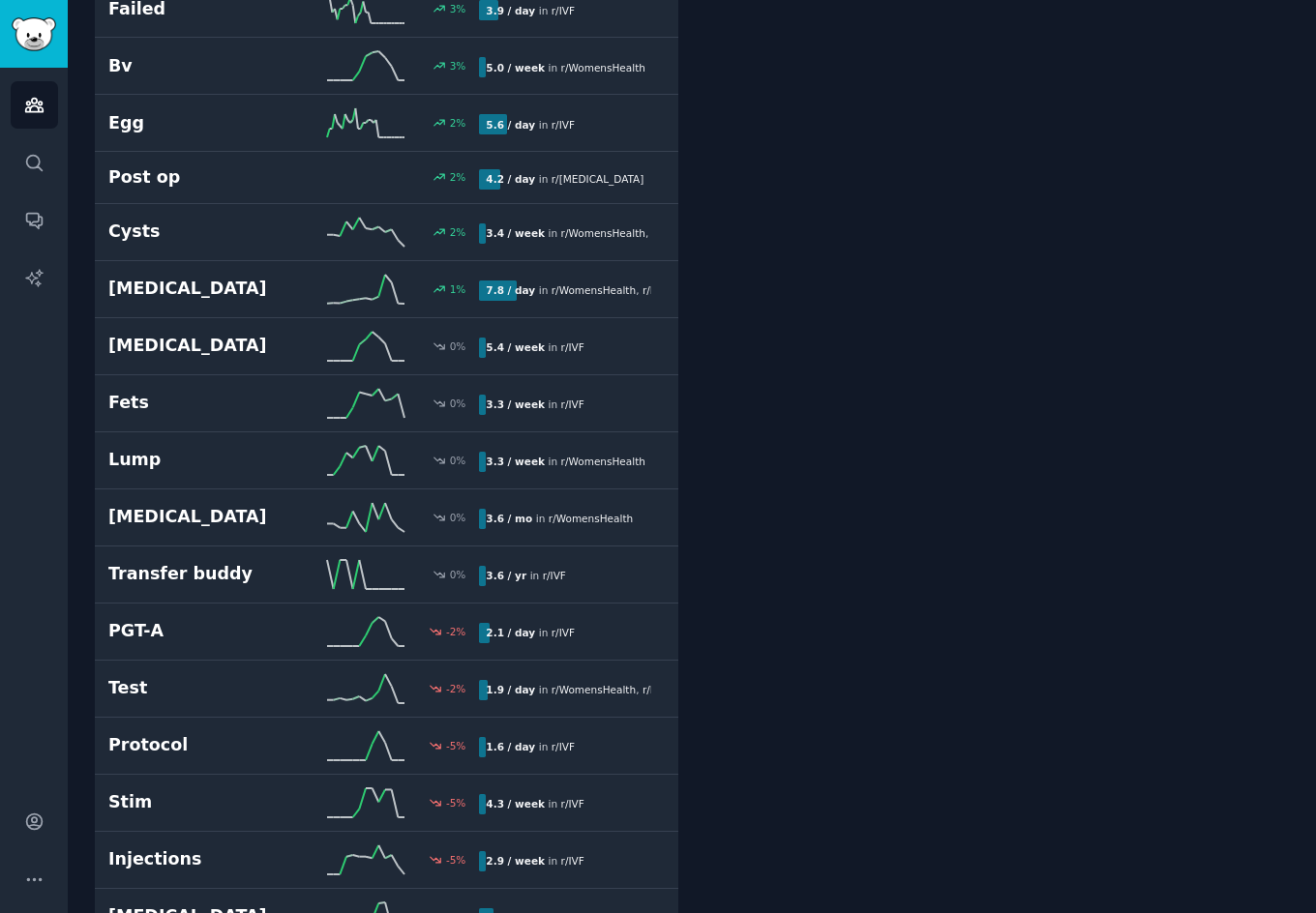
scroll to position [6872, 0]
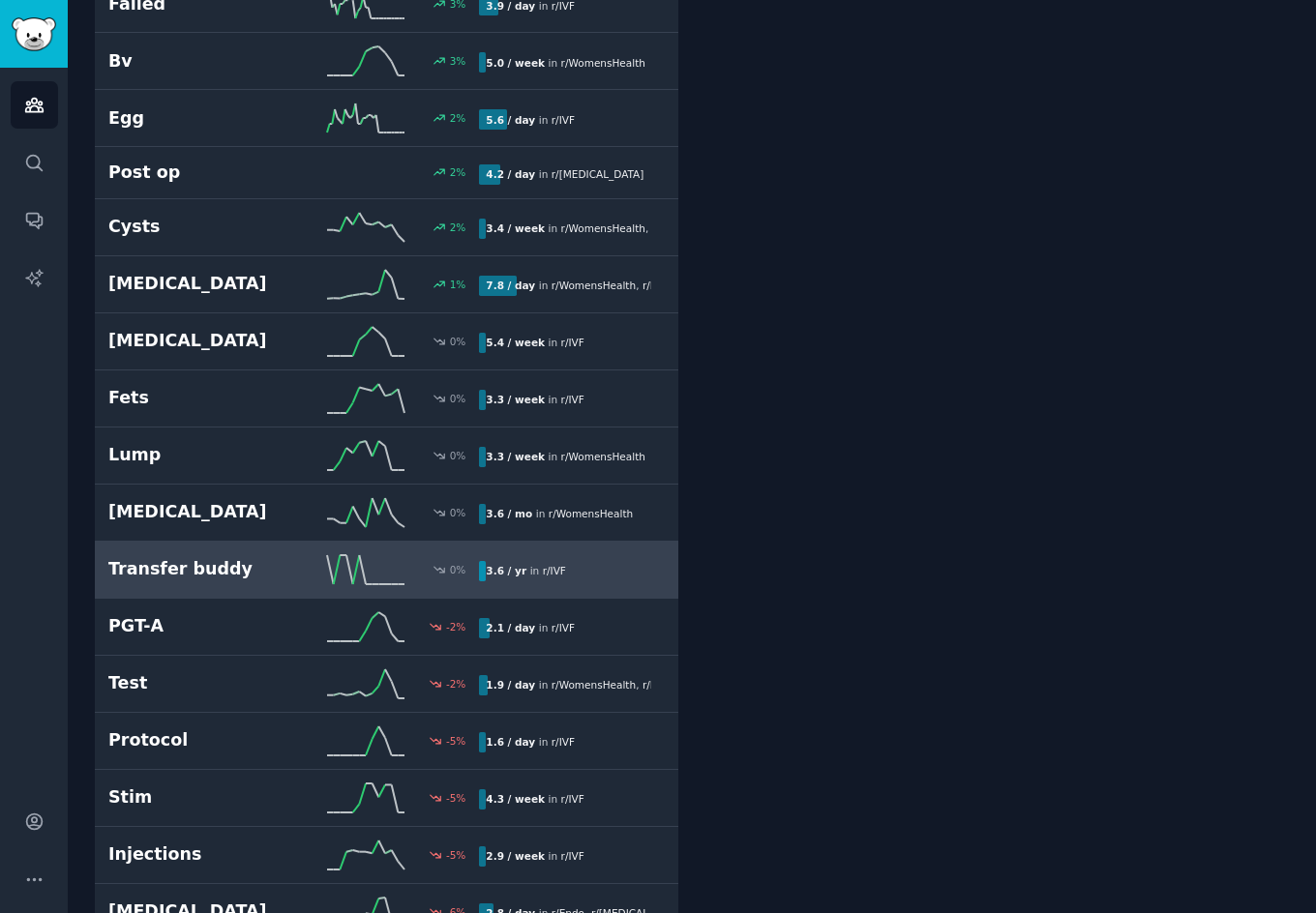
click at [212, 571] on h2 "Transfer buddy" at bounding box center [201, 569] width 185 height 24
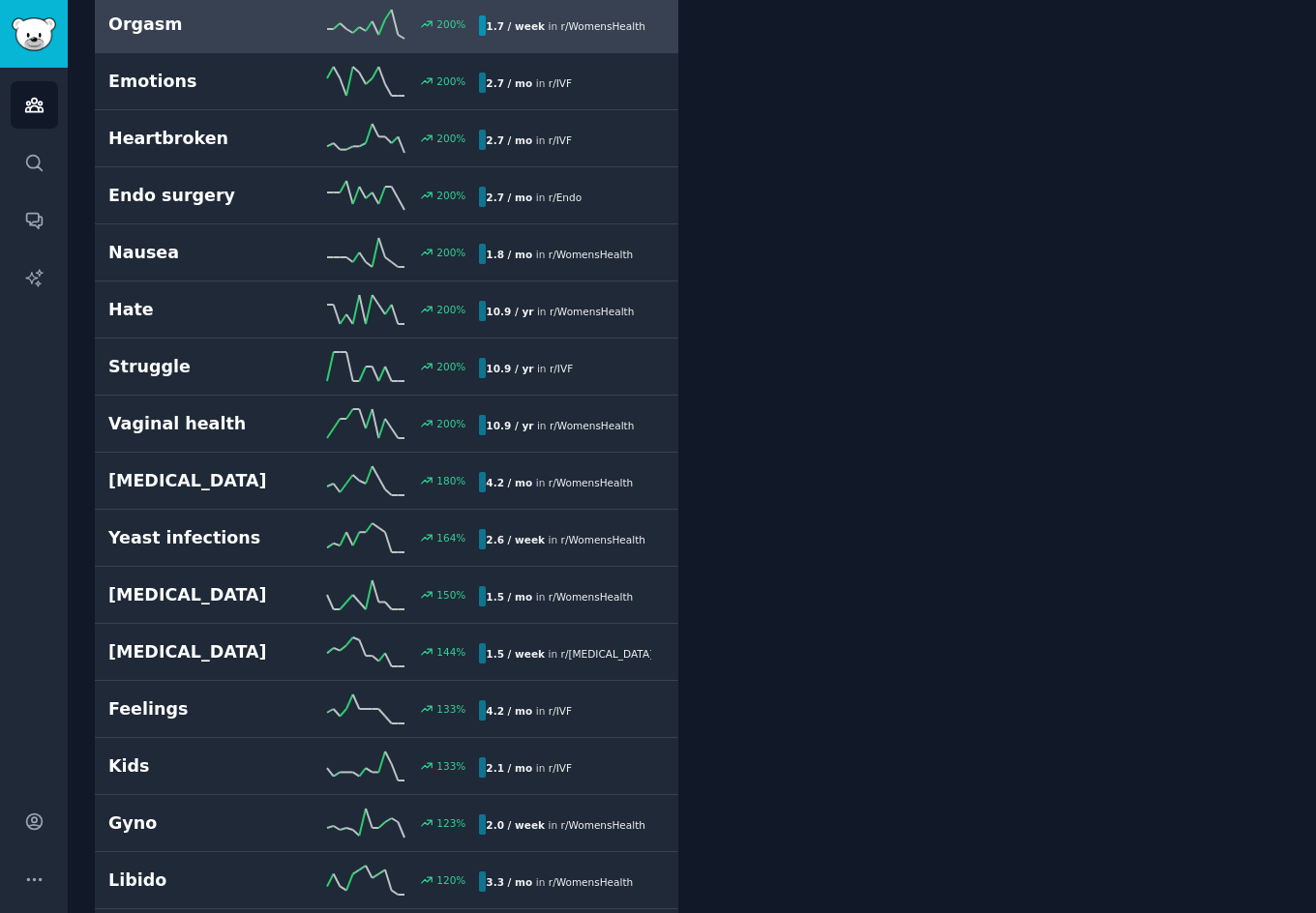
scroll to position [110, 0]
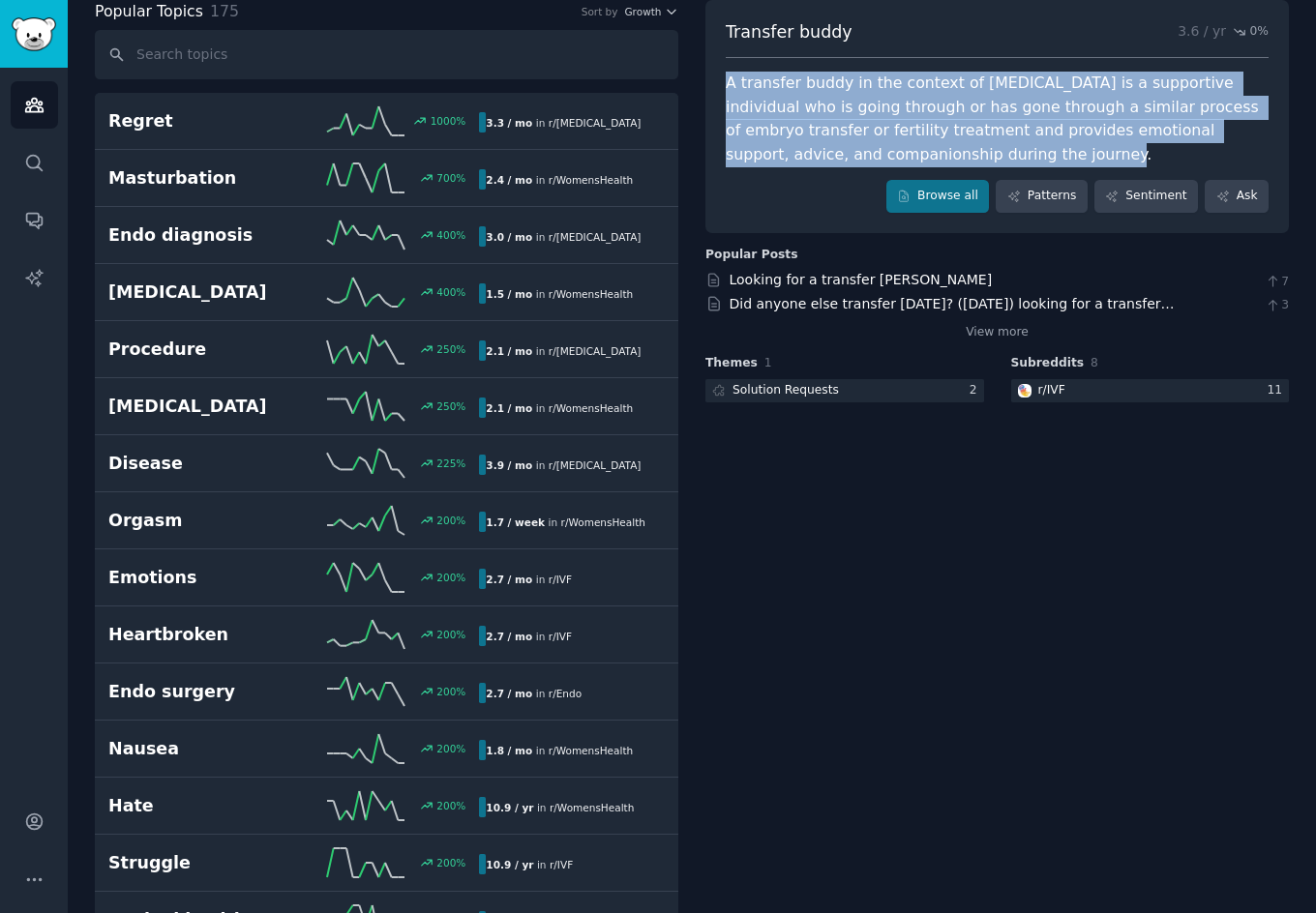
drag, startPoint x: 725, startPoint y: 79, endPoint x: 1013, endPoint y: 164, distance: 300.3
click at [1013, 164] on div "A transfer buddy in the context of [MEDICAL_DATA] is a supportive individual wh…" at bounding box center [997, 119] width 543 height 95
copy div "A transfer buddy in the context of [MEDICAL_DATA] is a supportive individual wh…"
click at [822, 281] on link "Looking for a transfer [PERSON_NAME]" at bounding box center [861, 279] width 263 height 16
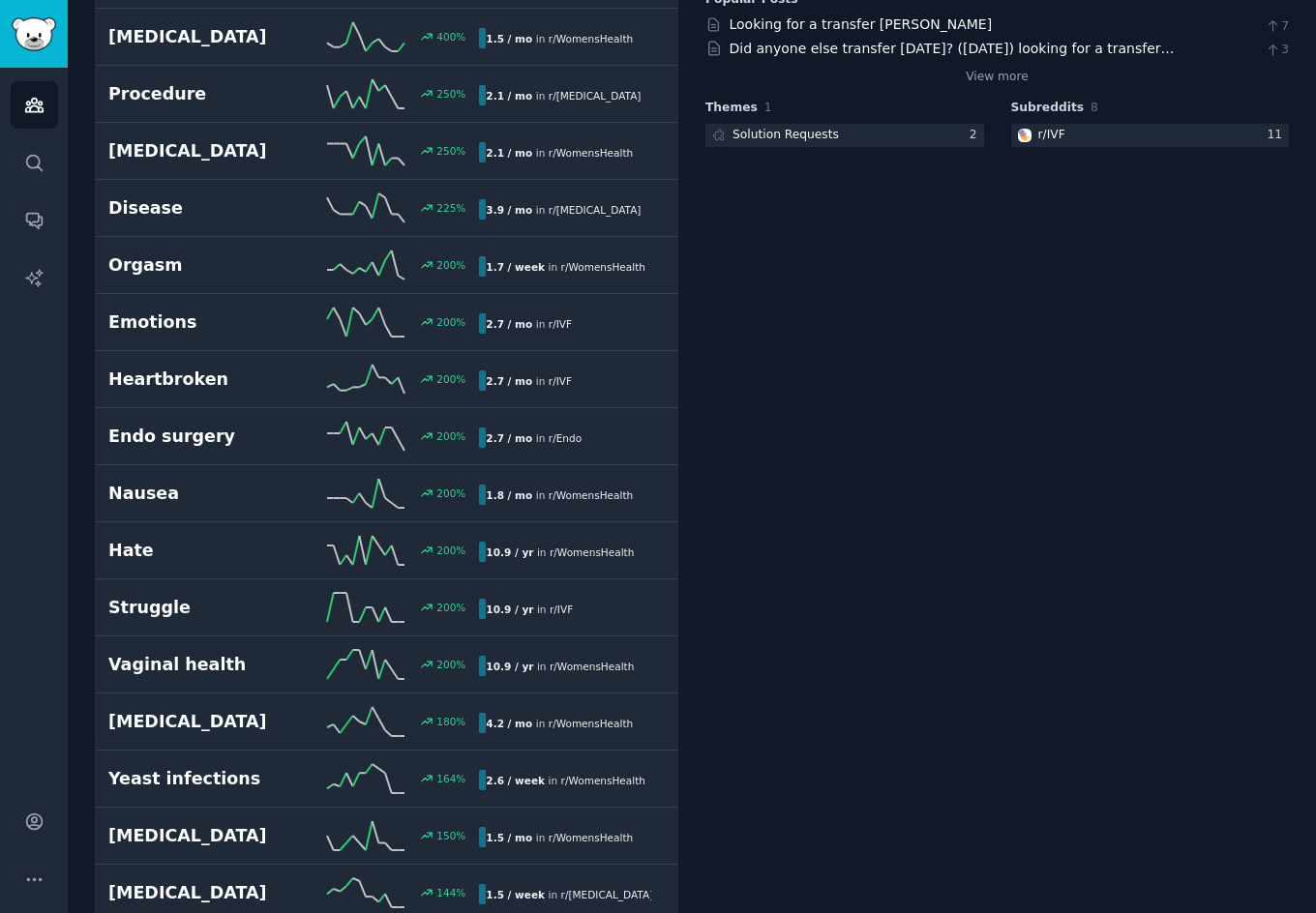
scroll to position [0, 0]
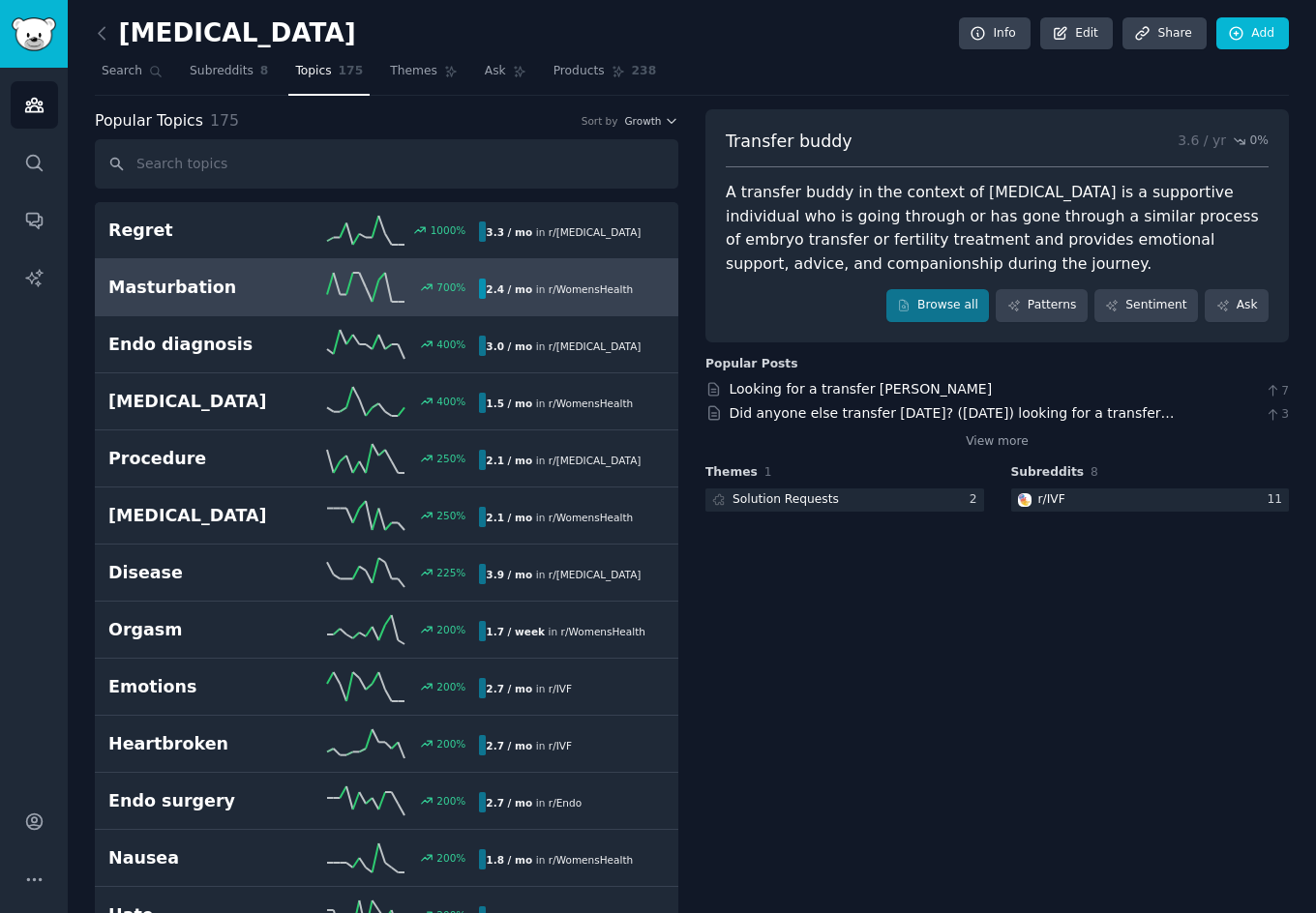
click at [286, 283] on h2 "Masturbation" at bounding box center [201, 287] width 185 height 24
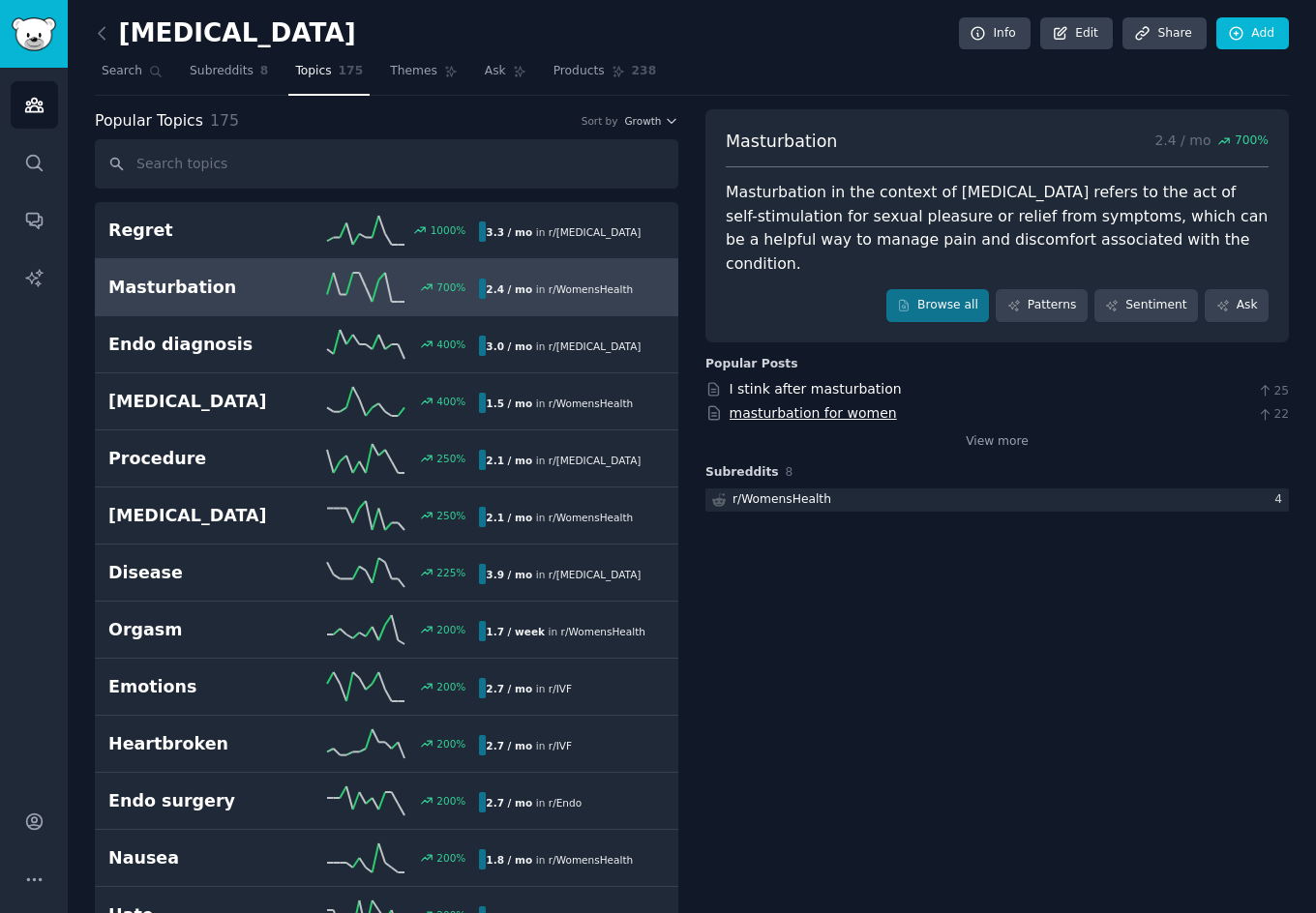
click at [814, 406] on link "masturbation for women" at bounding box center [813, 413] width 167 height 16
click at [767, 381] on link "I stink after masturbation" at bounding box center [815, 389] width 172 height 16
click at [998, 434] on link "View more" at bounding box center [997, 442] width 63 height 17
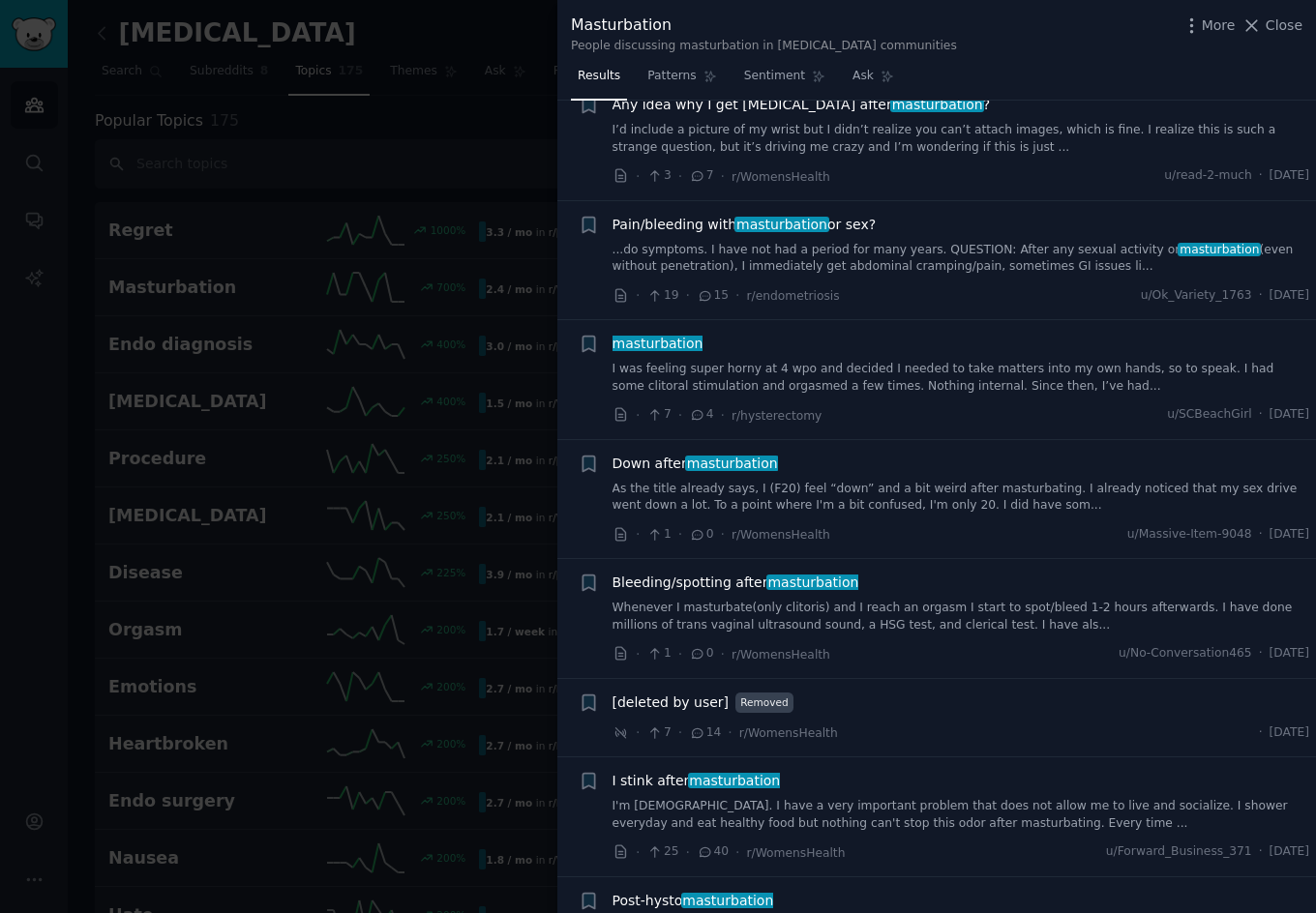
scroll to position [2464, 0]
drag, startPoint x: 1277, startPoint y: 30, endPoint x: 1024, endPoint y: 226, distance: 320.0
click at [1278, 30] on span "Close" at bounding box center [1284, 25] width 37 height 20
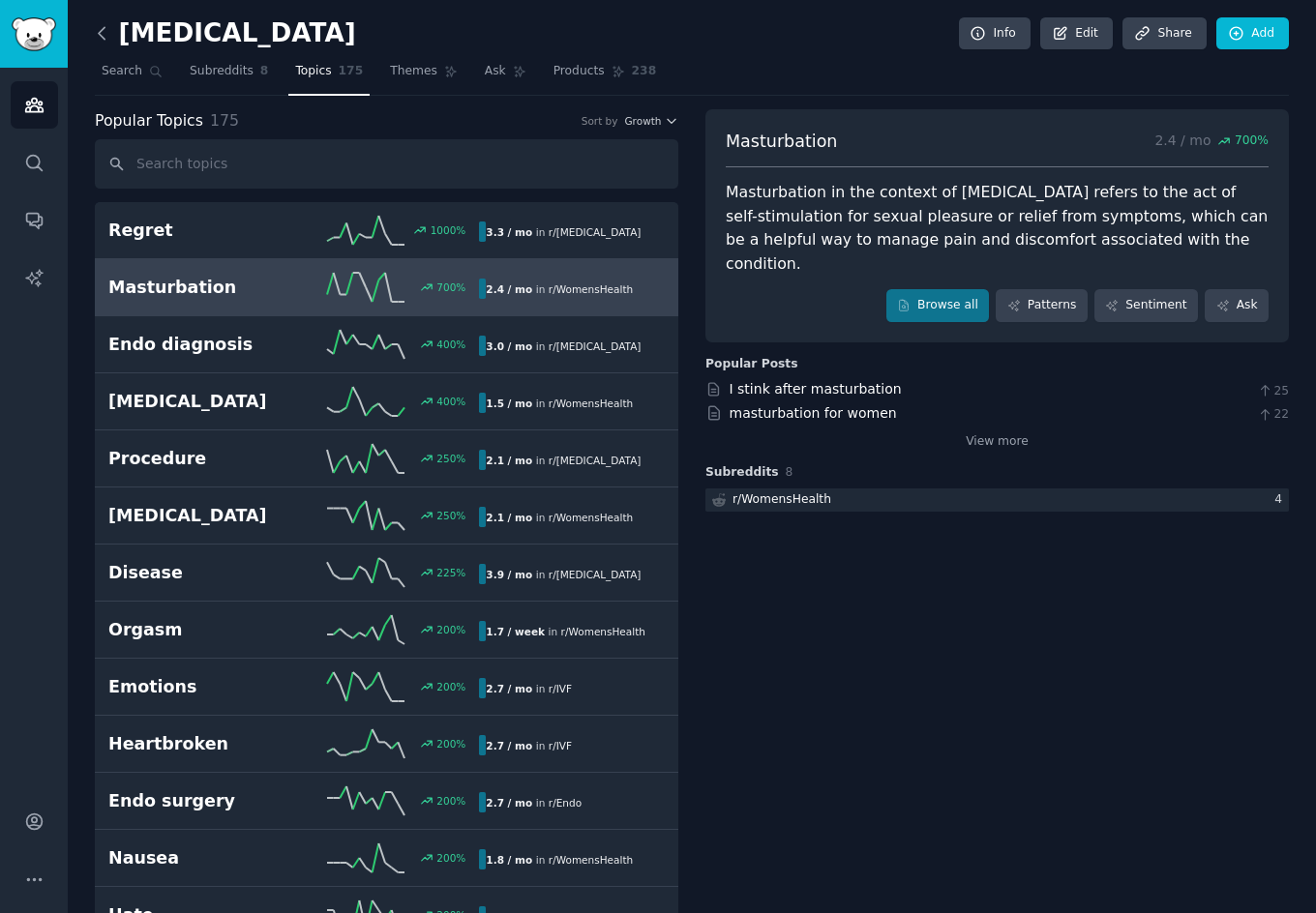
click at [102, 39] on icon at bounding box center [102, 33] width 20 height 20
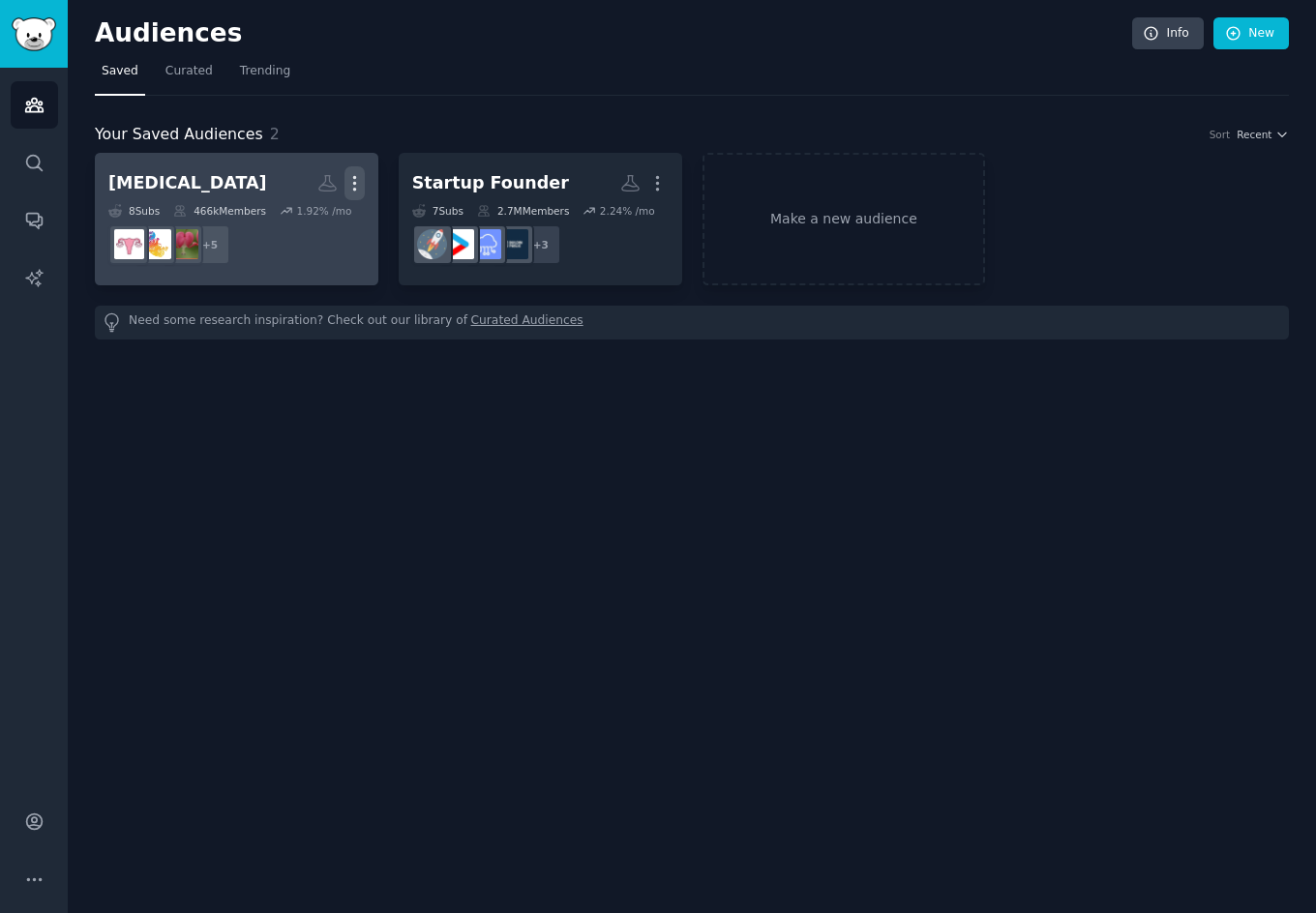
click at [356, 180] on icon "button" at bounding box center [354, 182] width 20 height 20
click at [304, 226] on p "Delete" at bounding box center [302, 223] width 45 height 20
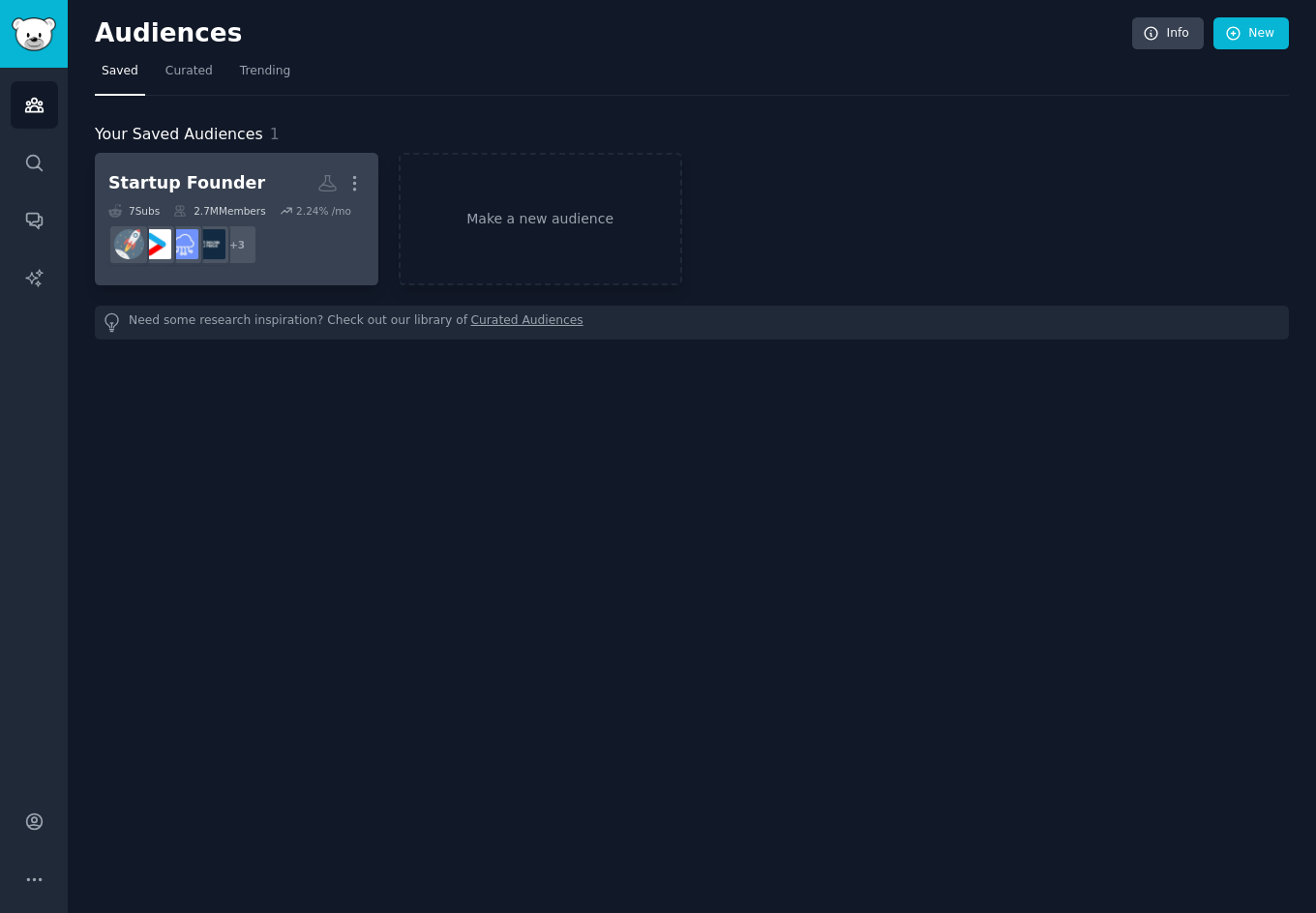
click at [263, 178] on h2 "Startup Founder More" at bounding box center [237, 182] width 256 height 34
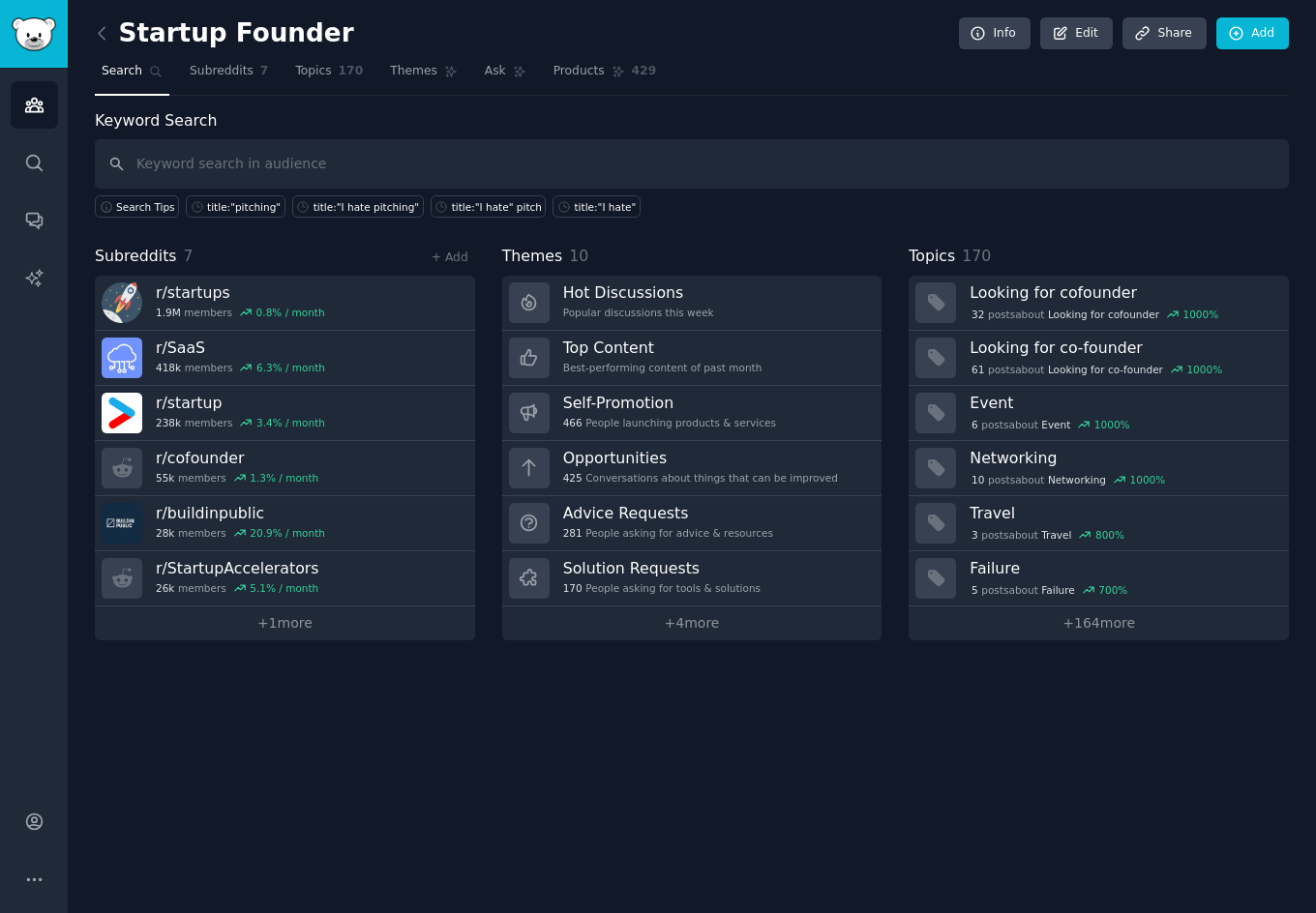
click at [403, 156] on input "text" at bounding box center [692, 164] width 1194 height 49
type input "Denver"
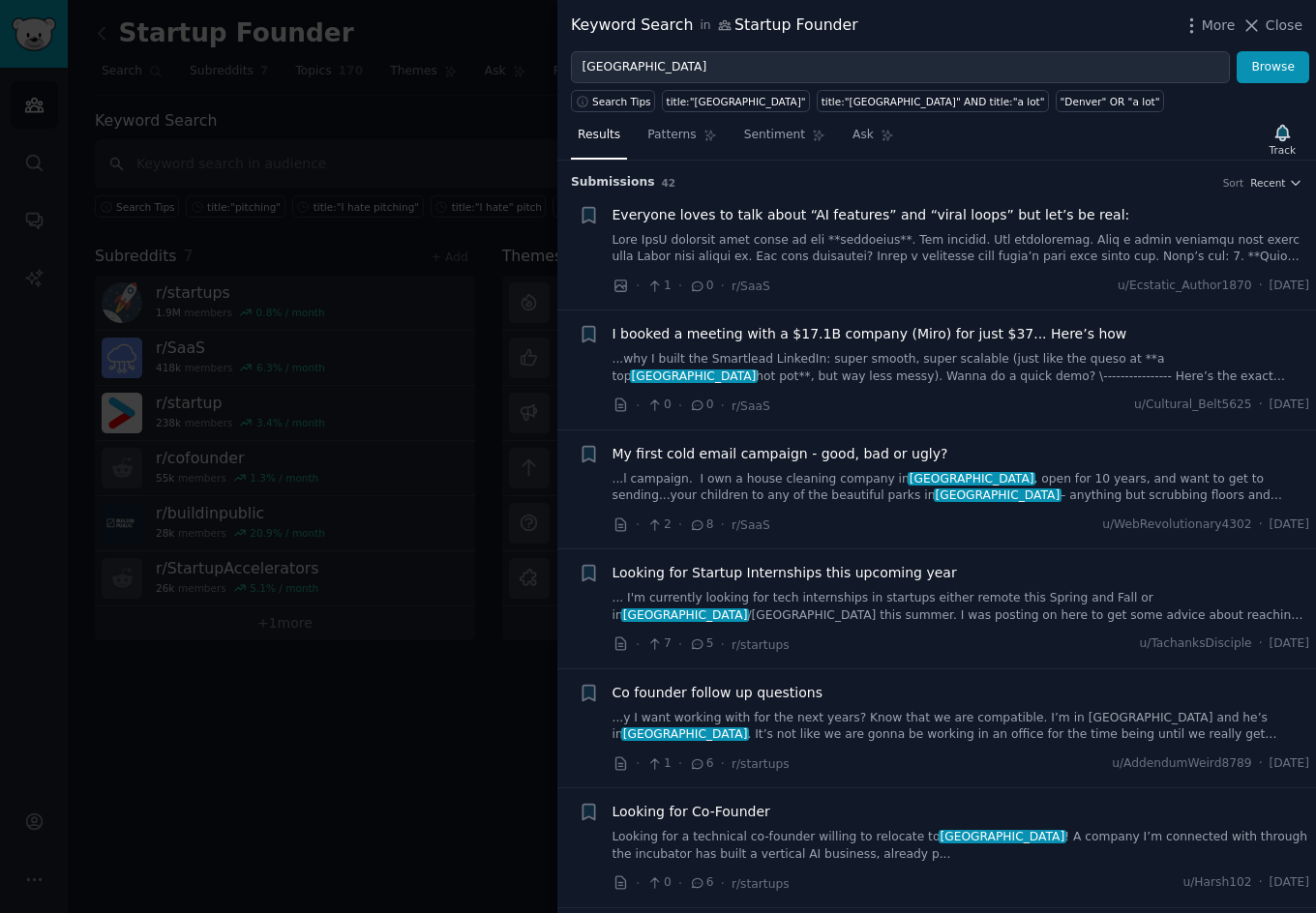
click at [816, 574] on span "Looking for Startup Internships this upcoming year" at bounding box center [784, 572] width 345 height 20
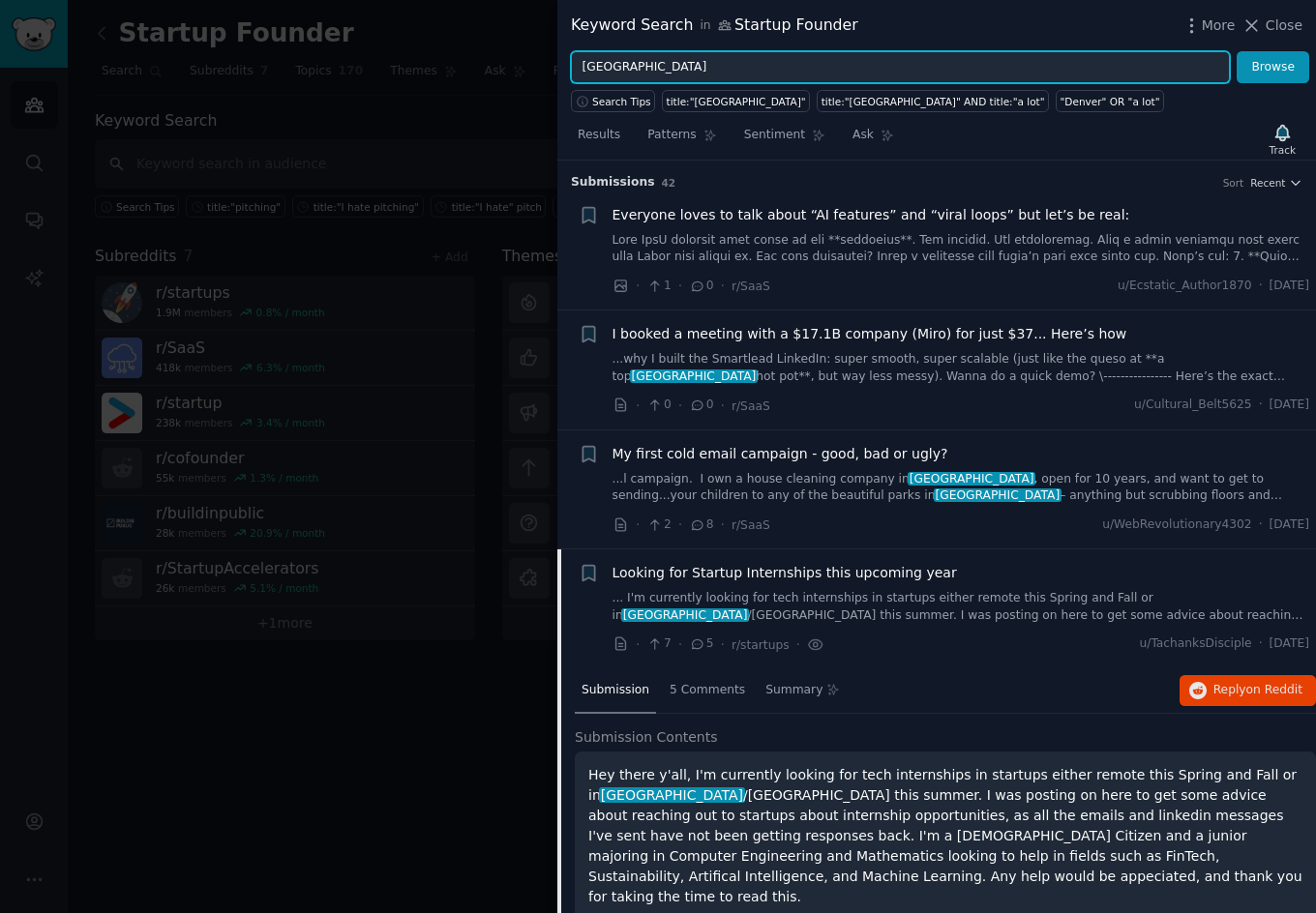
click at [735, 69] on input "Denver" at bounding box center [900, 68] width 659 height 33
click at [1236, 51] on button "Browse" at bounding box center [1272, 68] width 73 height 33
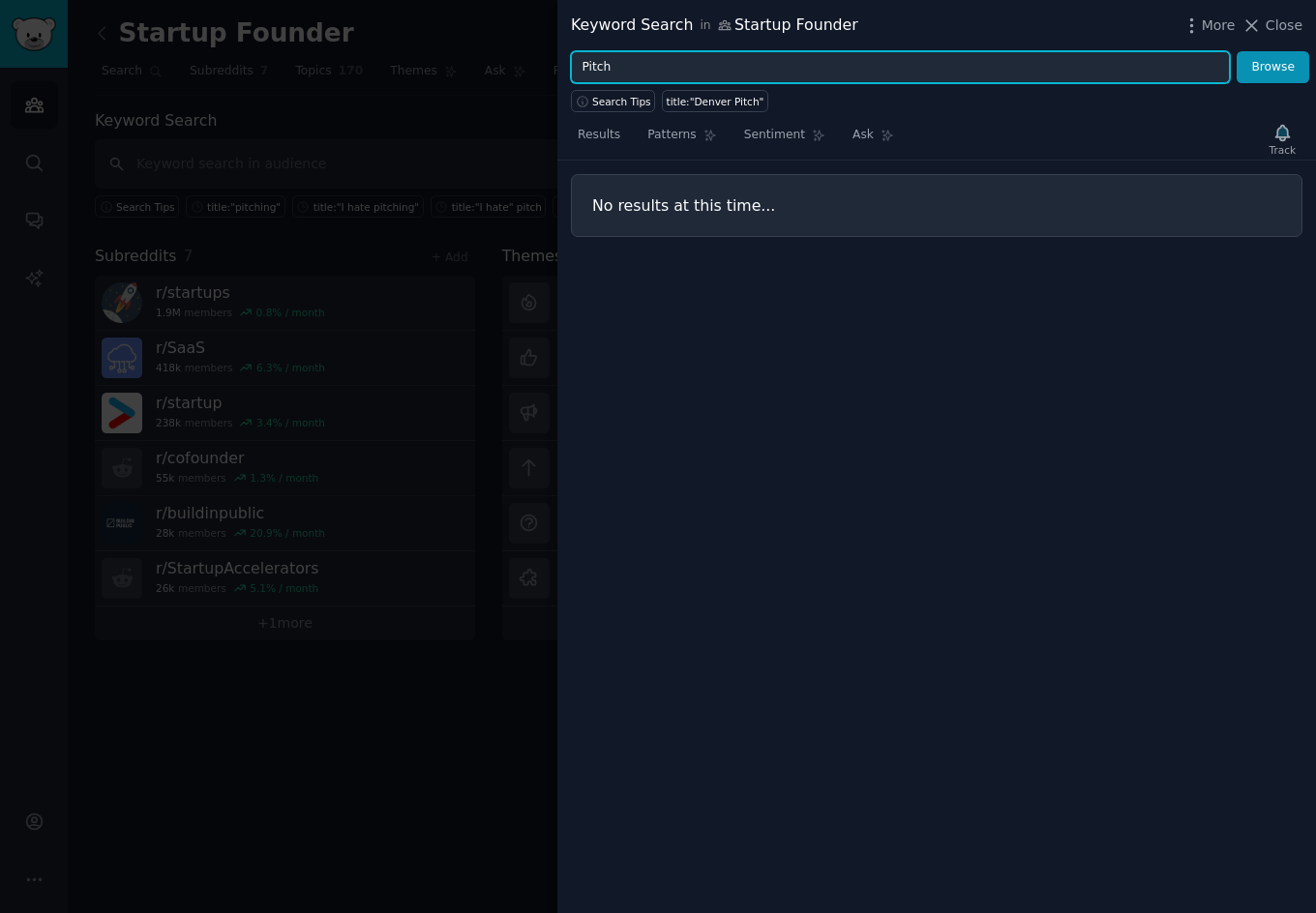
type input "Pitch"
click at [1236, 51] on button "Browse" at bounding box center [1272, 68] width 73 height 33
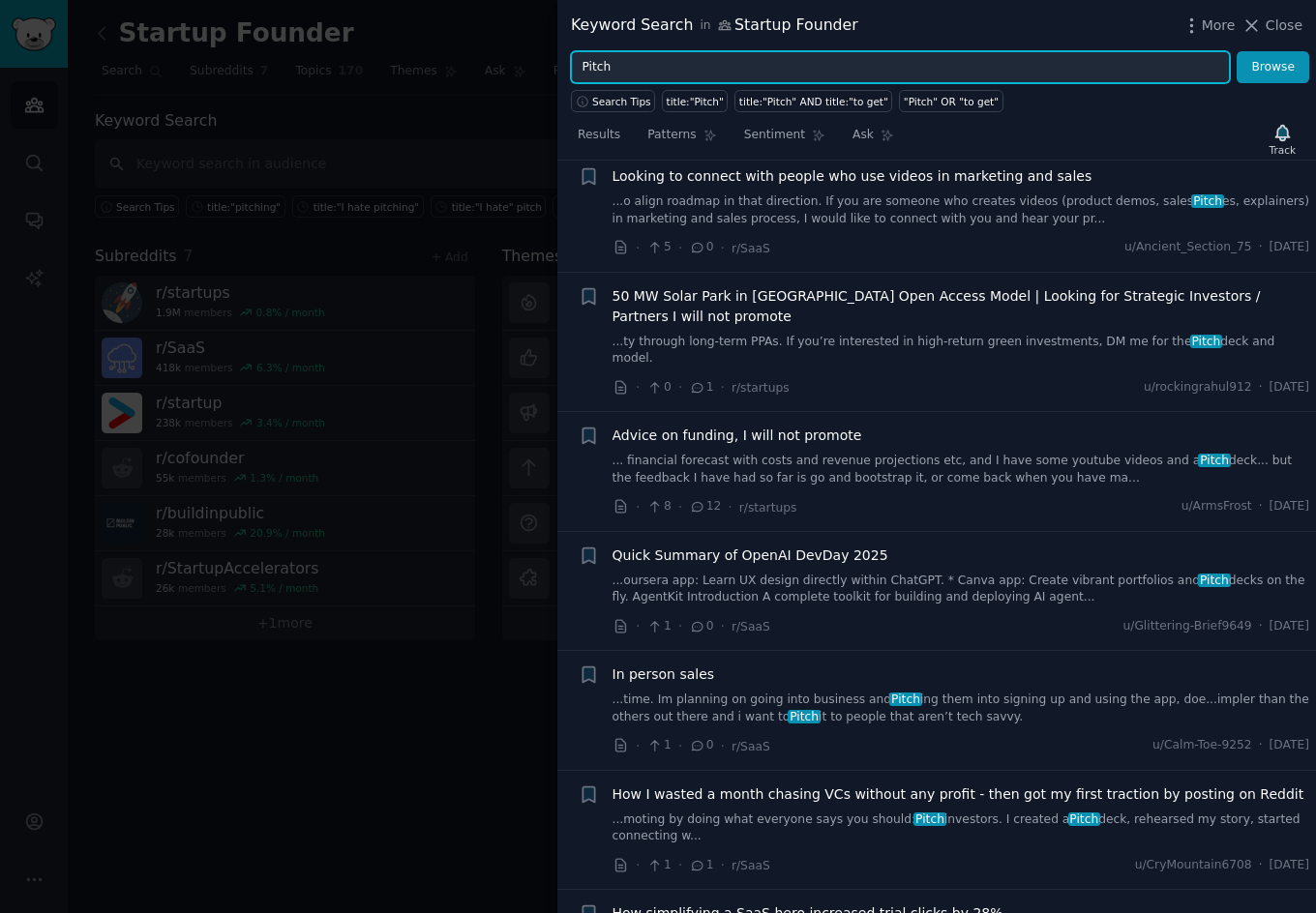
scroll to position [1627, 0]
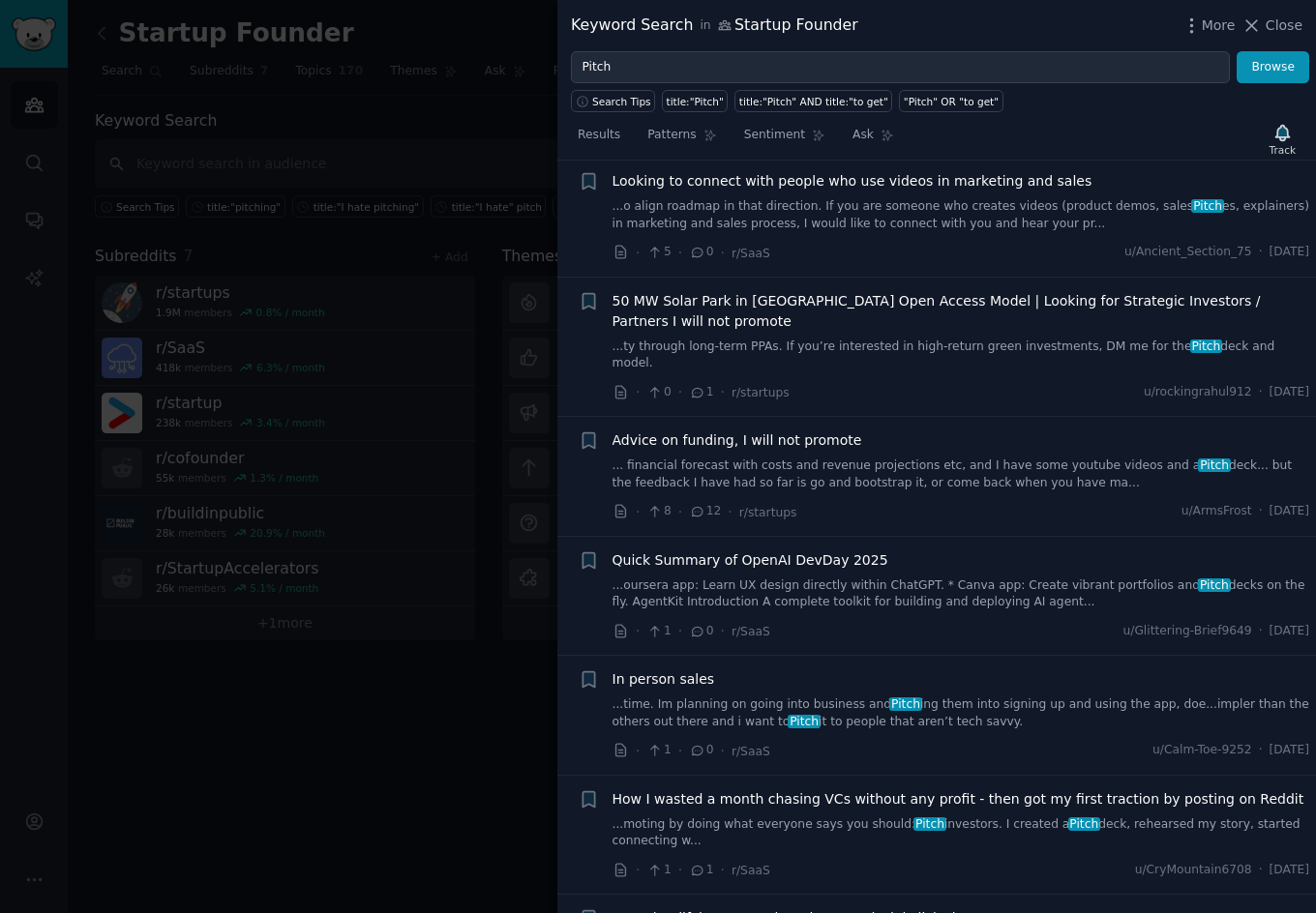
click at [771, 431] on span "Advice on funding, I will not promote" at bounding box center [737, 440] width 249 height 20
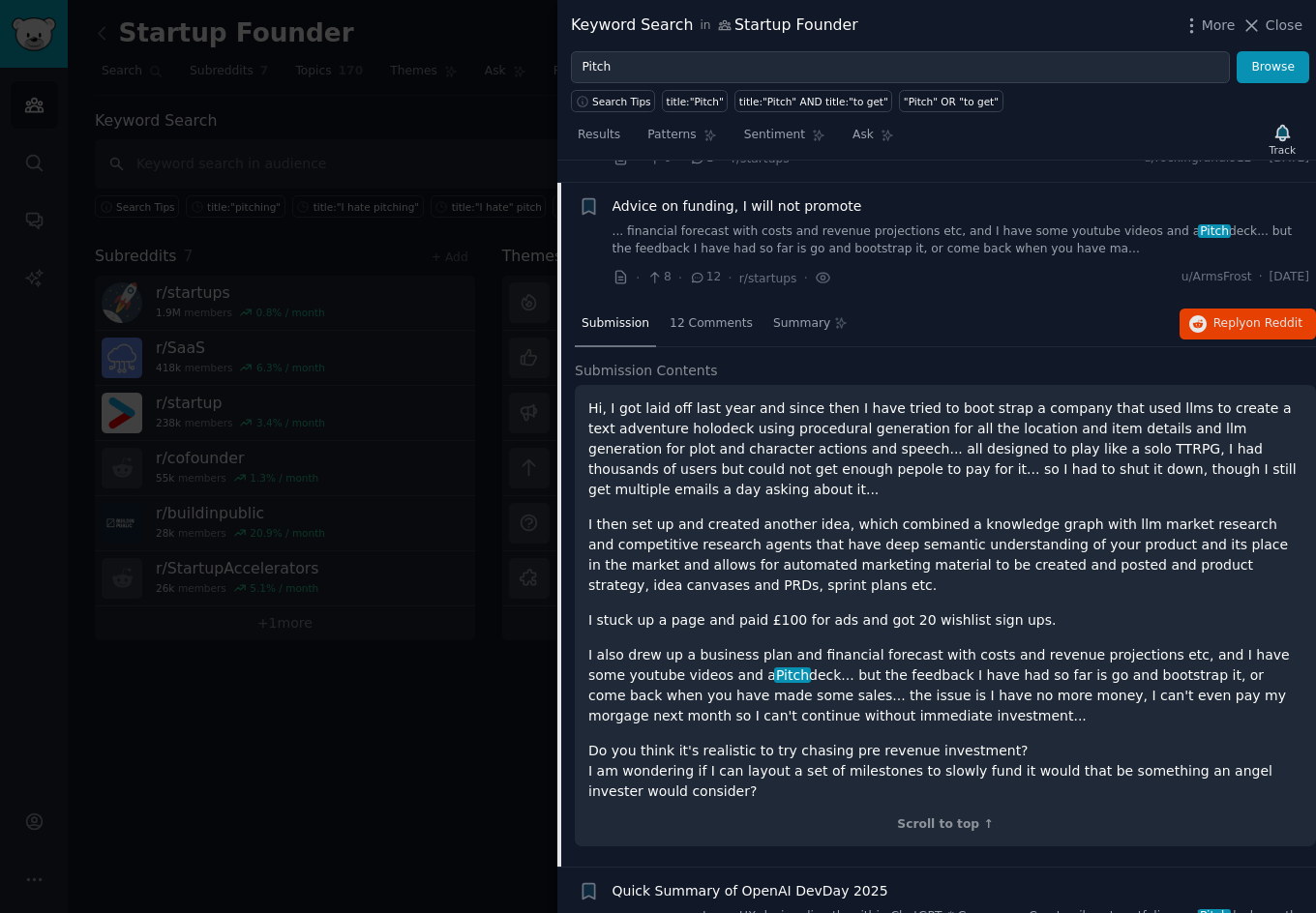
scroll to position [1867, 0]
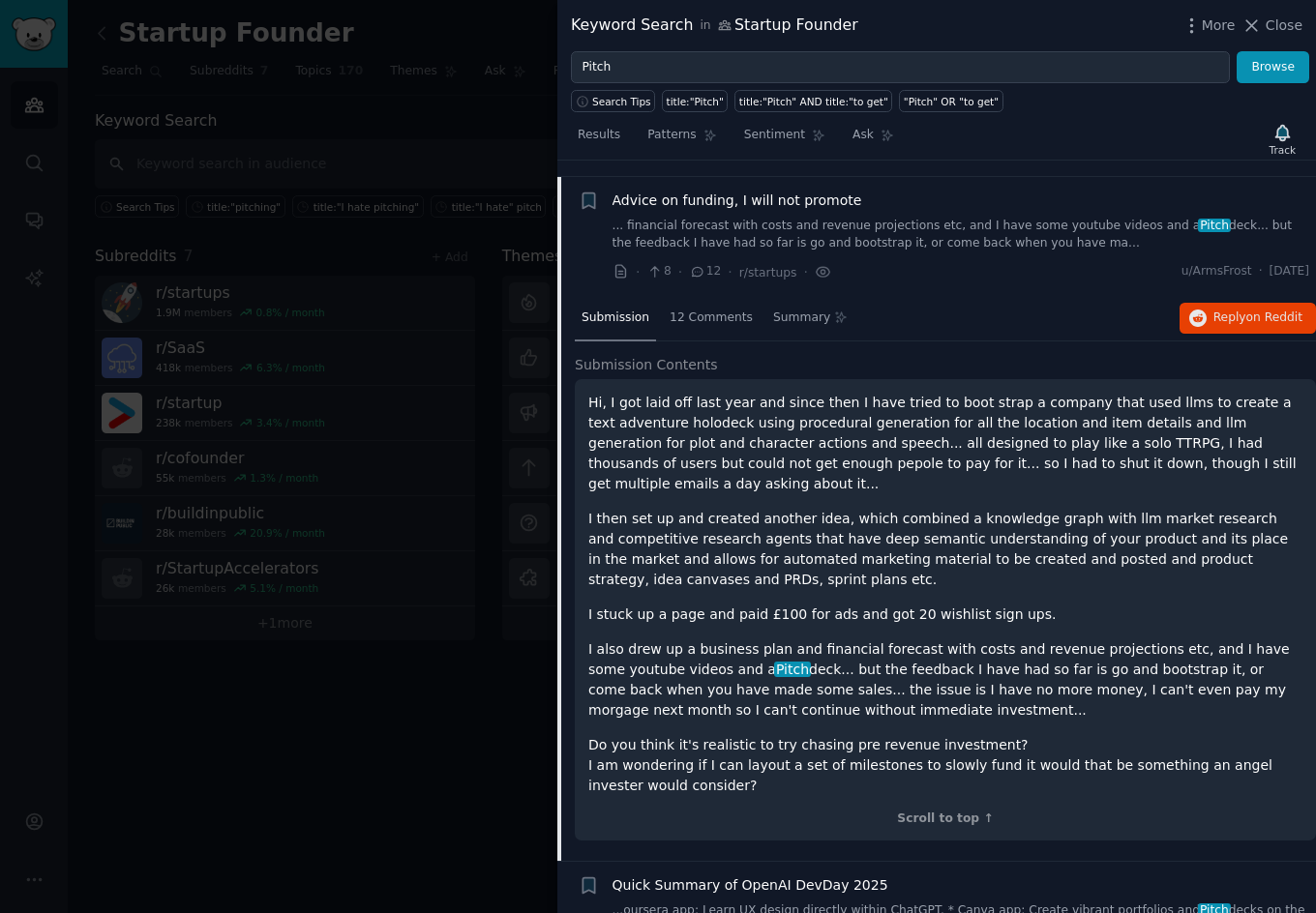
drag, startPoint x: 587, startPoint y: 386, endPoint x: 730, endPoint y: 752, distance: 392.9
click at [730, 752] on div "Hi, I got laid off last year and since then I have tried to boot strap a compan…" at bounding box center [945, 595] width 714 height 404
copy div "Hi, I got laid off last year and since then I have tried to boot strap a compan…"
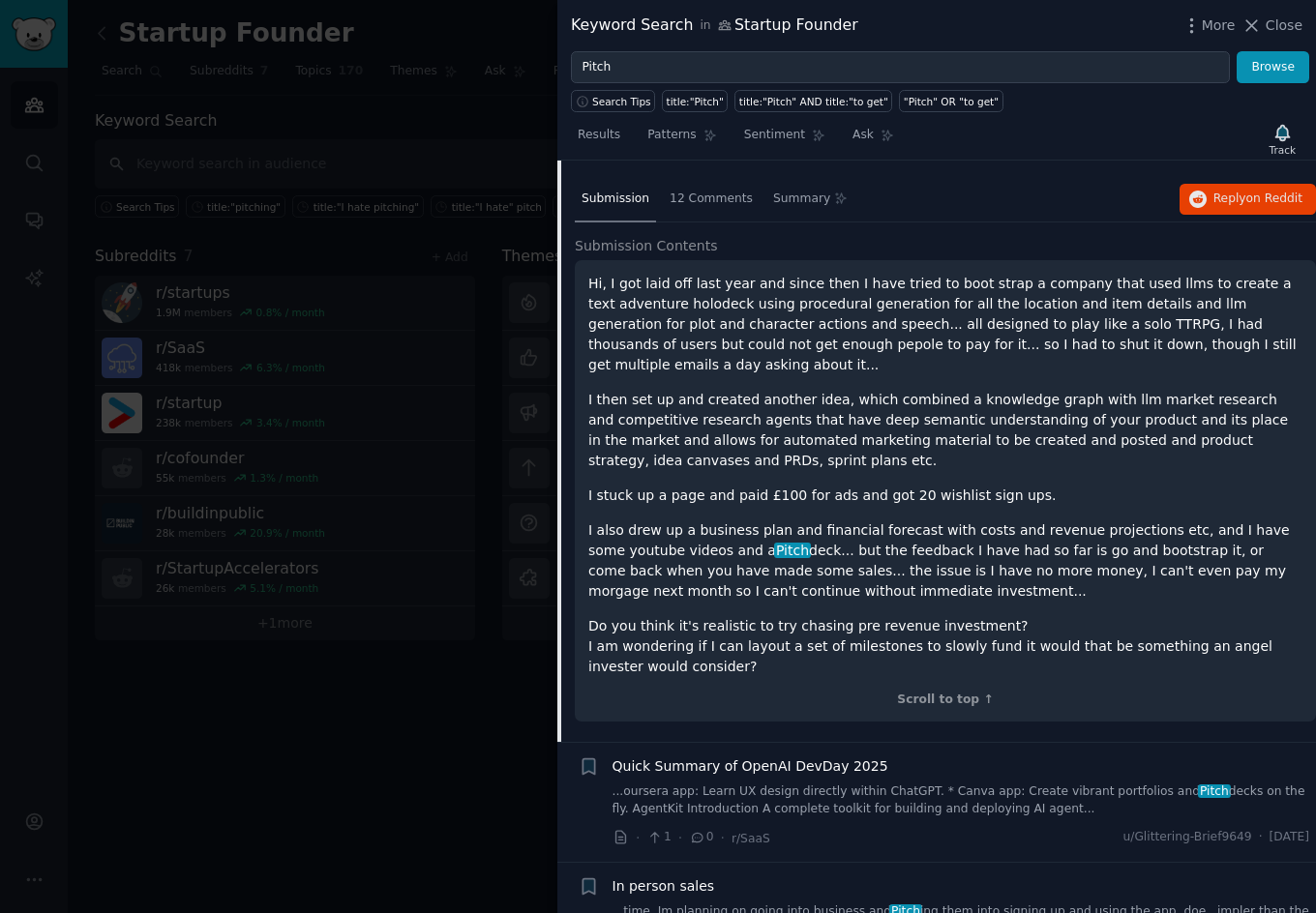
scroll to position [1987, 0]
click at [899, 485] on p "I stuck up a page and paid £100 for ads and got 20 wishlist sign ups." at bounding box center [945, 495] width 714 height 20
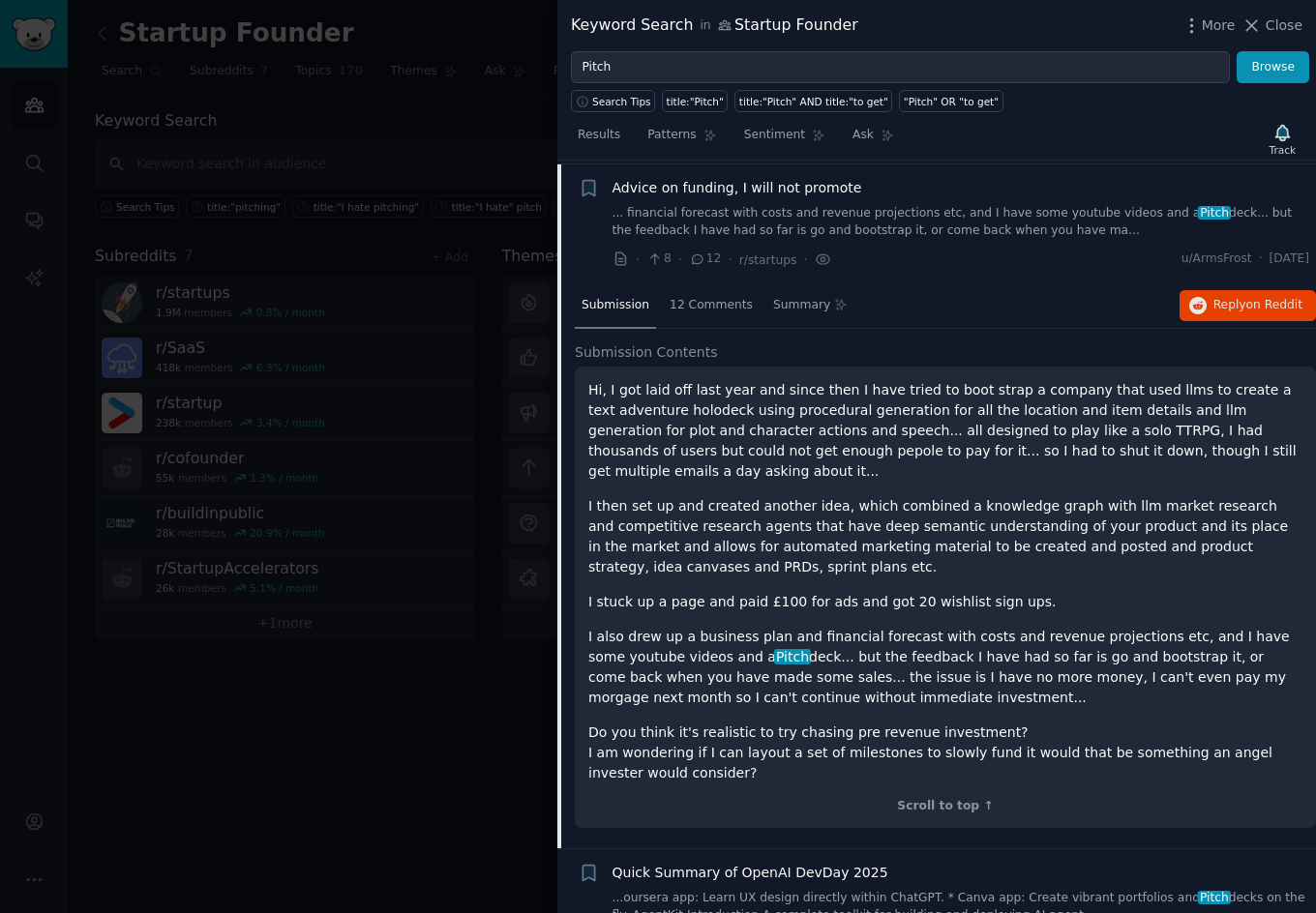
scroll to position [1881, 0]
click at [1220, 295] on span "Reply on Reddit" at bounding box center [1258, 304] width 89 height 17
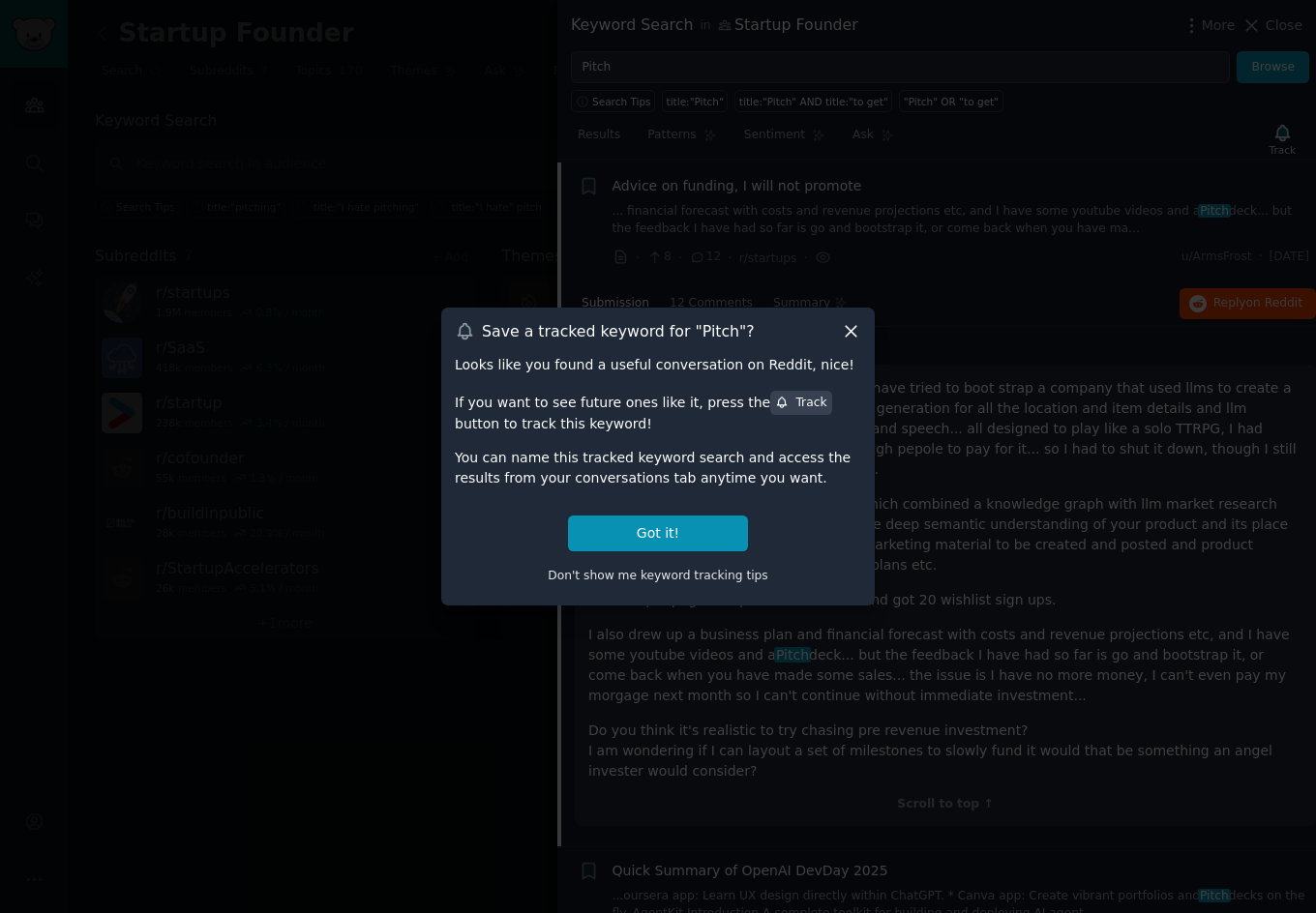
click at [852, 336] on icon at bounding box center [850, 331] width 20 height 20
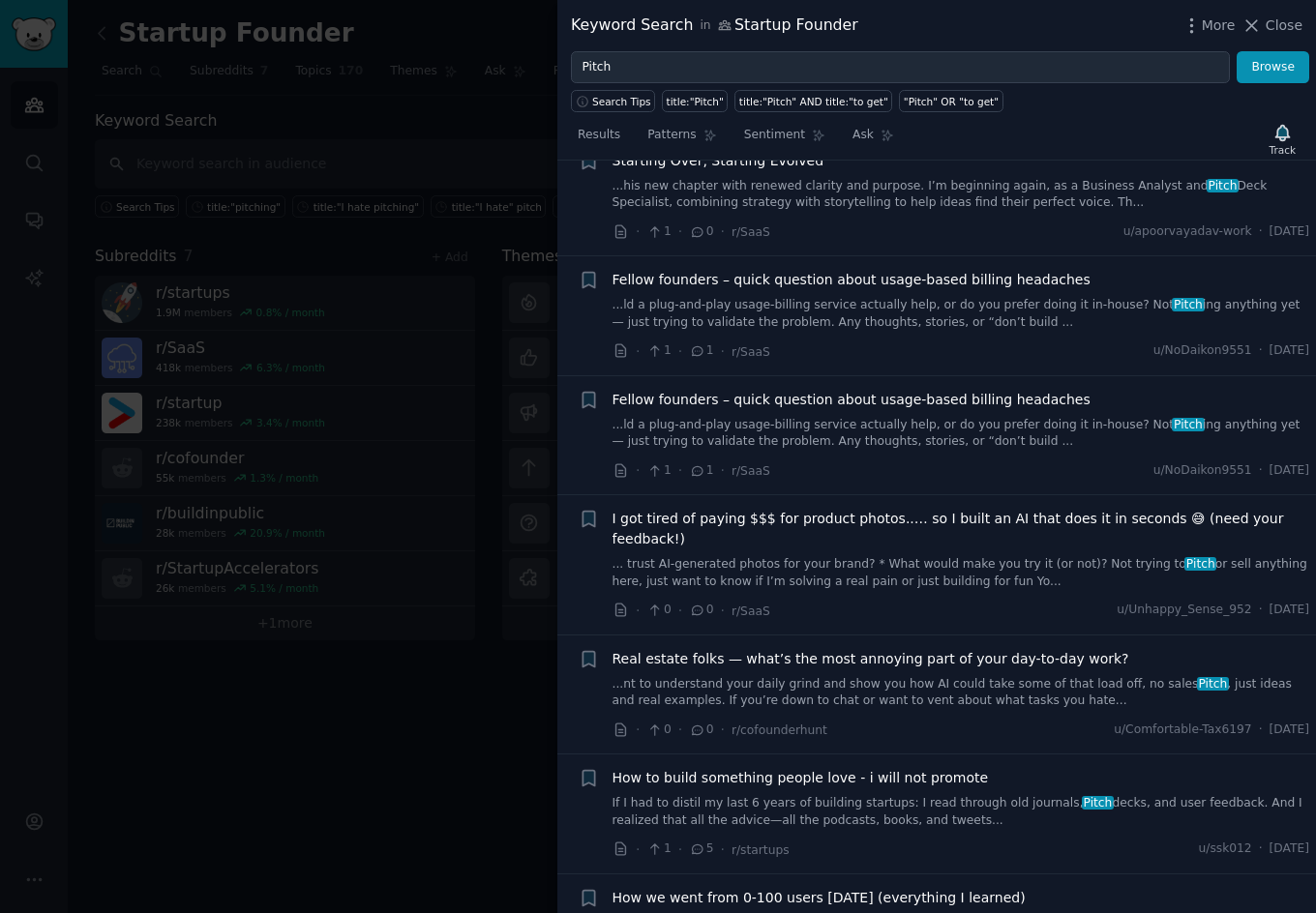
scroll to position [0, 0]
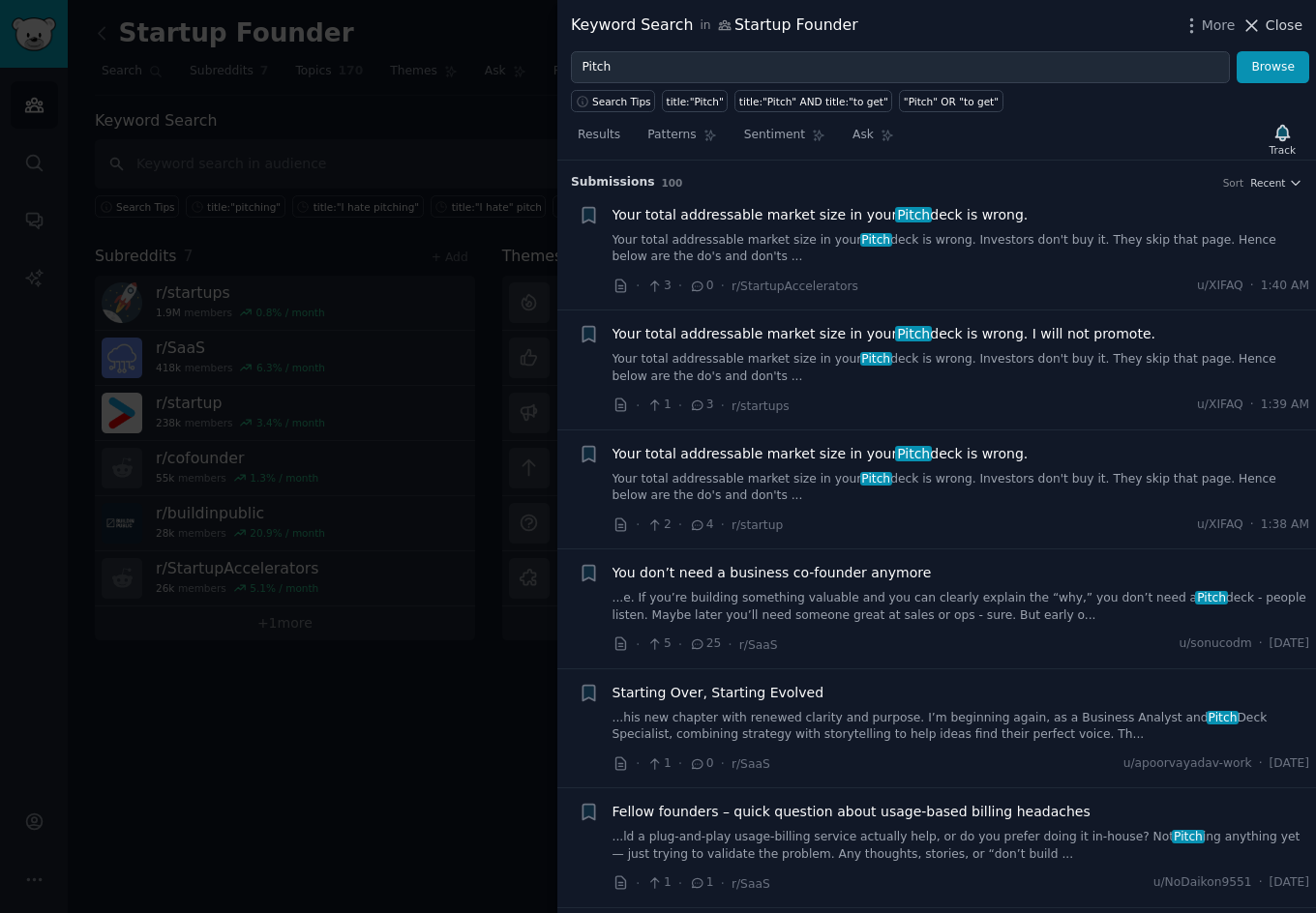
click at [1278, 25] on span "Close" at bounding box center [1284, 25] width 37 height 20
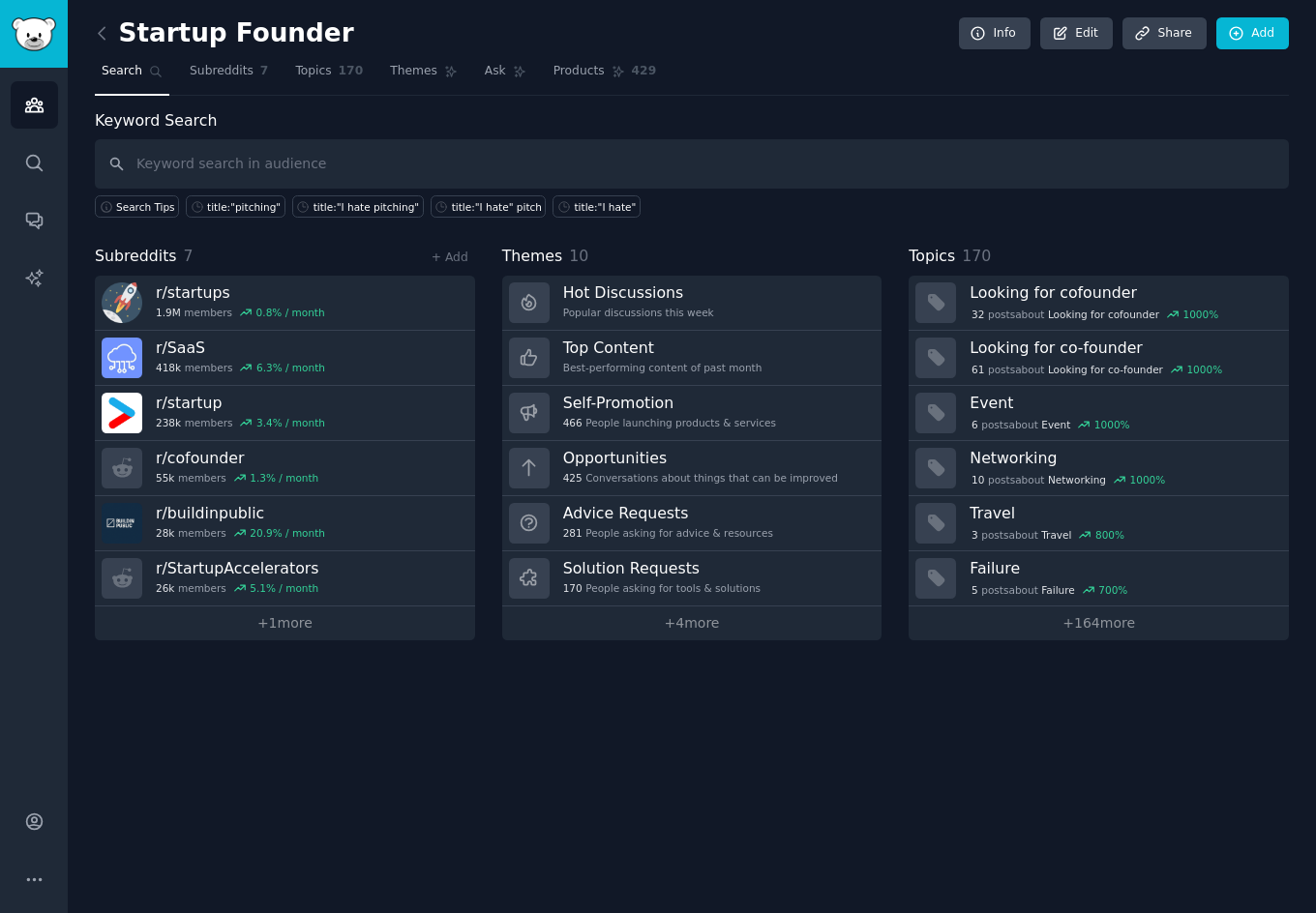
click at [448, 722] on div "Startup Founder Info Edit Share Add Search Subreddits 7 Topics 170 Themes Ask P…" at bounding box center [692, 456] width 1248 height 913
